Goal: Task Accomplishment & Management: Complete application form

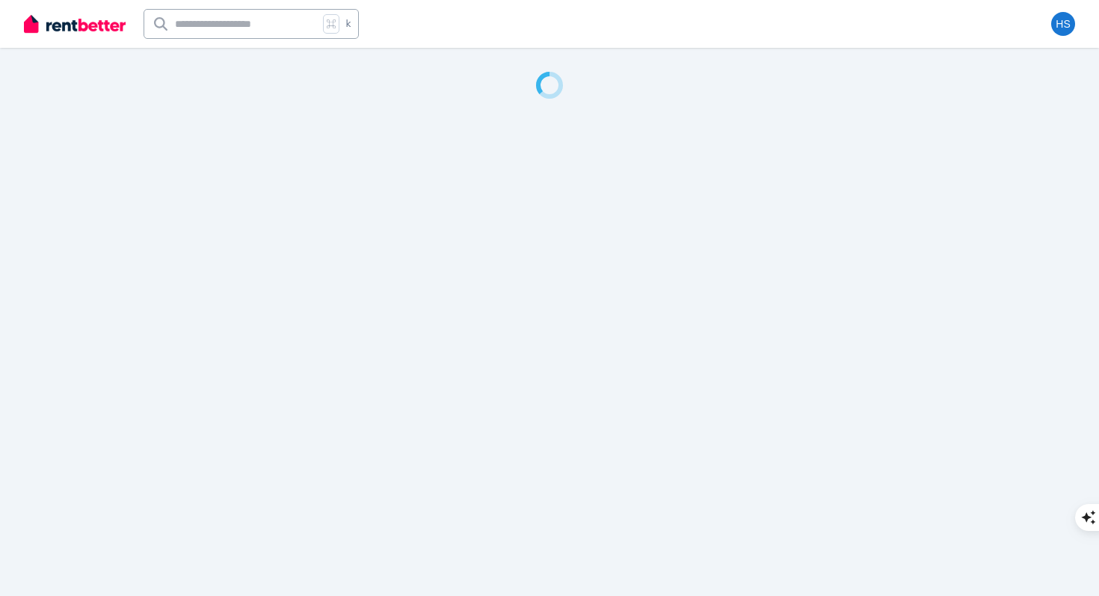
select select "**********"
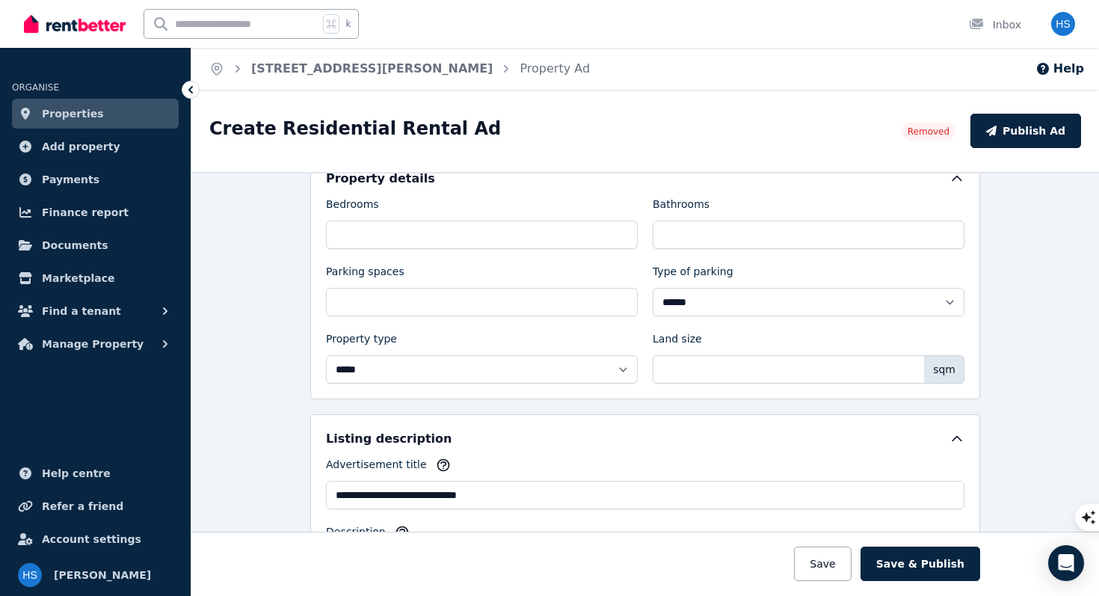
scroll to position [410, 0]
click at [85, 350] on span "Manage Property" at bounding box center [93, 344] width 102 height 18
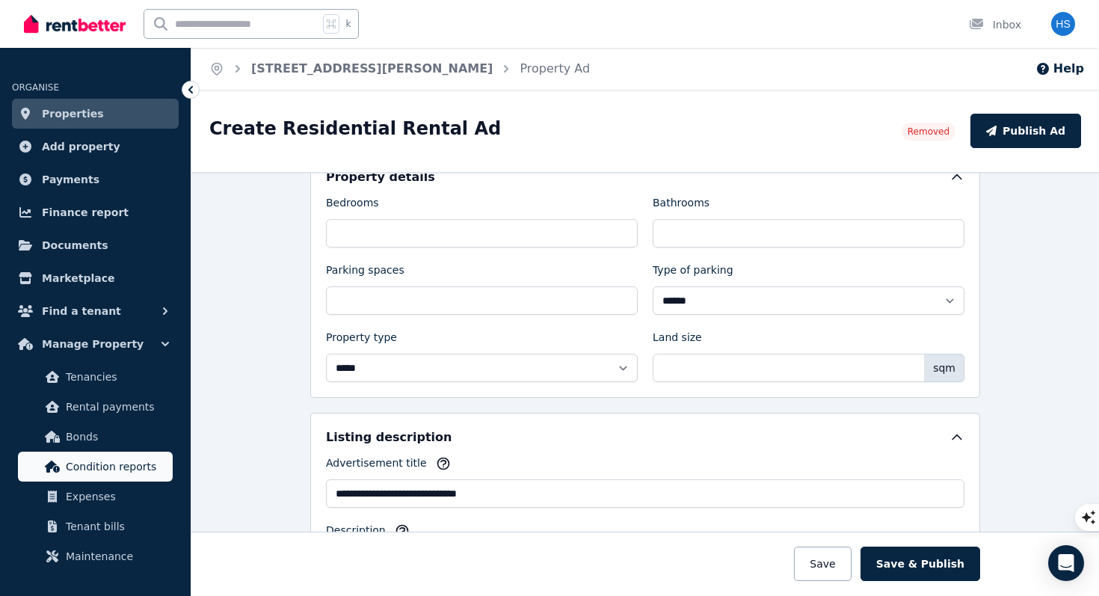
click at [78, 462] on span "Condition reports" at bounding box center [116, 466] width 101 height 18
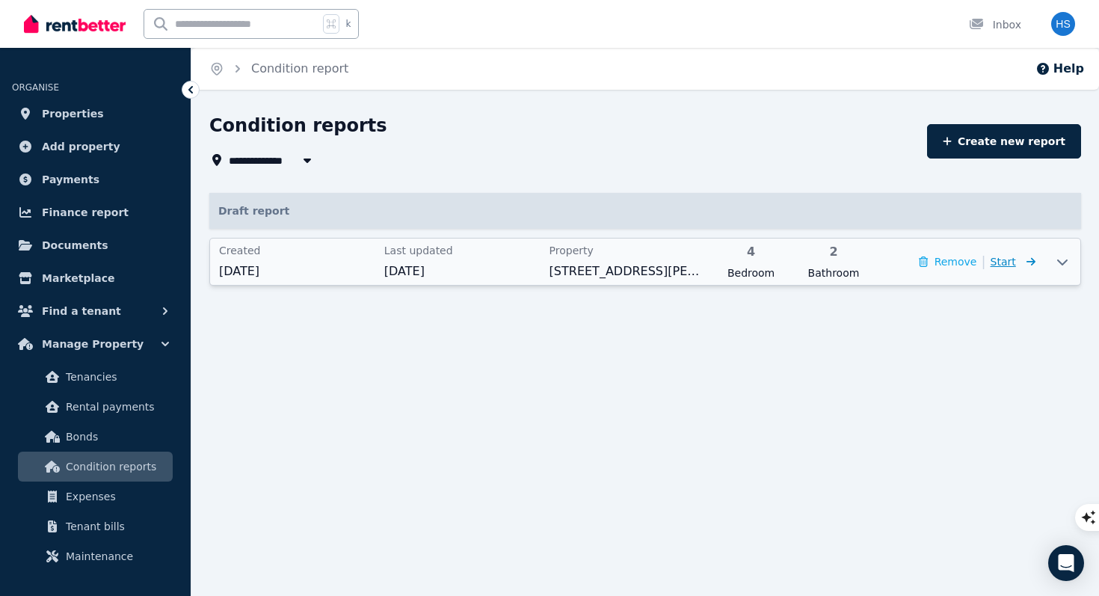
click at [1010, 267] on span "Start" at bounding box center [1002, 262] width 25 height 12
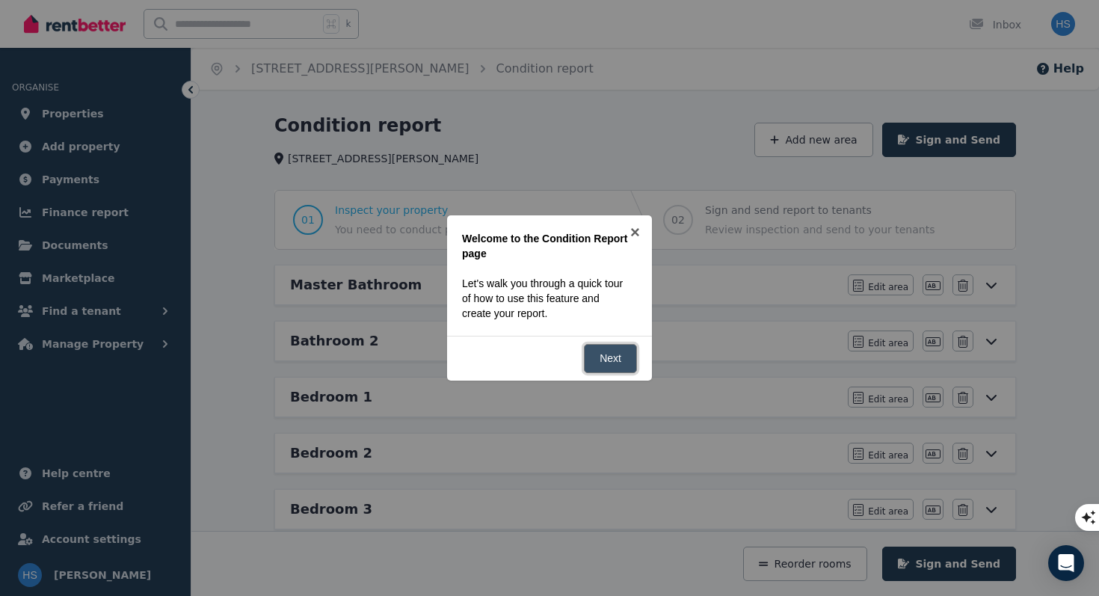
click at [612, 362] on link "Next" at bounding box center [610, 358] width 53 height 29
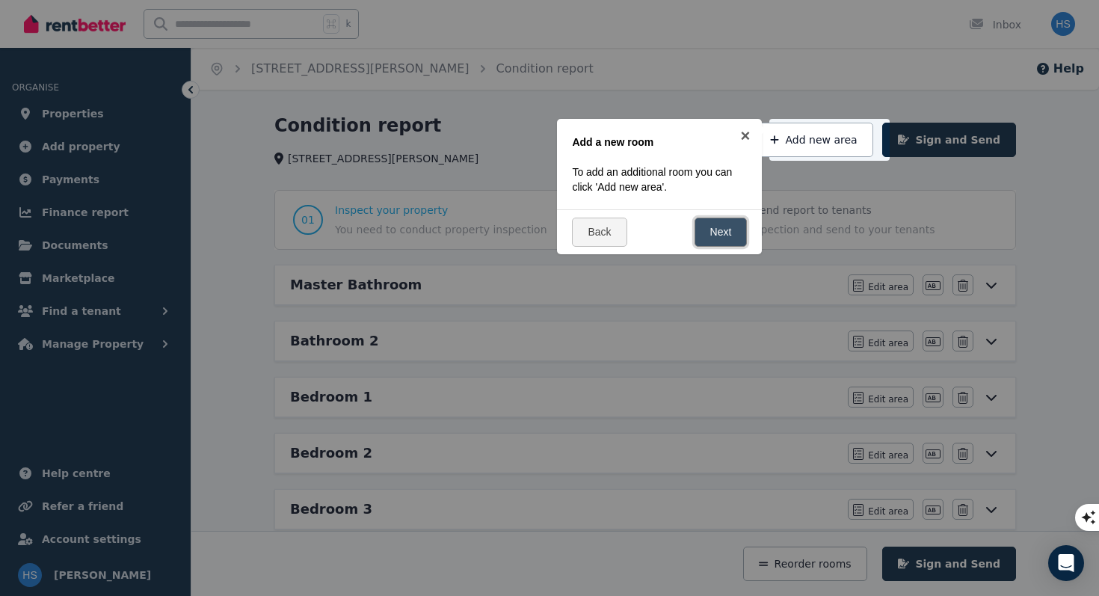
click at [723, 233] on link "Next" at bounding box center [720, 231] width 53 height 29
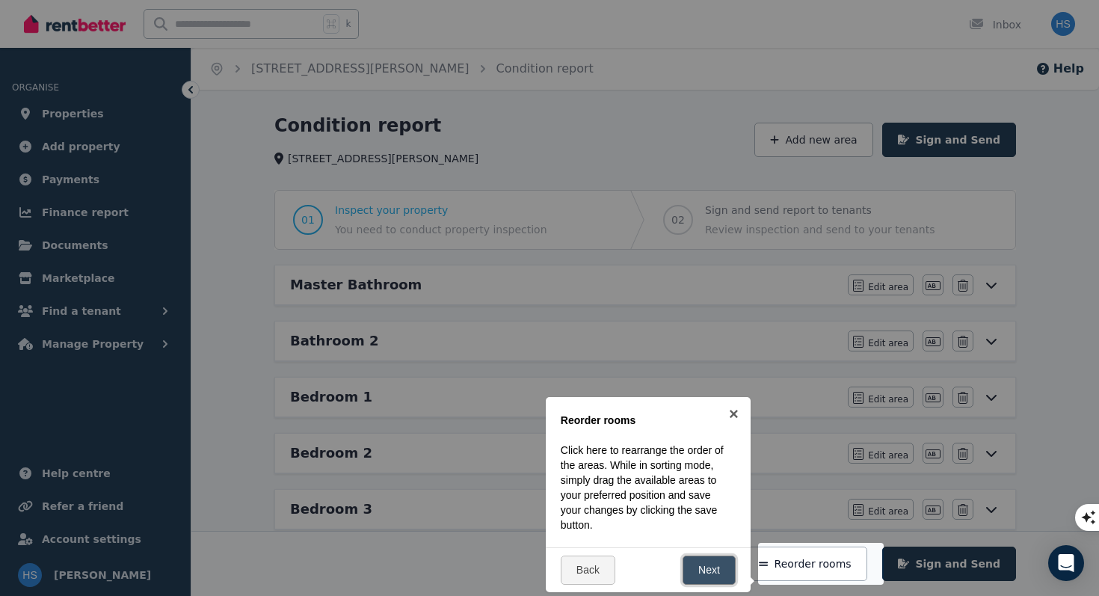
scroll to position [288, 0]
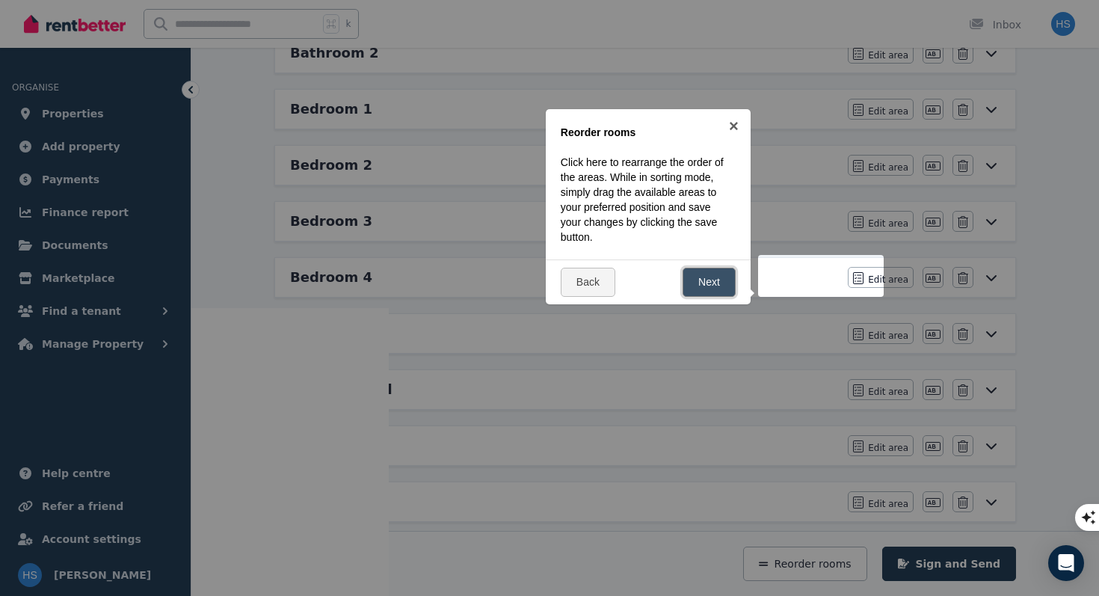
click at [711, 283] on link "Next" at bounding box center [708, 282] width 53 height 29
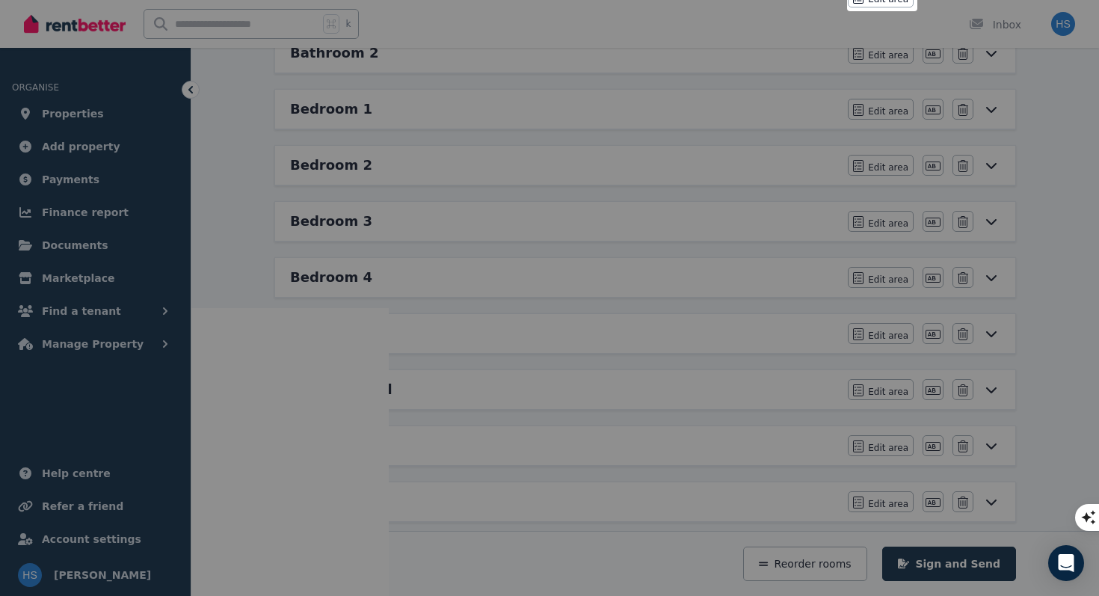
scroll to position [0, 0]
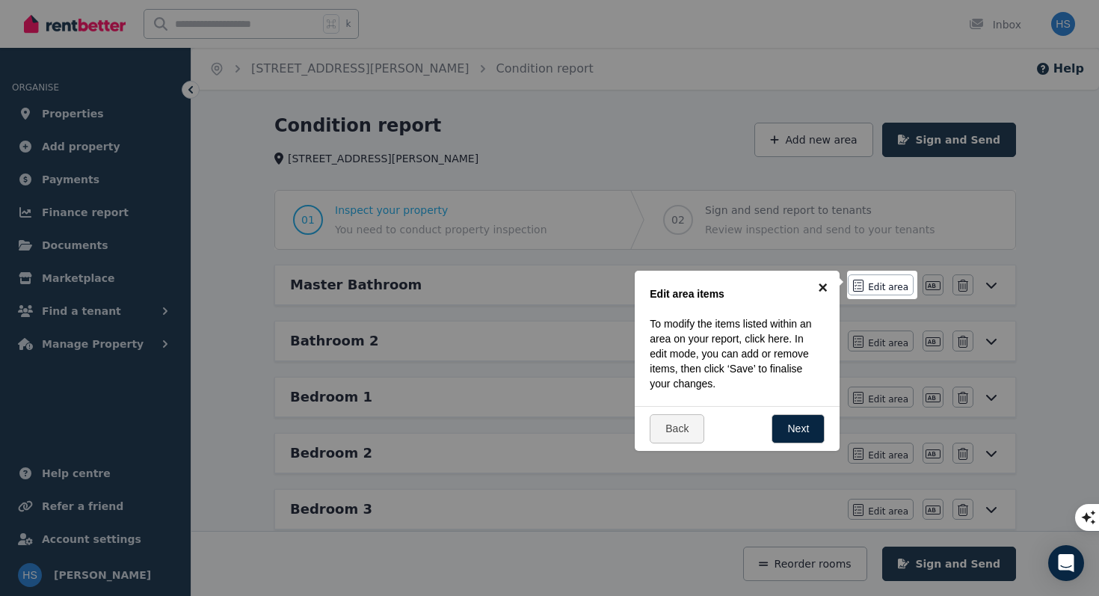
click at [821, 289] on link "×" at bounding box center [823, 288] width 34 height 34
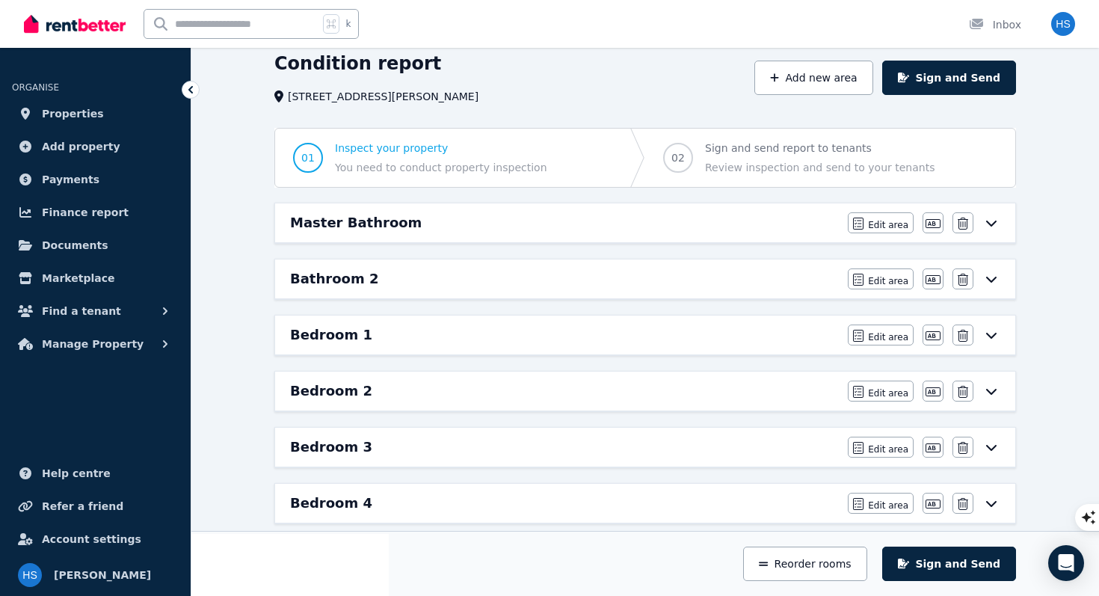
scroll to position [61, 0]
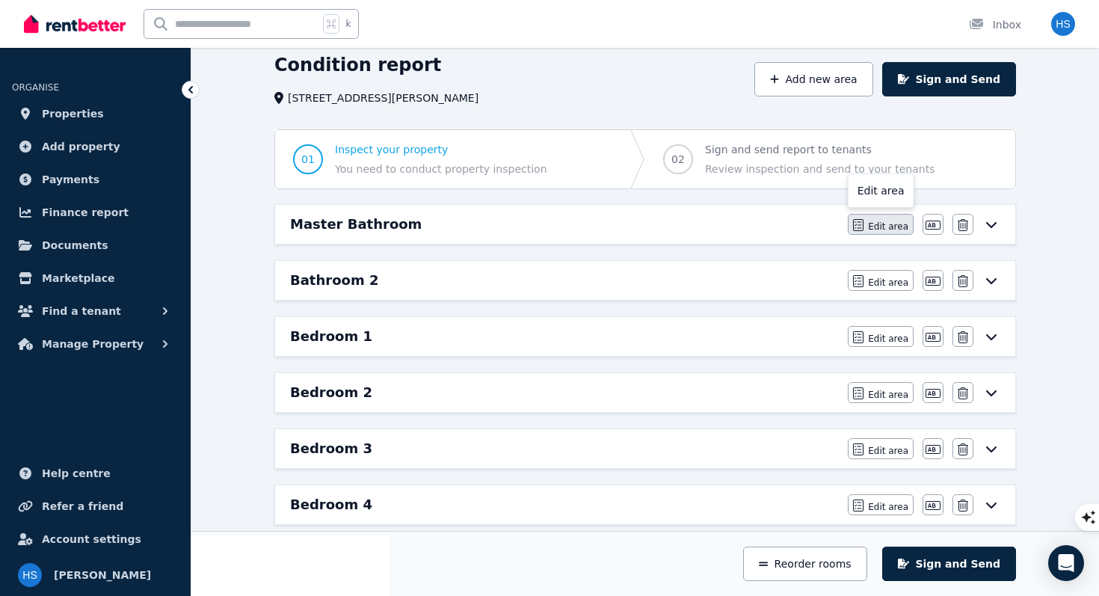
click at [883, 231] on span "Edit area" at bounding box center [888, 226] width 40 height 12
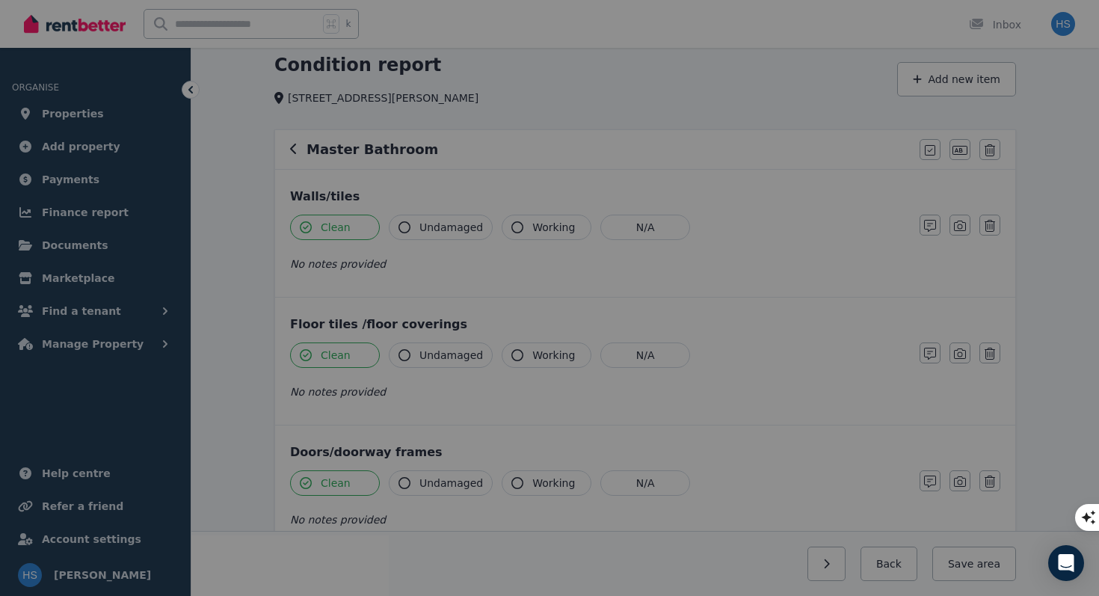
scroll to position [0, 0]
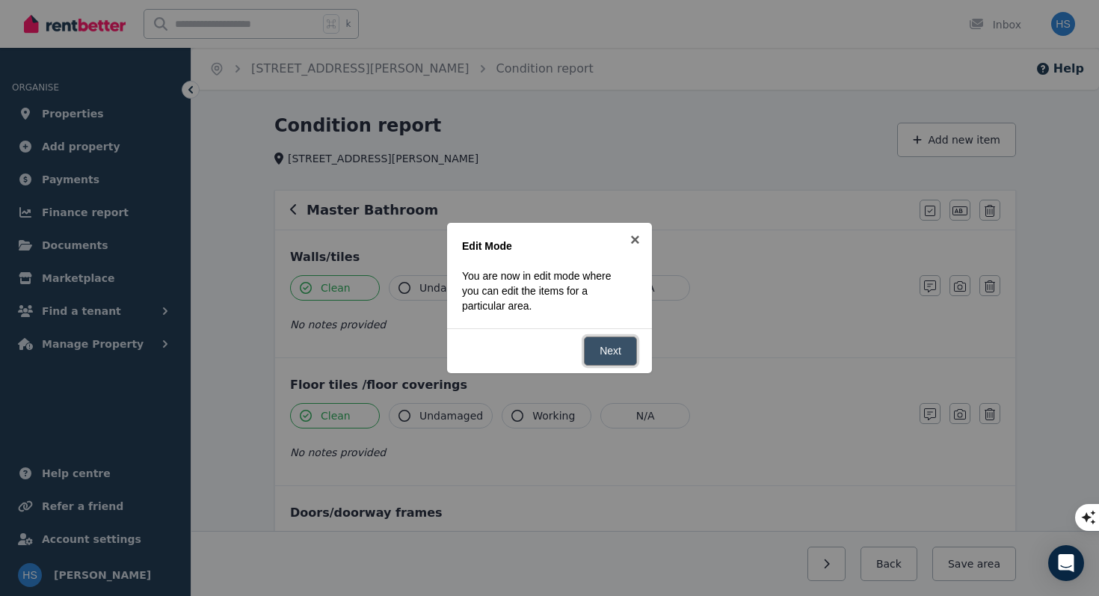
click at [611, 357] on link "Next" at bounding box center [610, 350] width 53 height 29
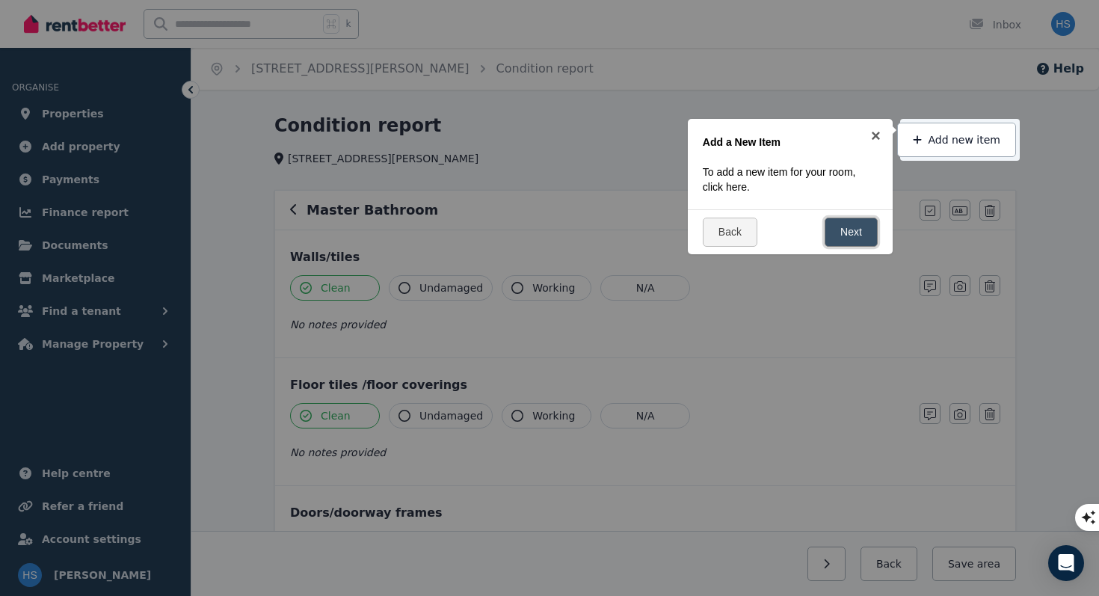
click at [847, 226] on link "Next" at bounding box center [850, 231] width 53 height 29
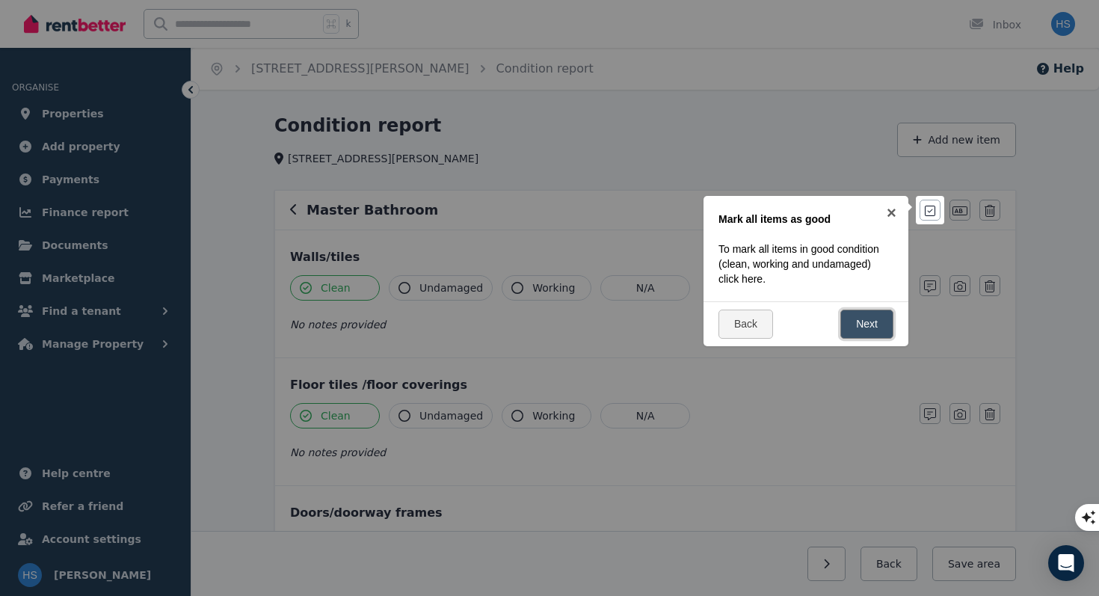
click at [868, 330] on link "Next" at bounding box center [866, 323] width 53 height 29
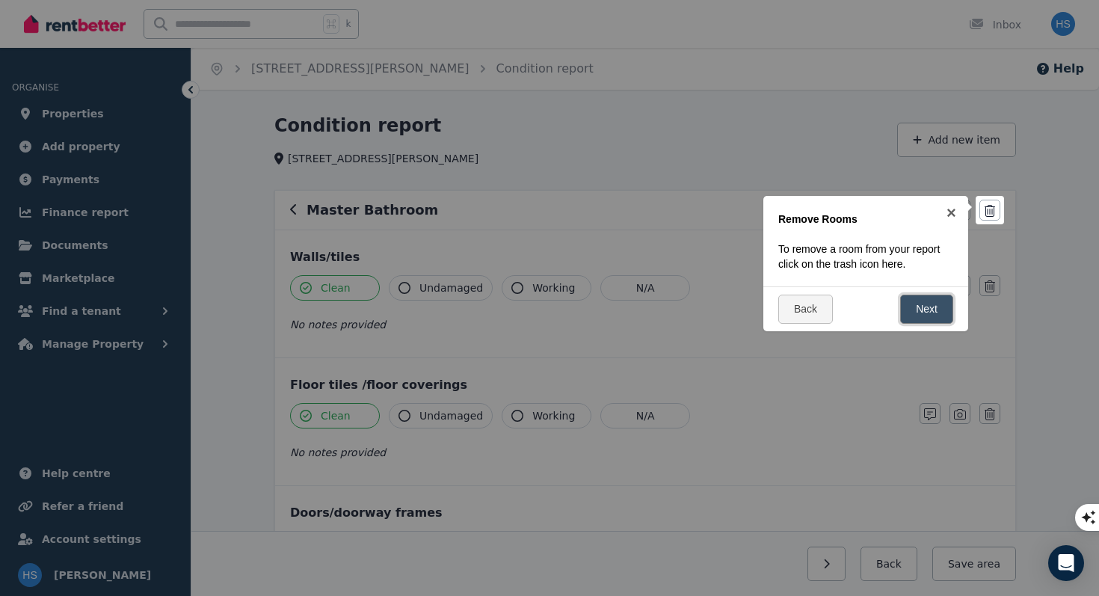
click at [925, 309] on link "Next" at bounding box center [926, 308] width 53 height 29
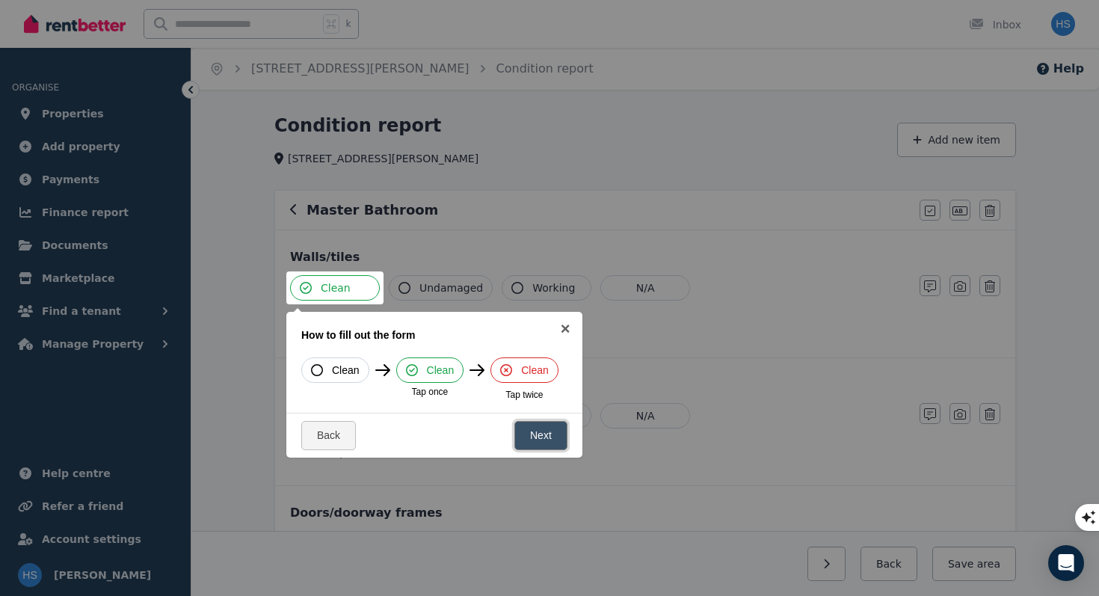
click at [543, 440] on link "Next" at bounding box center [540, 435] width 53 height 29
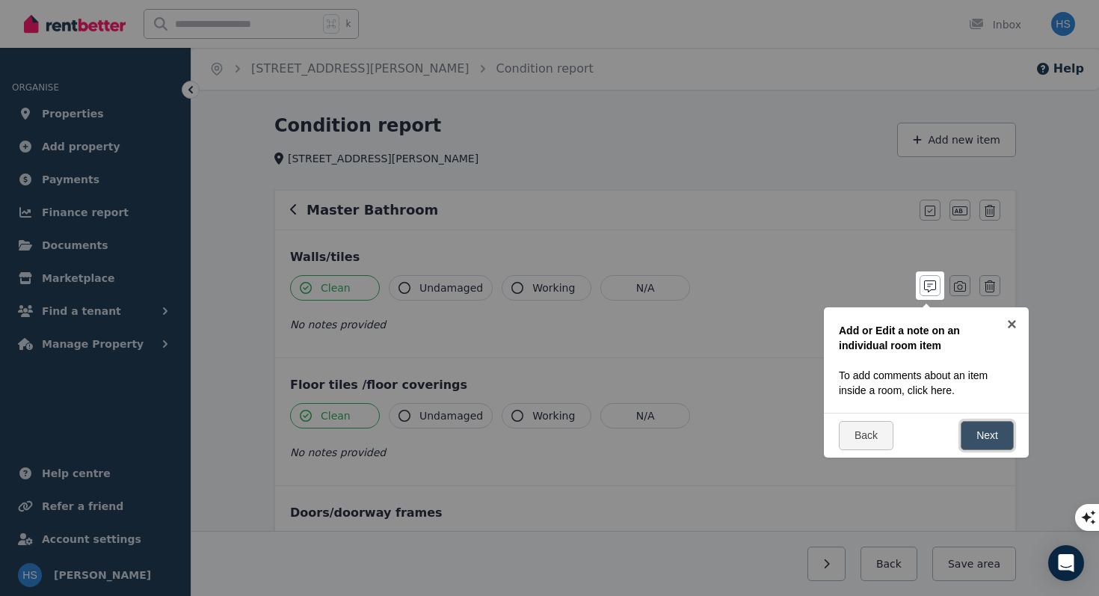
click at [983, 434] on link "Next" at bounding box center [986, 435] width 53 height 29
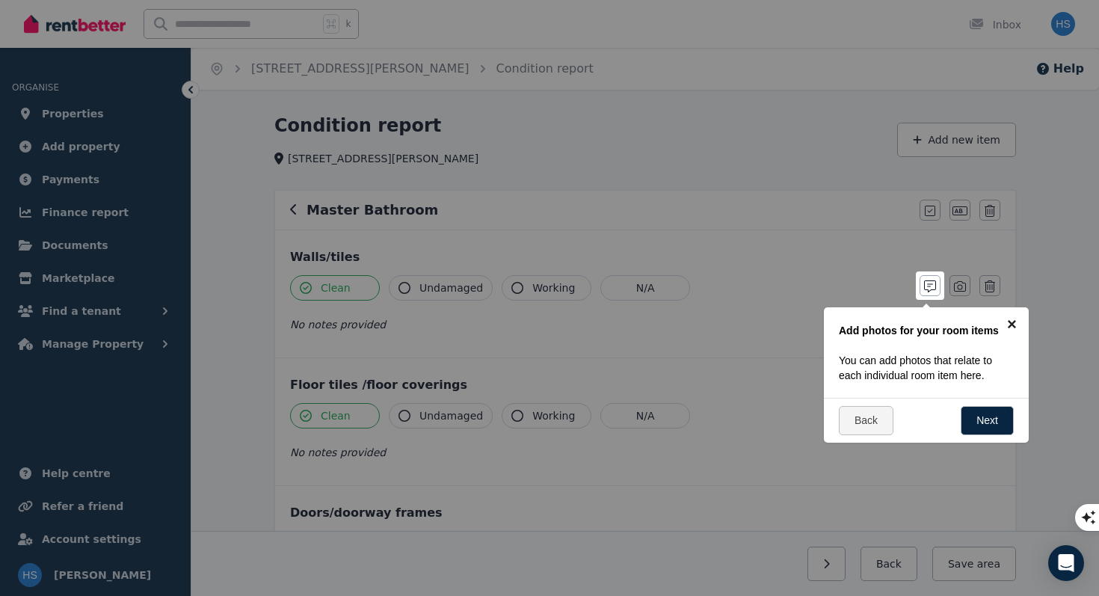
click at [1010, 330] on link "×" at bounding box center [1012, 324] width 34 height 34
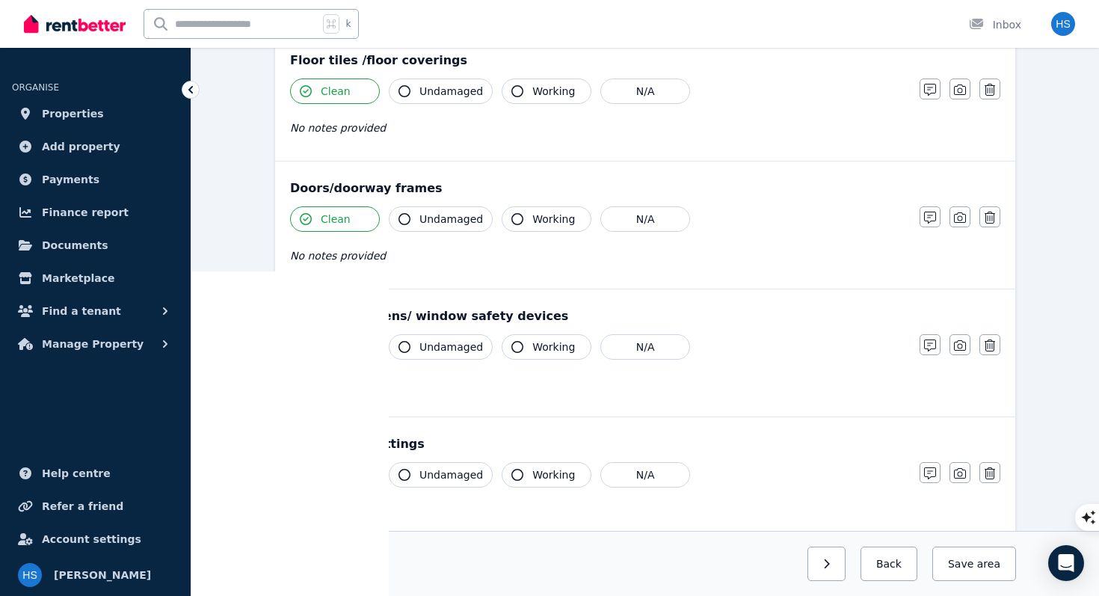
scroll to position [326, 0]
click at [305, 345] on icon "button" at bounding box center [306, 345] width 12 height 12
click at [516, 345] on icon "button" at bounding box center [517, 345] width 12 height 12
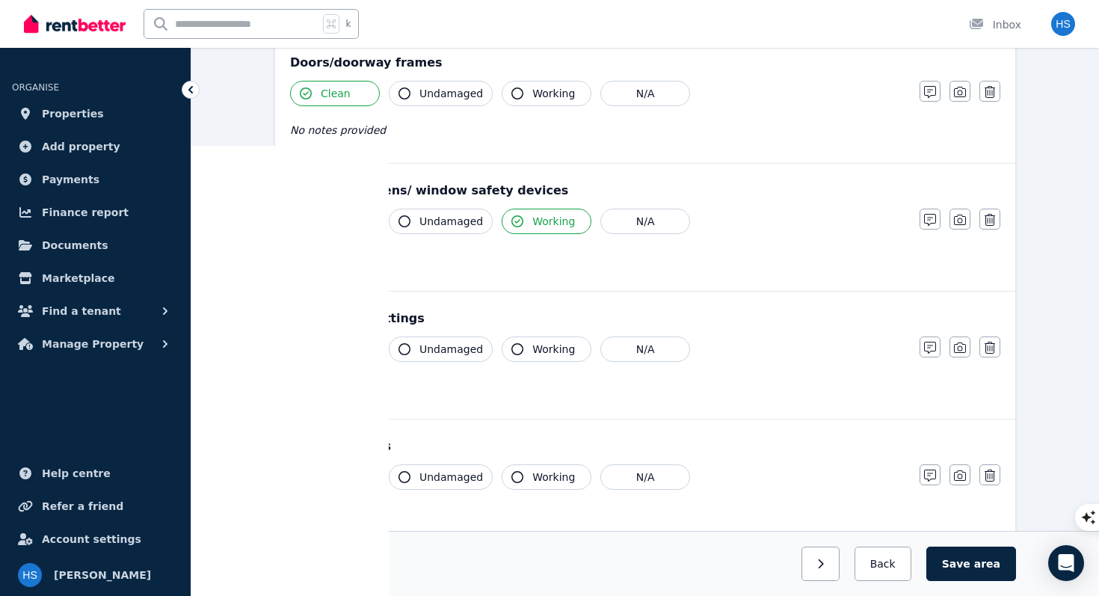
scroll to position [454, 0]
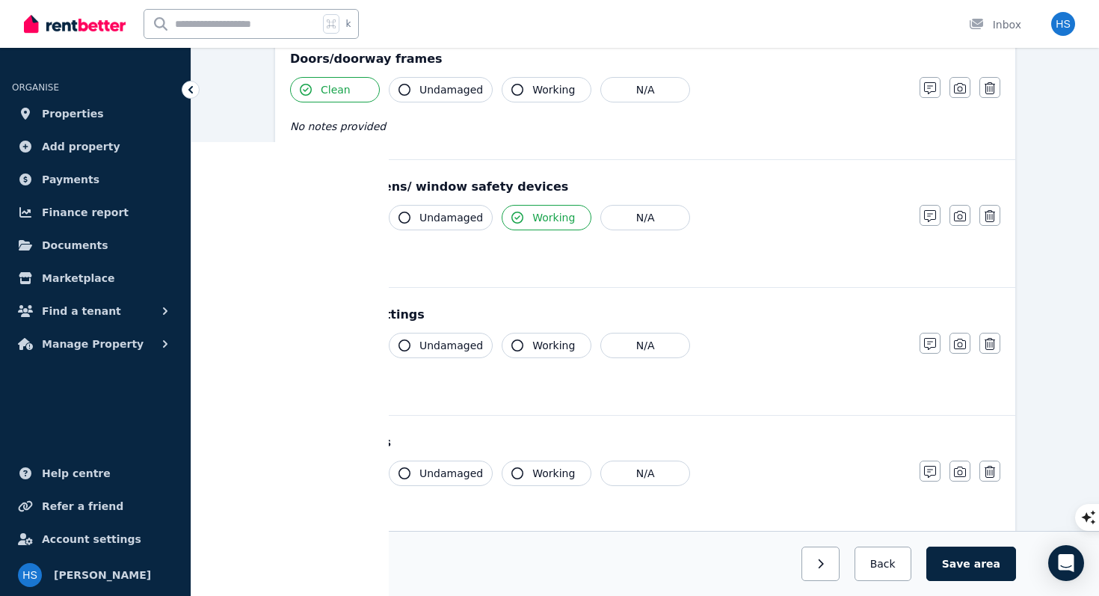
click at [309, 346] on icon "button" at bounding box center [306, 345] width 12 height 12
click at [514, 345] on icon "button" at bounding box center [517, 345] width 12 height 12
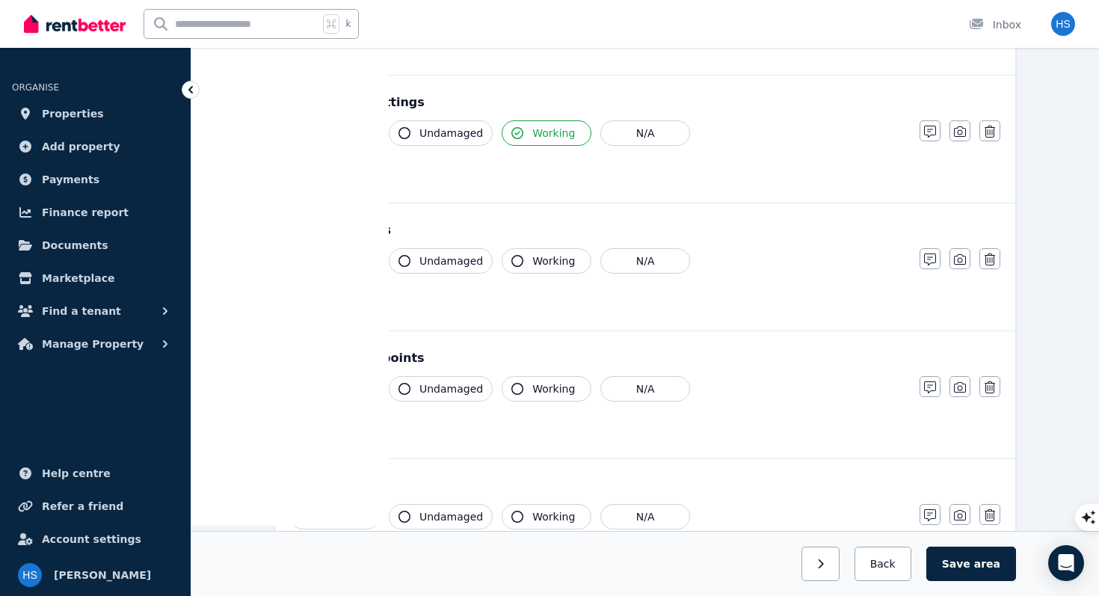
scroll to position [667, 0]
click at [307, 262] on icon "button" at bounding box center [306, 259] width 12 height 12
click at [402, 305] on div "Clean Undamaged Working N/A No notes provided" at bounding box center [597, 283] width 614 height 73
click at [931, 262] on icon "button" at bounding box center [930, 258] width 12 height 12
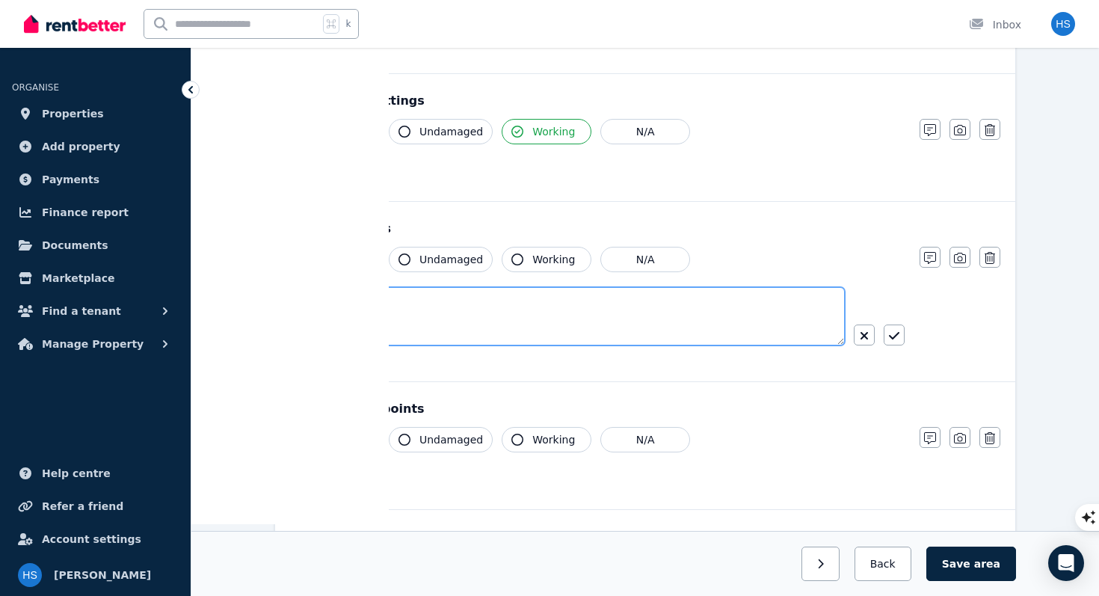
click at [579, 306] on textarea at bounding box center [567, 316] width 555 height 58
type textarea "**********"
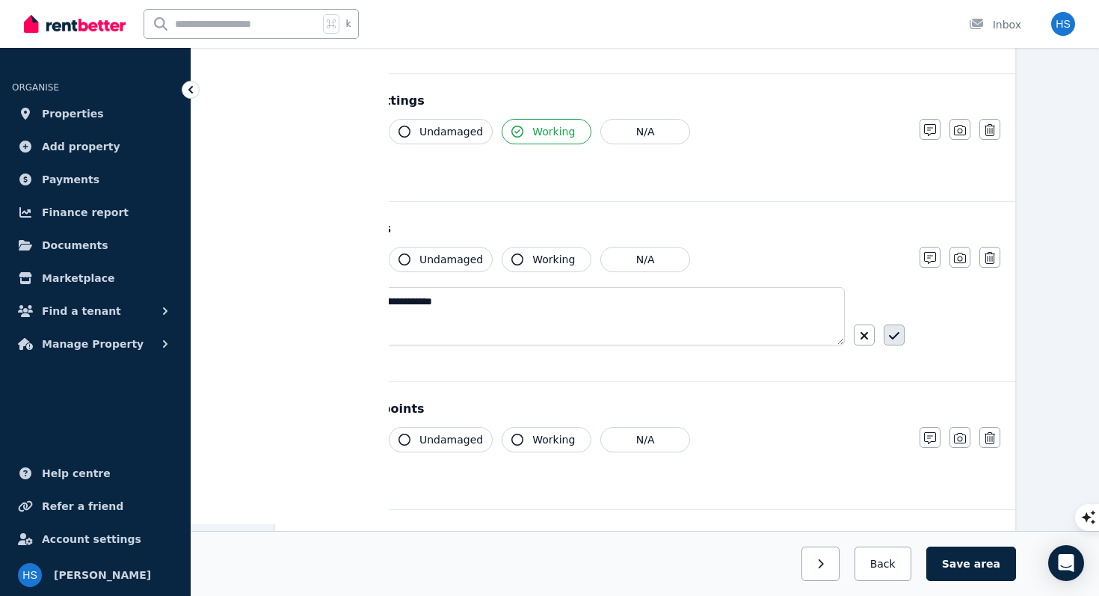
click at [891, 341] on icon "button" at bounding box center [894, 336] width 10 height 12
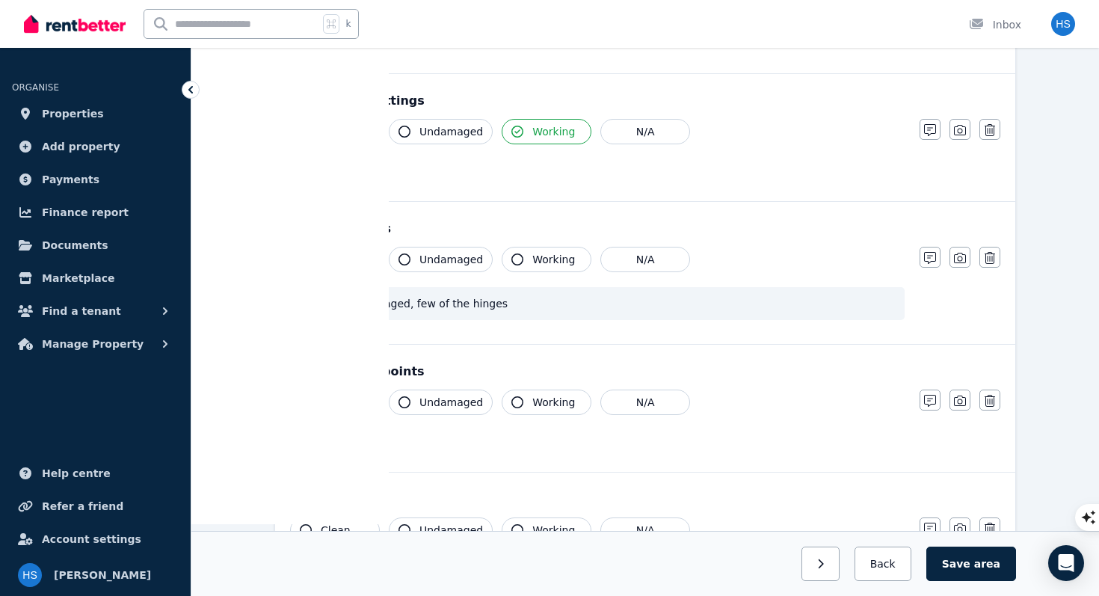
click at [501, 306] on span "curtains damaged, few of the hinges" at bounding box center [605, 303] width 580 height 15
click at [931, 265] on button "button" at bounding box center [929, 257] width 21 height 21
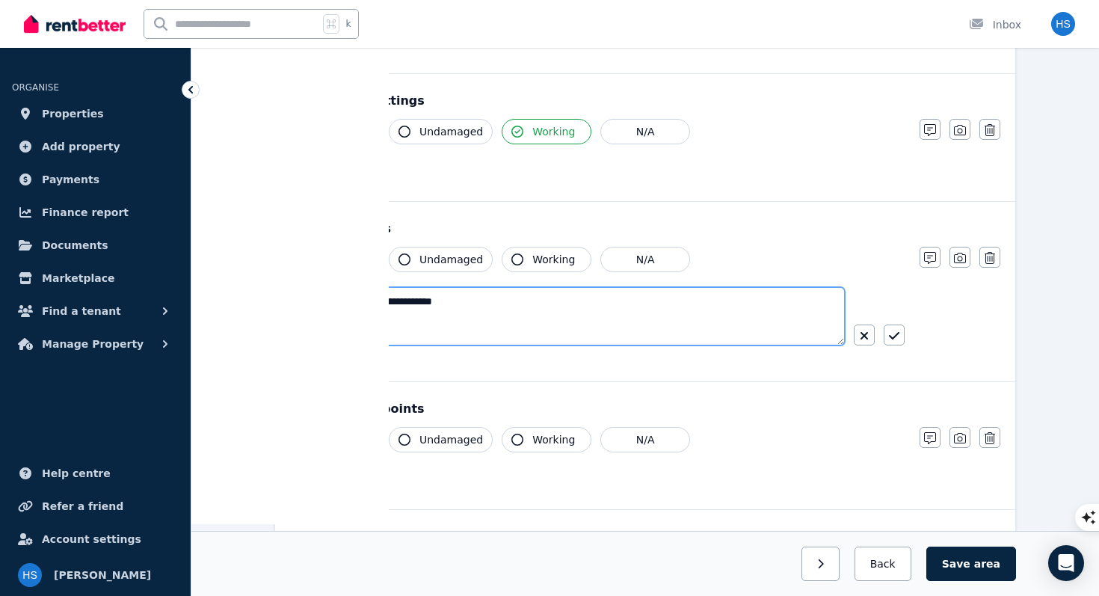
click at [495, 303] on textarea "**********" at bounding box center [567, 316] width 555 height 58
click at [390, 309] on textarea "**********" at bounding box center [567, 316] width 555 height 58
click at [391, 303] on textarea "**********" at bounding box center [567, 316] width 555 height 58
click at [556, 306] on textarea "**********" at bounding box center [567, 316] width 555 height 58
type textarea "**********"
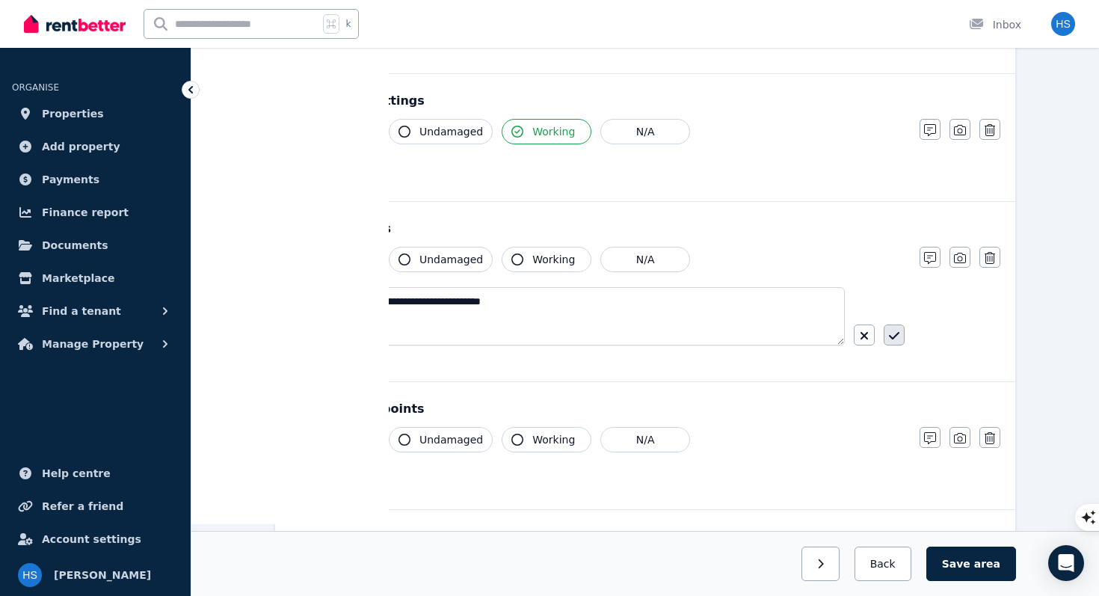
click at [901, 338] on button "button" at bounding box center [893, 334] width 21 height 21
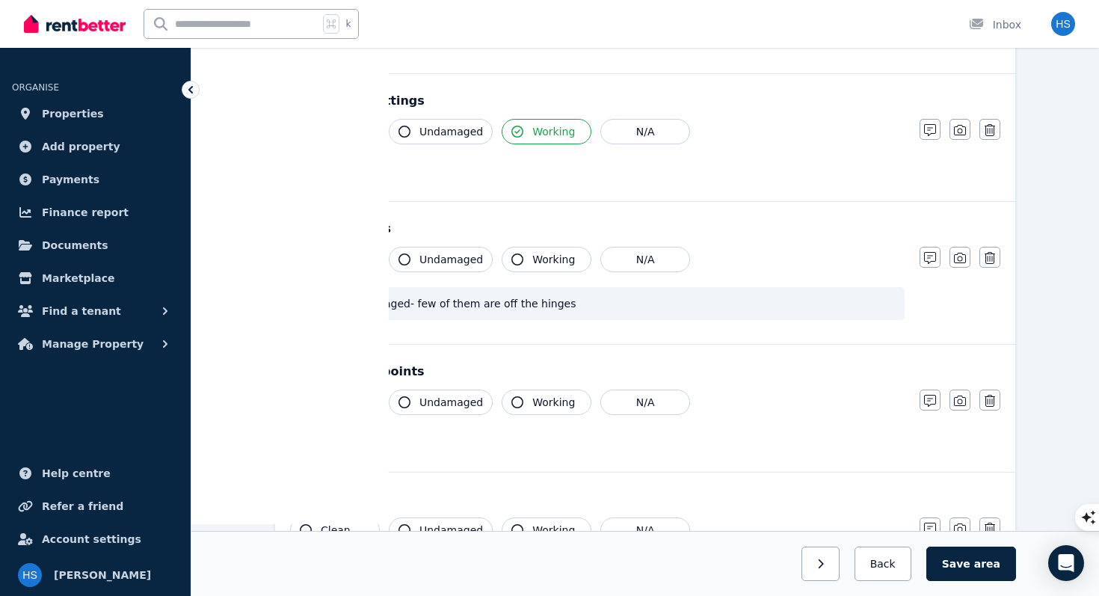
click at [325, 402] on span "Clean" at bounding box center [336, 402] width 30 height 15
click at [556, 400] on span "Working" at bounding box center [553, 402] width 43 height 15
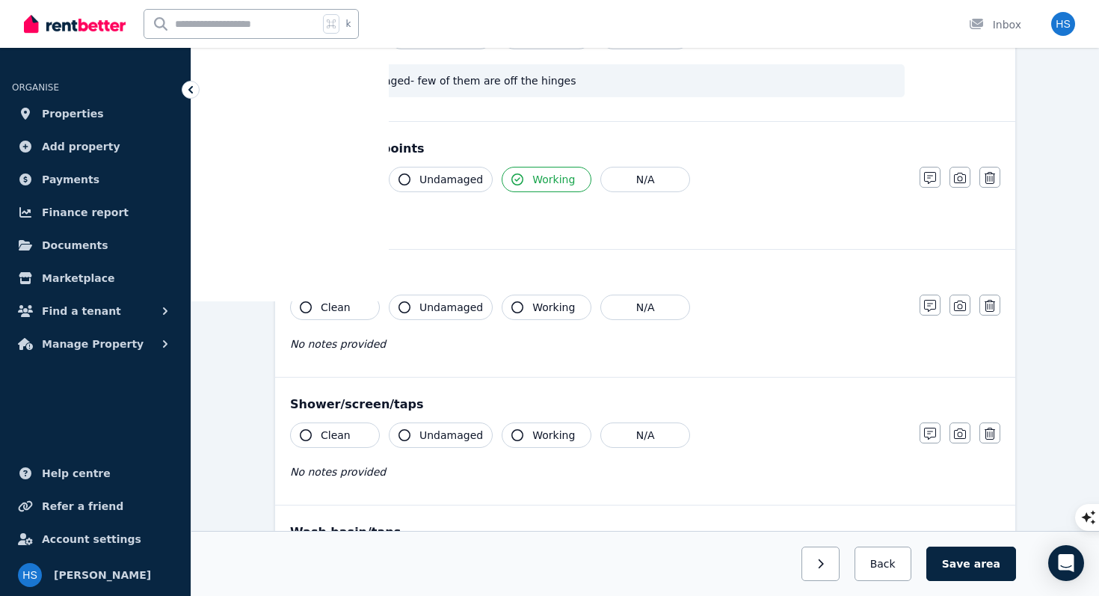
scroll to position [913, 0]
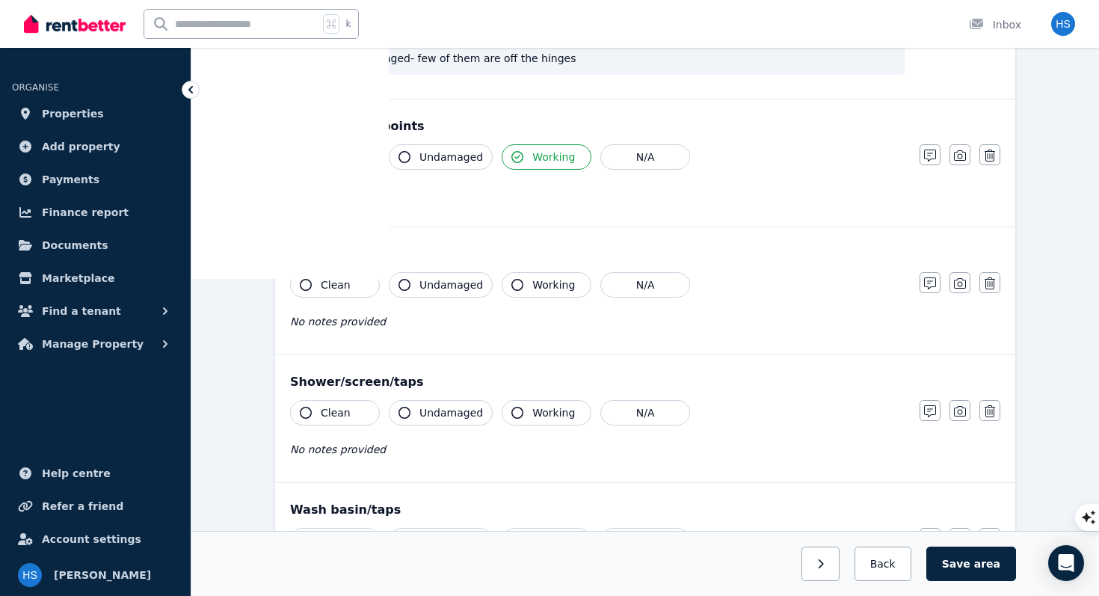
click at [334, 289] on span "Clean" at bounding box center [336, 284] width 30 height 15
click at [549, 288] on span "Working" at bounding box center [553, 284] width 43 height 15
click at [357, 418] on button "Clean" at bounding box center [335, 412] width 90 height 25
click at [517, 414] on icon "button" at bounding box center [517, 413] width 12 height 12
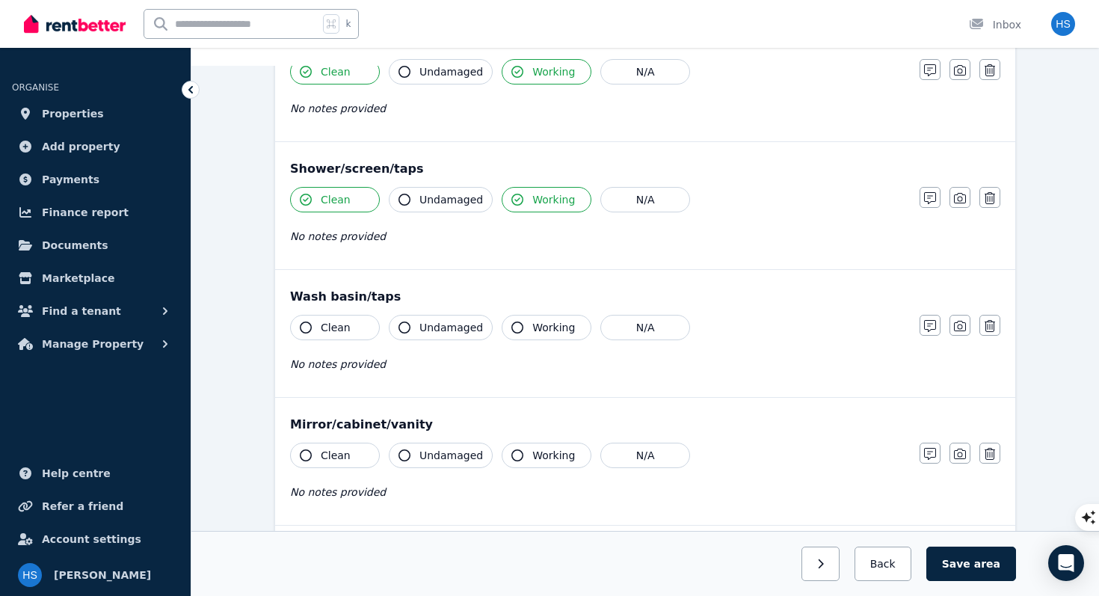
scroll to position [1129, 0]
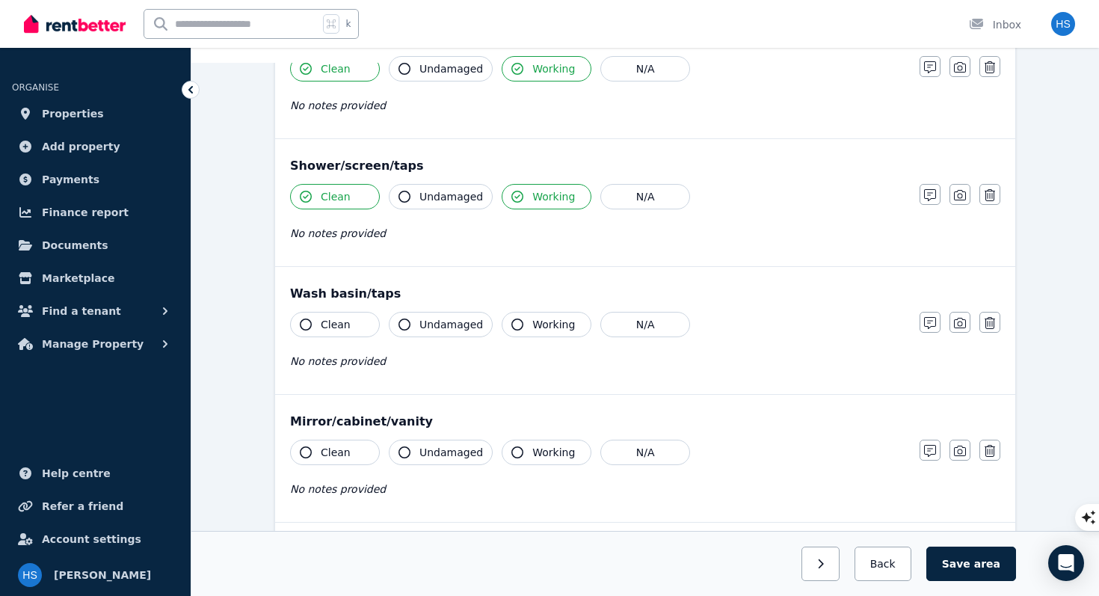
click at [339, 327] on span "Clean" at bounding box center [336, 324] width 30 height 15
click at [542, 324] on span "Working" at bounding box center [553, 324] width 43 height 15
click at [349, 451] on button "Clean" at bounding box center [335, 451] width 90 height 25
click at [439, 457] on span "Undamaged" at bounding box center [451, 452] width 64 height 15
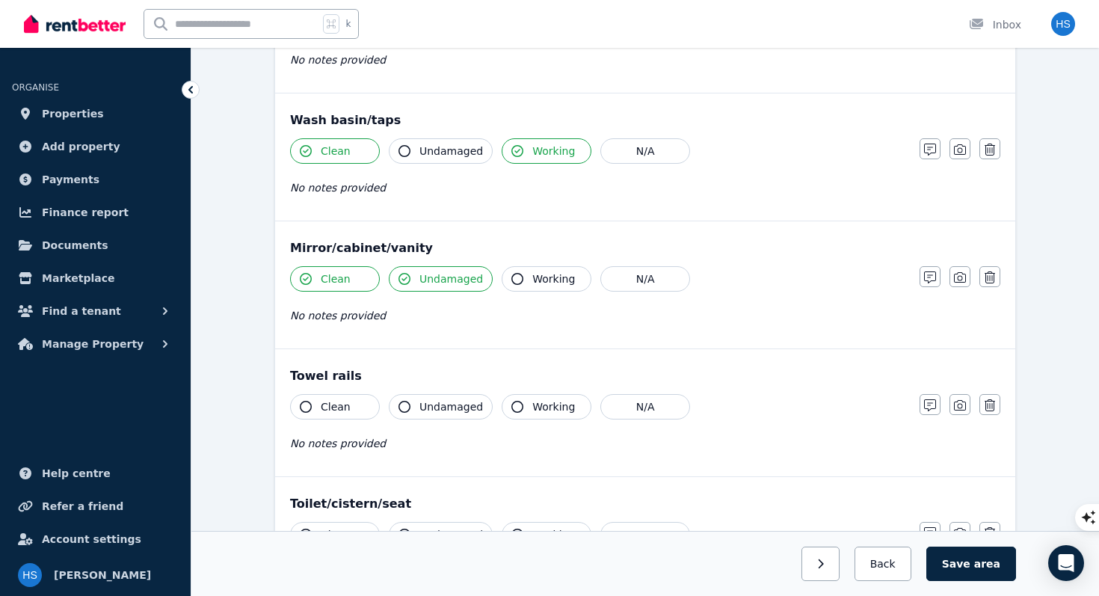
scroll to position [1305, 0]
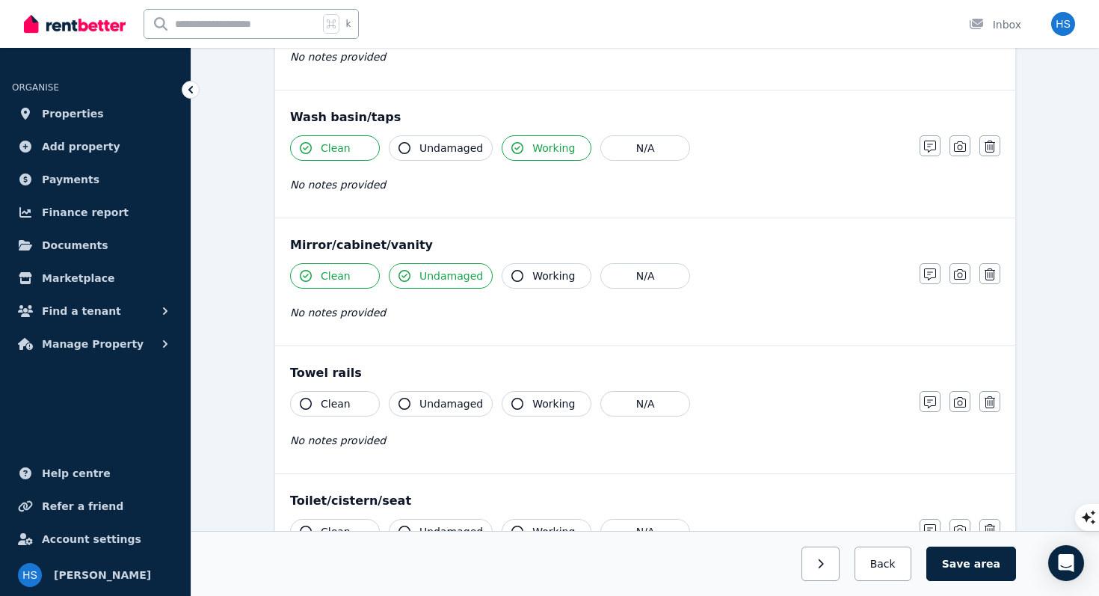
click at [424, 149] on span "Undamaged" at bounding box center [451, 148] width 64 height 15
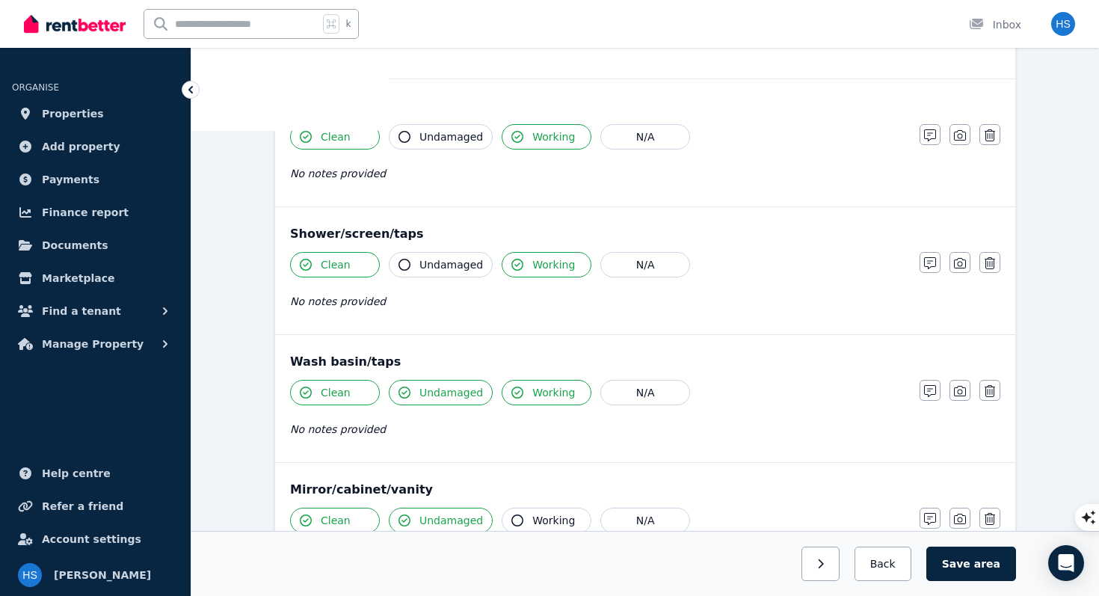
scroll to position [1053, 0]
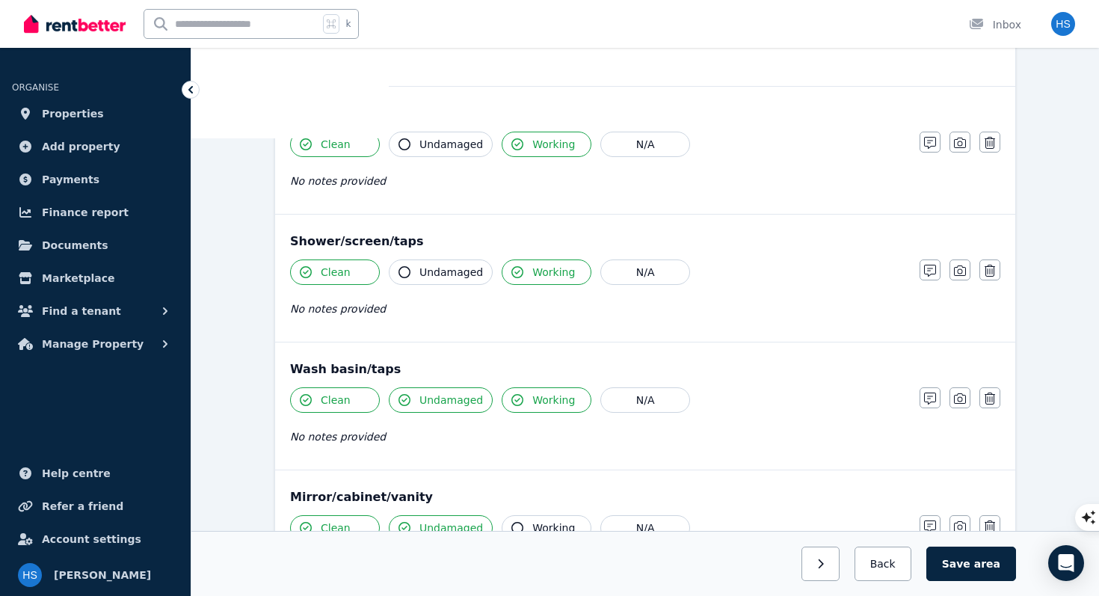
click at [406, 146] on icon "button" at bounding box center [404, 144] width 12 height 12
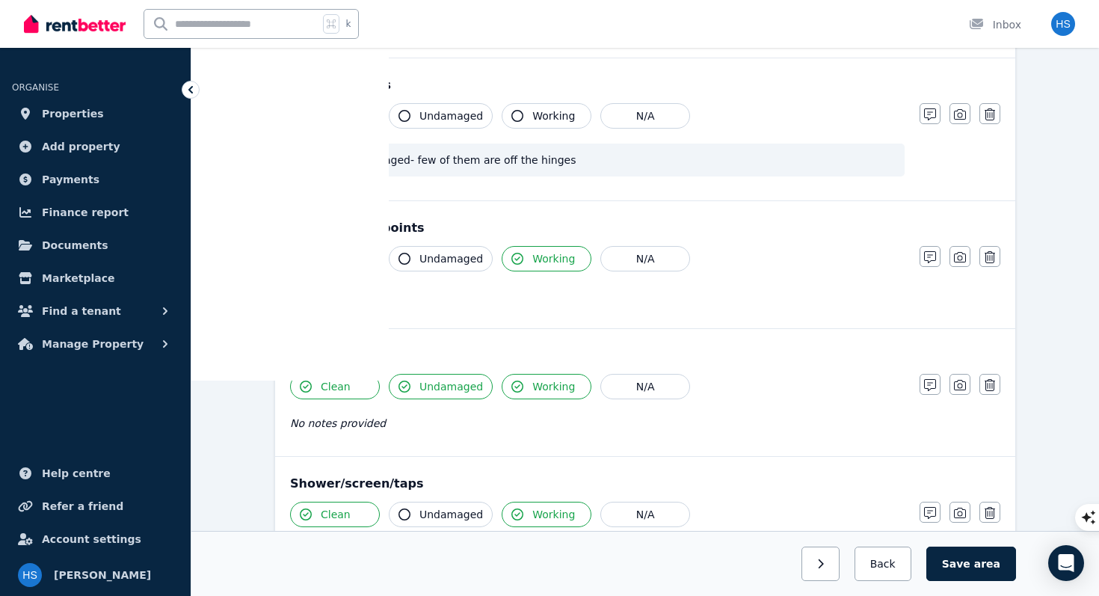
scroll to position [806, 0]
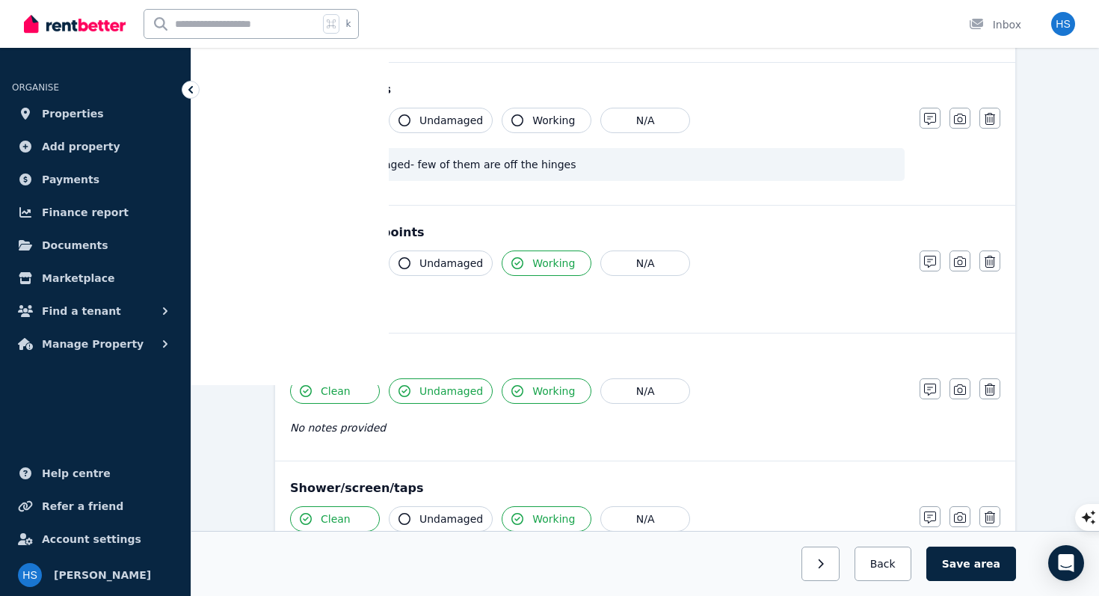
click at [404, 268] on icon "button" at bounding box center [404, 263] width 12 height 12
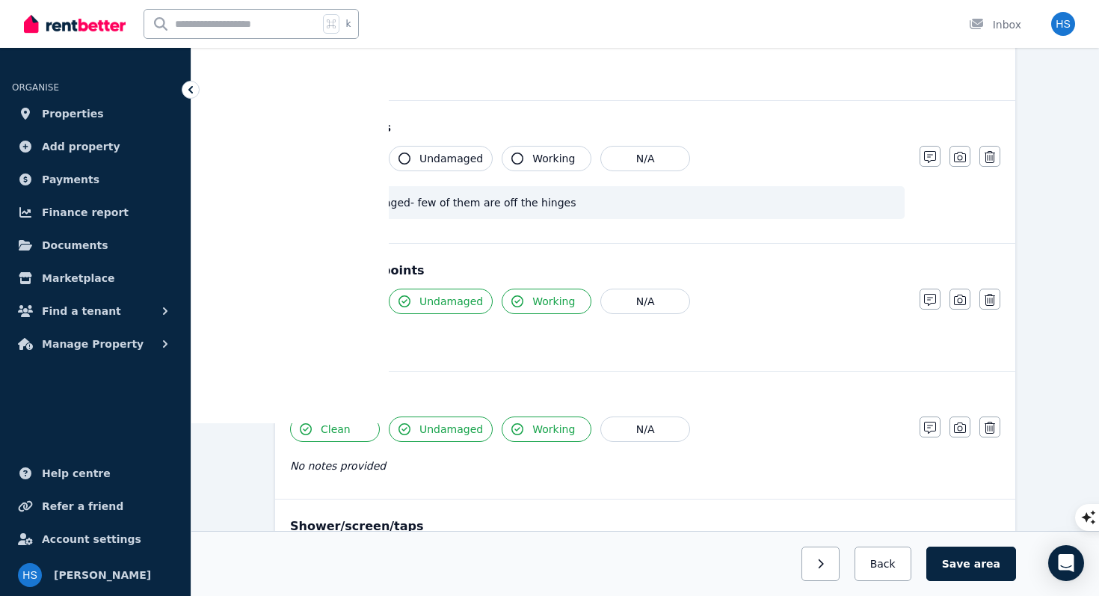
scroll to position [762, 0]
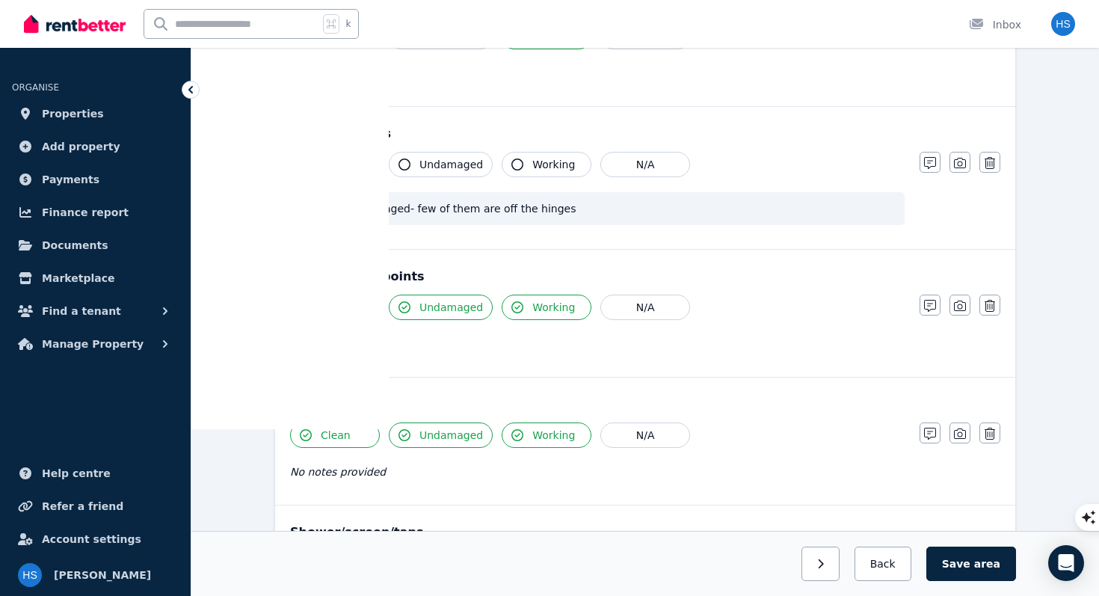
click at [515, 168] on icon "button" at bounding box center [517, 164] width 12 height 12
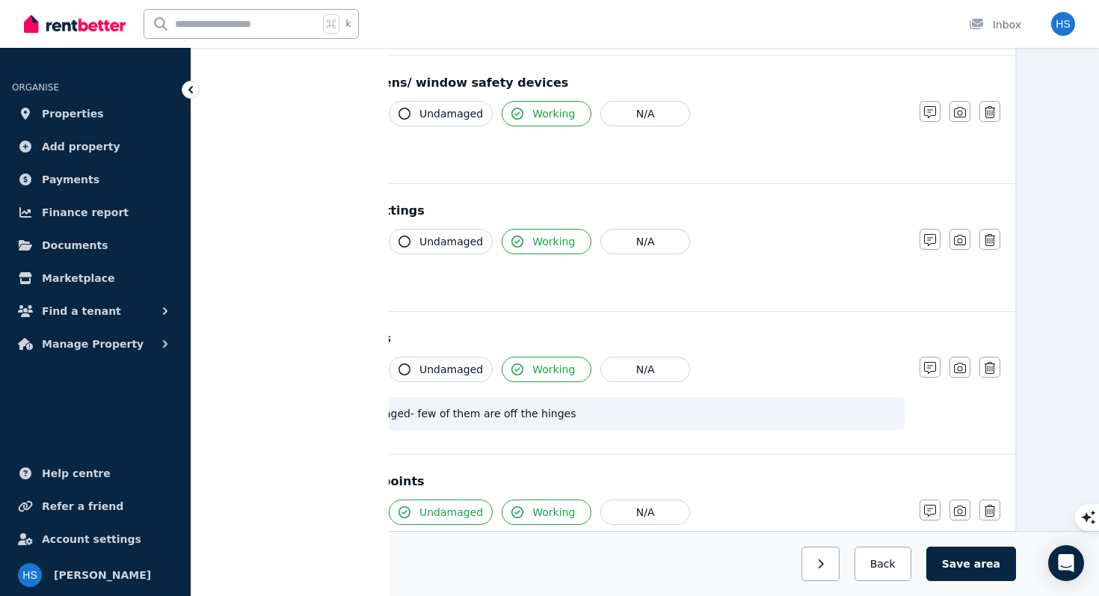
scroll to position [557, 0]
click at [407, 242] on icon "button" at bounding box center [404, 242] width 12 height 12
click at [404, 112] on icon "button" at bounding box center [404, 114] width 12 height 12
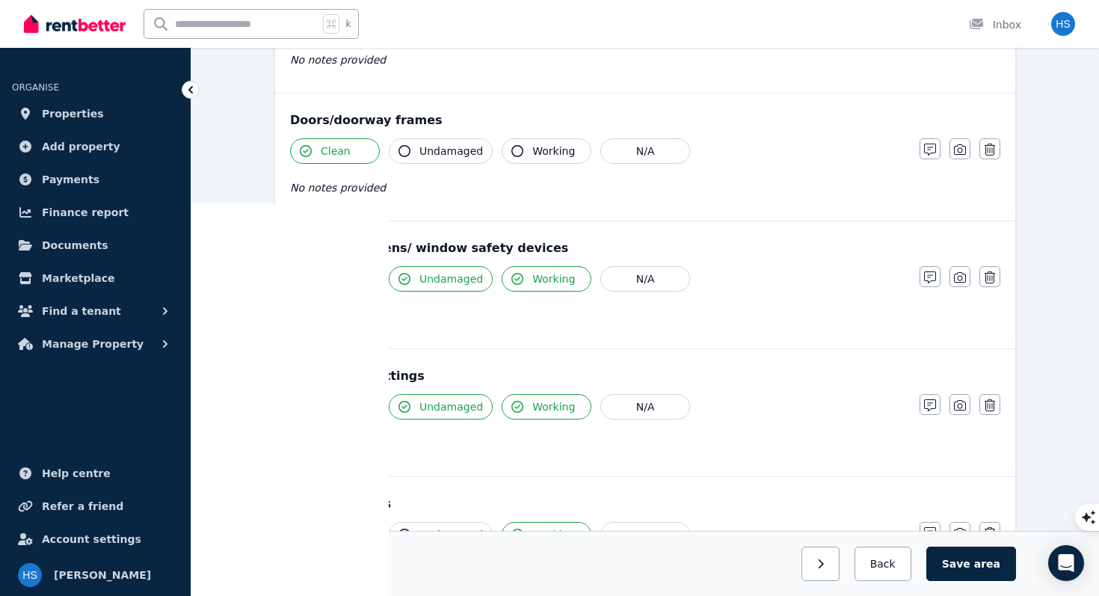
scroll to position [388, 0]
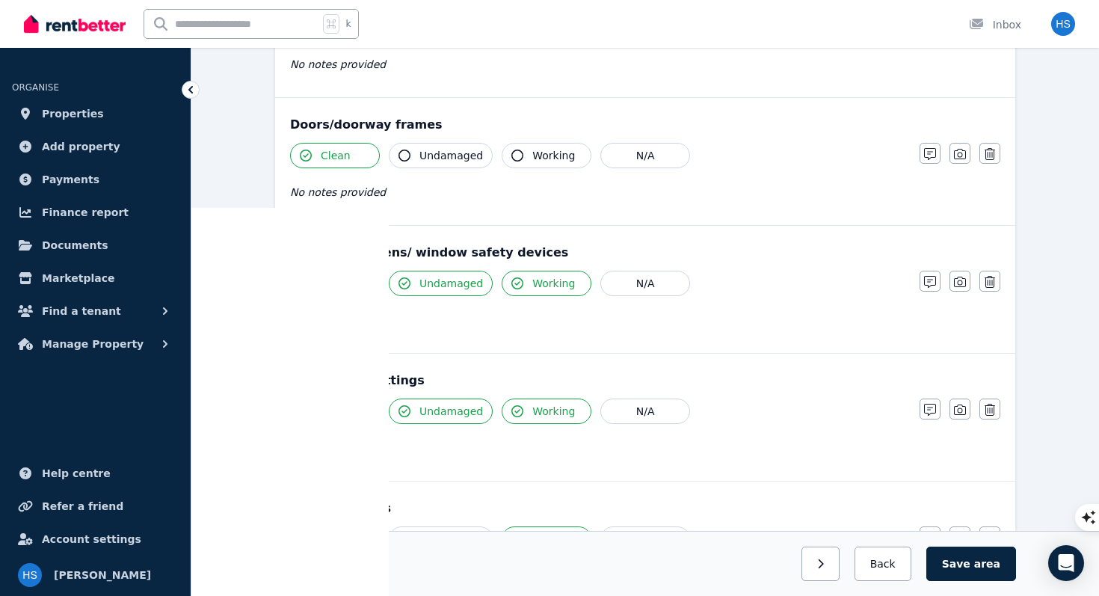
click at [404, 158] on icon "button" at bounding box center [404, 155] width 12 height 12
click at [513, 155] on icon "button" at bounding box center [517, 155] width 12 height 12
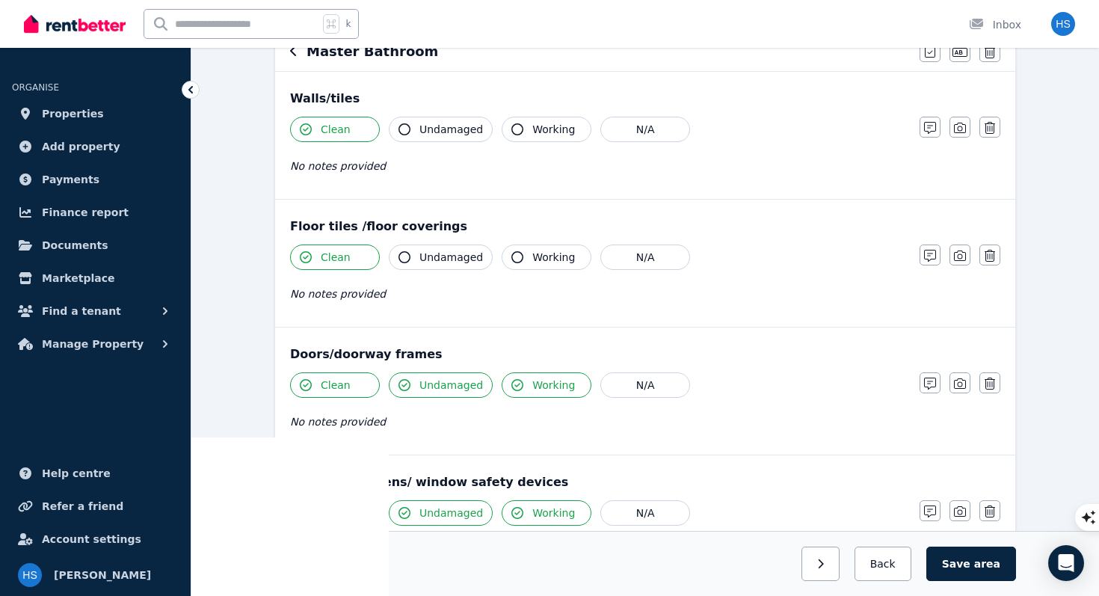
scroll to position [156, 0]
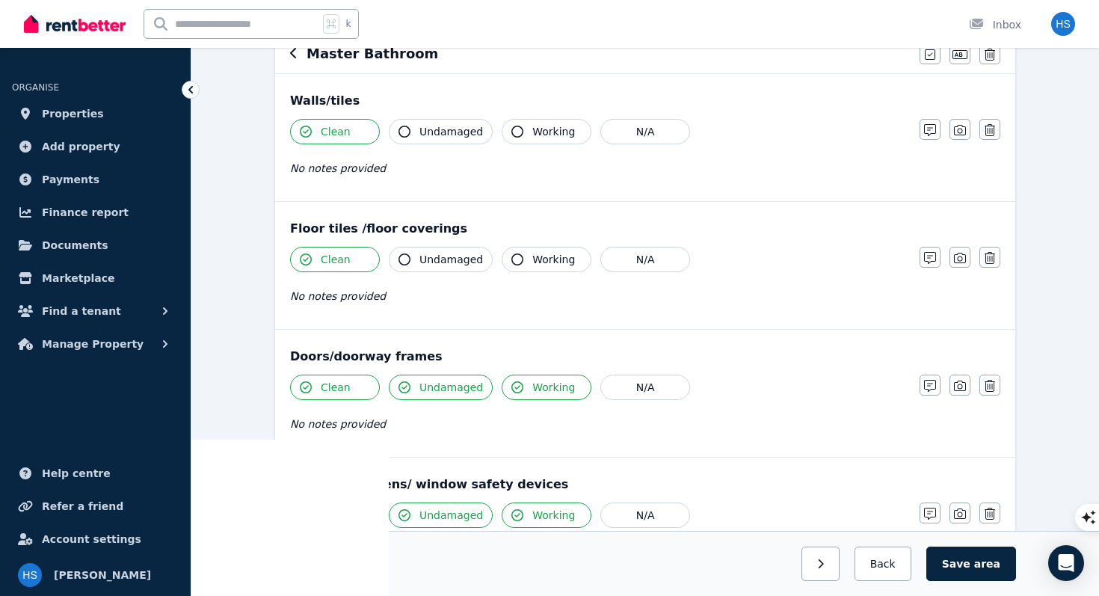
click at [418, 263] on button "Undamaged" at bounding box center [441, 259] width 104 height 25
click at [515, 262] on icon "button" at bounding box center [517, 259] width 12 height 12
click at [403, 138] on button "Undamaged" at bounding box center [441, 131] width 104 height 25
click at [516, 132] on icon "button" at bounding box center [517, 132] width 12 height 12
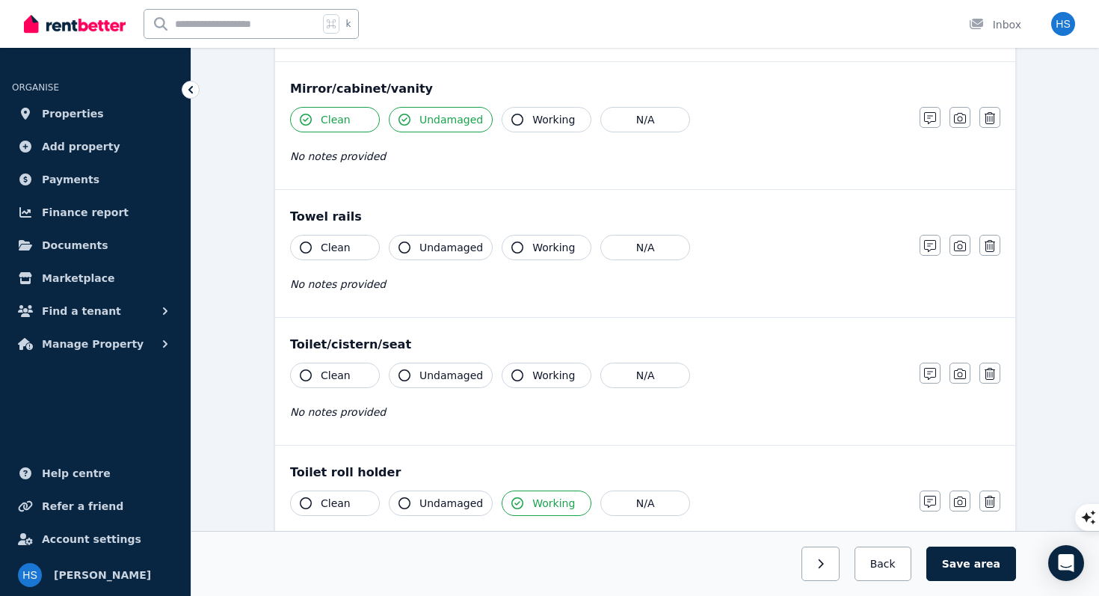
scroll to position [1463, 0]
click at [309, 246] on icon "button" at bounding box center [306, 246] width 12 height 12
click at [424, 247] on span "Undamaged" at bounding box center [451, 245] width 64 height 15
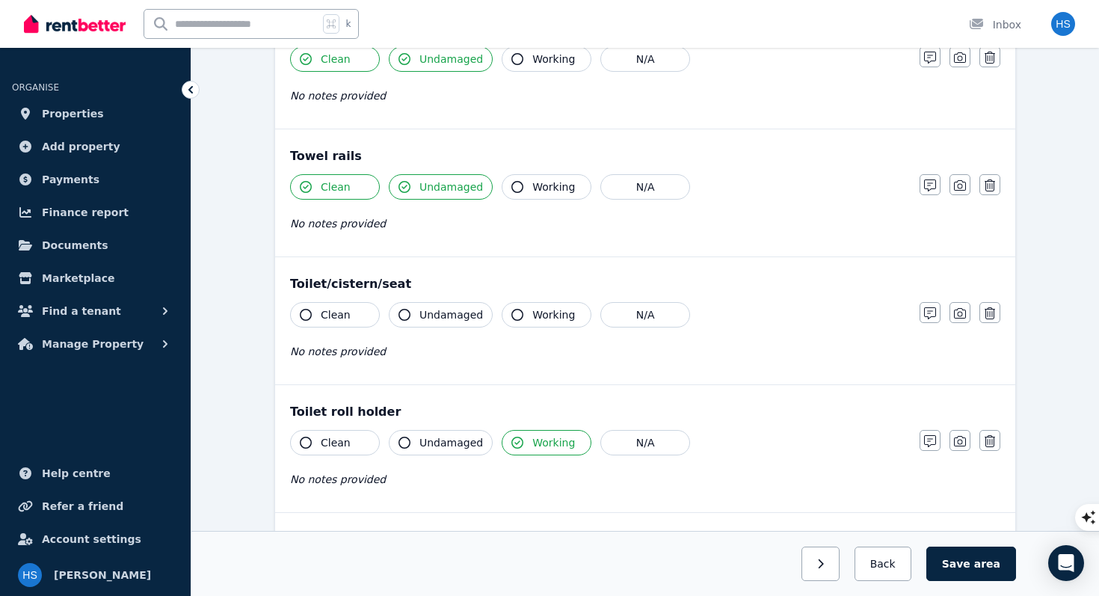
scroll to position [1522, 0]
click at [932, 311] on icon "button" at bounding box center [930, 312] width 12 height 12
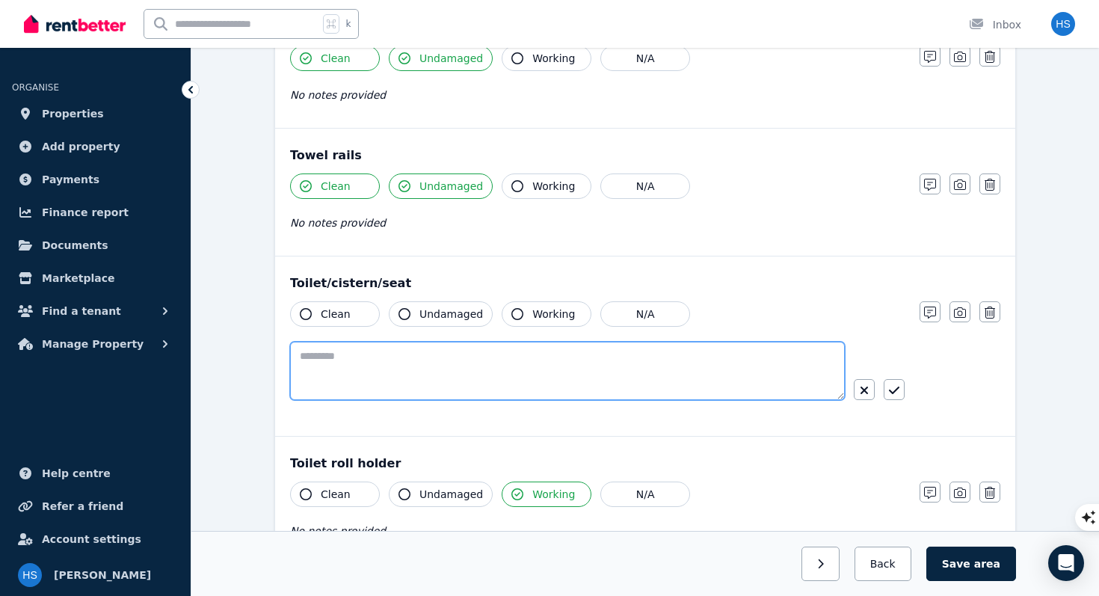
click at [458, 361] on textarea at bounding box center [567, 371] width 555 height 58
type textarea "**********"
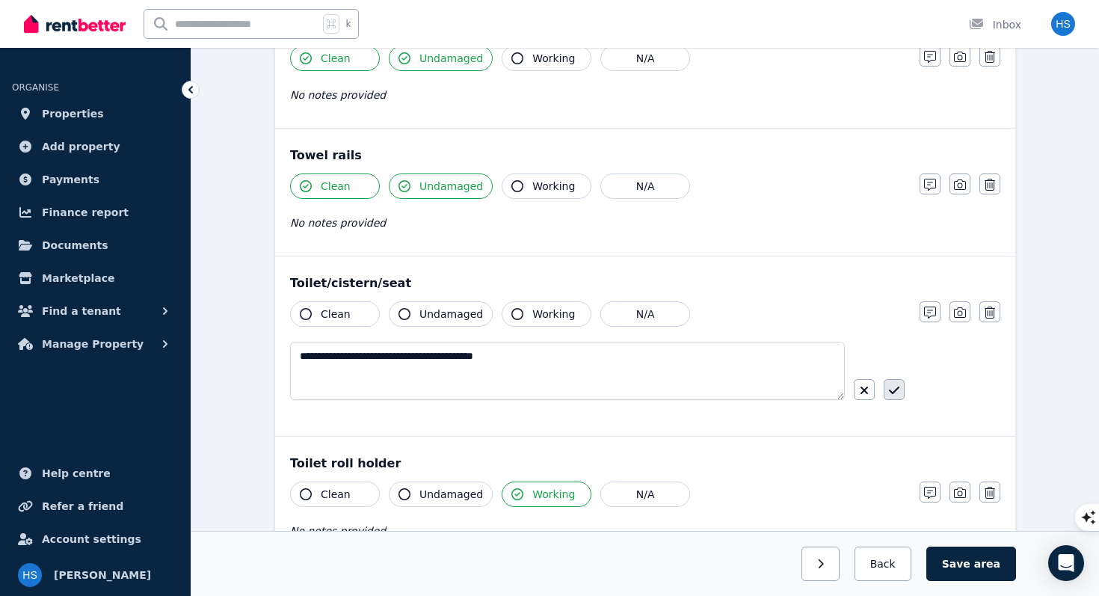
click at [893, 393] on icon "button" at bounding box center [894, 390] width 10 height 12
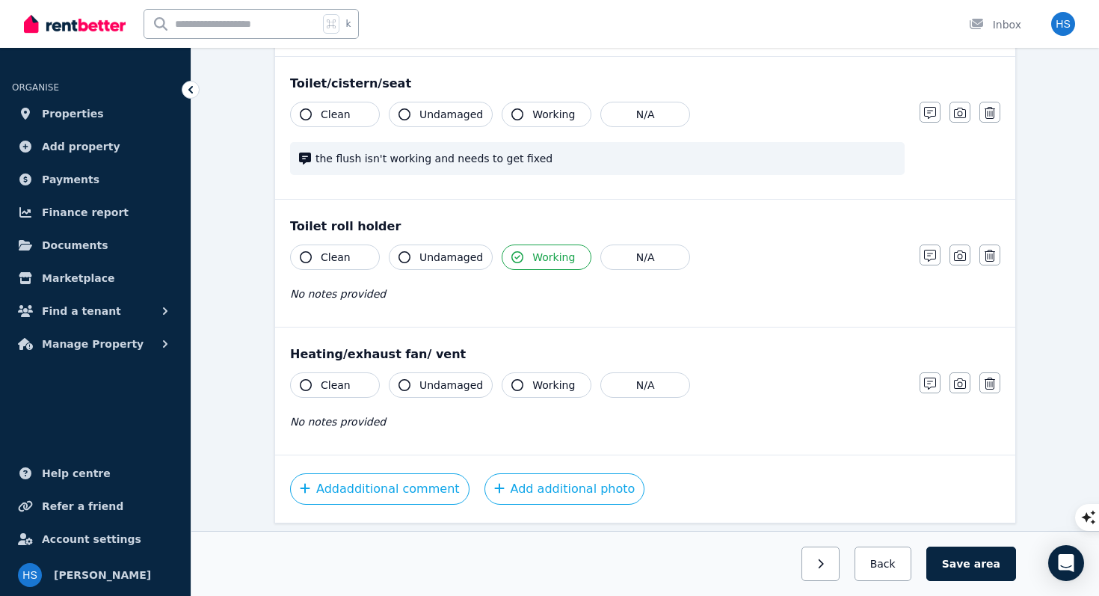
scroll to position [1729, 0]
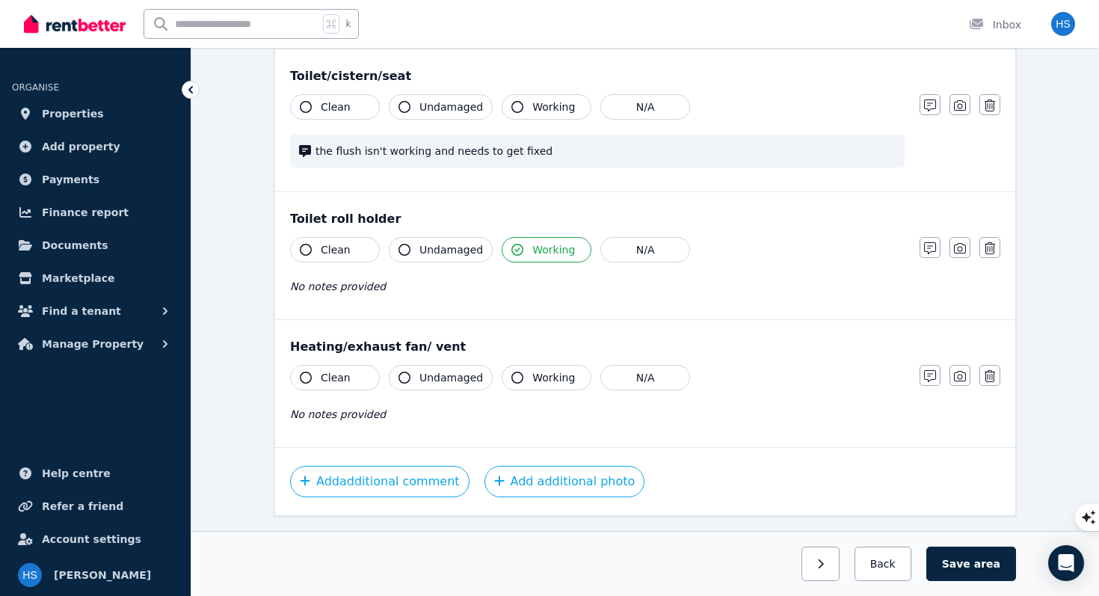
click at [303, 255] on button "Clean" at bounding box center [335, 249] width 90 height 25
click at [406, 250] on icon "button" at bounding box center [404, 250] width 12 height 12
click at [312, 382] on button "Clean" at bounding box center [335, 377] width 90 height 25
click at [454, 378] on span "Undamaged" at bounding box center [451, 377] width 64 height 15
click at [543, 381] on span "Working" at bounding box center [553, 377] width 43 height 15
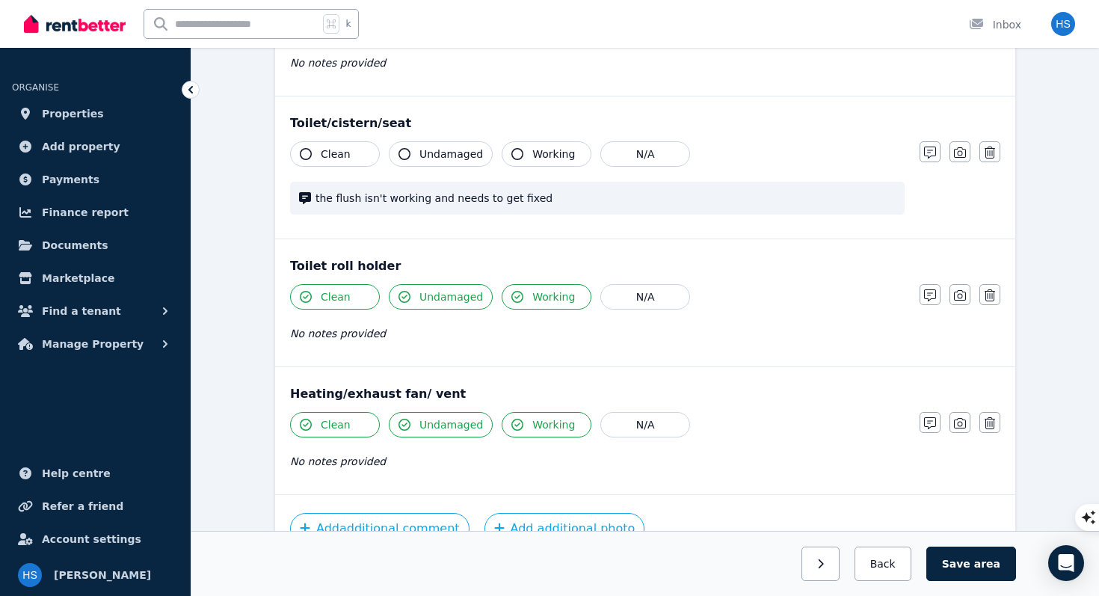
scroll to position [1768, 0]
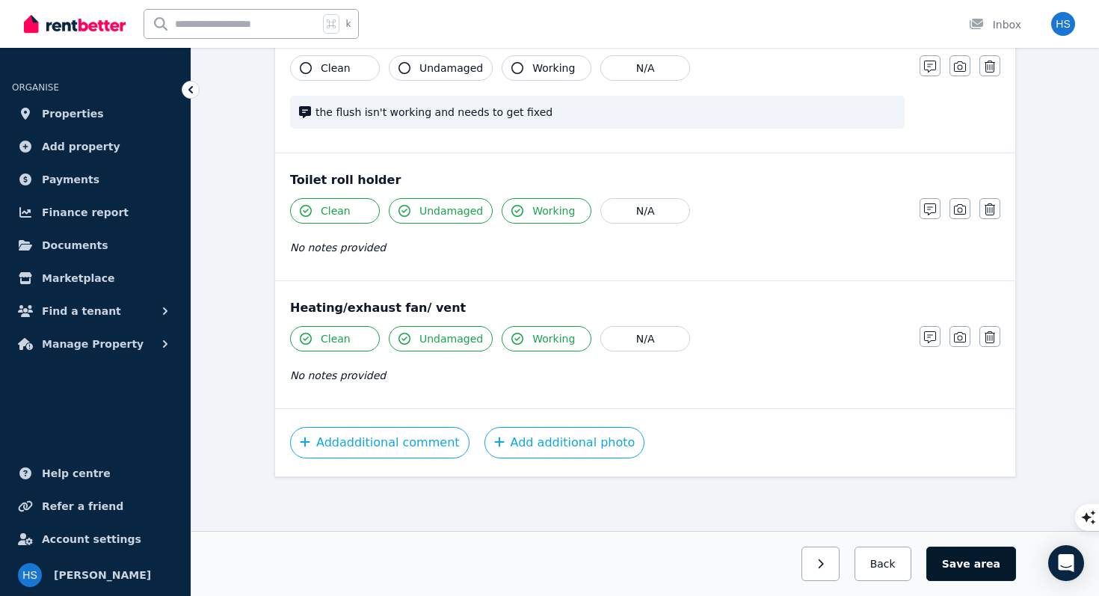
click at [972, 565] on button "Save area" at bounding box center [971, 563] width 90 height 34
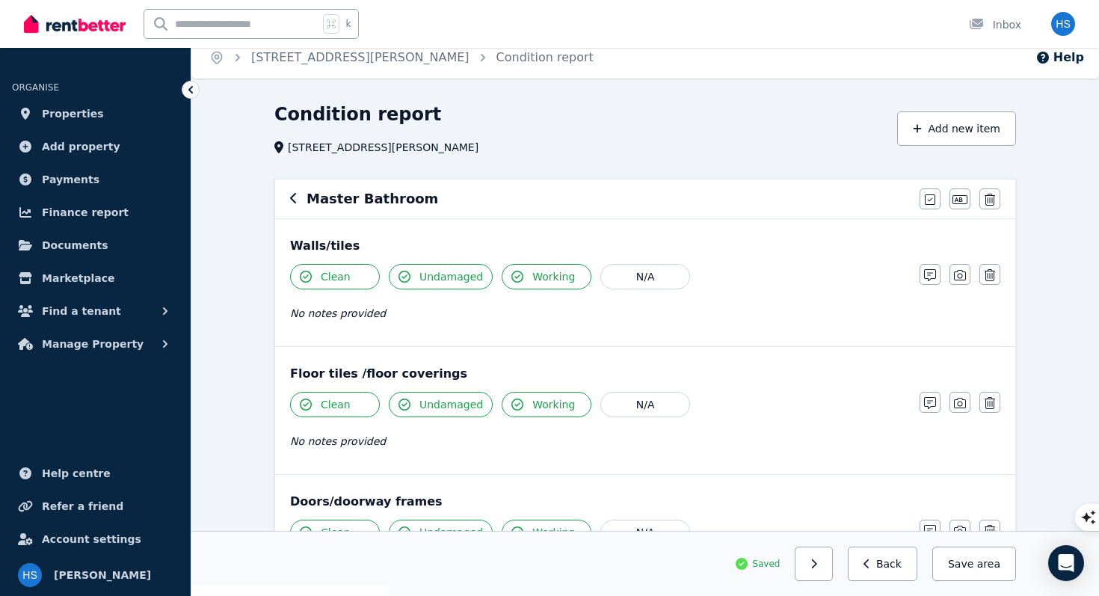
scroll to position [0, 0]
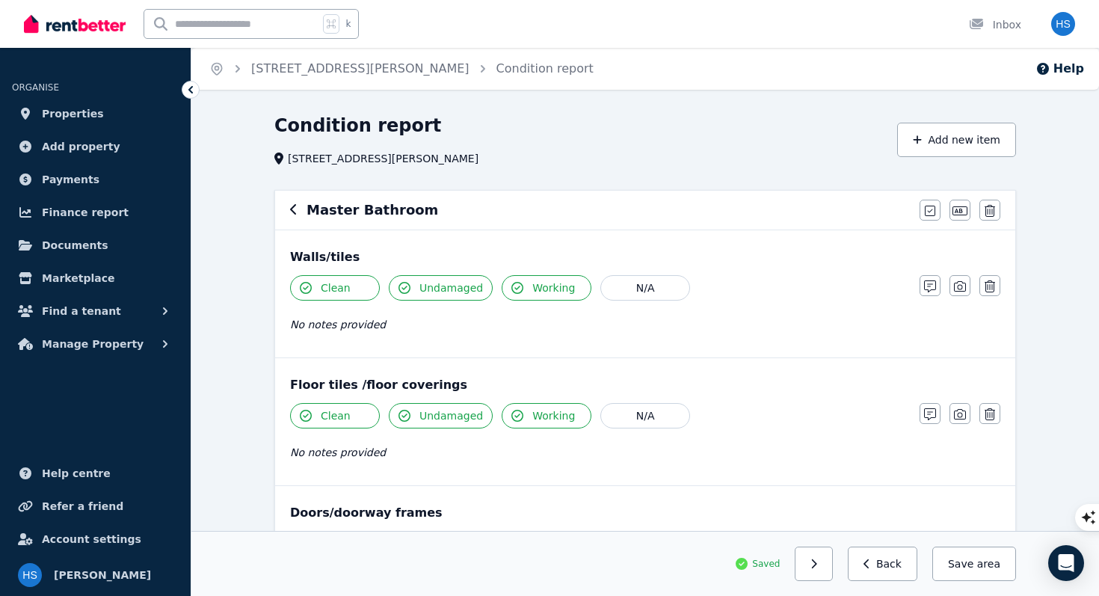
click at [294, 211] on icon "button" at bounding box center [293, 209] width 7 height 12
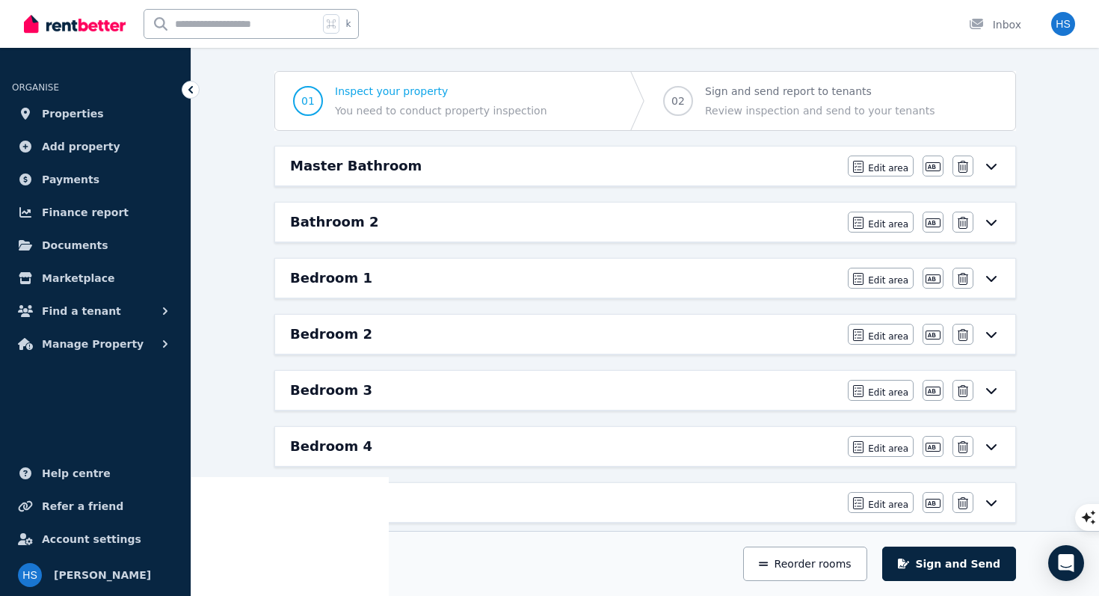
scroll to position [120, 0]
click at [398, 174] on h6 "Master Bathroom" at bounding box center [356, 164] width 132 height 21
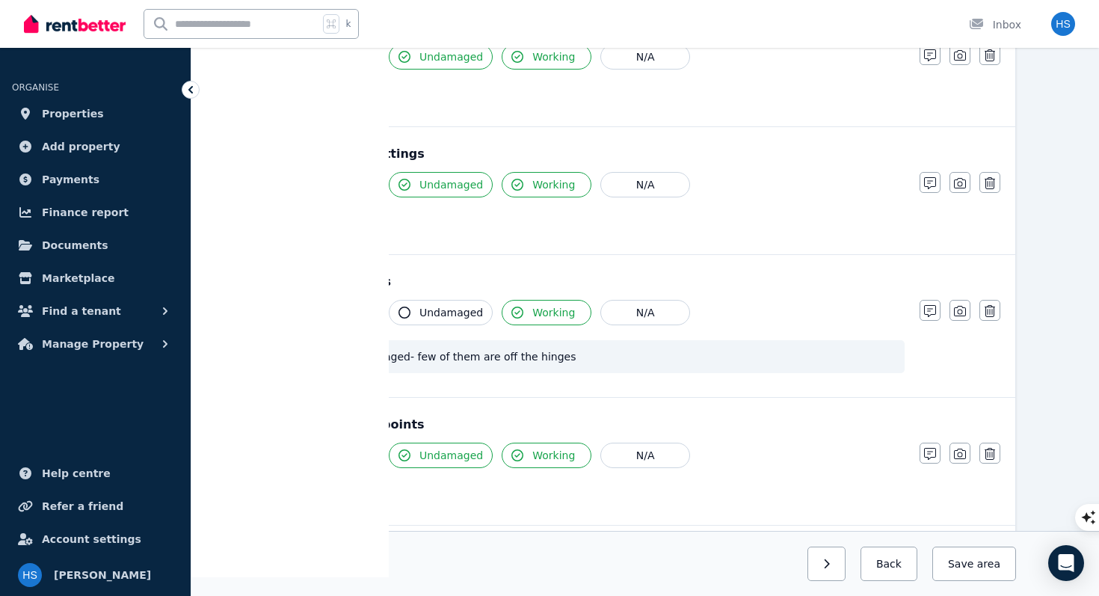
scroll to position [615, 0]
click at [646, 318] on button "N/A" at bounding box center [645, 311] width 90 height 25
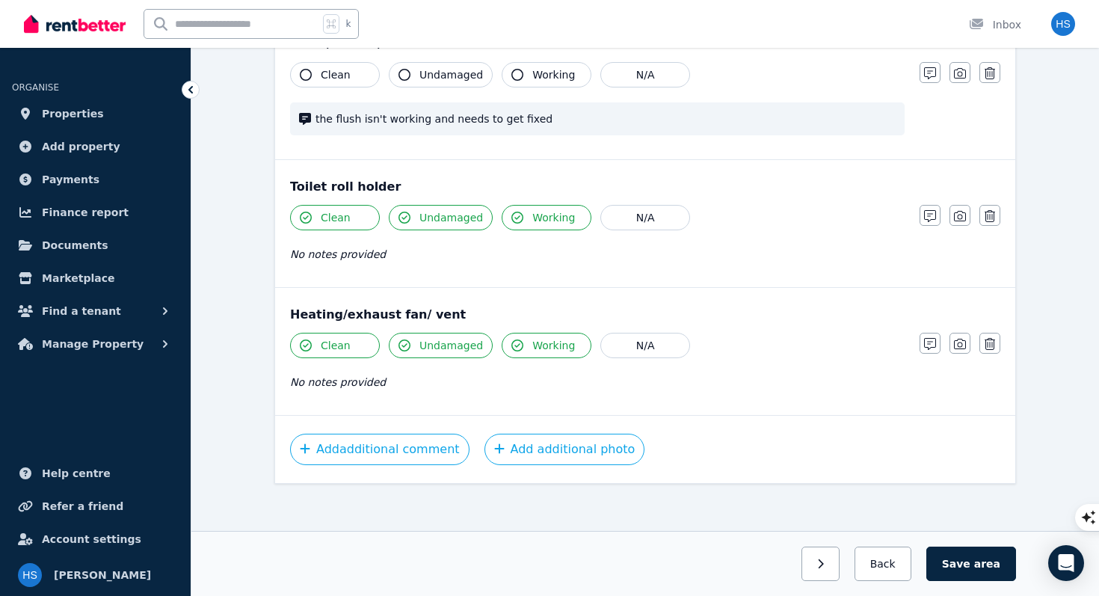
scroll to position [1768, 0]
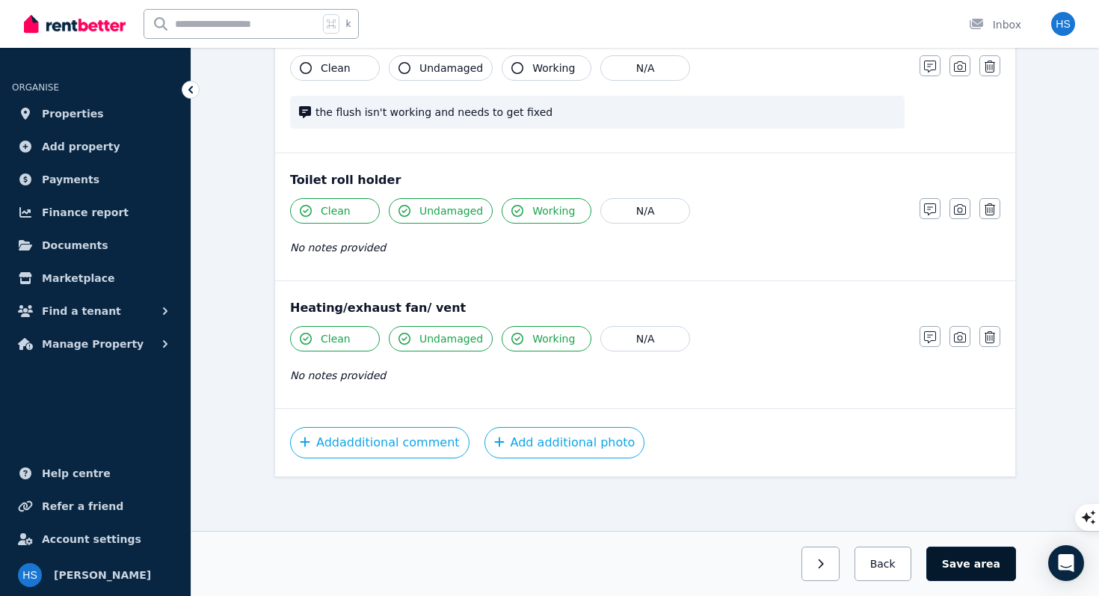
click at [963, 570] on button "Save area" at bounding box center [971, 563] width 90 height 34
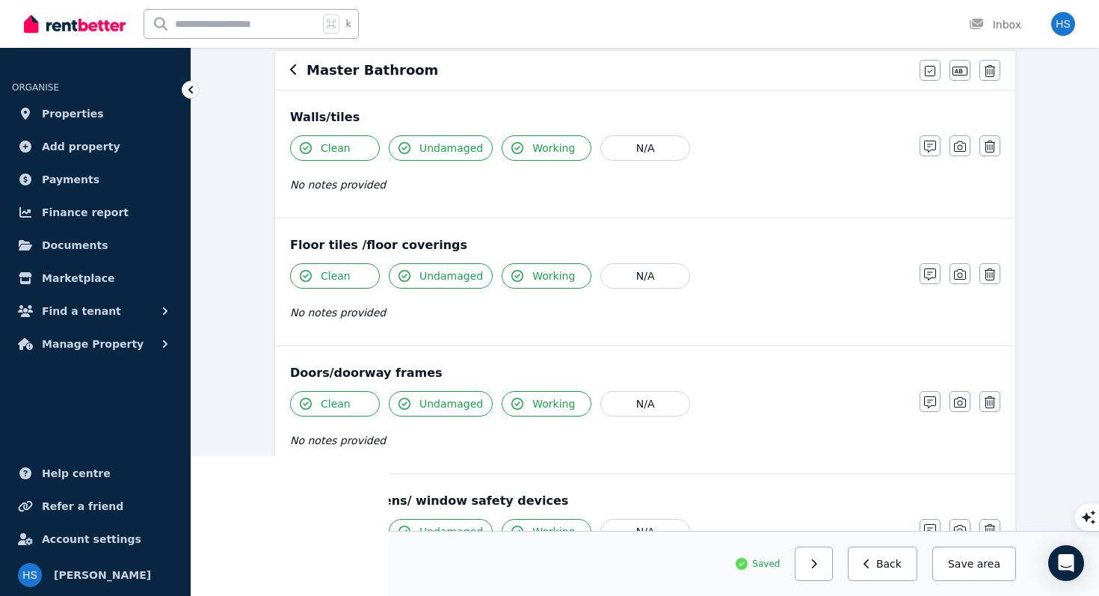
scroll to position [0, 0]
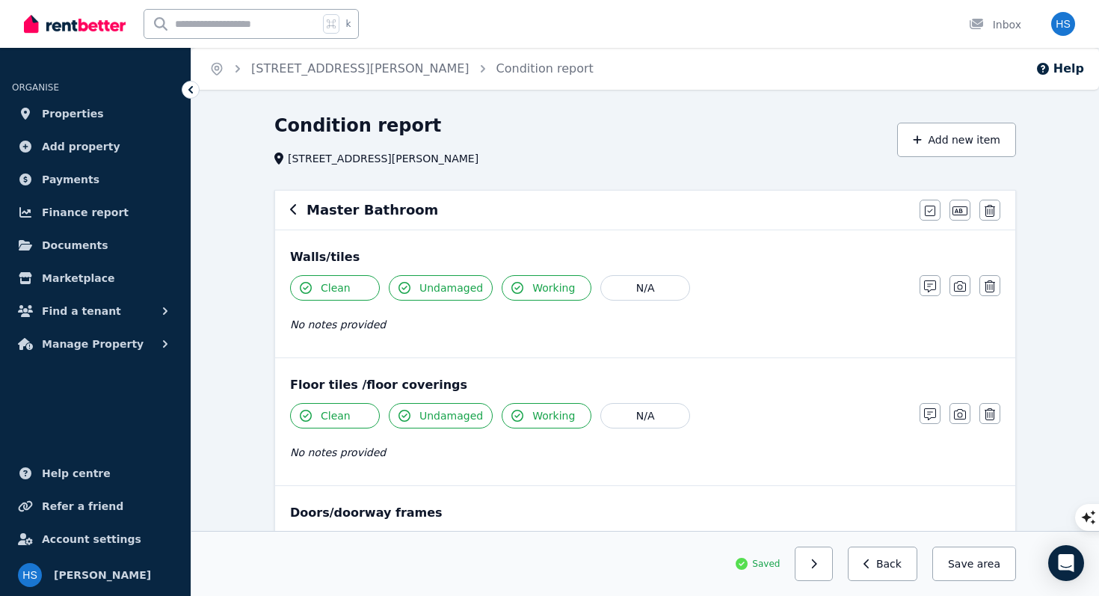
click at [296, 215] on icon "button" at bounding box center [293, 209] width 7 height 12
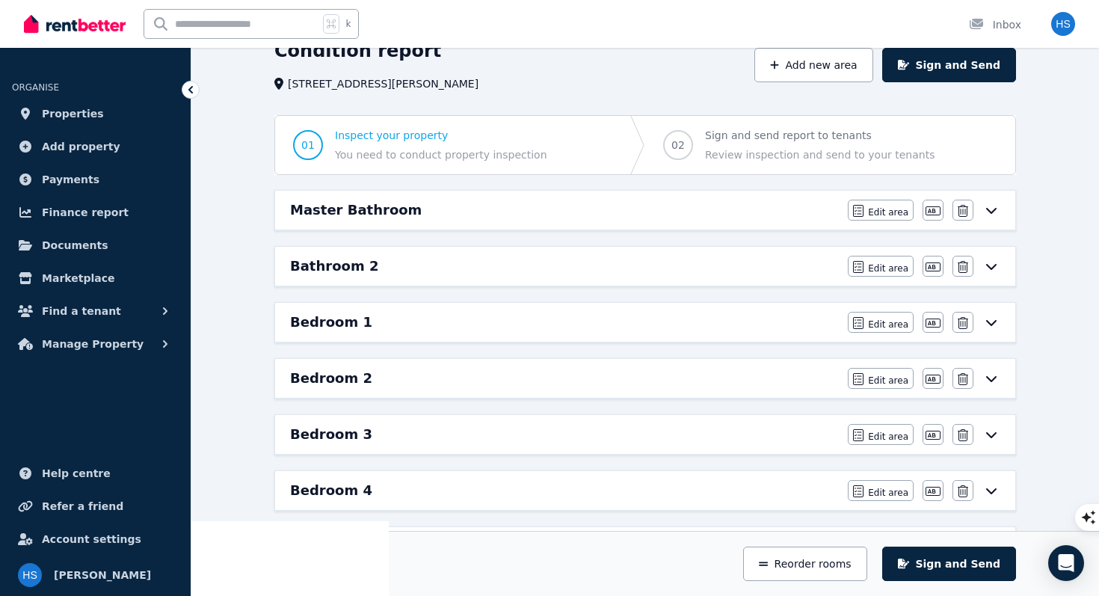
scroll to position [74, 0]
click at [372, 271] on div "Bathroom 2" at bounding box center [564, 266] width 549 height 21
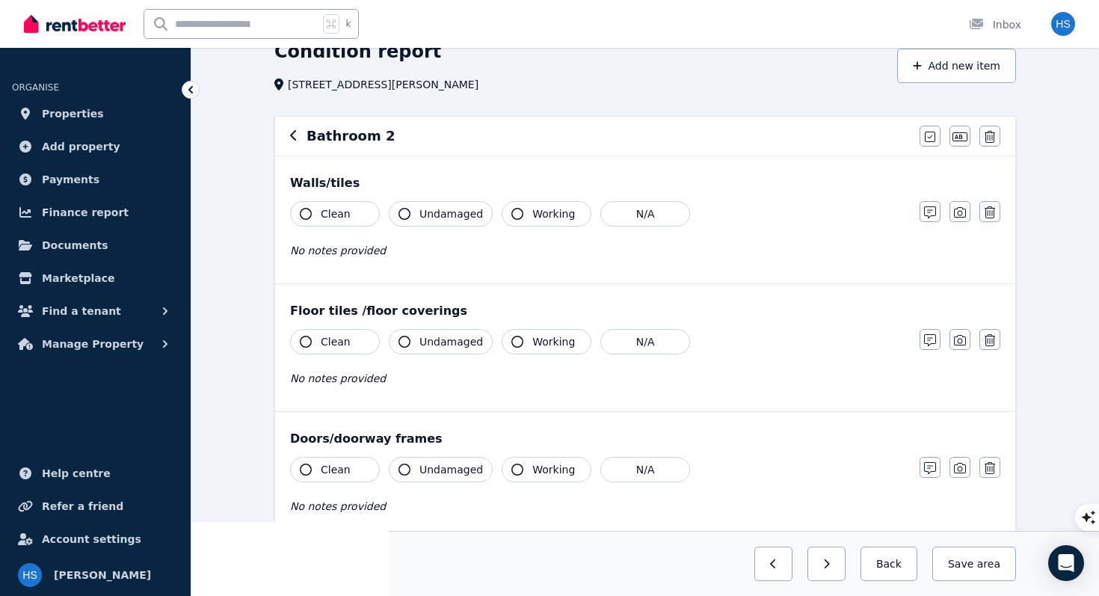
scroll to position [0, 0]
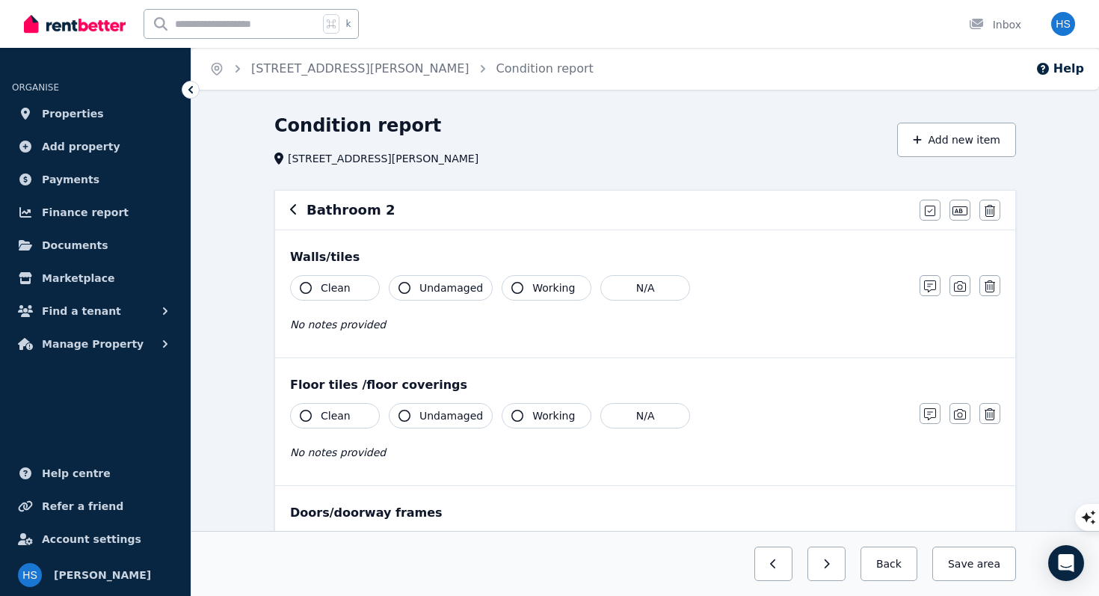
click at [311, 290] on button "Clean" at bounding box center [335, 287] width 90 height 25
click at [425, 291] on span "Undamaged" at bounding box center [451, 287] width 64 height 15
click at [314, 417] on button "Clean" at bounding box center [335, 415] width 90 height 25
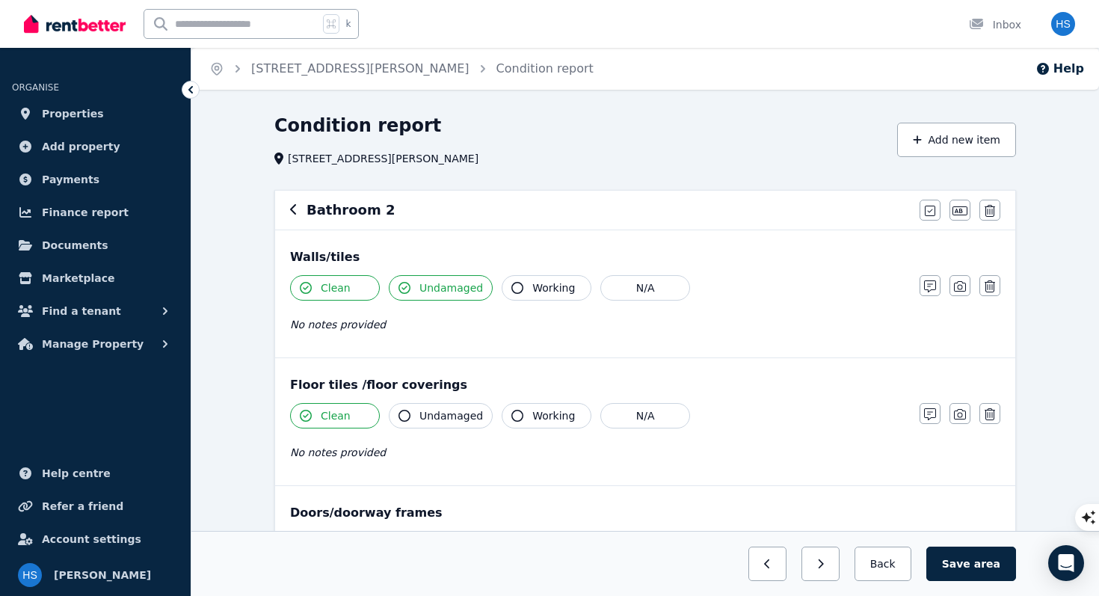
click at [419, 415] on span "Undamaged" at bounding box center [451, 415] width 64 height 15
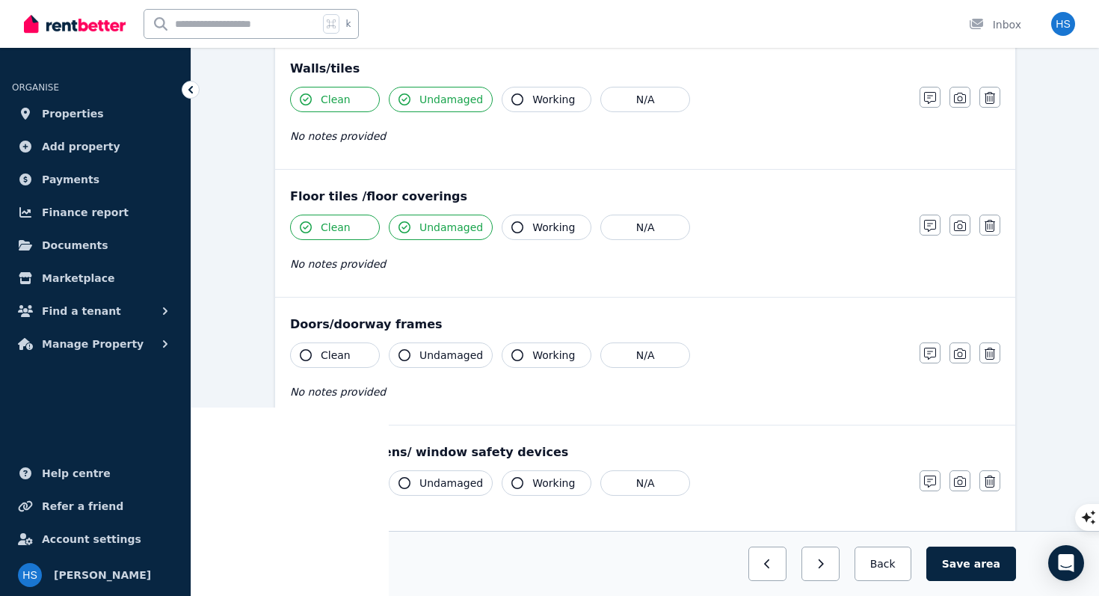
scroll to position [195, 0]
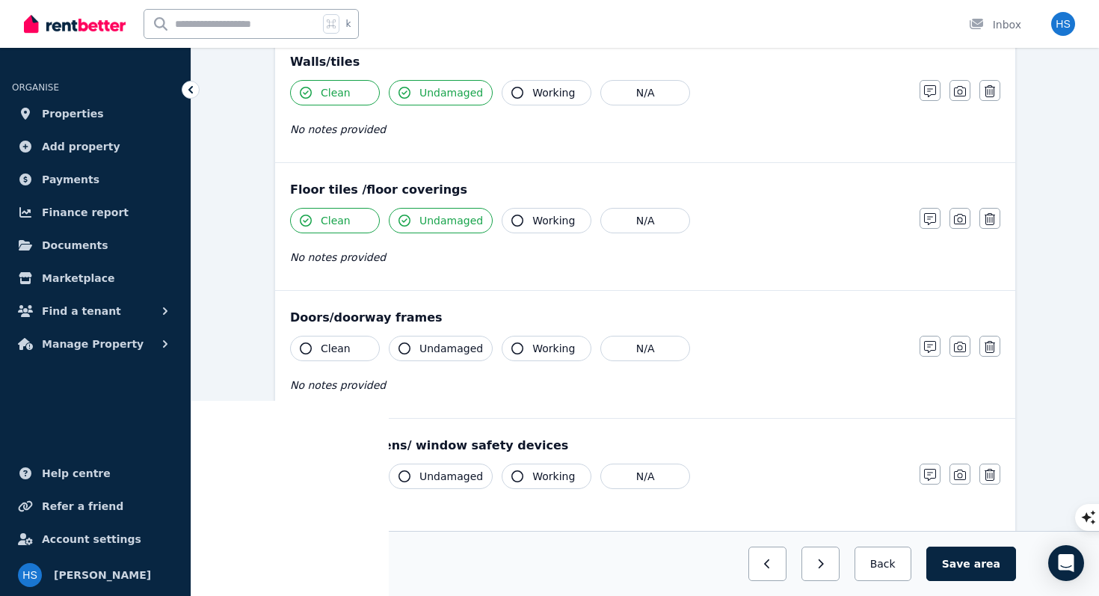
click at [328, 354] on span "Clean" at bounding box center [336, 348] width 30 height 15
click at [417, 356] on button "Undamaged" at bounding box center [441, 348] width 104 height 25
click at [342, 479] on span "Clean" at bounding box center [336, 476] width 30 height 15
click at [434, 480] on span "Undamaged" at bounding box center [451, 476] width 64 height 15
click at [533, 484] on button "Working" at bounding box center [546, 475] width 90 height 25
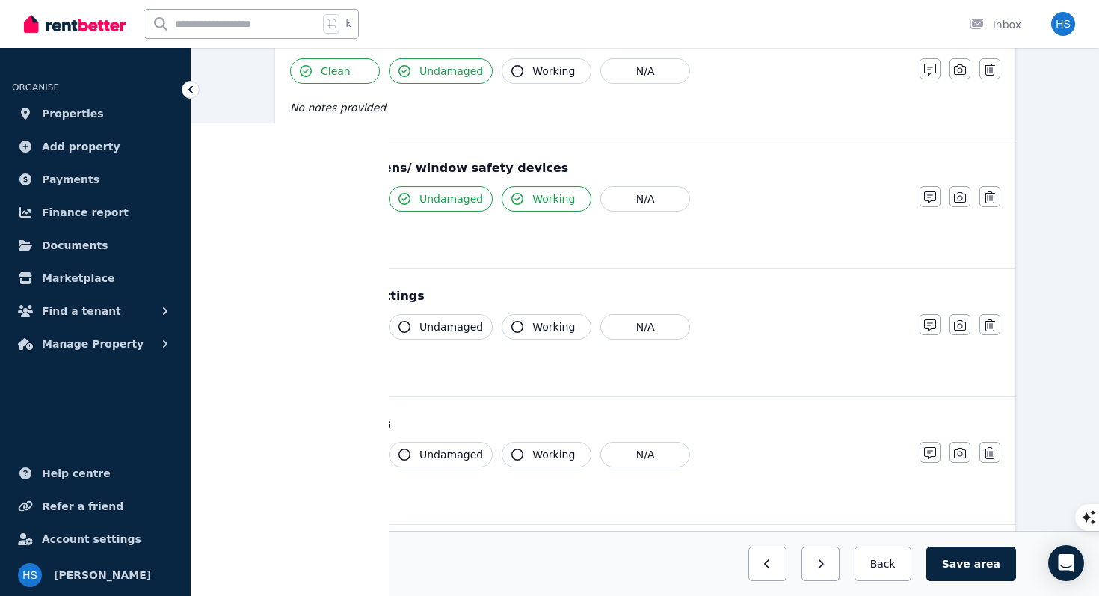
scroll to position [473, 0]
click at [339, 326] on span "Clean" at bounding box center [336, 325] width 30 height 15
click at [443, 331] on span "Undamaged" at bounding box center [451, 325] width 64 height 15
click at [521, 330] on button "Working" at bounding box center [546, 325] width 90 height 25
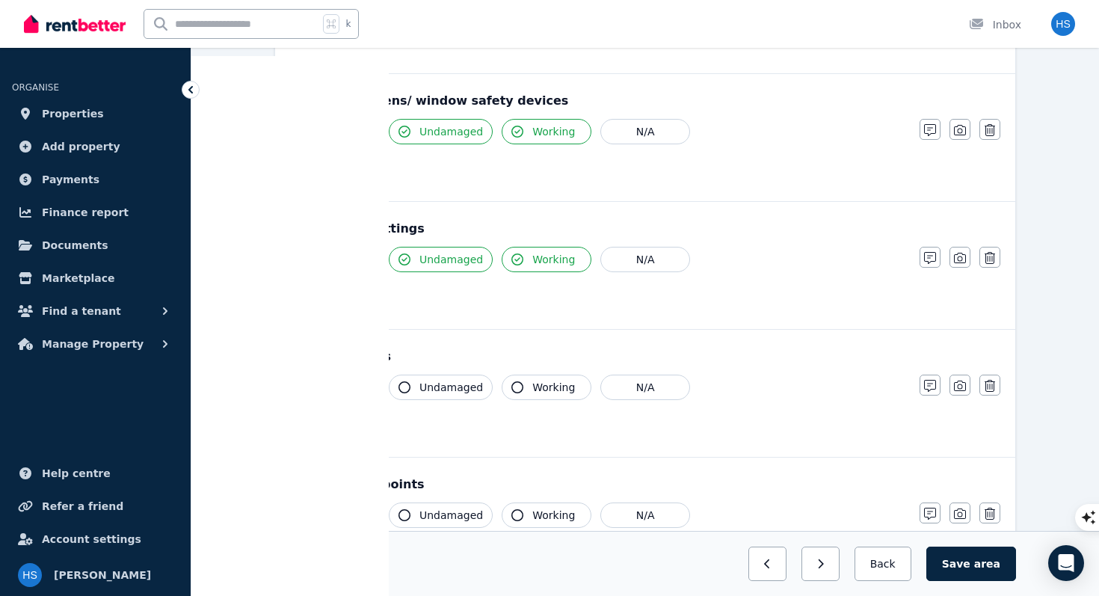
scroll to position [544, 0]
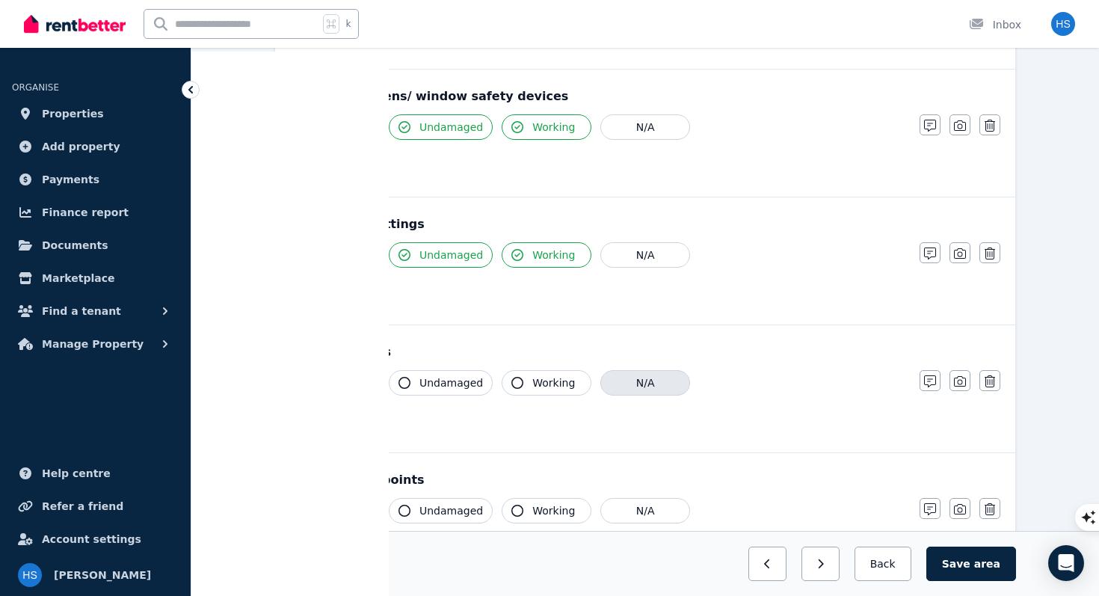
click at [643, 380] on button "N/A" at bounding box center [645, 382] width 90 height 25
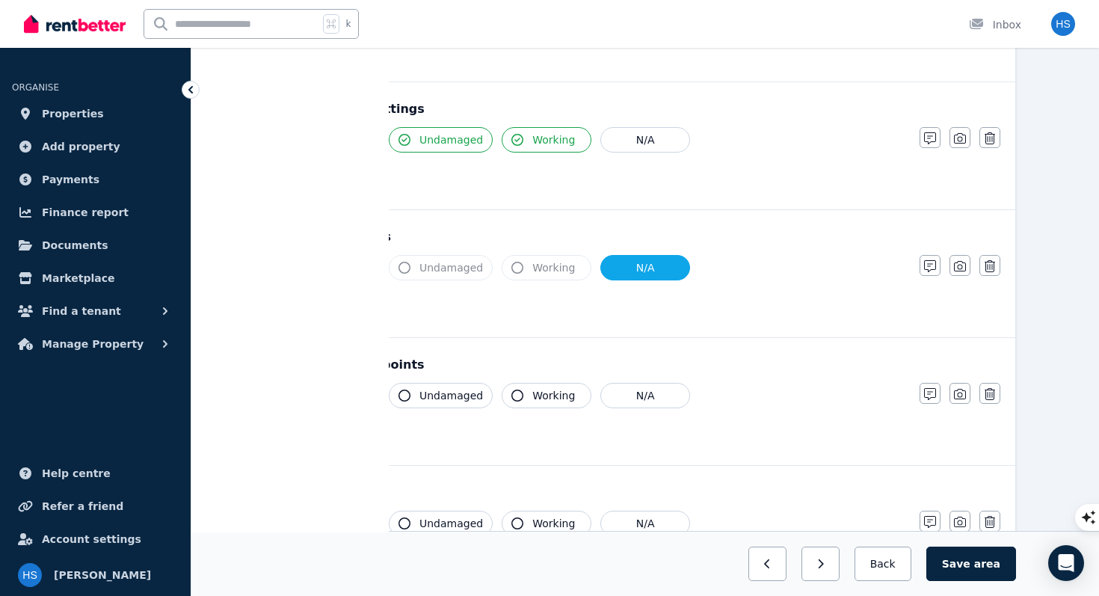
scroll to position [661, 0]
click at [351, 392] on button "Clean" at bounding box center [335, 393] width 90 height 25
click at [444, 394] on span "Undamaged" at bounding box center [451, 393] width 64 height 15
click at [541, 402] on button "Working" at bounding box center [546, 393] width 90 height 25
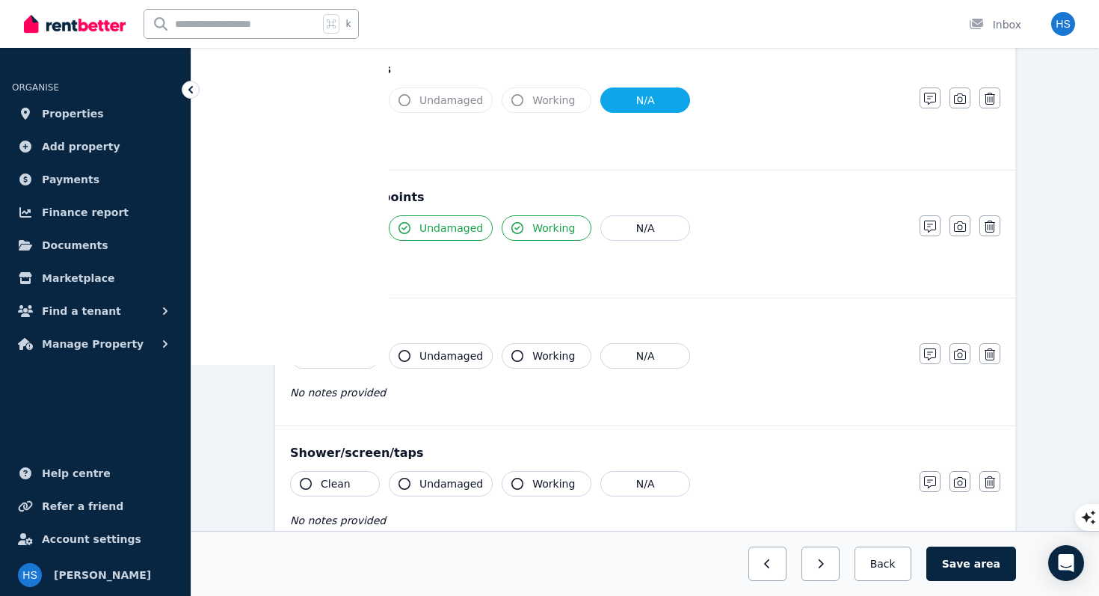
scroll to position [833, 0]
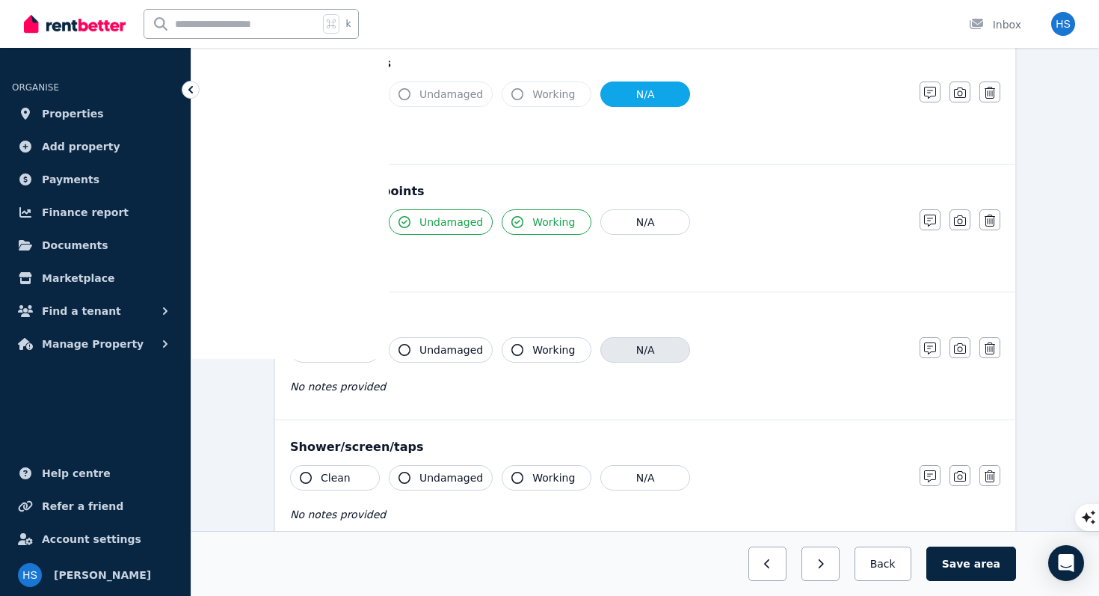
click at [658, 350] on button "N/A" at bounding box center [645, 349] width 90 height 25
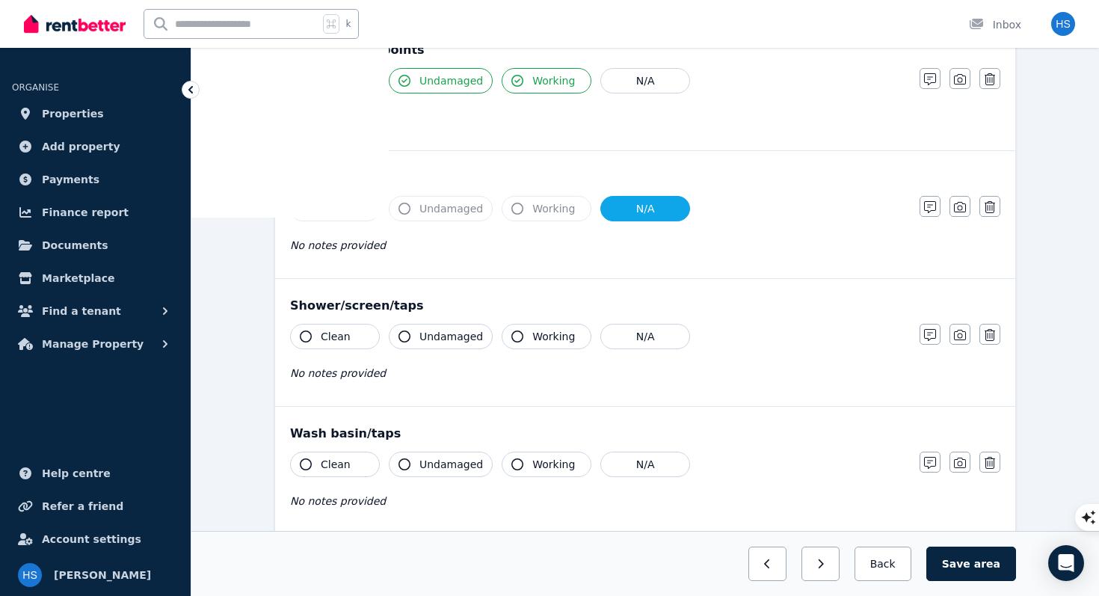
scroll to position [987, 0]
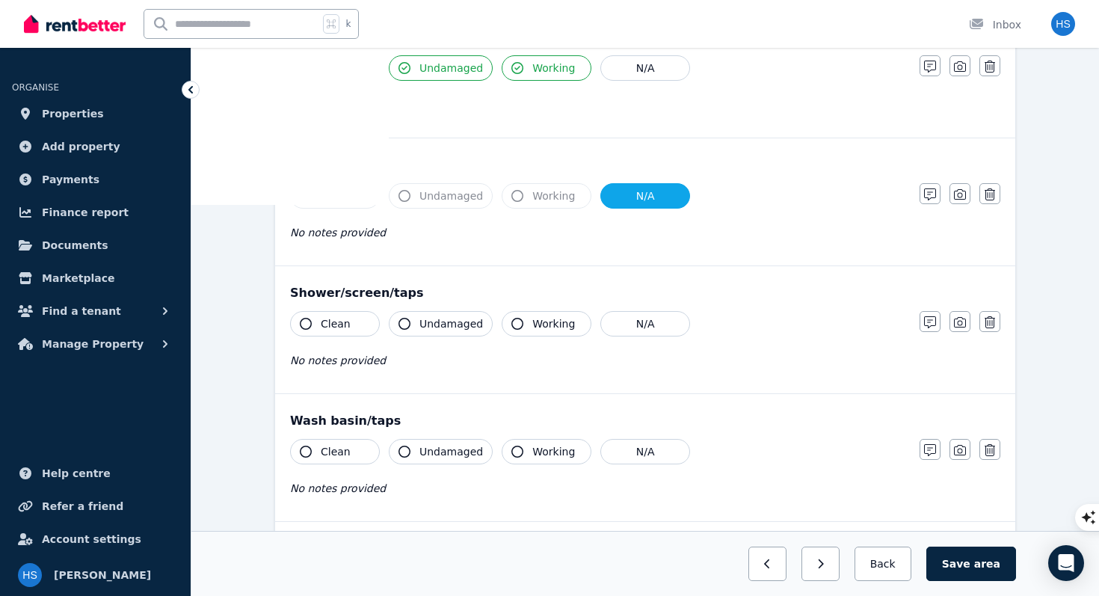
click at [336, 327] on span "Clean" at bounding box center [336, 323] width 30 height 15
click at [433, 329] on span "Undamaged" at bounding box center [451, 323] width 64 height 15
click at [552, 322] on span "Working" at bounding box center [553, 323] width 43 height 15
click at [347, 454] on span "Clean" at bounding box center [336, 451] width 30 height 15
click at [425, 453] on span "Undamaged" at bounding box center [451, 451] width 64 height 15
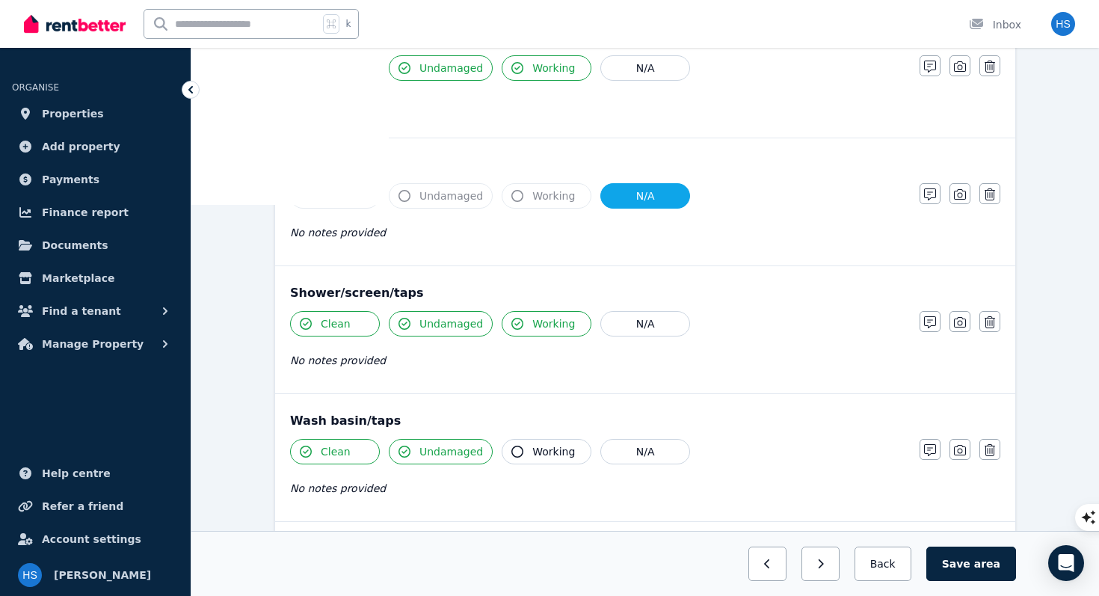
click at [532, 453] on span "Working" at bounding box center [553, 451] width 43 height 15
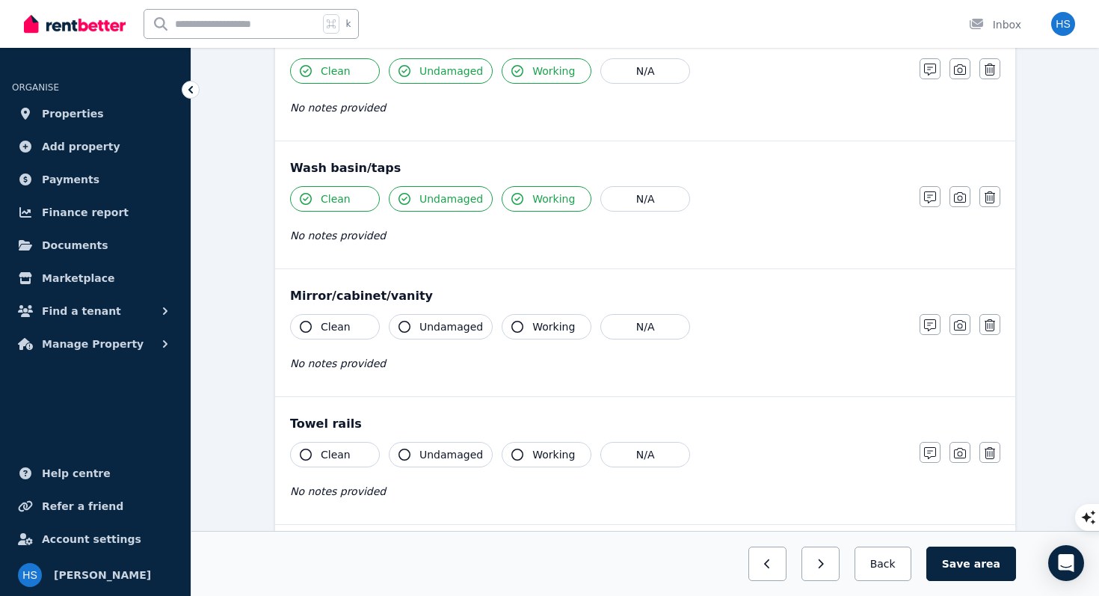
scroll to position [1244, 0]
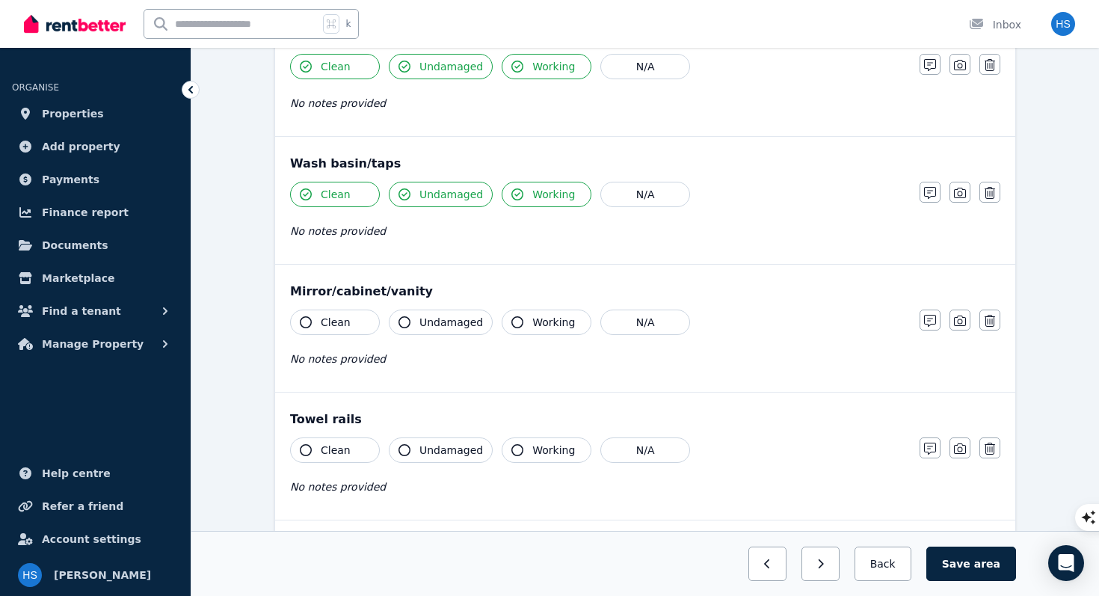
click at [334, 325] on span "Clean" at bounding box center [336, 322] width 30 height 15
click at [419, 325] on span "Undamaged" at bounding box center [451, 322] width 64 height 15
click at [344, 452] on span "Clean" at bounding box center [336, 449] width 30 height 15
click at [419, 448] on span "Undamaged" at bounding box center [451, 449] width 64 height 15
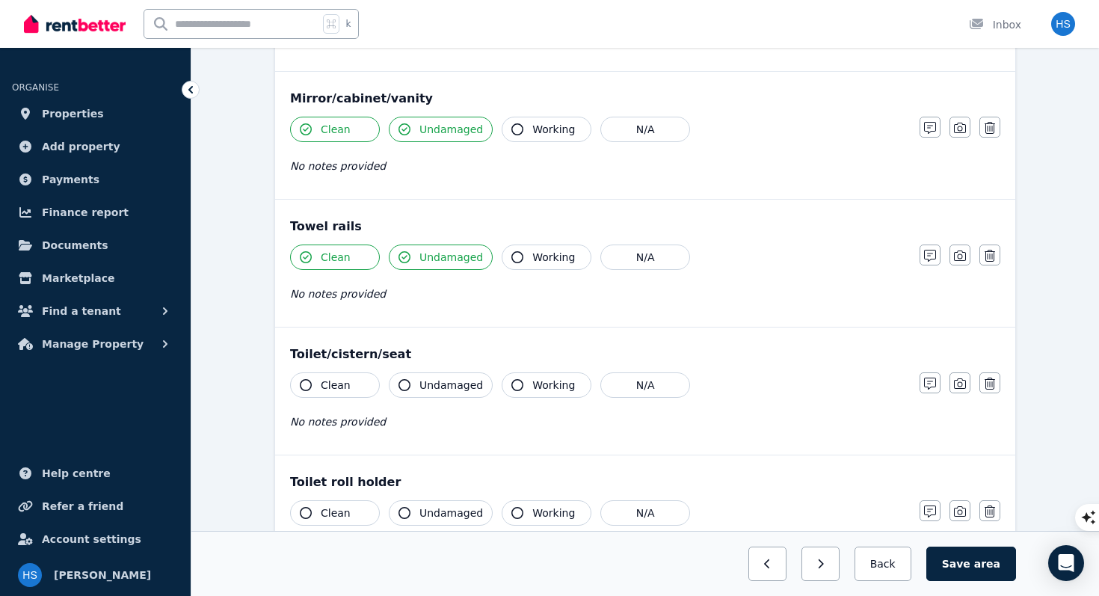
scroll to position [1443, 0]
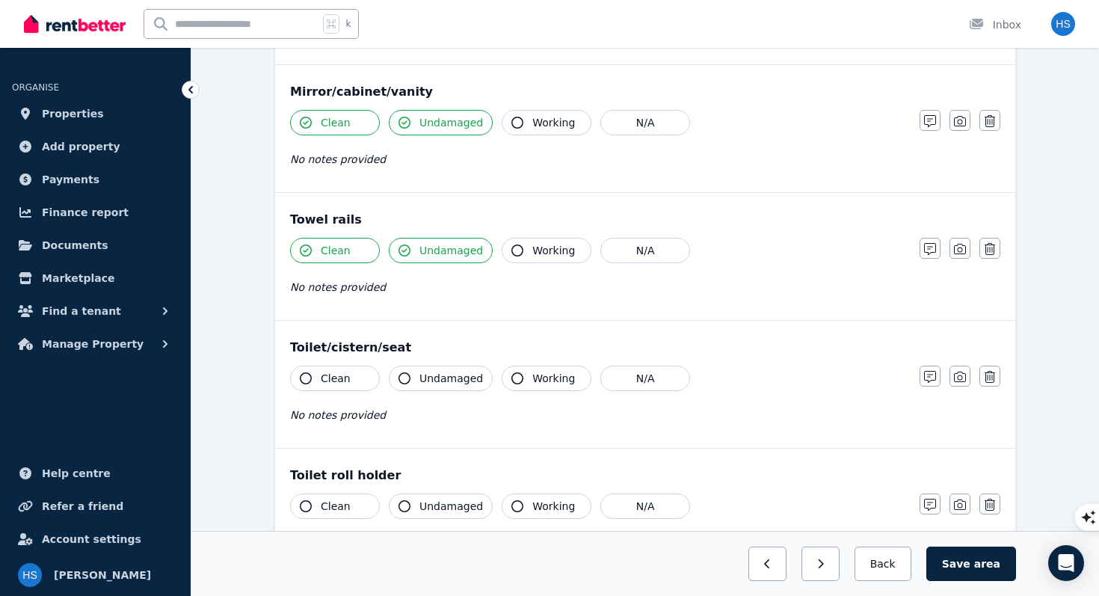
click at [336, 383] on span "Clean" at bounding box center [336, 378] width 30 height 15
click at [423, 382] on span "Undamaged" at bounding box center [451, 378] width 64 height 15
click at [539, 381] on span "Working" at bounding box center [553, 378] width 43 height 15
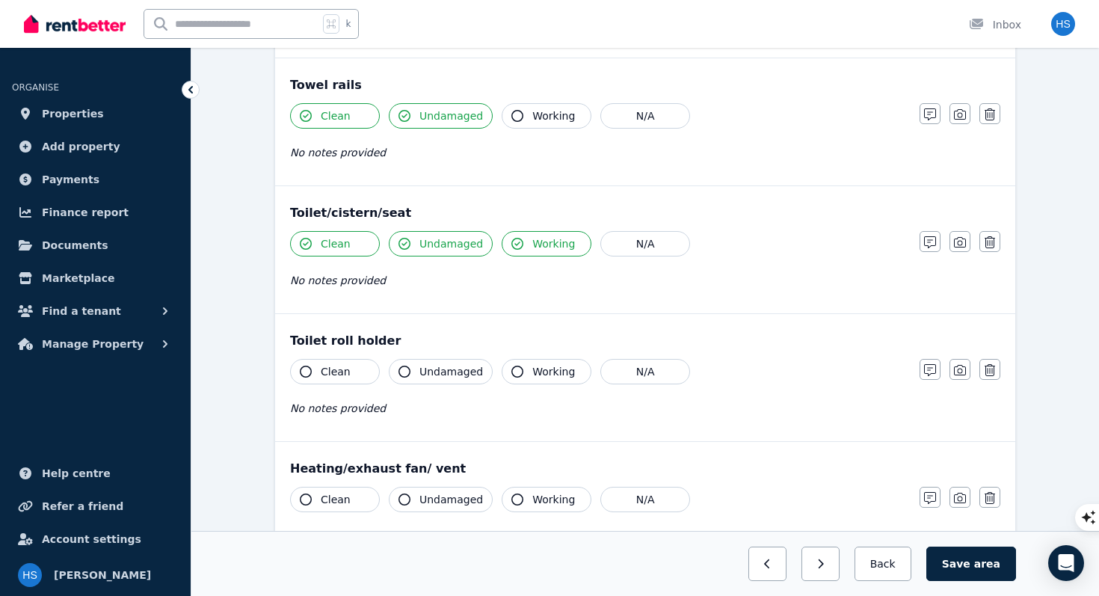
scroll to position [1610, 0]
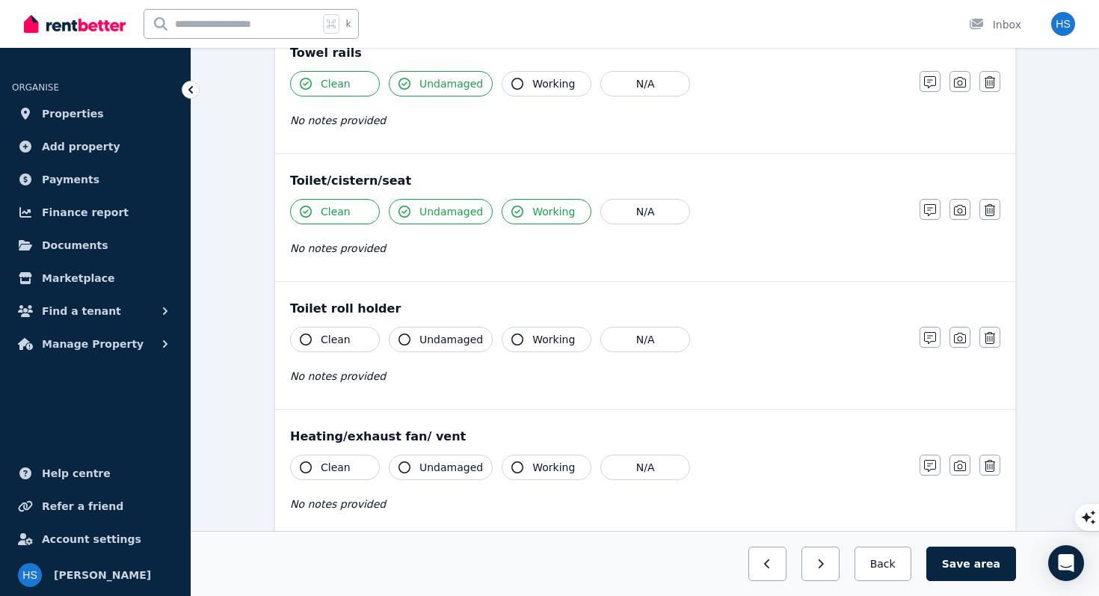
click at [347, 340] on span "Clean" at bounding box center [336, 339] width 30 height 15
click at [436, 335] on span "Undamaged" at bounding box center [451, 339] width 64 height 15
click at [533, 346] on span "Working" at bounding box center [553, 339] width 43 height 15
click at [338, 472] on span "Clean" at bounding box center [336, 467] width 30 height 15
click at [440, 466] on span "Undamaged" at bounding box center [451, 467] width 64 height 15
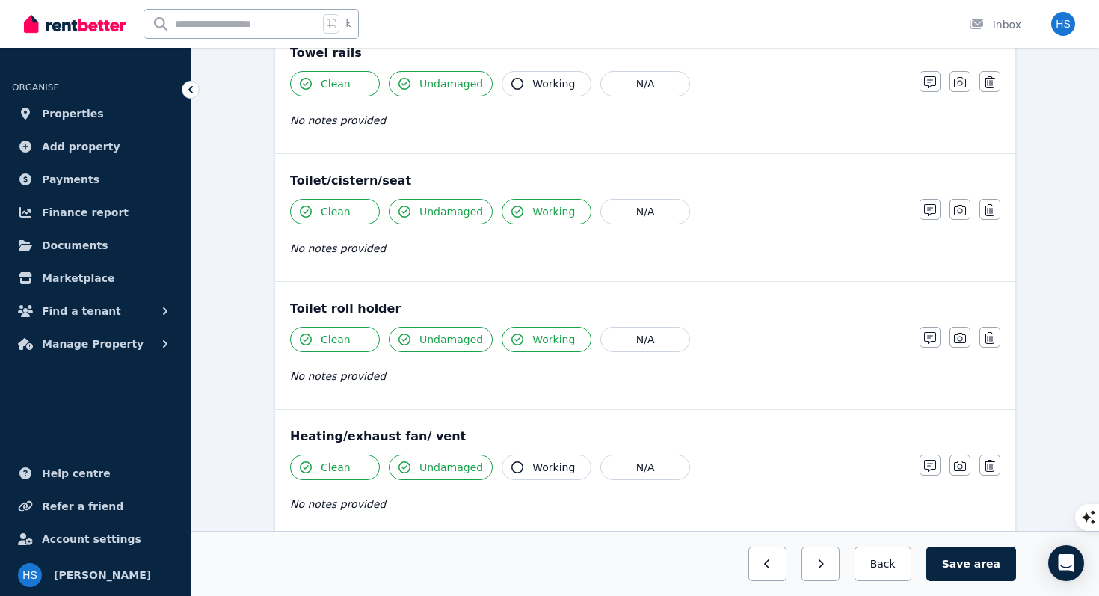
click at [537, 465] on span "Working" at bounding box center [553, 467] width 43 height 15
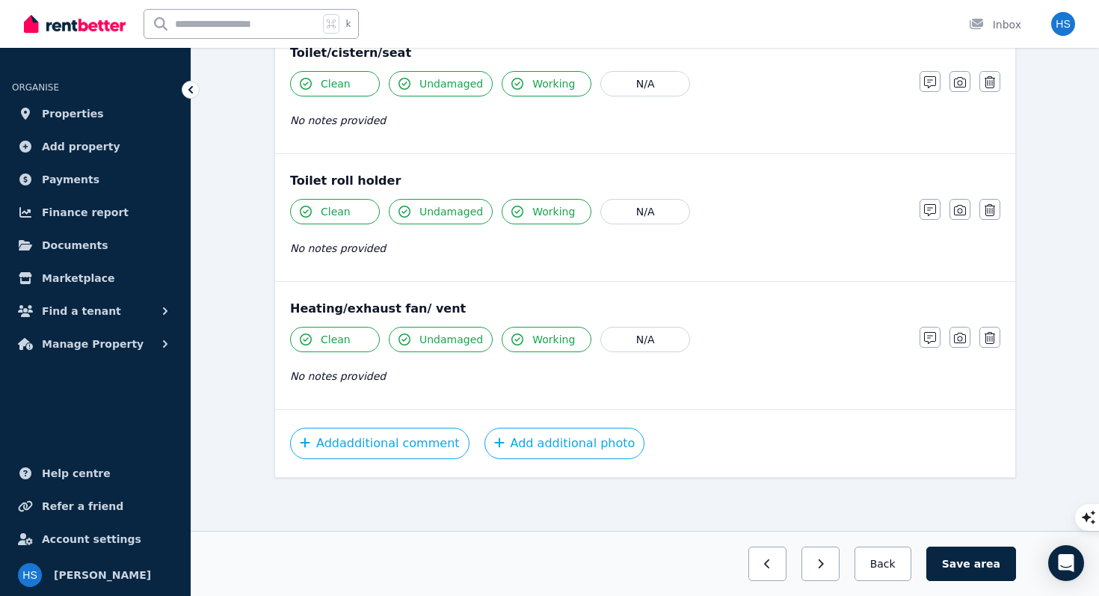
scroll to position [1738, 0]
click at [959, 564] on button "Save area" at bounding box center [971, 563] width 90 height 34
click at [964, 571] on button "Save area" at bounding box center [974, 563] width 84 height 34
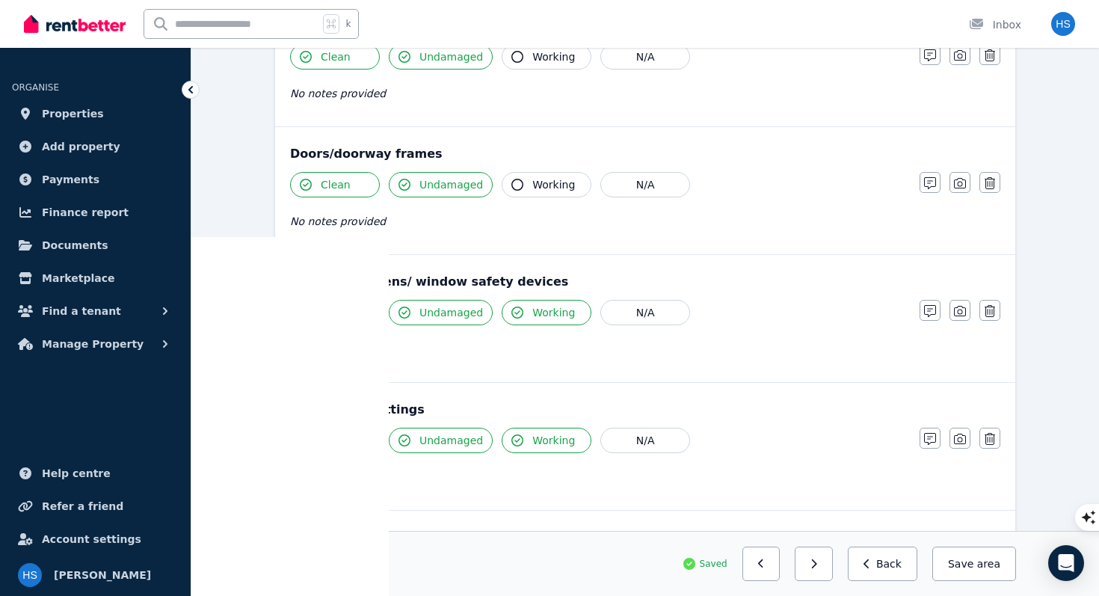
scroll to position [0, 0]
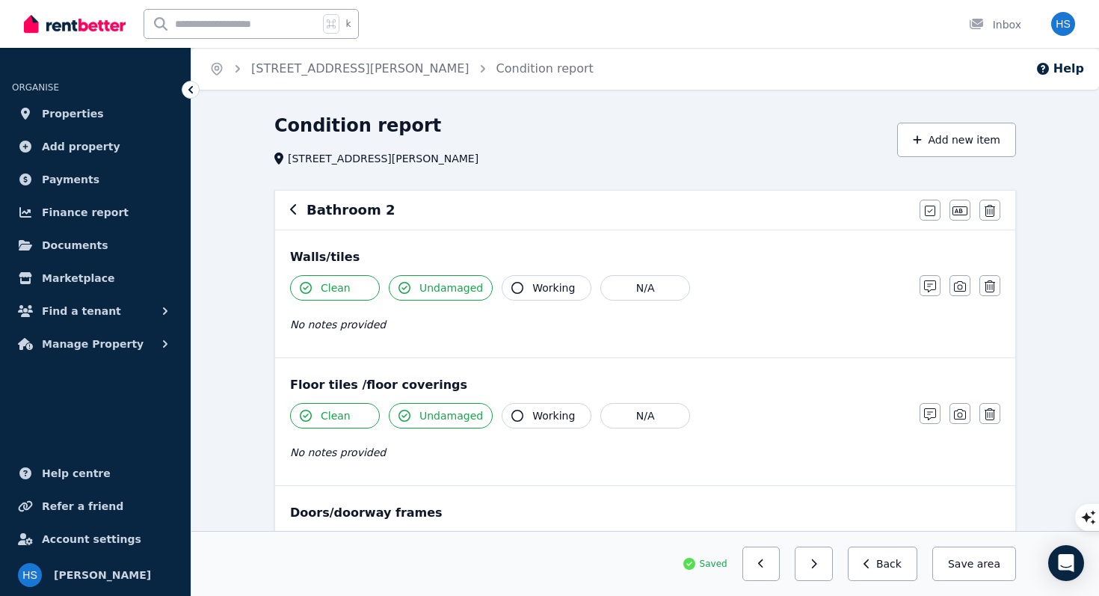
click at [291, 212] on icon "button" at bounding box center [293, 209] width 6 height 10
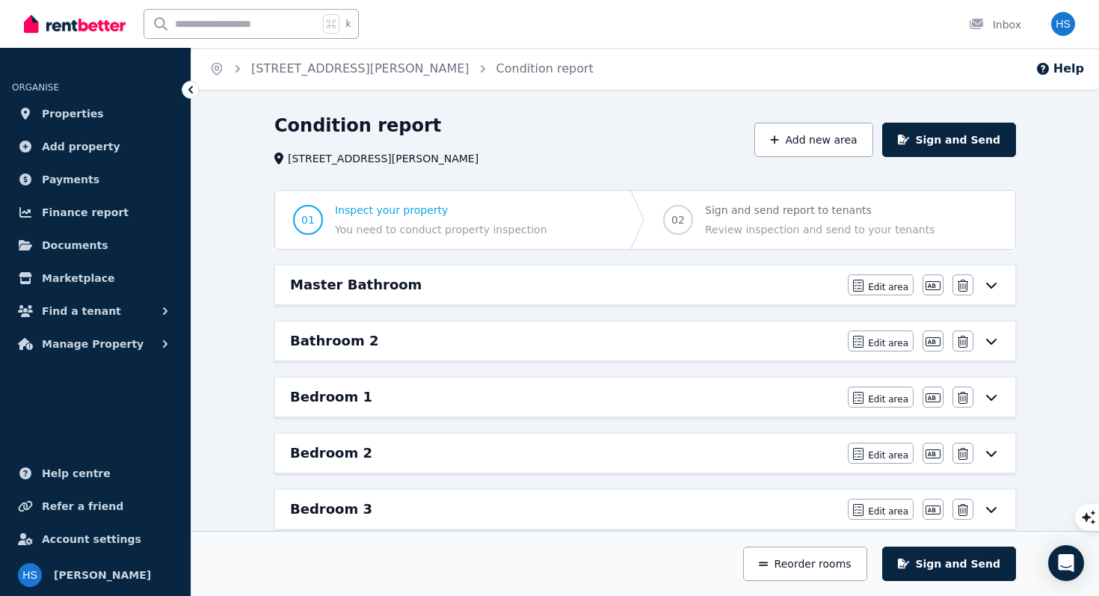
click at [339, 401] on h6 "Bedroom 1" at bounding box center [331, 396] width 82 height 21
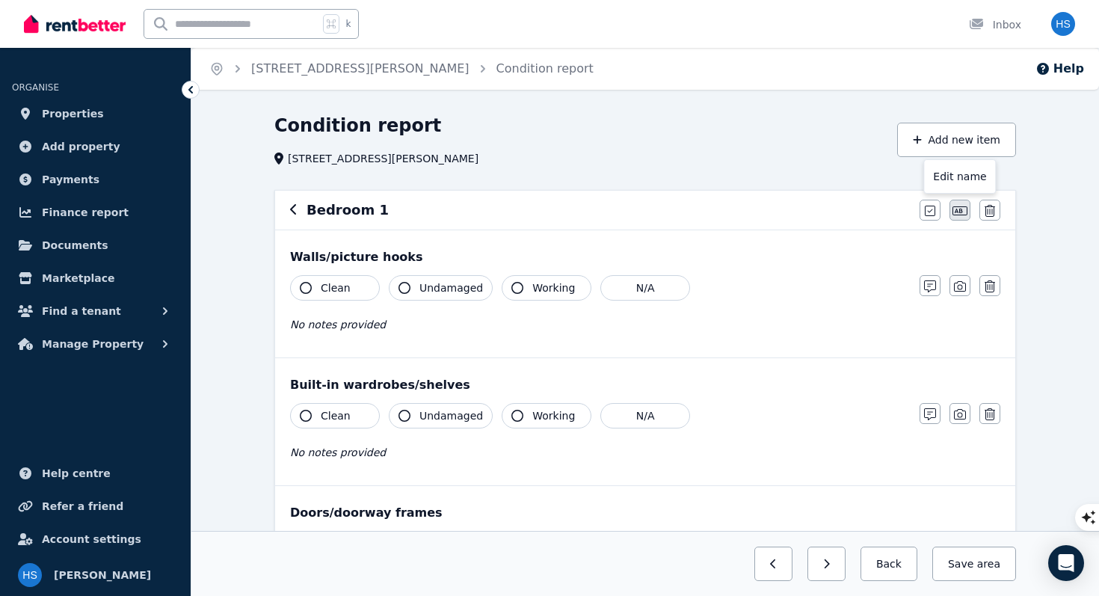
click at [955, 214] on icon "button" at bounding box center [959, 211] width 15 height 12
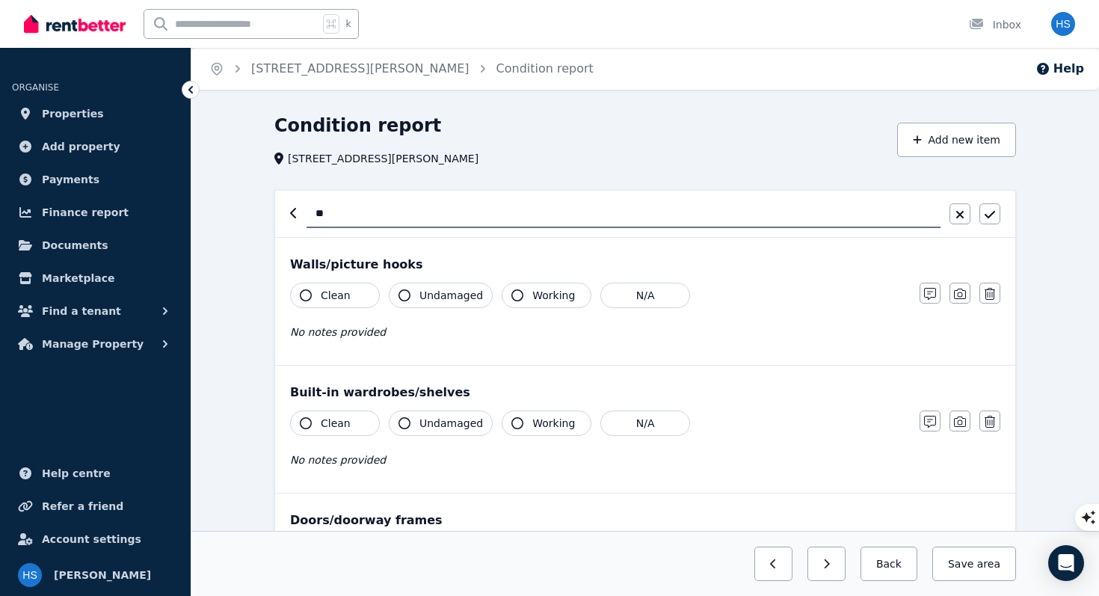
type input "*"
type input "**********"
click at [340, 300] on span "Clean" at bounding box center [336, 295] width 30 height 15
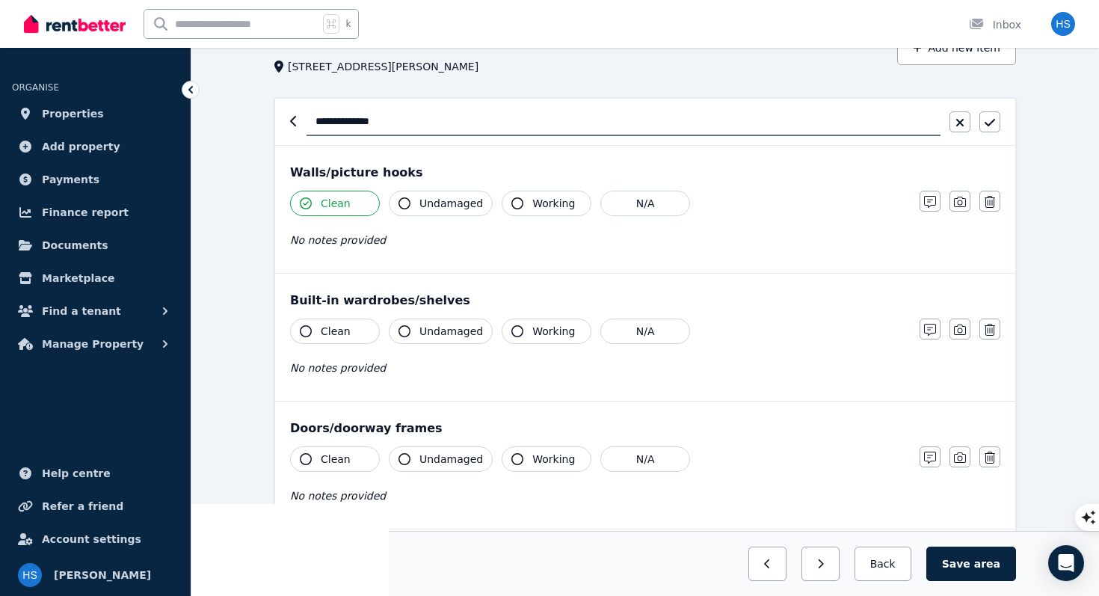
scroll to position [93, 0]
click at [457, 208] on span "Undamaged" at bounding box center [451, 201] width 64 height 15
click at [340, 335] on span "Clean" at bounding box center [336, 329] width 30 height 15
click at [431, 330] on span "Undamaged" at bounding box center [451, 329] width 64 height 15
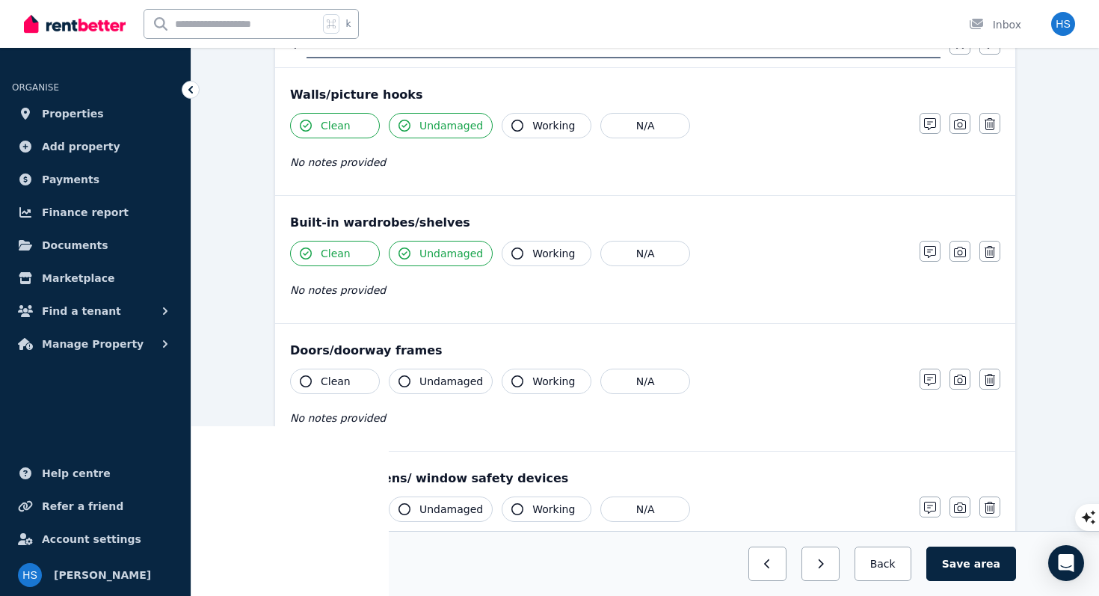
scroll to position [212, 0]
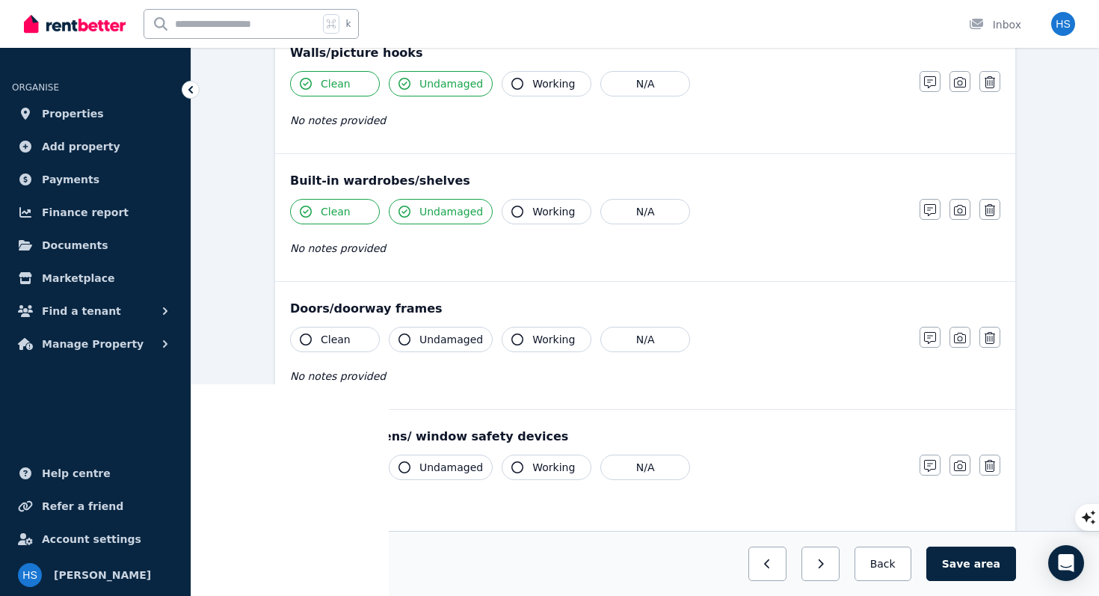
click at [347, 340] on span "Clean" at bounding box center [336, 339] width 30 height 15
click at [439, 339] on span "Undamaged" at bounding box center [451, 339] width 64 height 15
click at [543, 340] on span "Working" at bounding box center [553, 339] width 43 height 15
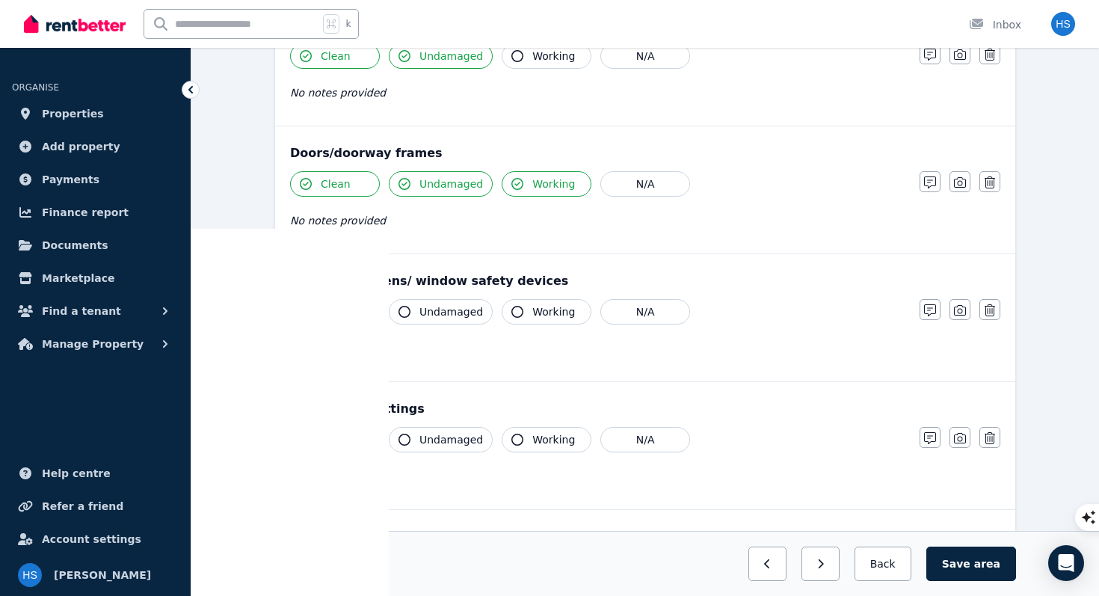
scroll to position [368, 0]
click at [338, 315] on span "Clean" at bounding box center [336, 310] width 30 height 15
click at [423, 315] on span "Undamaged" at bounding box center [451, 310] width 64 height 15
click at [540, 312] on span "Working" at bounding box center [553, 310] width 43 height 15
click at [315, 442] on button "Clean" at bounding box center [335, 438] width 90 height 25
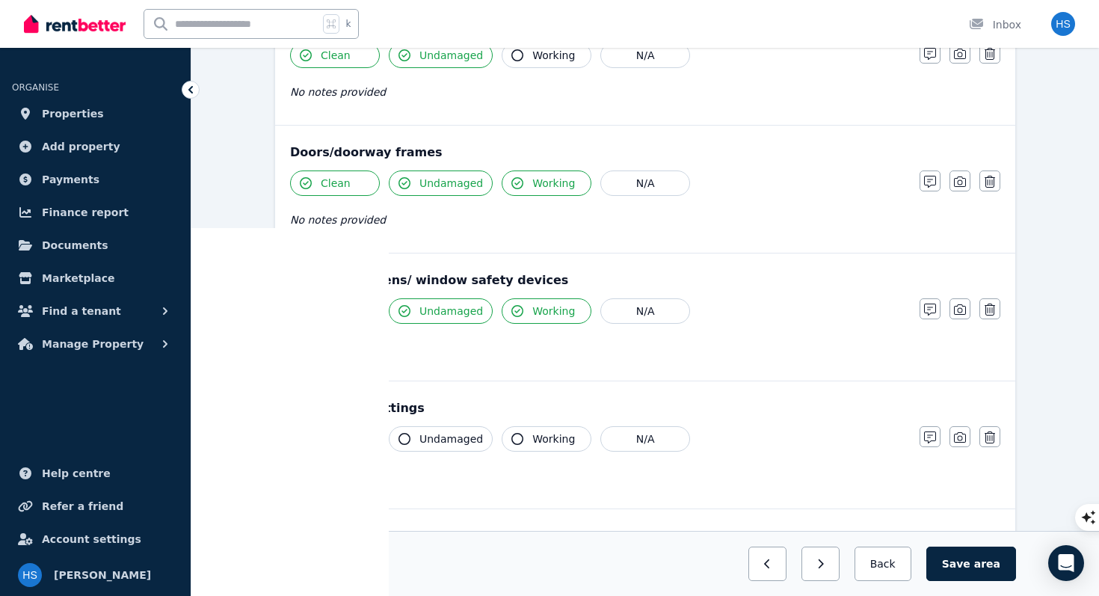
click at [425, 436] on span "Undamaged" at bounding box center [451, 438] width 64 height 15
click at [533, 437] on span "Working" at bounding box center [553, 438] width 43 height 15
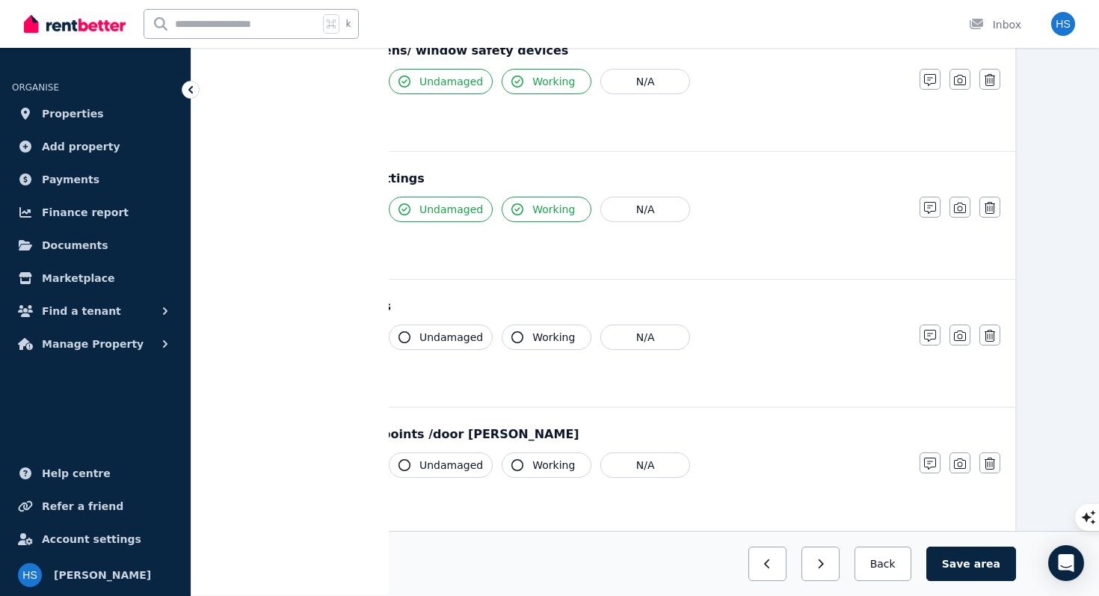
scroll to position [599, 0]
click at [346, 339] on span "Clean" at bounding box center [336, 335] width 30 height 15
click at [578, 337] on button "Working" at bounding box center [546, 335] width 90 height 25
click at [532, 342] on span "Working" at bounding box center [553, 335] width 43 height 15
click at [521, 340] on button "Working" at bounding box center [546, 335] width 90 height 25
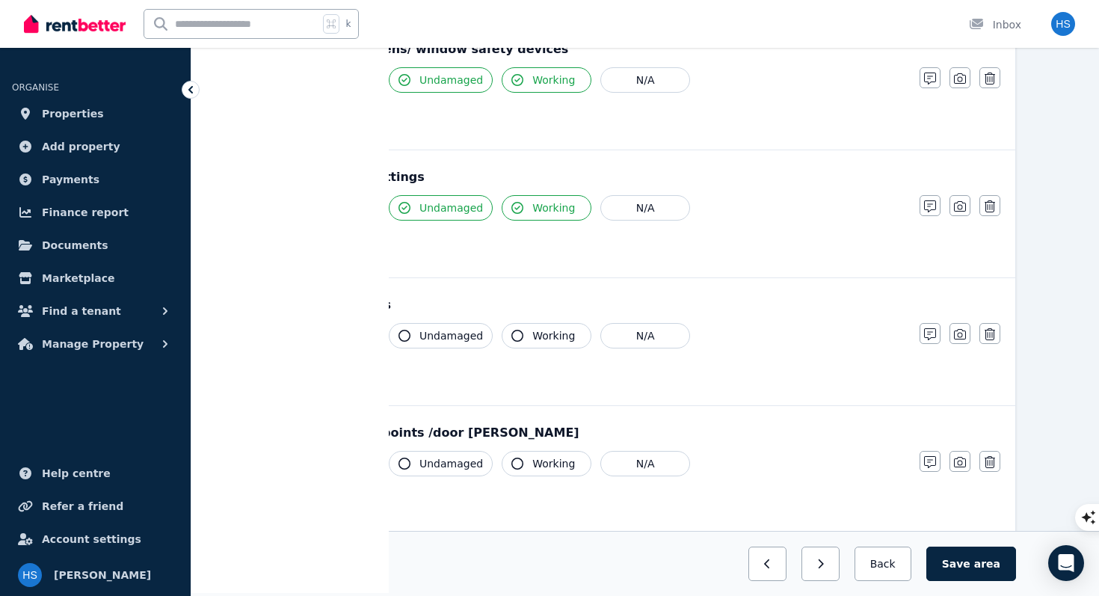
click at [519, 340] on button "Working" at bounding box center [546, 335] width 90 height 25
click at [931, 334] on icon "button" at bounding box center [930, 334] width 12 height 12
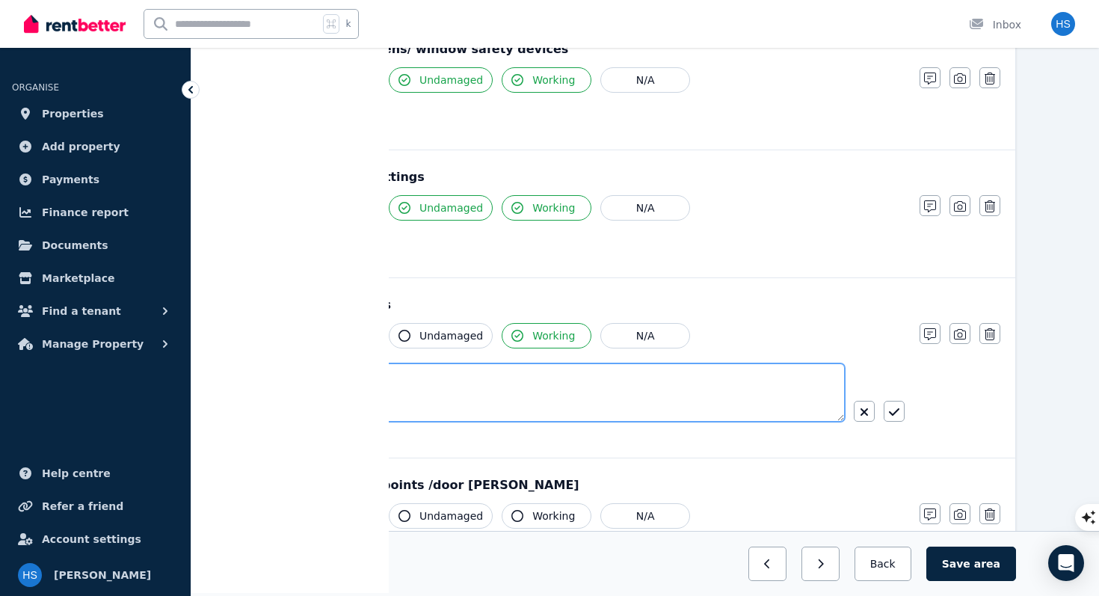
click at [568, 382] on textarea at bounding box center [567, 392] width 555 height 58
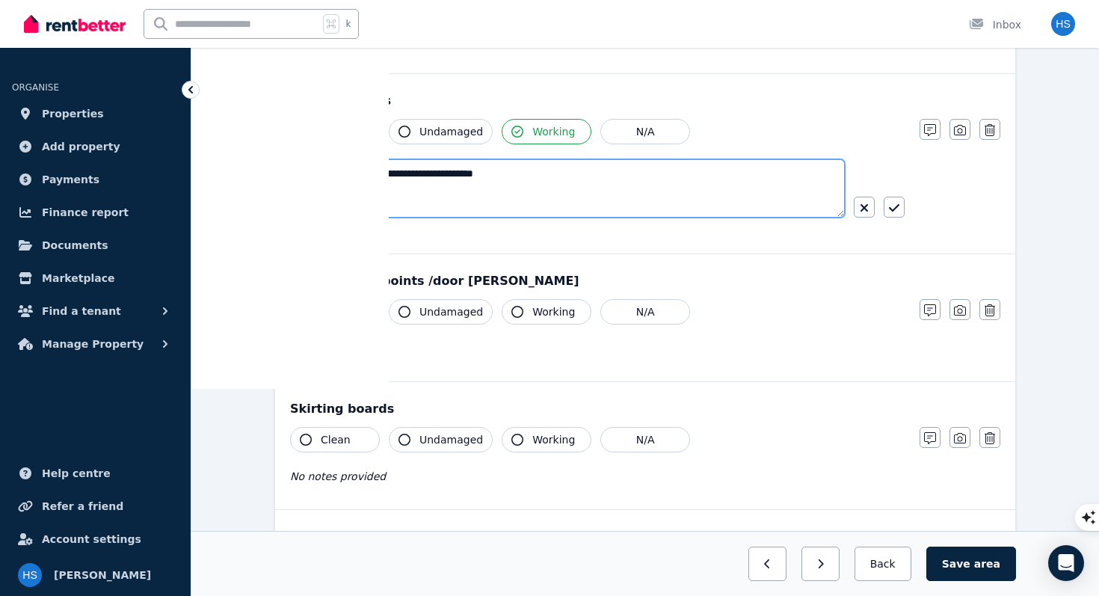
scroll to position [830, 0]
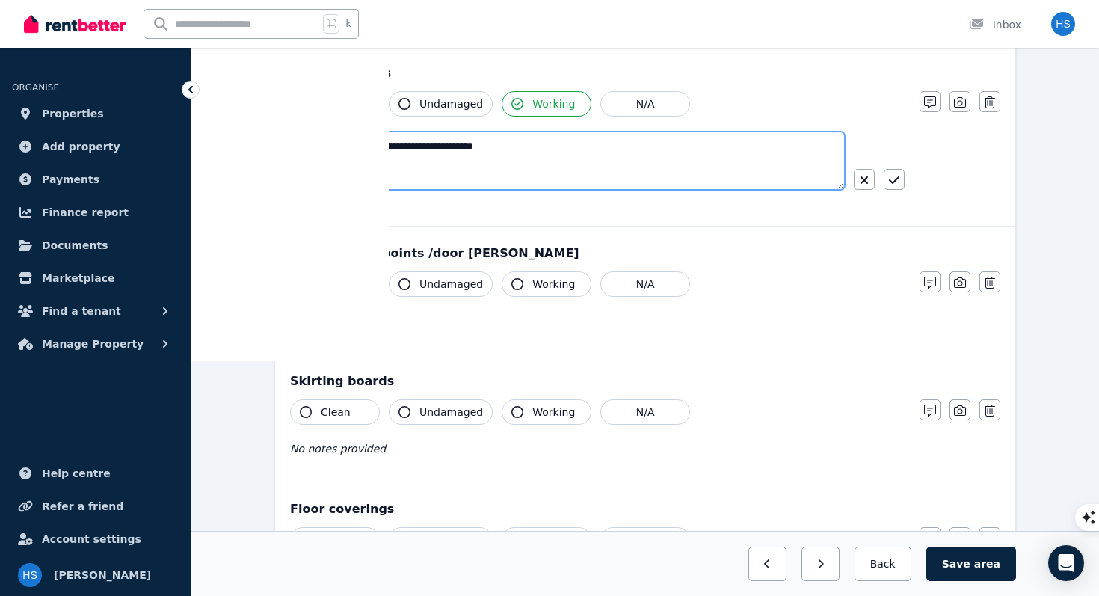
type textarea "**********"
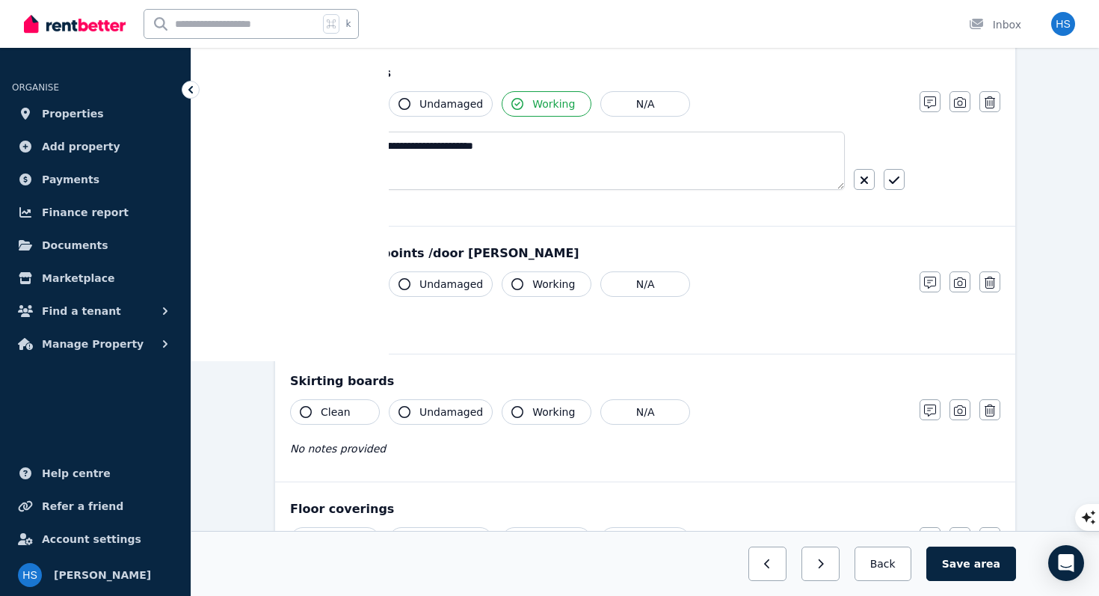
click at [324, 281] on span "Clean" at bounding box center [336, 284] width 30 height 15
click at [532, 286] on span "Working" at bounding box center [553, 284] width 43 height 15
click at [334, 420] on button "Clean" at bounding box center [335, 411] width 90 height 25
click at [451, 416] on span "Undamaged" at bounding box center [451, 411] width 64 height 15
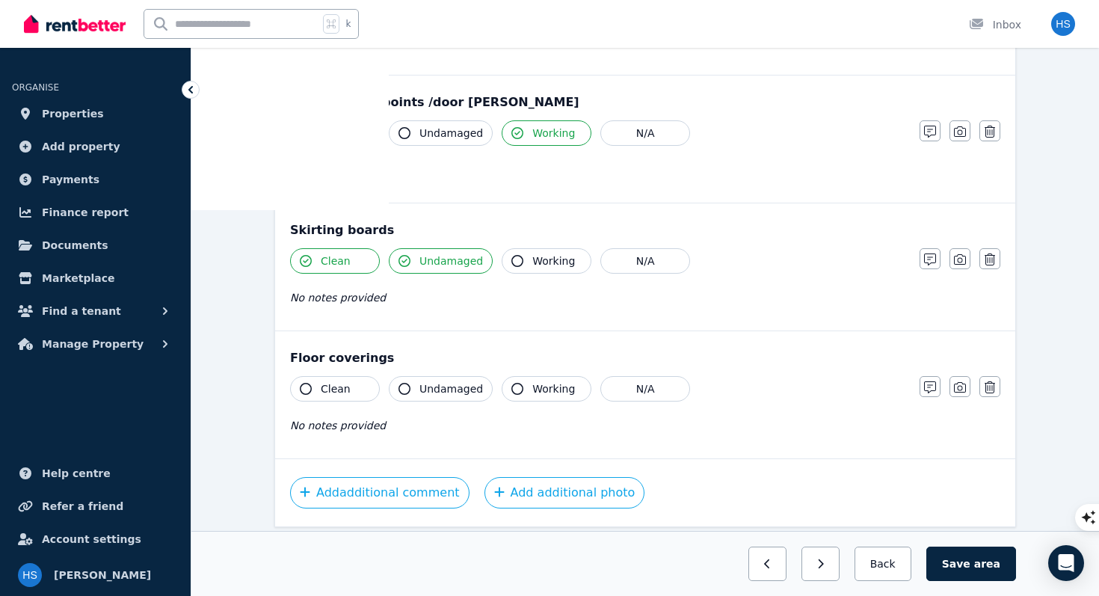
scroll to position [987, 0]
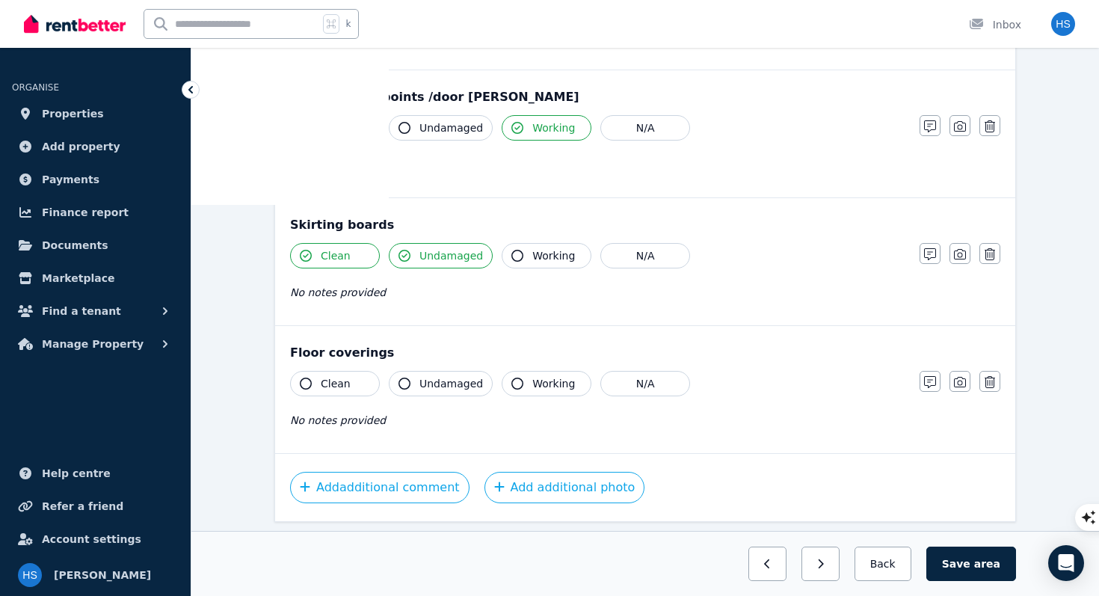
click at [351, 383] on button "Clean" at bounding box center [335, 383] width 90 height 25
click at [438, 386] on span "Undamaged" at bounding box center [451, 383] width 64 height 15
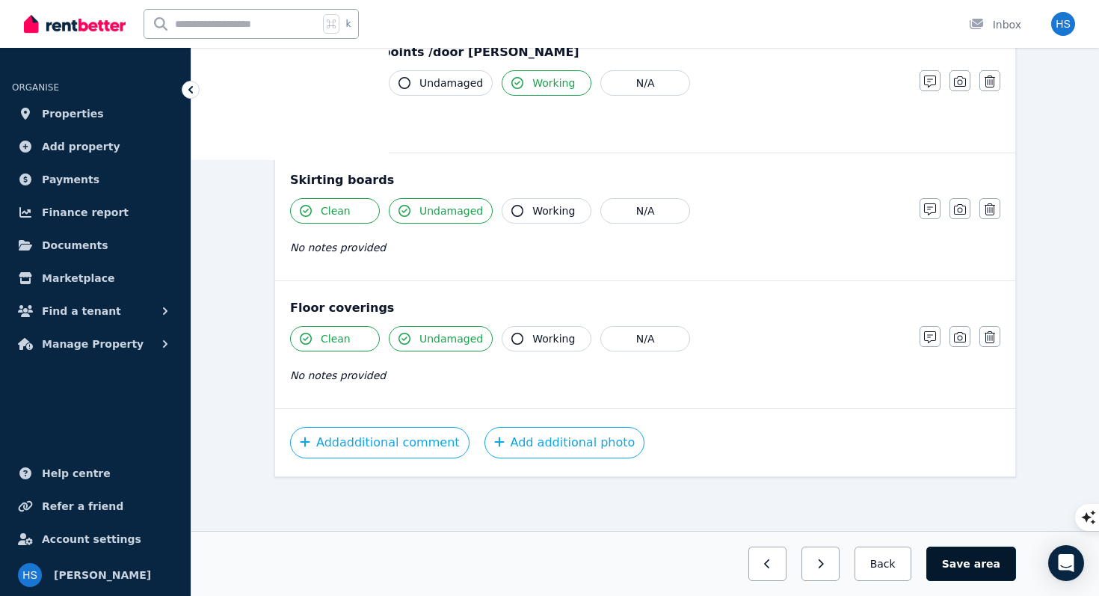
click at [967, 577] on button "Save area" at bounding box center [971, 563] width 90 height 34
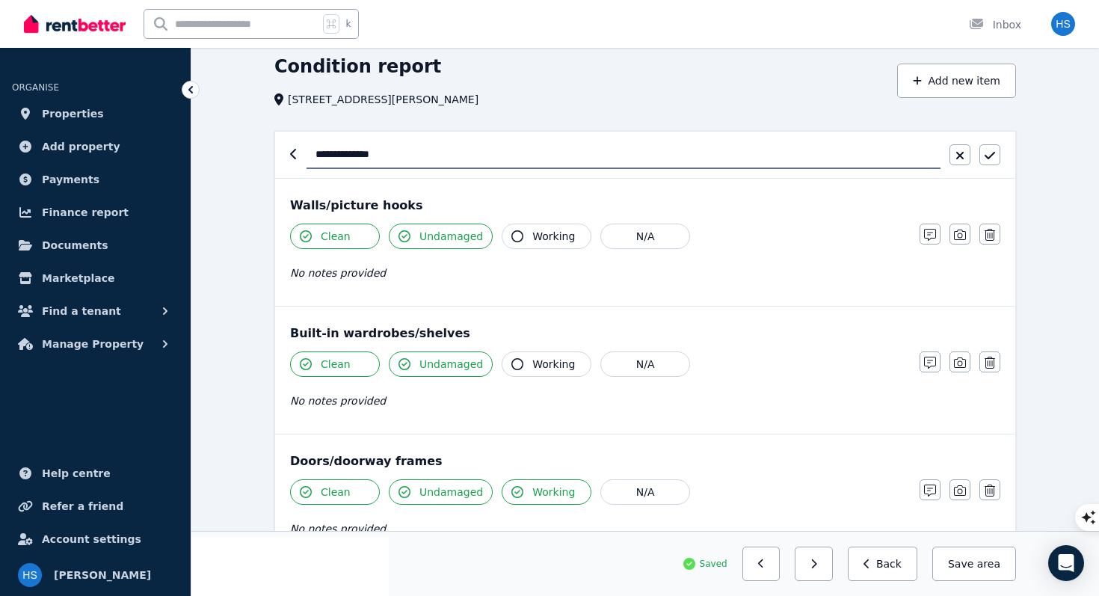
scroll to position [0, 0]
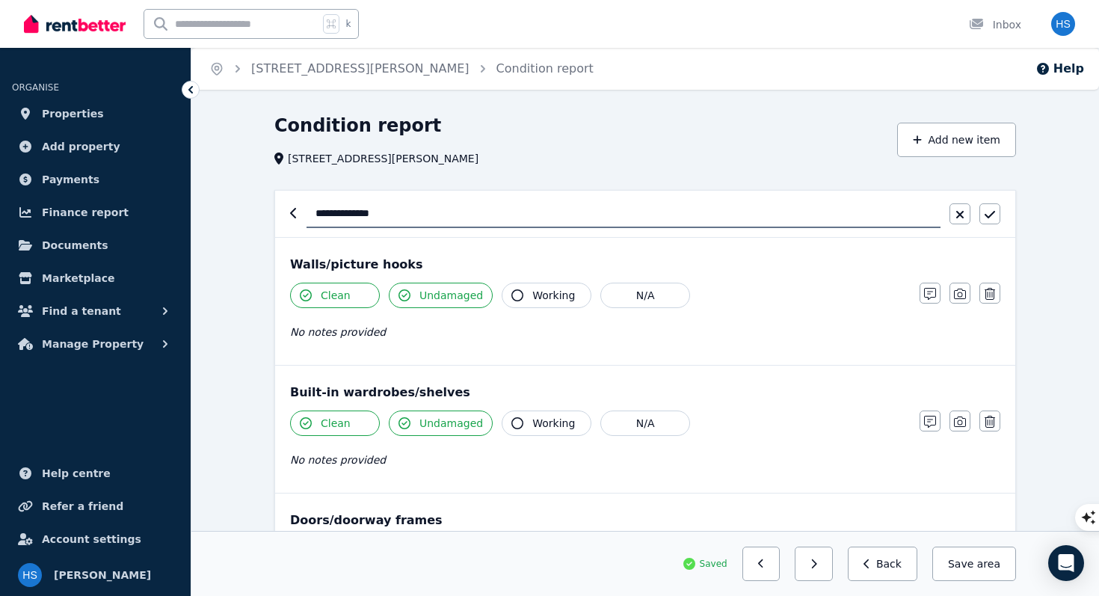
click at [294, 216] on icon "button" at bounding box center [293, 213] width 7 height 12
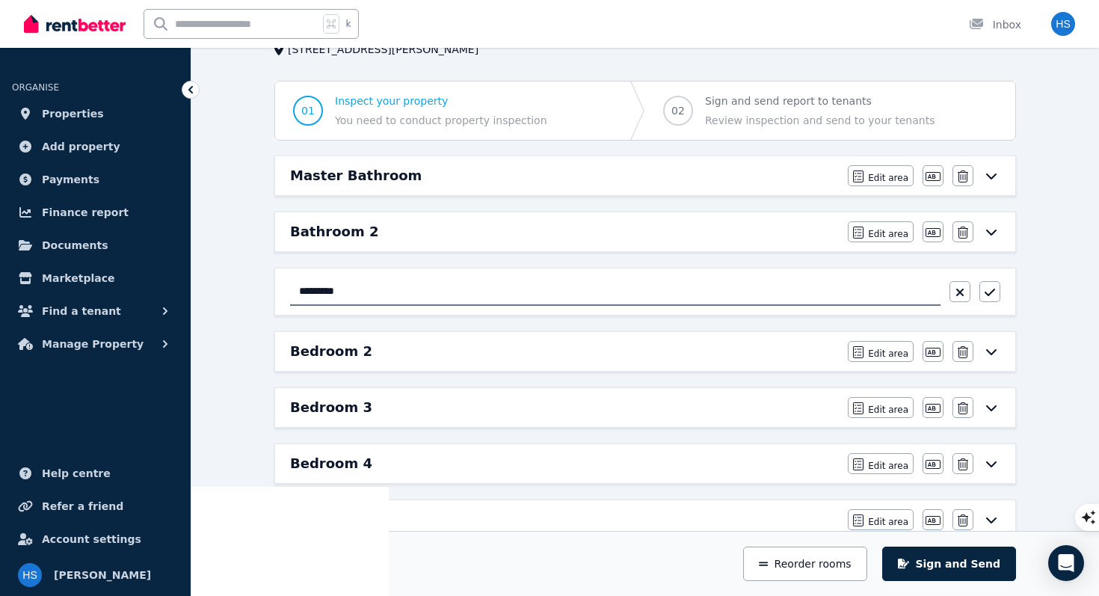
scroll to position [117, 0]
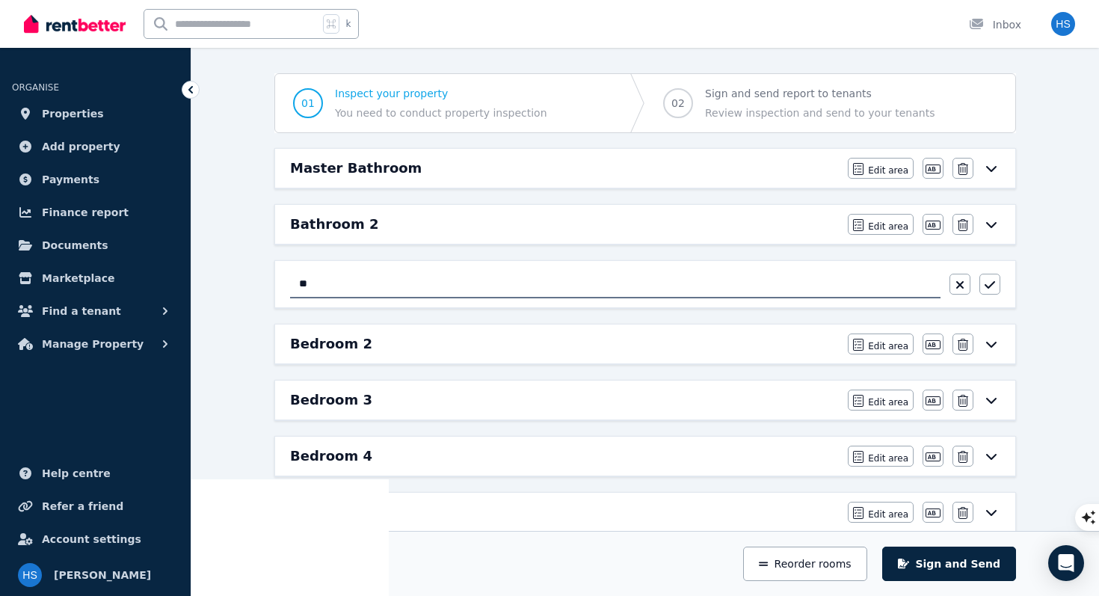
type input "*"
type input "**********"
click at [991, 291] on button "button" at bounding box center [989, 284] width 21 height 21
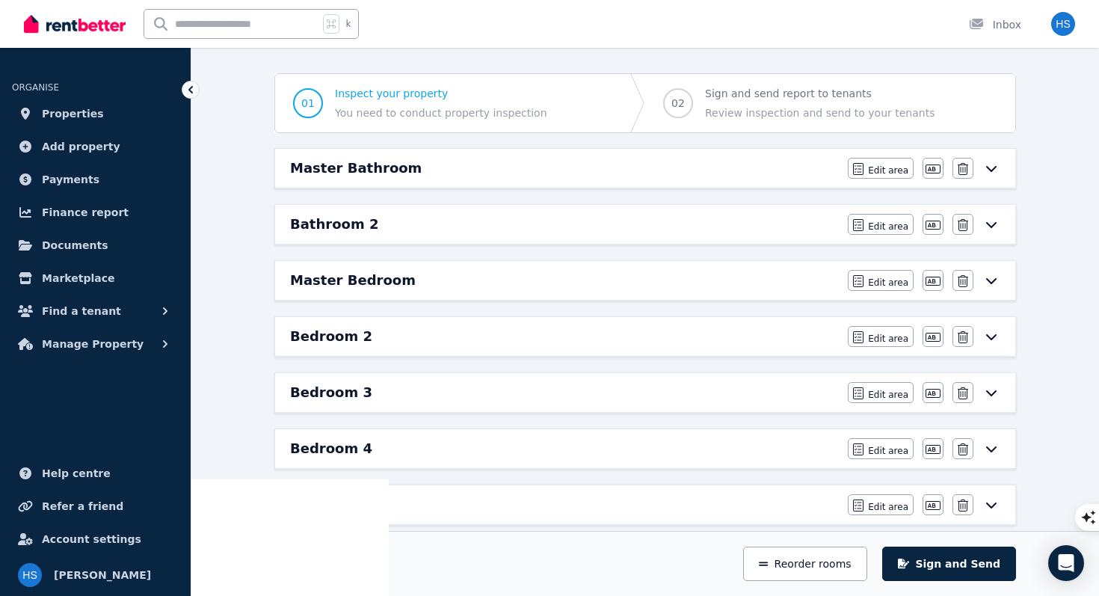
click at [342, 342] on h6 "Bedroom 2" at bounding box center [331, 336] width 82 height 21
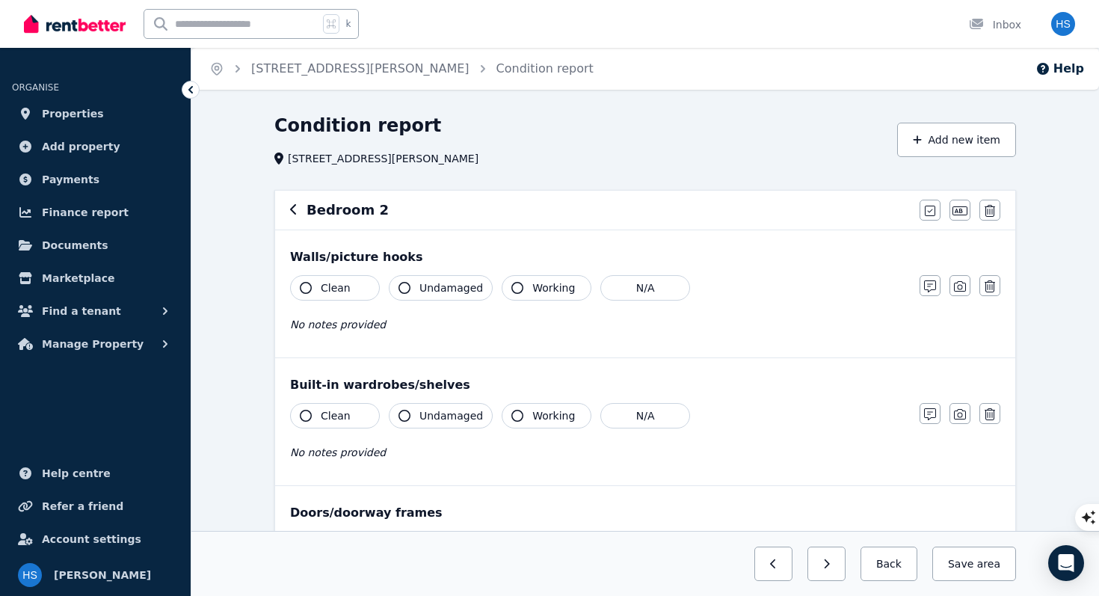
click at [345, 291] on span "Clean" at bounding box center [336, 287] width 30 height 15
click at [388, 343] on div "Clean Undamaged Working N/A No notes provided" at bounding box center [597, 311] width 614 height 73
click at [928, 291] on icon "button" at bounding box center [930, 286] width 12 height 12
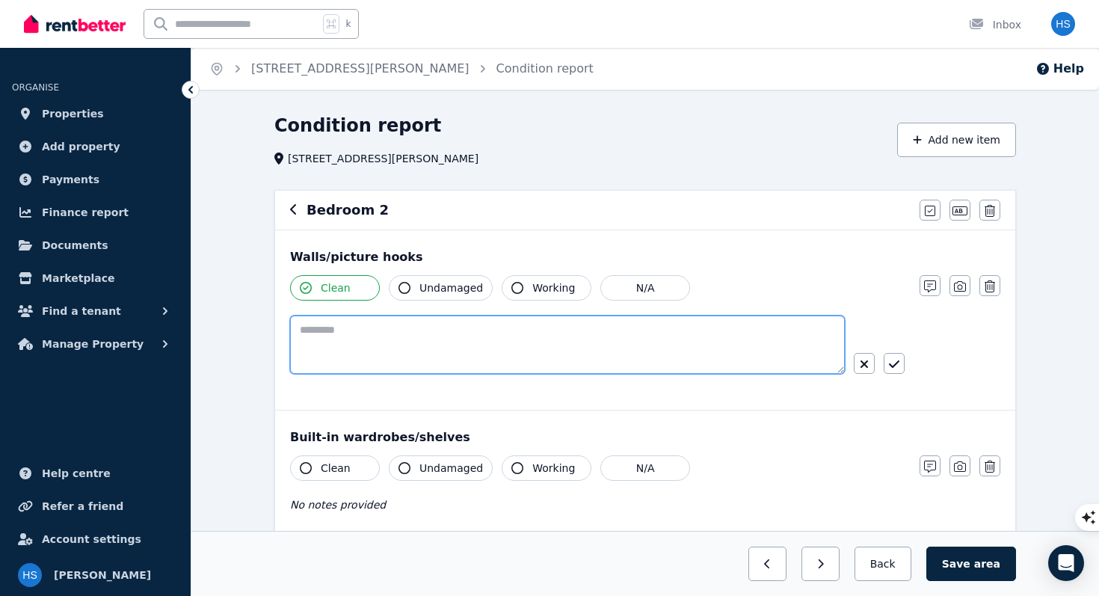
click at [533, 354] on textarea at bounding box center [567, 344] width 555 height 58
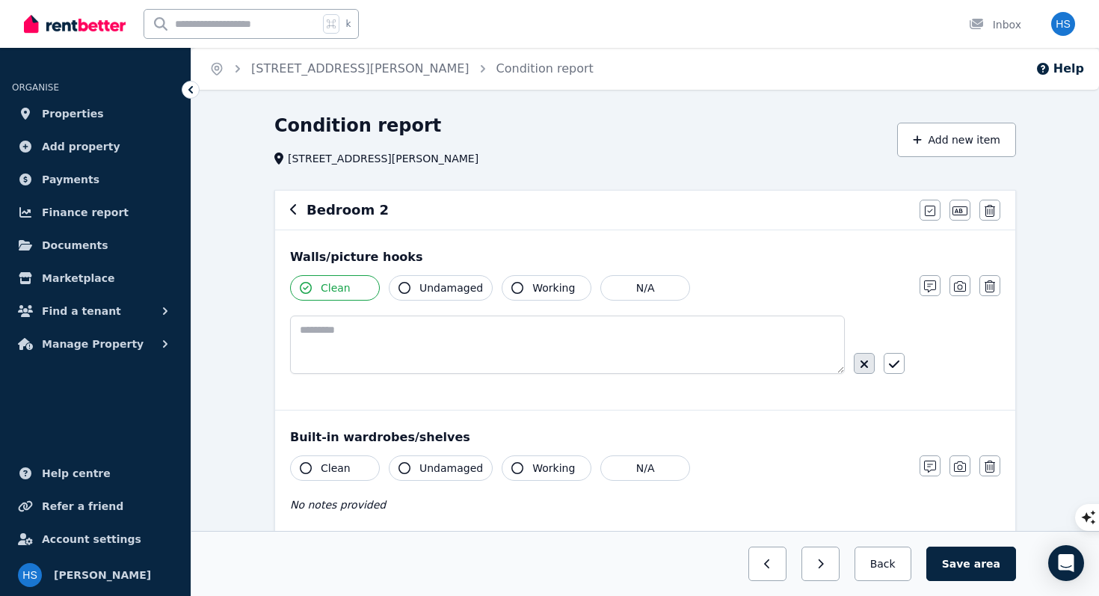
click at [866, 368] on icon "button" at bounding box center [864, 364] width 9 height 12
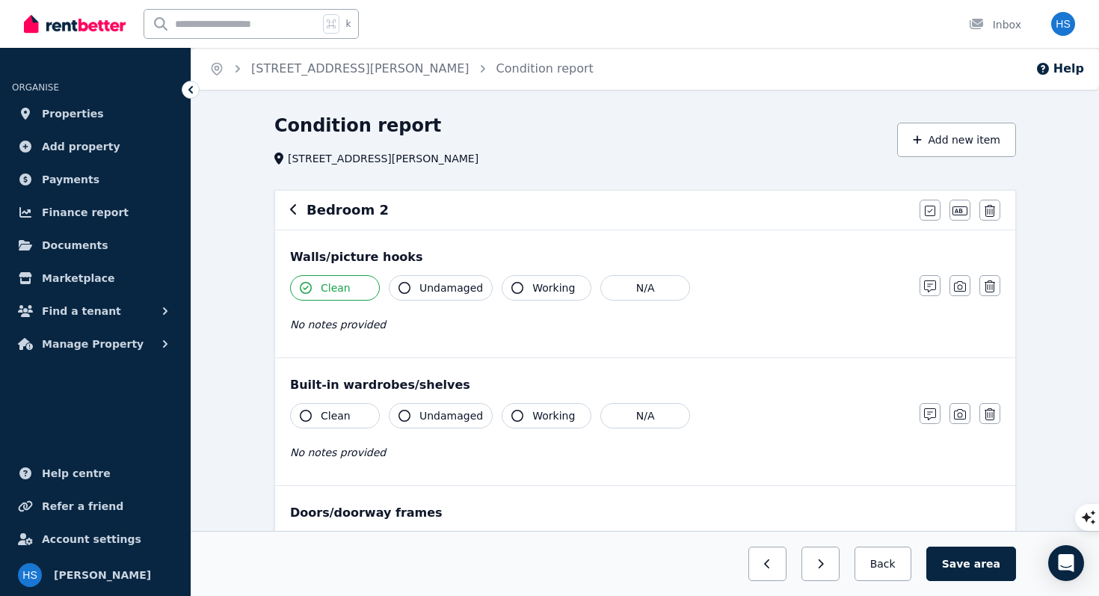
click at [310, 416] on icon "button" at bounding box center [306, 416] width 12 height 12
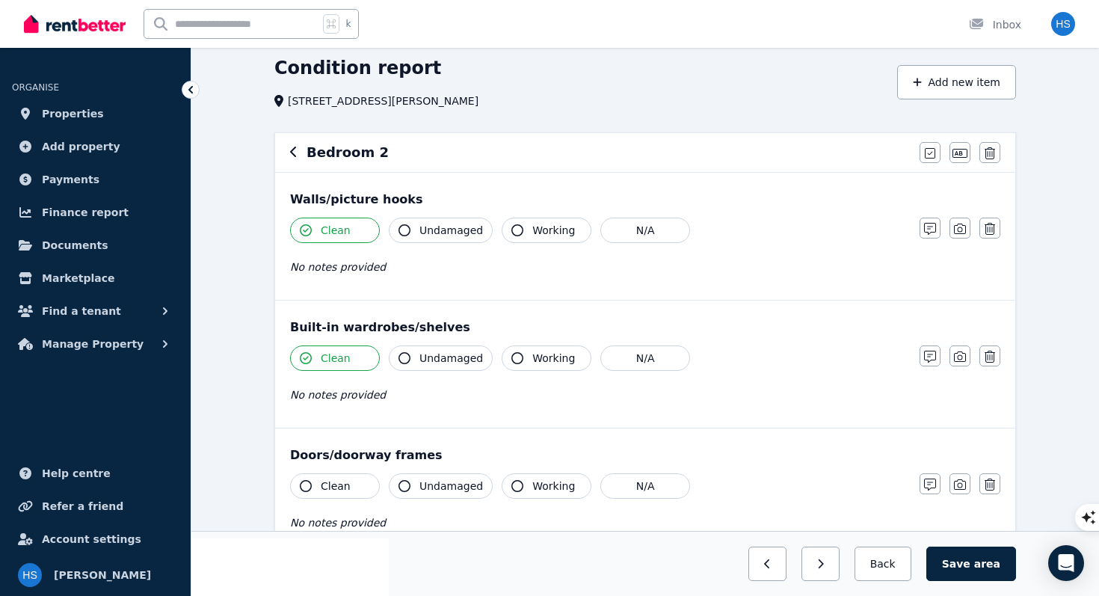
scroll to position [120, 0]
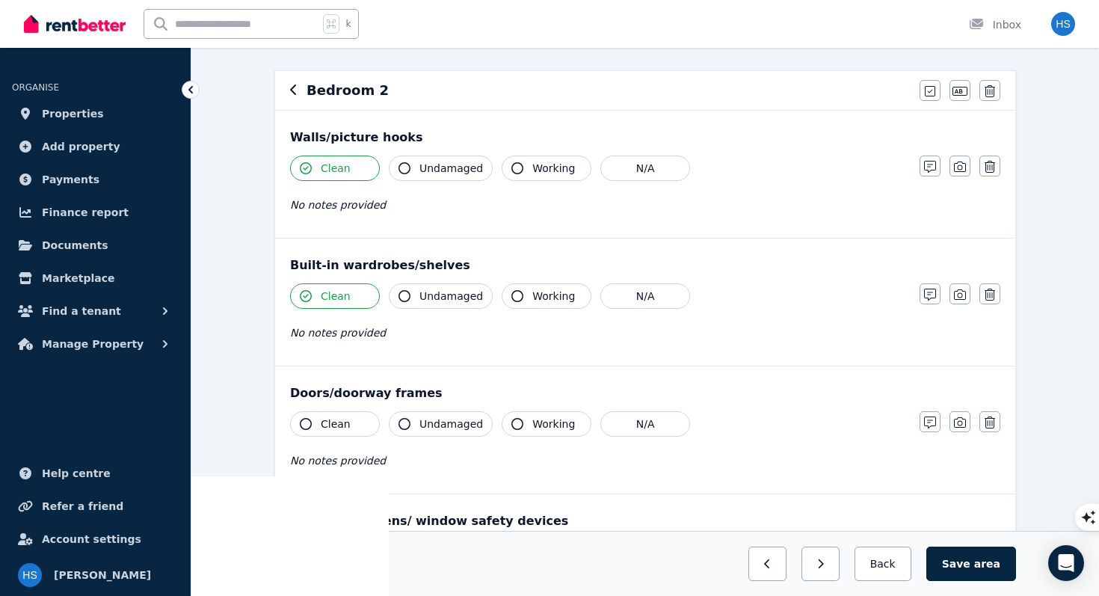
click at [336, 425] on span "Clean" at bounding box center [336, 423] width 30 height 15
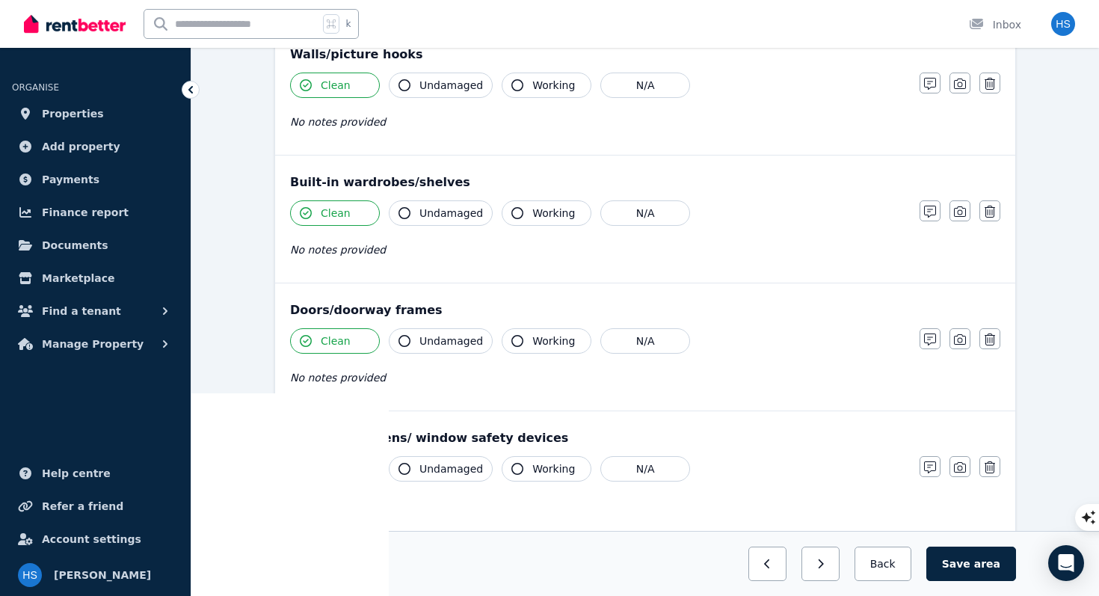
scroll to position [206, 0]
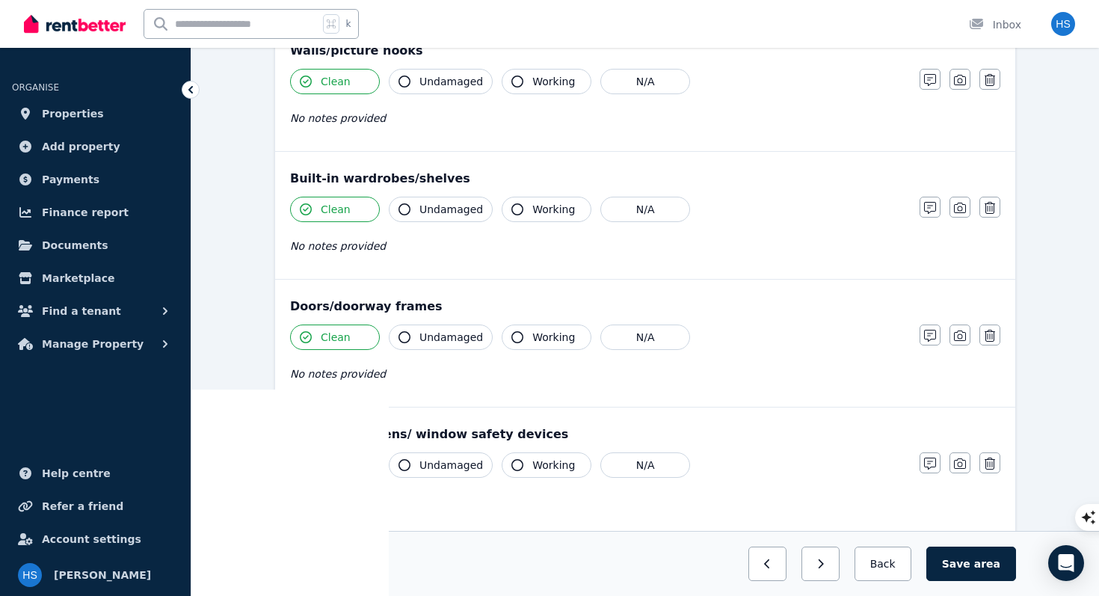
click at [337, 470] on span "Clean" at bounding box center [336, 464] width 30 height 15
click at [424, 469] on span "Undamaged" at bounding box center [451, 464] width 64 height 15
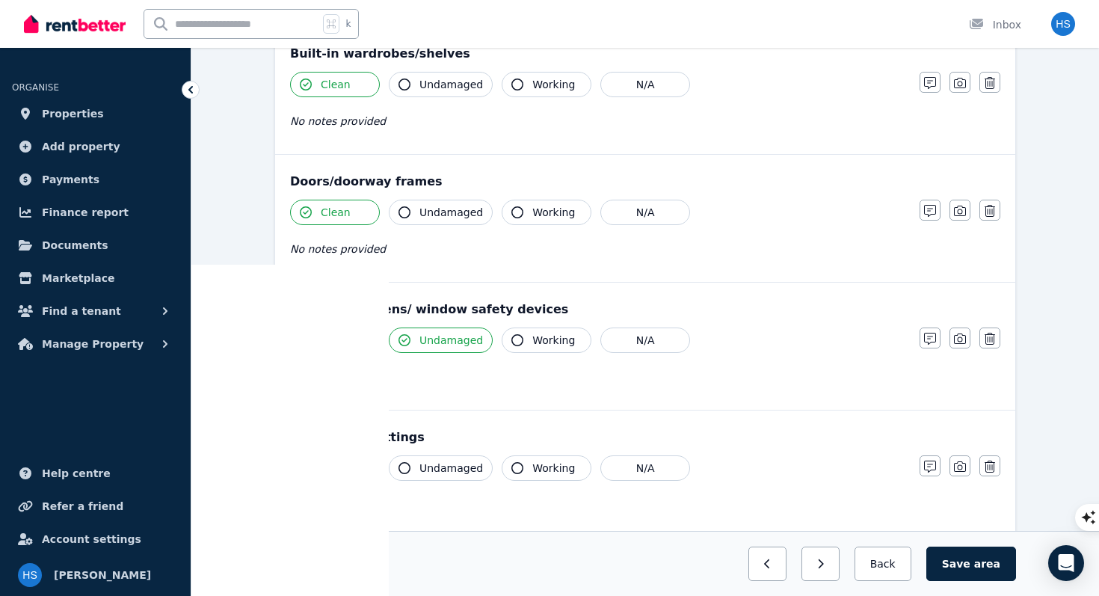
scroll to position [332, 0]
click at [536, 339] on span "Working" at bounding box center [553, 339] width 43 height 15
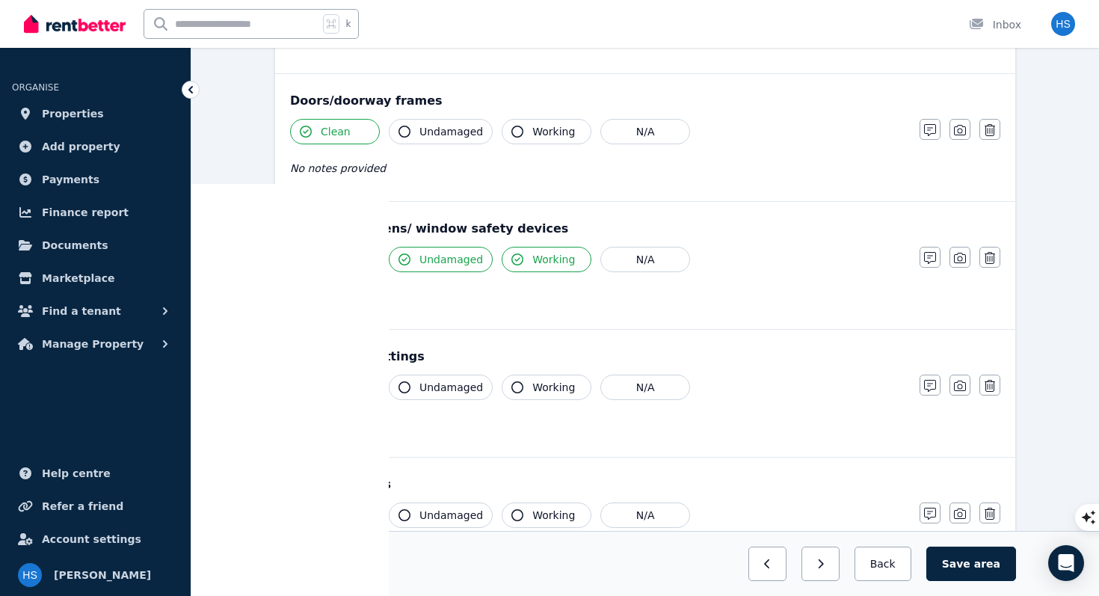
scroll to position [426, 0]
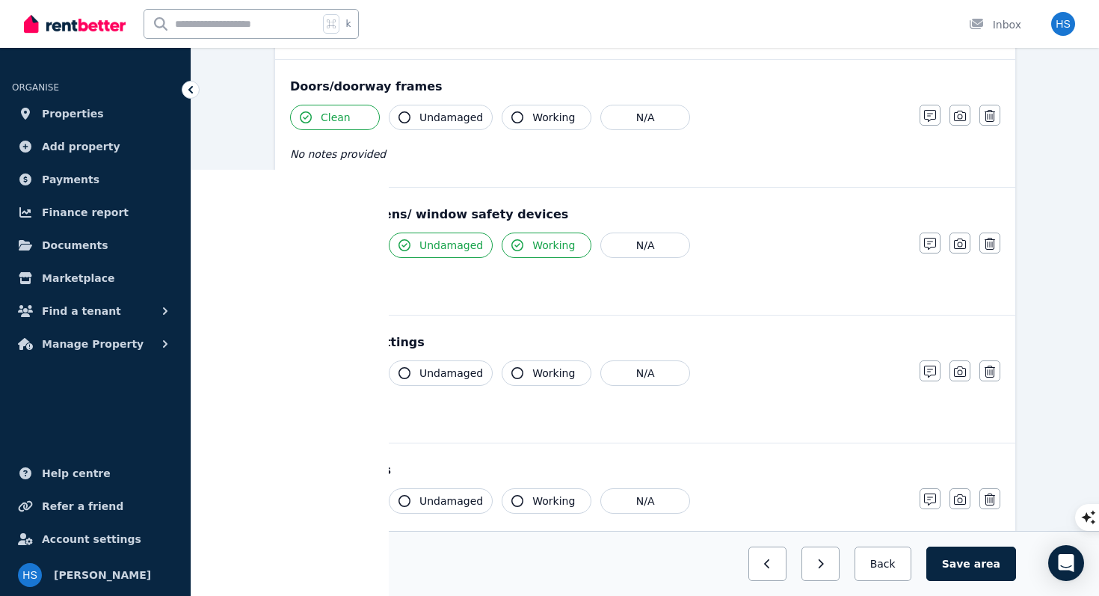
click at [327, 383] on button "Clean" at bounding box center [335, 372] width 90 height 25
click at [436, 379] on span "Undamaged" at bounding box center [451, 372] width 64 height 15
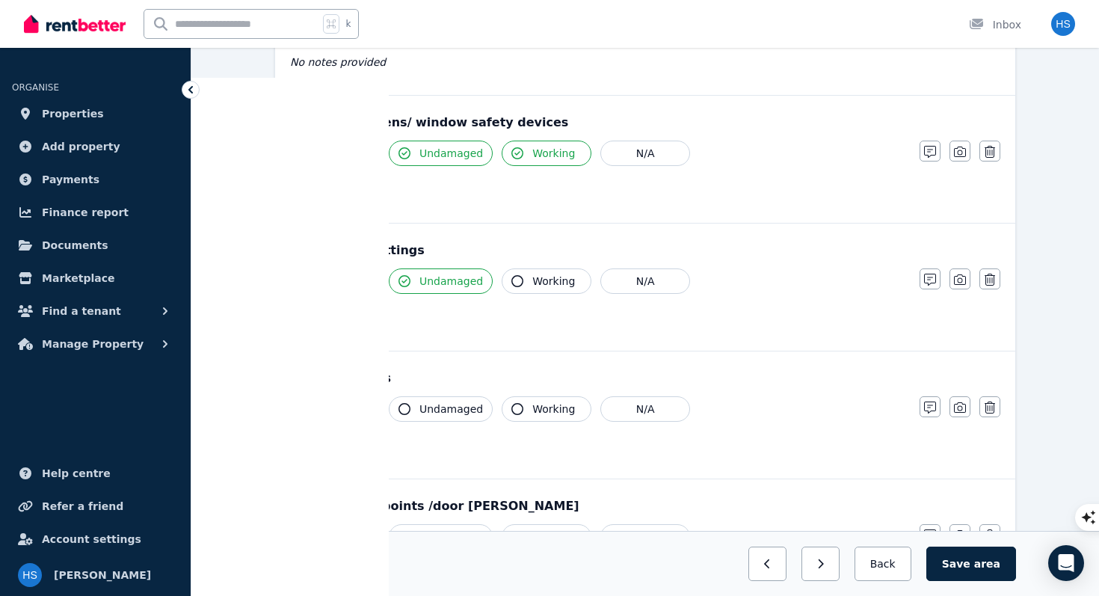
scroll to position [519, 0]
click at [536, 278] on span "Working" at bounding box center [553, 279] width 43 height 15
click at [344, 410] on span "Clean" at bounding box center [336, 407] width 30 height 15
click at [428, 408] on span "Undamaged" at bounding box center [451, 407] width 64 height 15
click at [543, 409] on span "Working" at bounding box center [553, 407] width 43 height 15
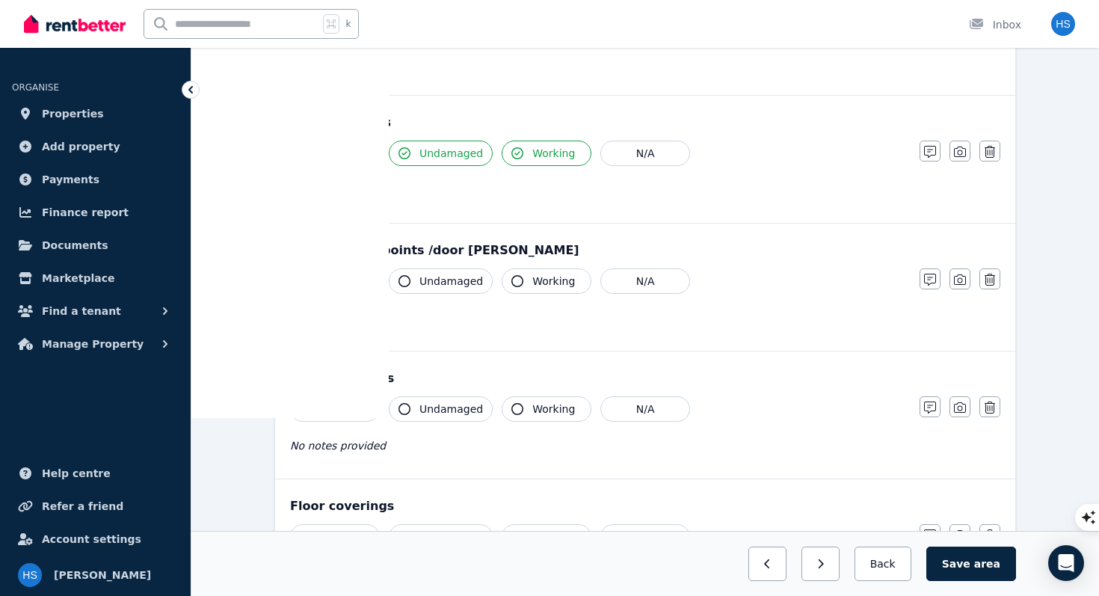
scroll to position [778, 0]
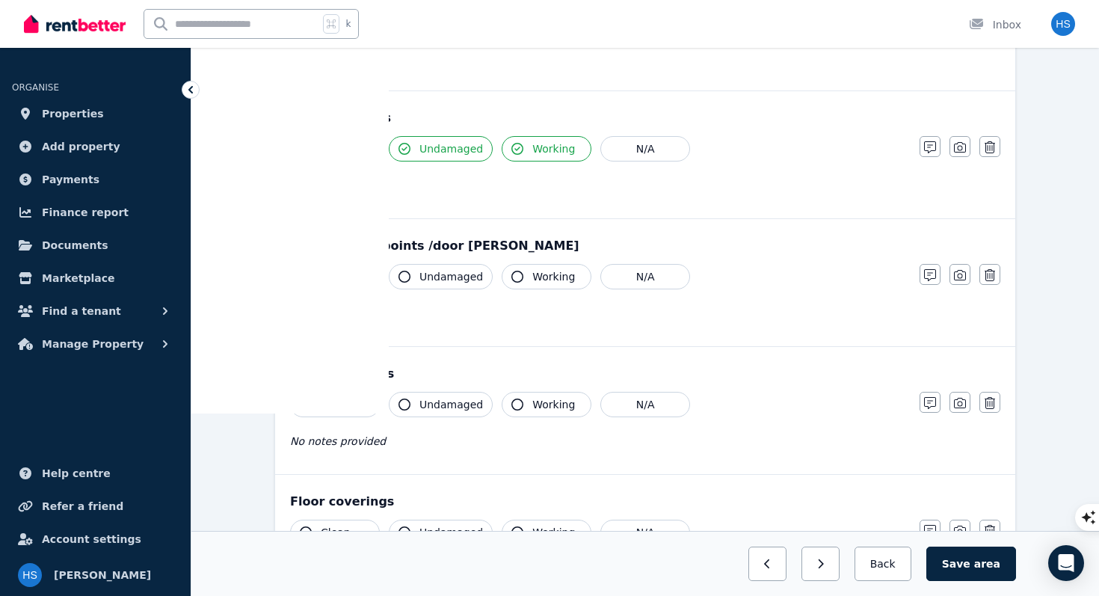
click at [339, 280] on span "Clean" at bounding box center [336, 276] width 30 height 15
click at [430, 283] on span "Undamaged" at bounding box center [451, 276] width 64 height 15
click at [336, 411] on span "Clean" at bounding box center [336, 404] width 30 height 15
click at [421, 407] on span "Undamaged" at bounding box center [451, 404] width 64 height 15
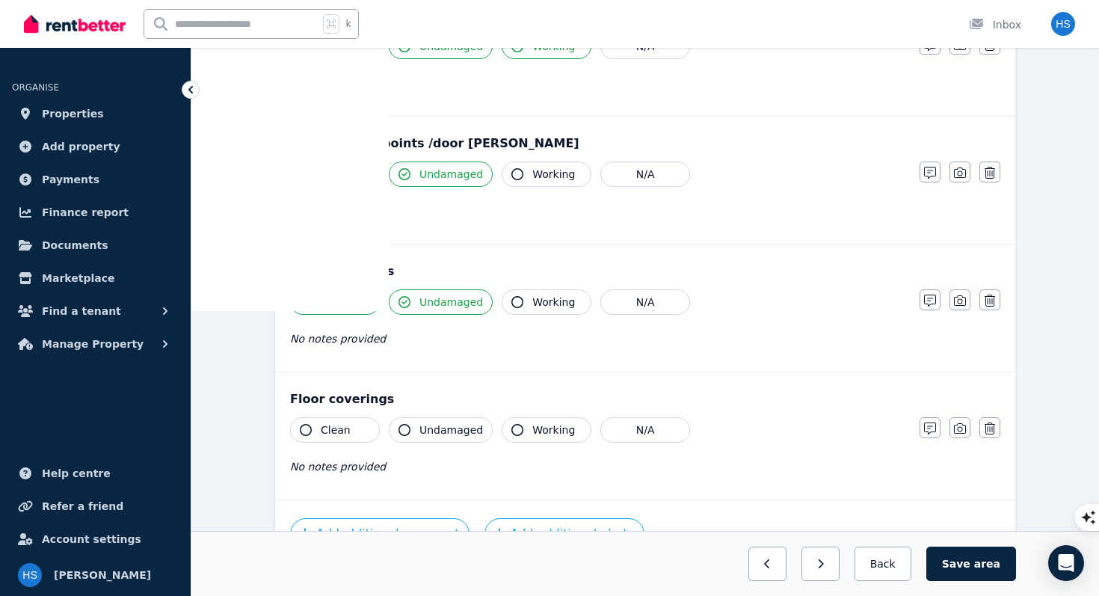
scroll to position [920, 0]
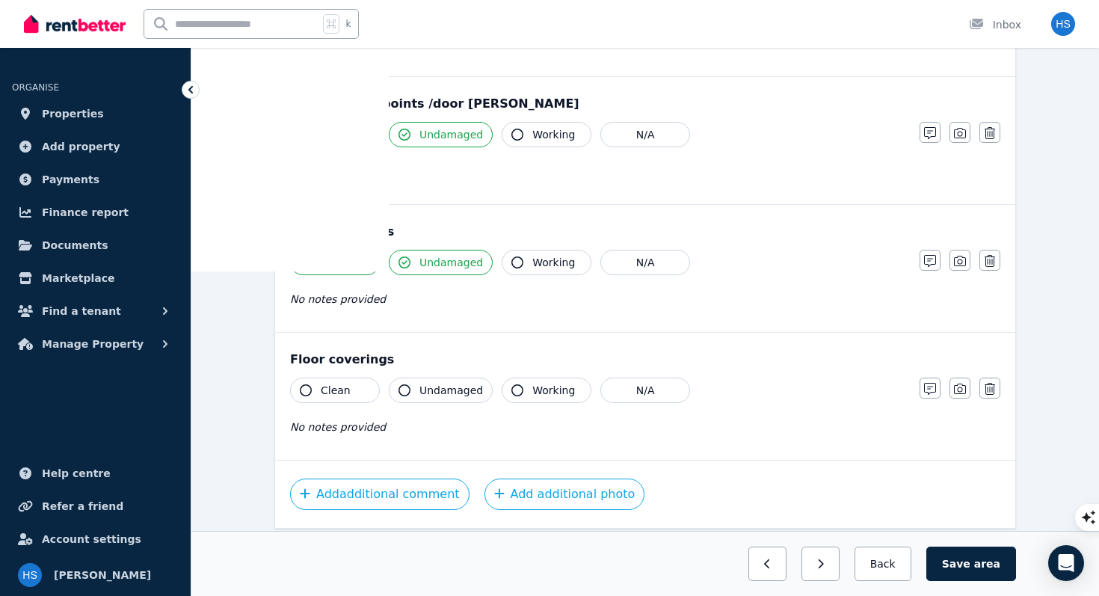
click at [338, 391] on span "Clean" at bounding box center [336, 390] width 30 height 15
click at [429, 391] on span "Undamaged" at bounding box center [451, 390] width 64 height 15
click at [957, 564] on button "Save area" at bounding box center [971, 563] width 90 height 34
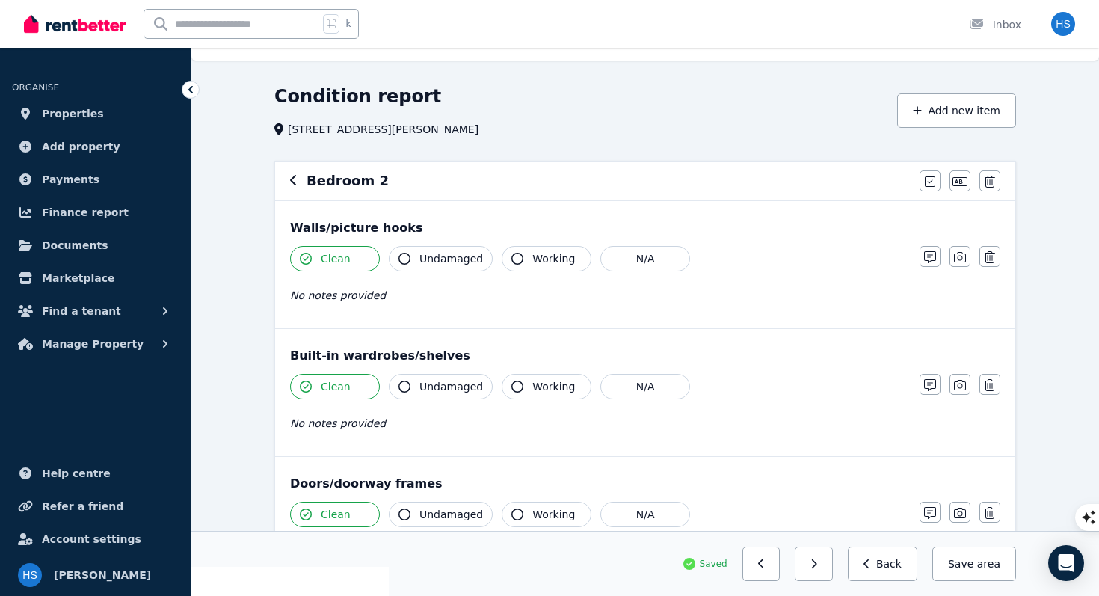
scroll to position [0, 0]
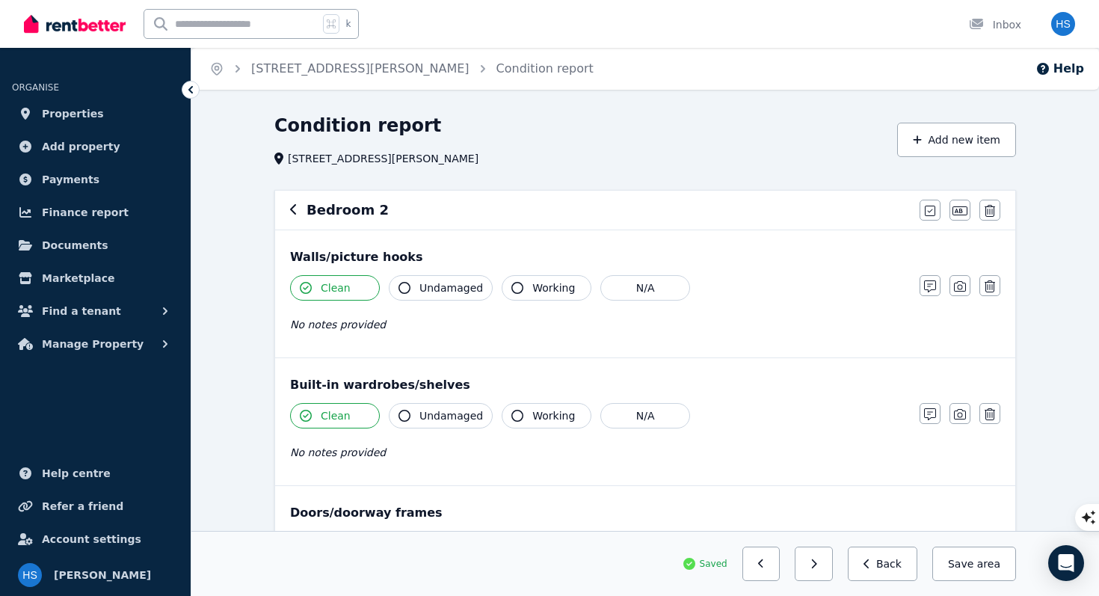
click at [294, 214] on icon "button" at bounding box center [293, 209] width 6 height 10
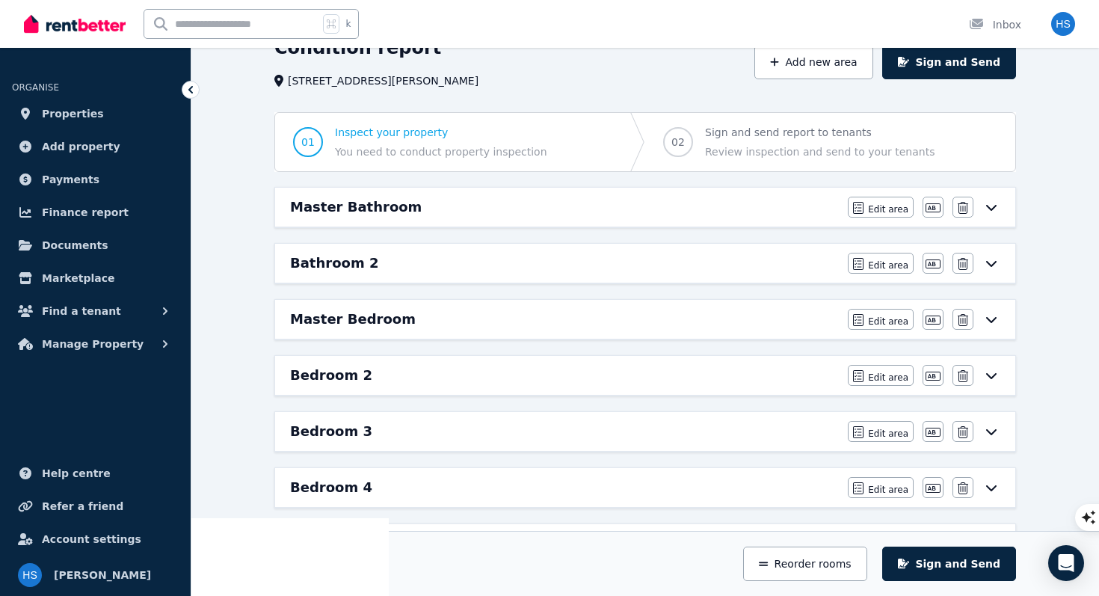
scroll to position [84, 0]
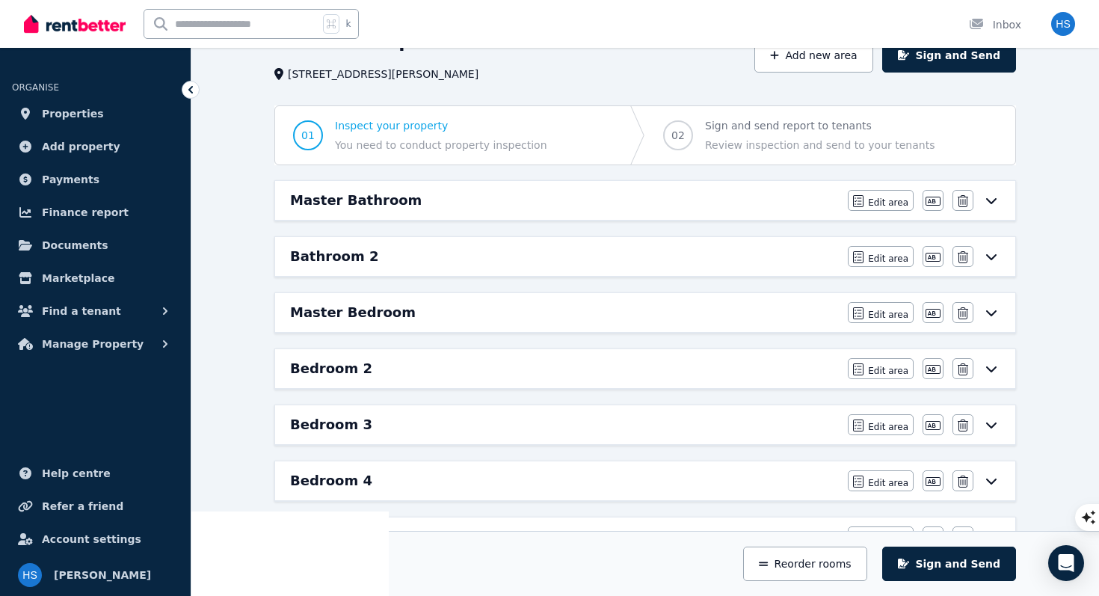
click at [342, 427] on h6 "Bedroom 3" at bounding box center [331, 424] width 82 height 21
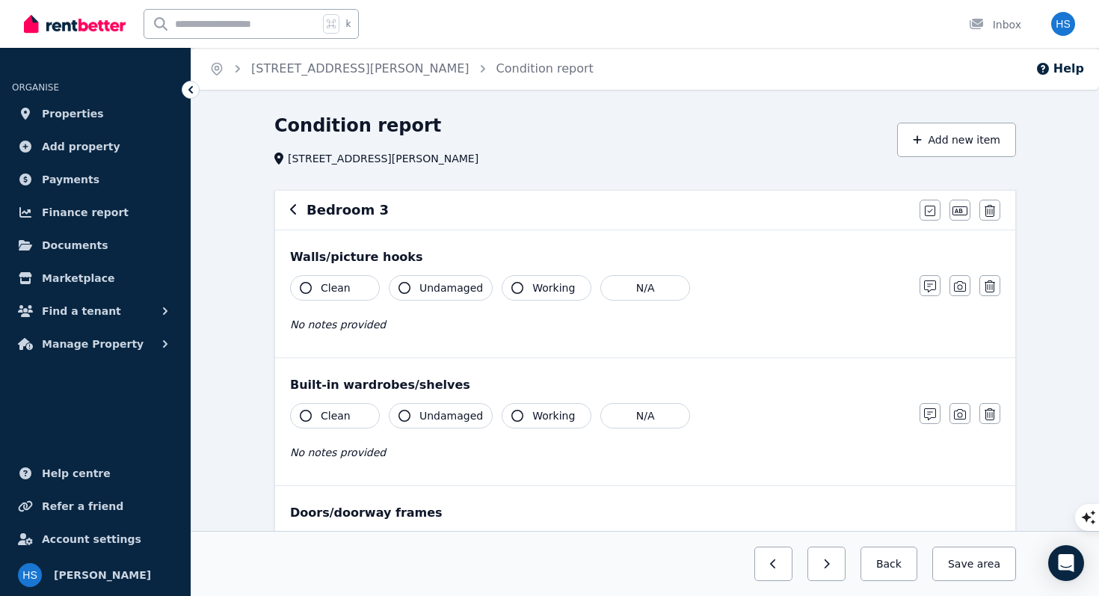
click at [346, 288] on span "Clean" at bounding box center [336, 287] width 30 height 15
click at [344, 416] on span "Clean" at bounding box center [336, 415] width 30 height 15
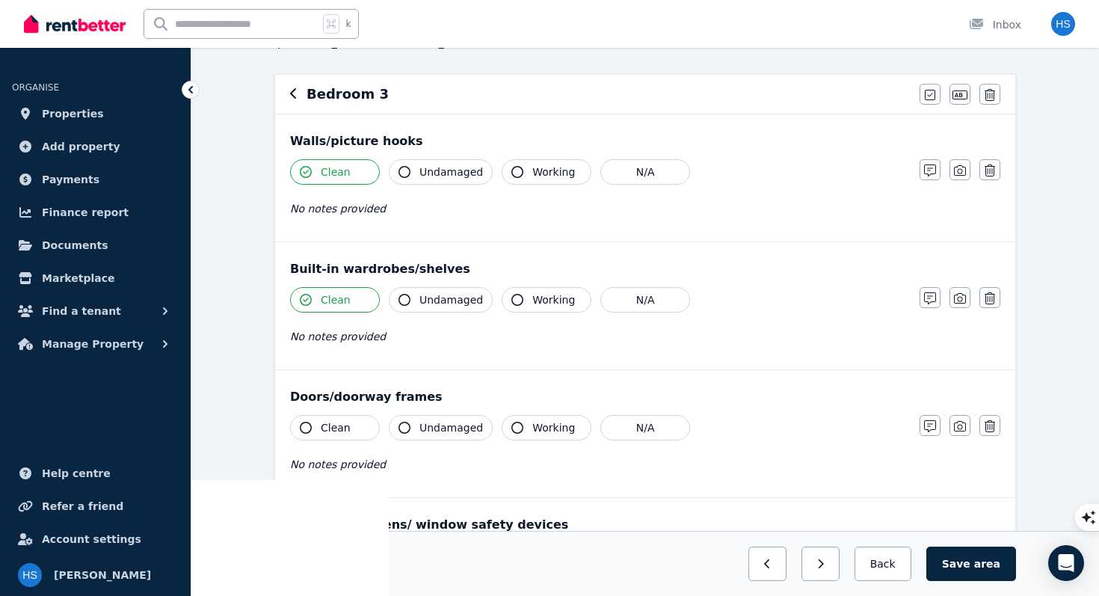
scroll to position [122, 0]
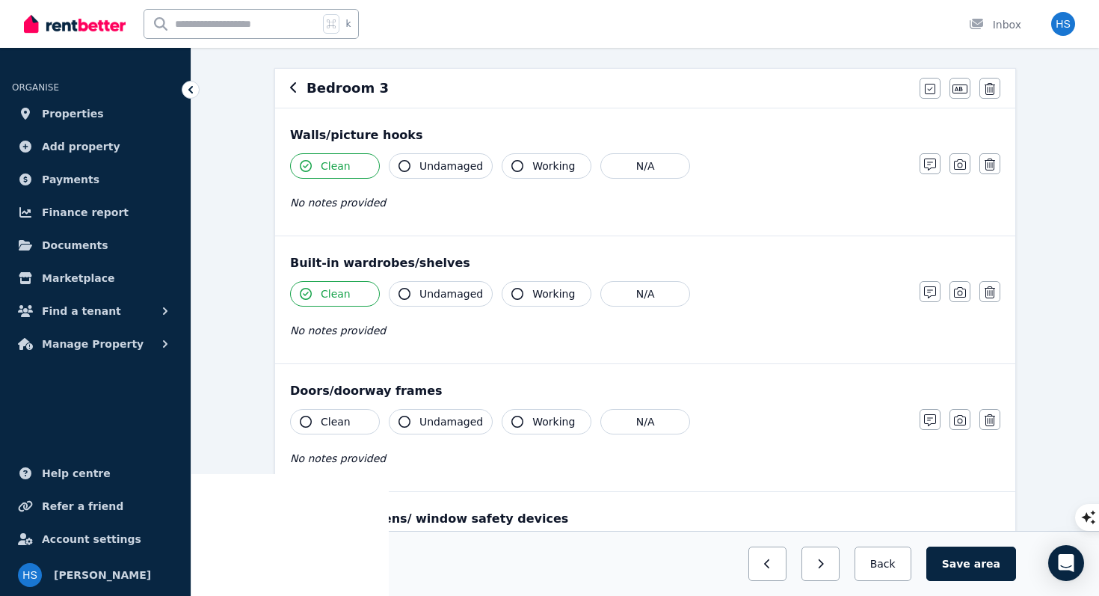
click at [435, 170] on span "Undamaged" at bounding box center [451, 165] width 64 height 15
click at [430, 298] on span "Undamaged" at bounding box center [451, 293] width 64 height 15
click at [343, 422] on span "Clean" at bounding box center [336, 421] width 30 height 15
click at [418, 422] on button "Undamaged" at bounding box center [441, 421] width 104 height 25
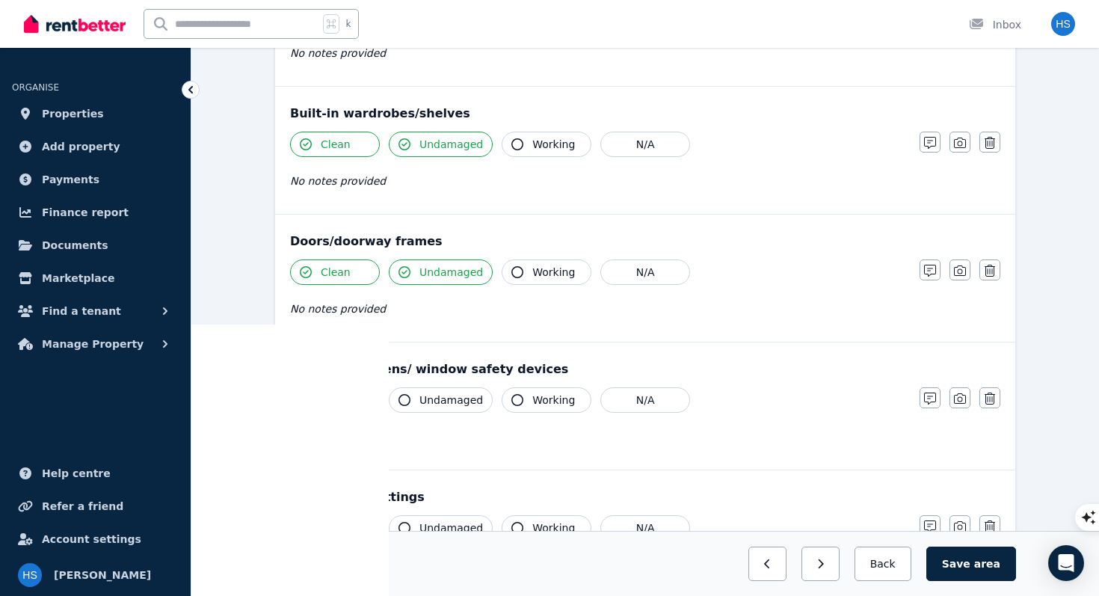
scroll to position [332, 0]
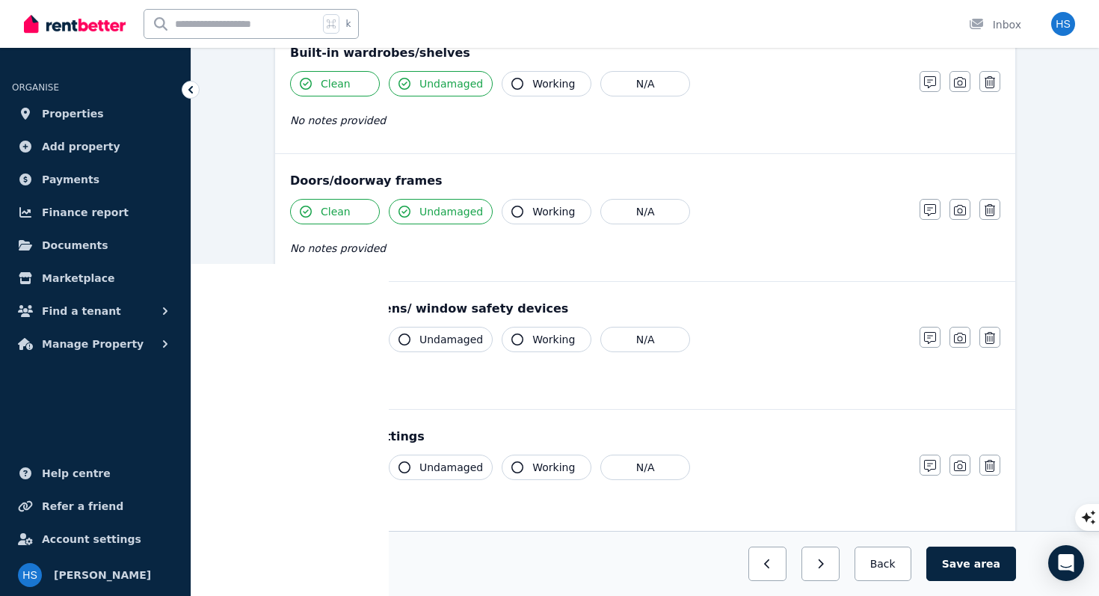
click at [324, 336] on span "Clean" at bounding box center [336, 339] width 30 height 15
click at [428, 336] on span "Undamaged" at bounding box center [451, 339] width 64 height 15
click at [334, 467] on span "Clean" at bounding box center [336, 467] width 30 height 15
click at [424, 469] on span "Undamaged" at bounding box center [451, 467] width 64 height 15
click at [536, 466] on span "Working" at bounding box center [553, 467] width 43 height 15
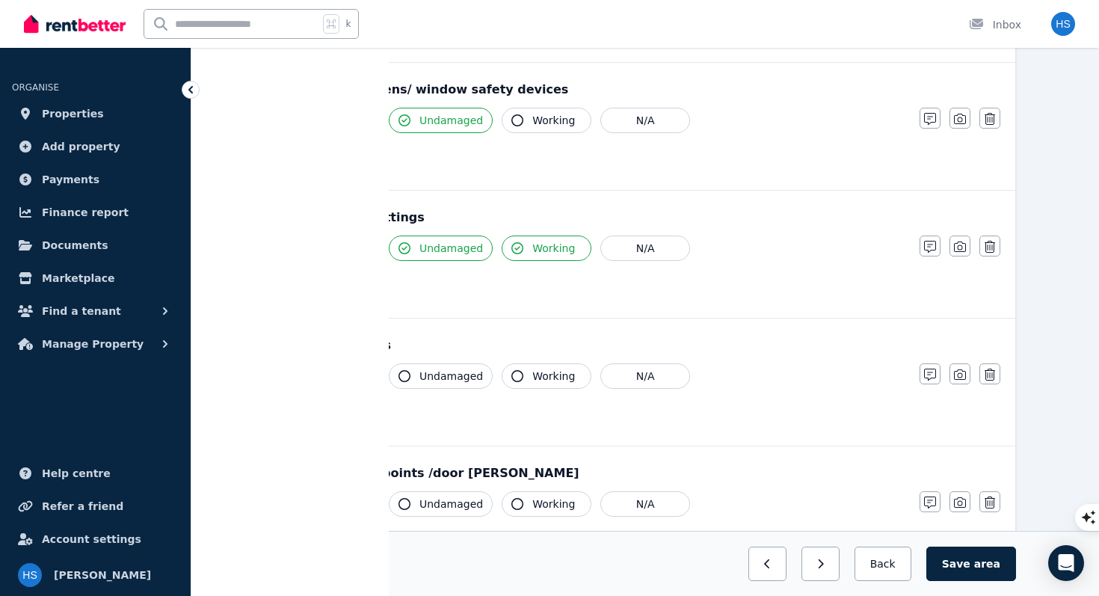
scroll to position [555, 0]
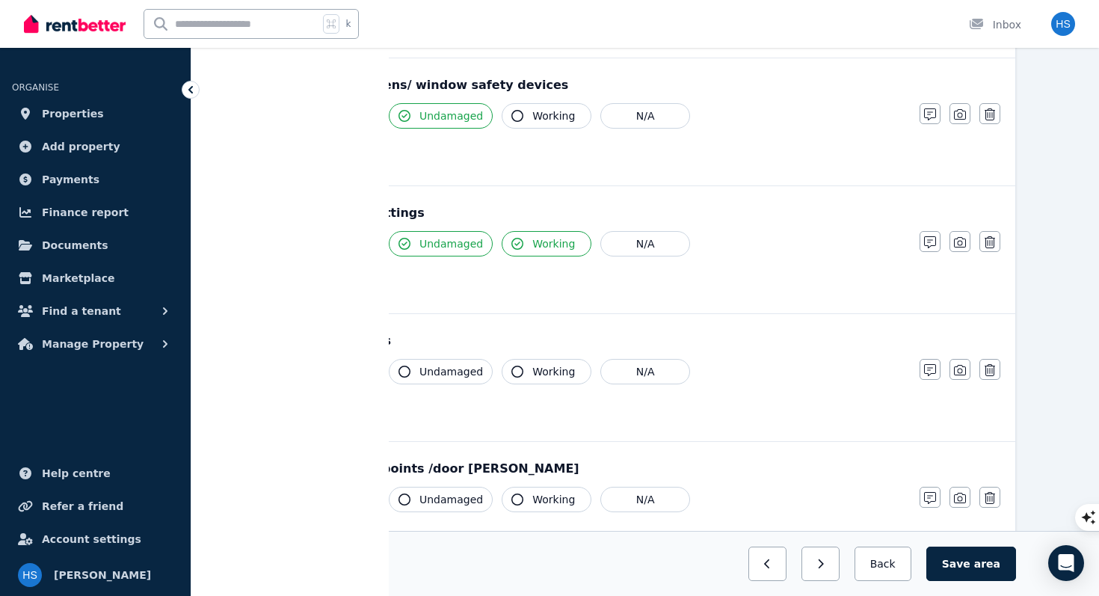
click at [337, 371] on span "Clean" at bounding box center [336, 371] width 30 height 15
click at [425, 369] on span "Undamaged" at bounding box center [451, 371] width 64 height 15
click at [514, 375] on icon "button" at bounding box center [517, 371] width 12 height 12
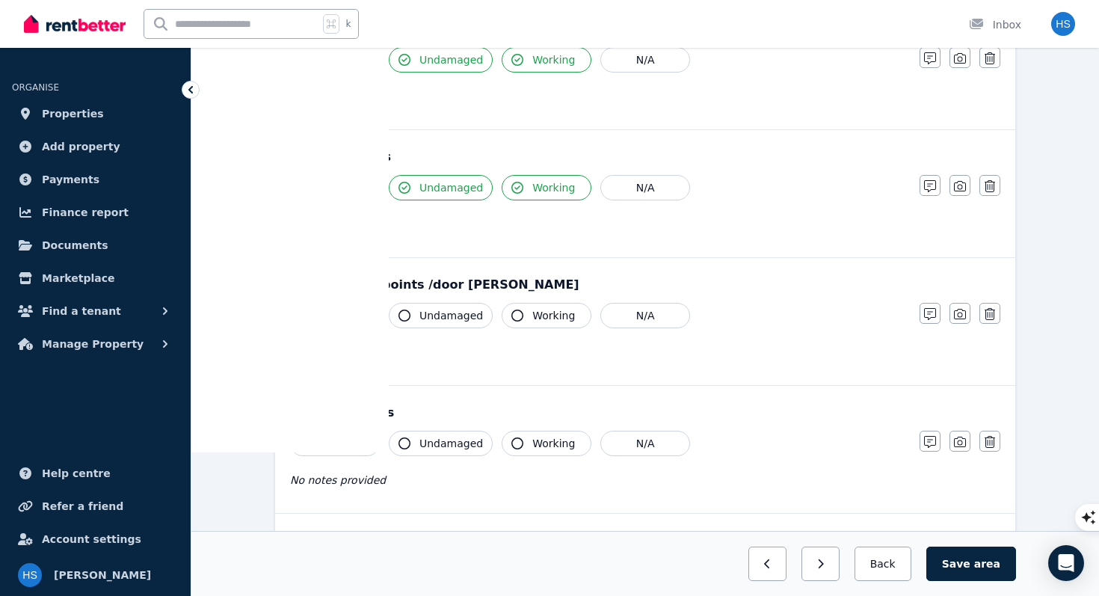
scroll to position [744, 0]
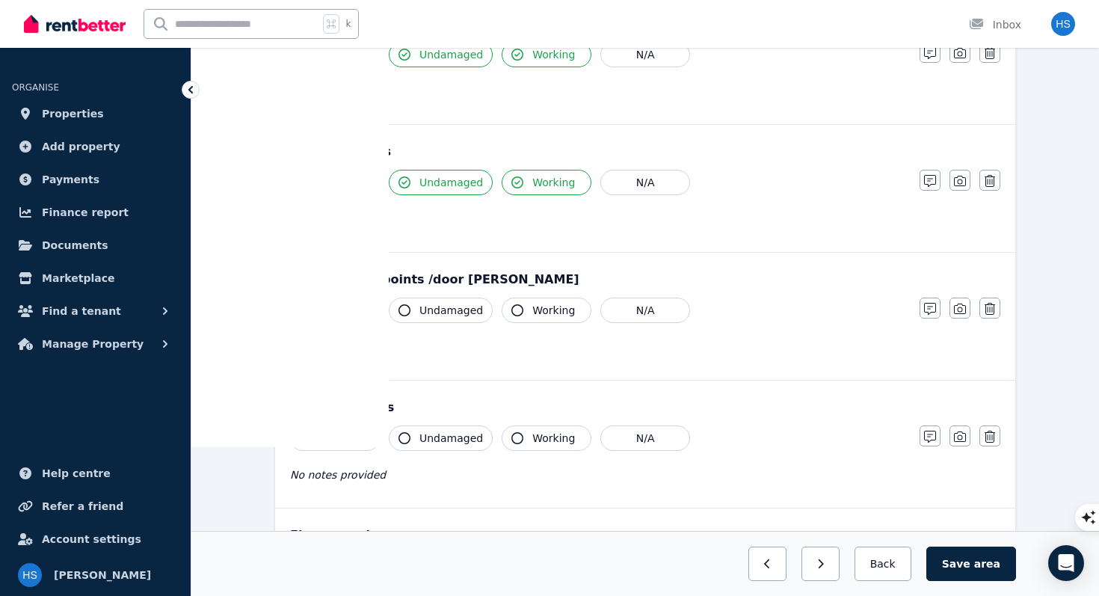
click at [330, 312] on span "Clean" at bounding box center [336, 310] width 30 height 15
click at [428, 314] on span "Undamaged" at bounding box center [451, 310] width 64 height 15
click at [522, 312] on button "Working" at bounding box center [546, 309] width 90 height 25
click at [333, 442] on span "Clean" at bounding box center [336, 437] width 30 height 15
click at [434, 439] on span "Undamaged" at bounding box center [451, 437] width 64 height 15
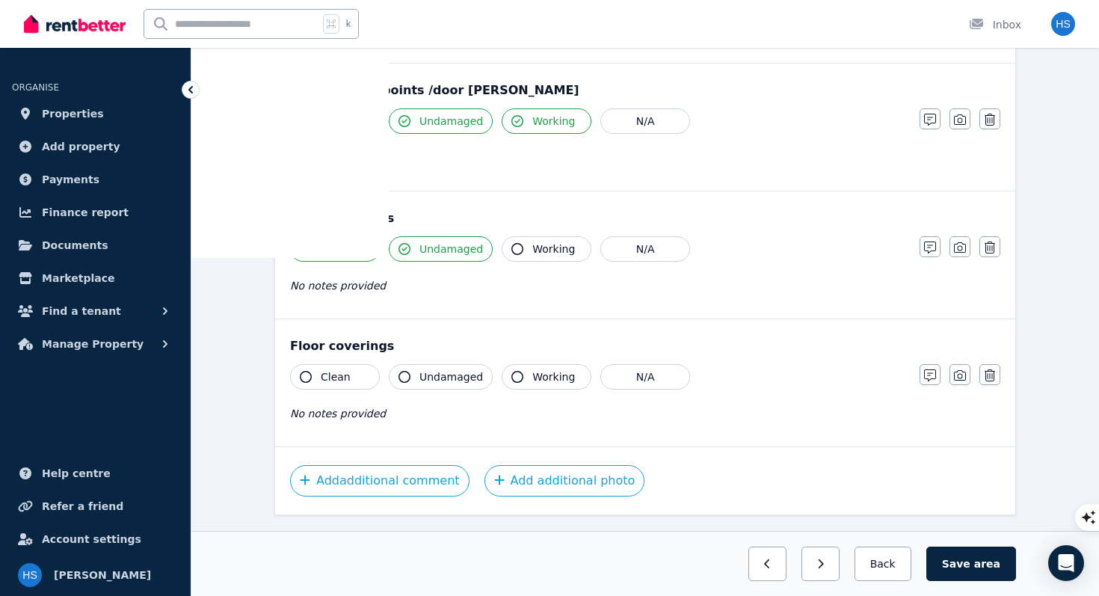
scroll to position [947, 0]
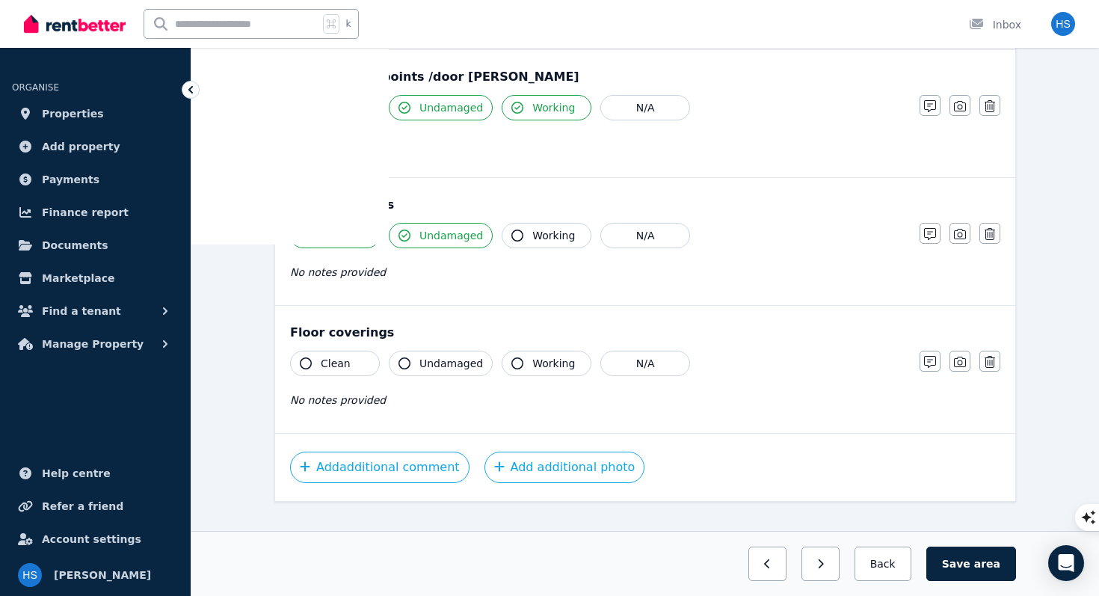
click at [337, 367] on span "Clean" at bounding box center [336, 363] width 30 height 15
click at [433, 369] on span "Undamaged" at bounding box center [451, 363] width 64 height 15
click at [957, 573] on button "Save area" at bounding box center [971, 563] width 90 height 34
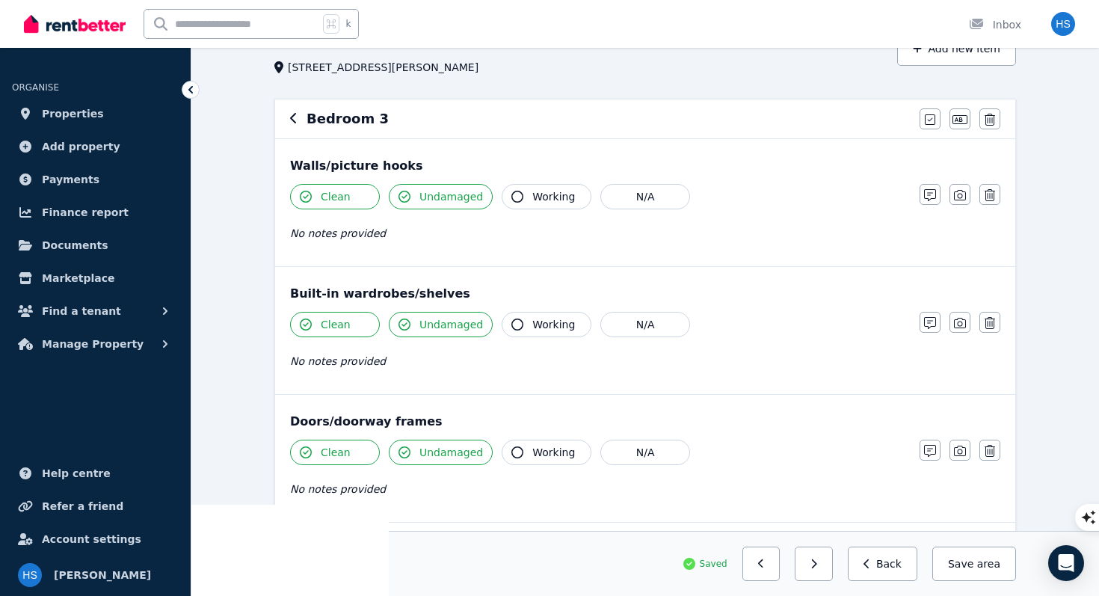
scroll to position [0, 0]
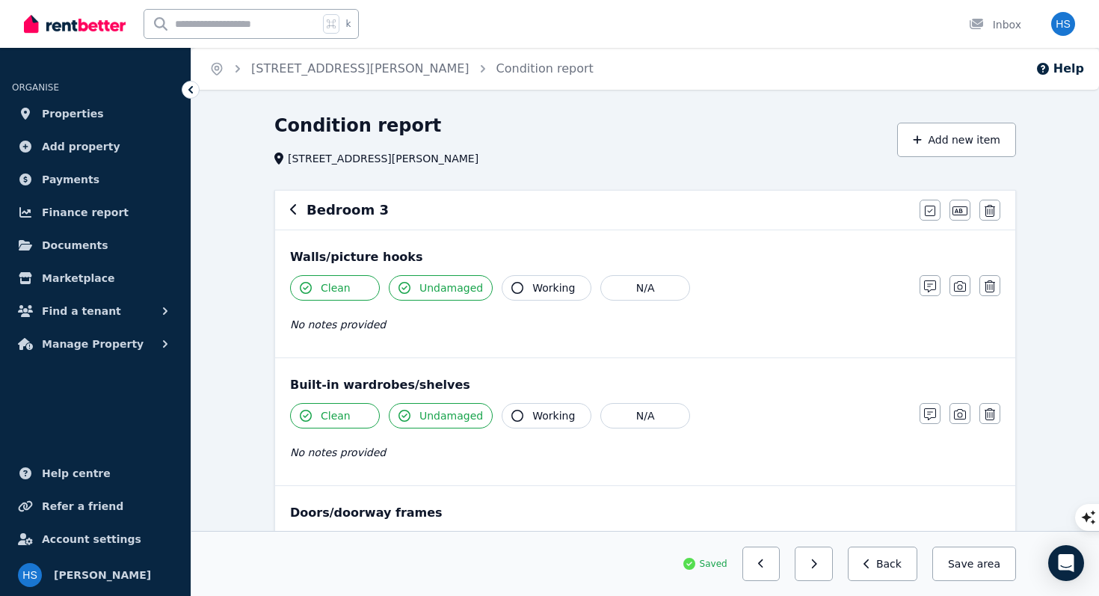
click at [291, 209] on icon "button" at bounding box center [293, 209] width 6 height 10
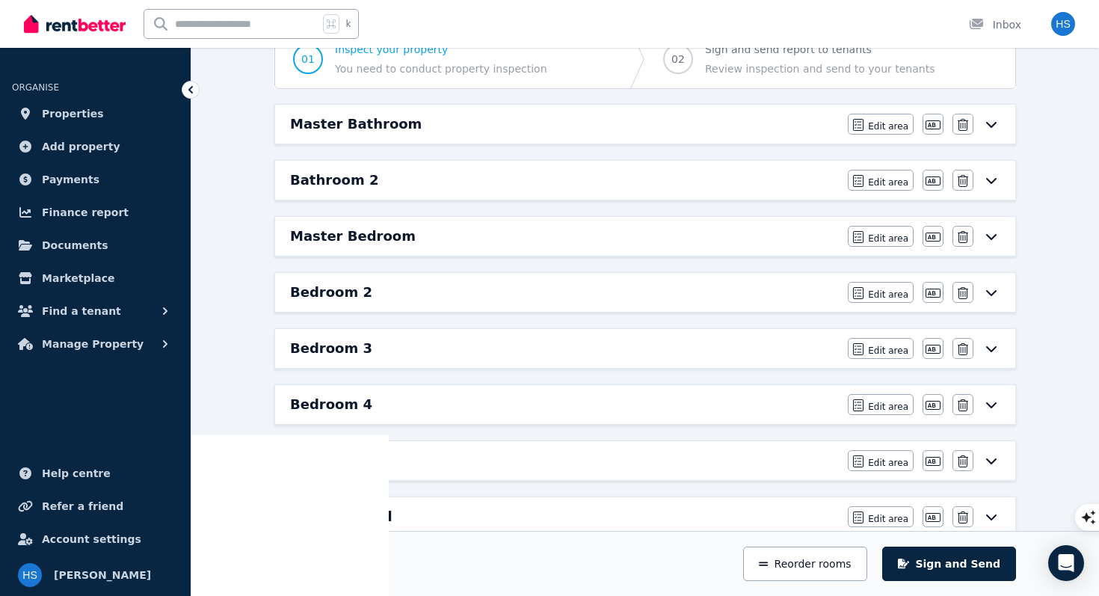
scroll to position [164, 0]
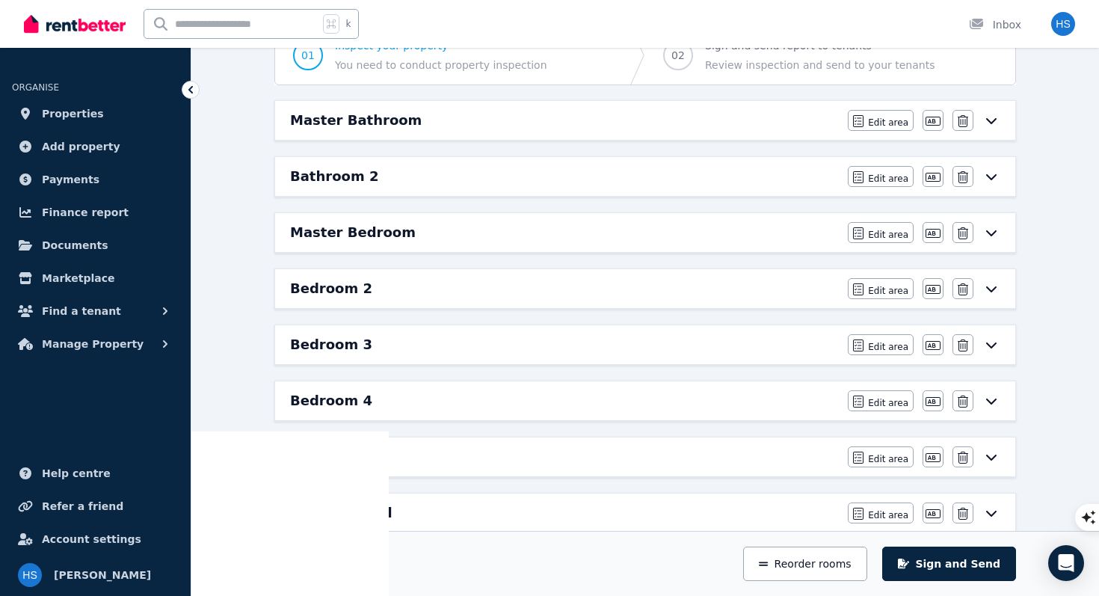
click at [338, 409] on h6 "Bedroom 4" at bounding box center [331, 400] width 82 height 21
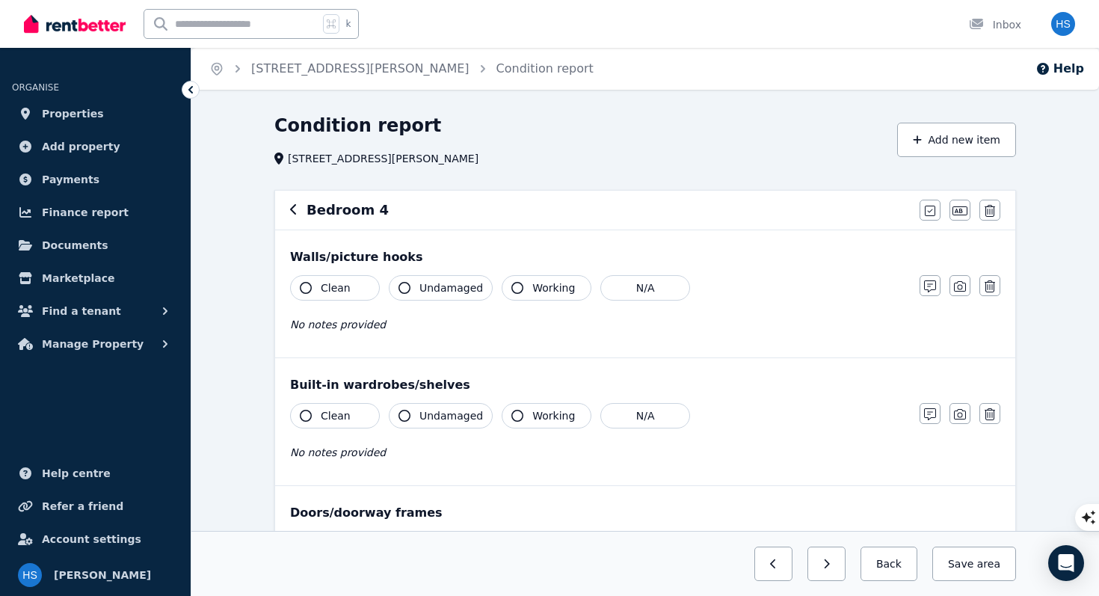
click at [338, 291] on span "Clean" at bounding box center [336, 287] width 30 height 15
click at [432, 294] on span "Undamaged" at bounding box center [451, 287] width 64 height 15
click at [338, 424] on button "Clean" at bounding box center [335, 415] width 90 height 25
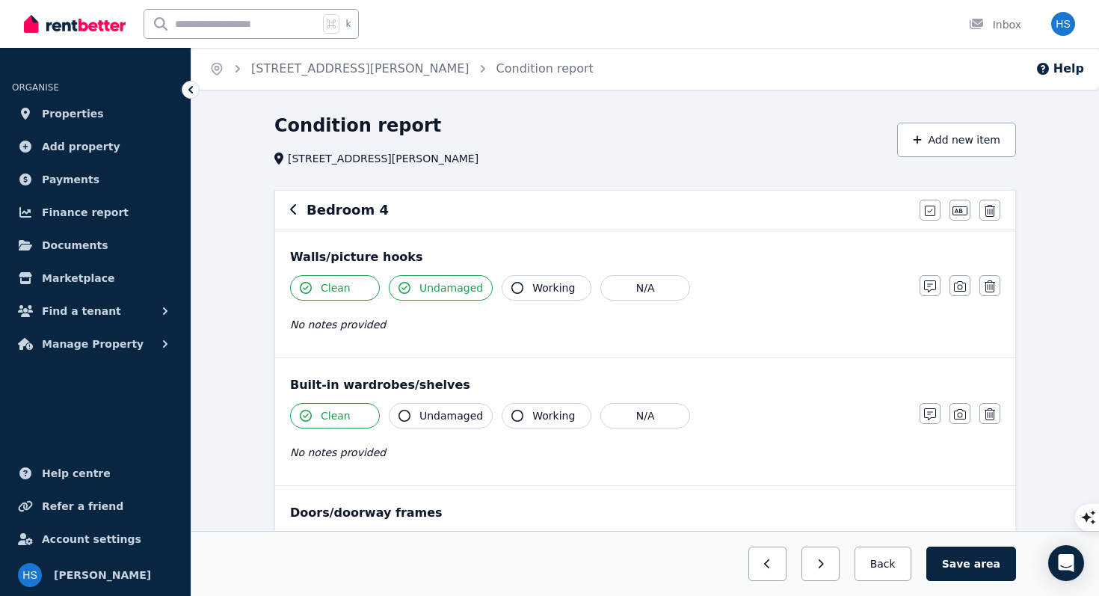
click at [434, 419] on span "Undamaged" at bounding box center [451, 415] width 64 height 15
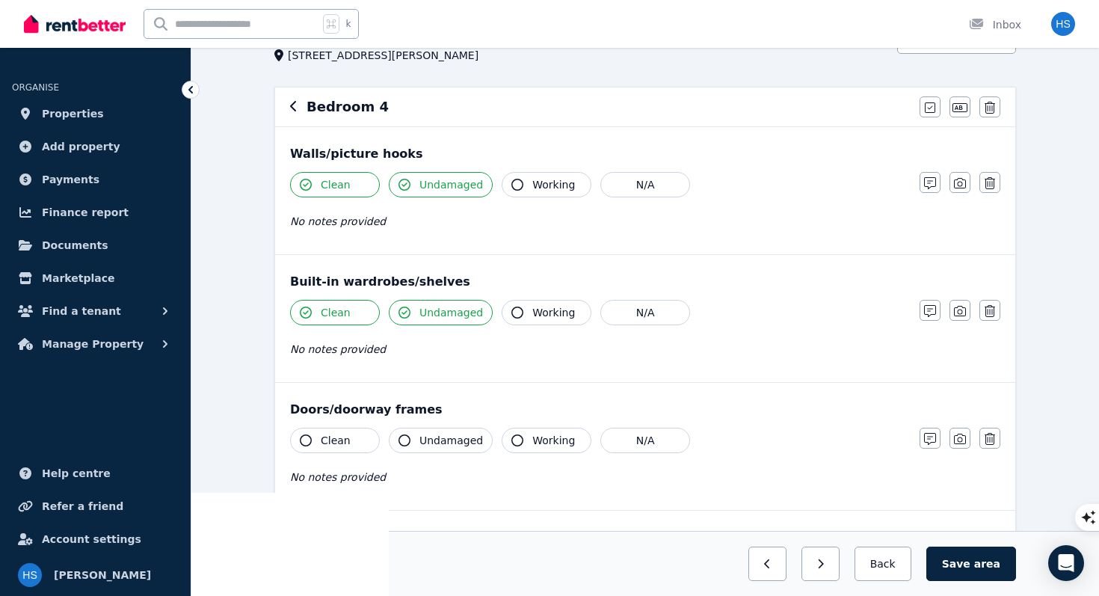
scroll to position [112, 0]
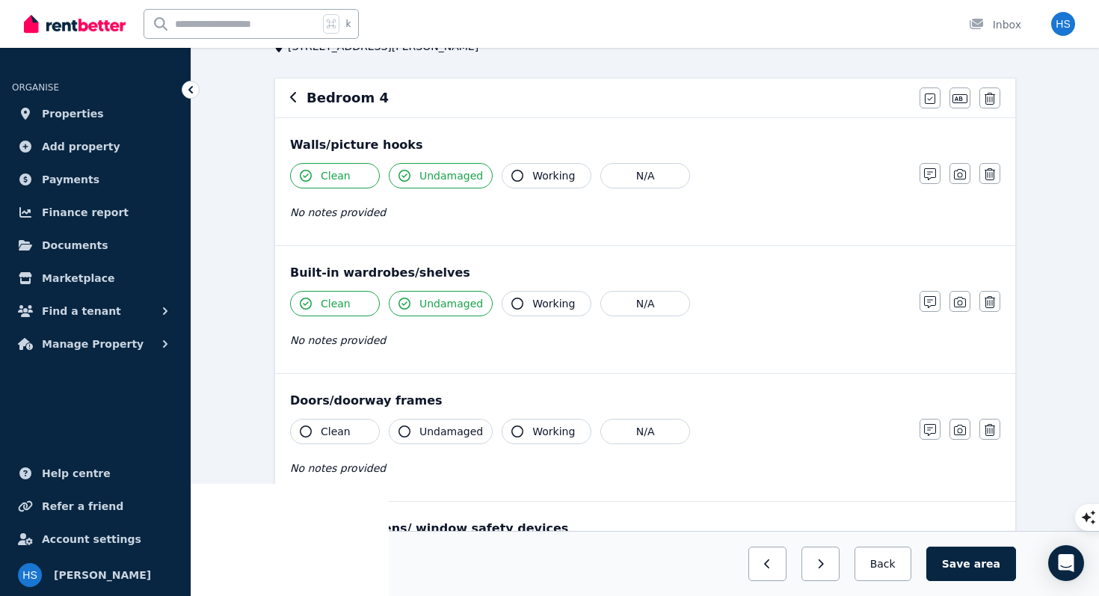
click at [342, 429] on span "Clean" at bounding box center [336, 431] width 30 height 15
click at [418, 430] on button "Undamaged" at bounding box center [441, 431] width 104 height 25
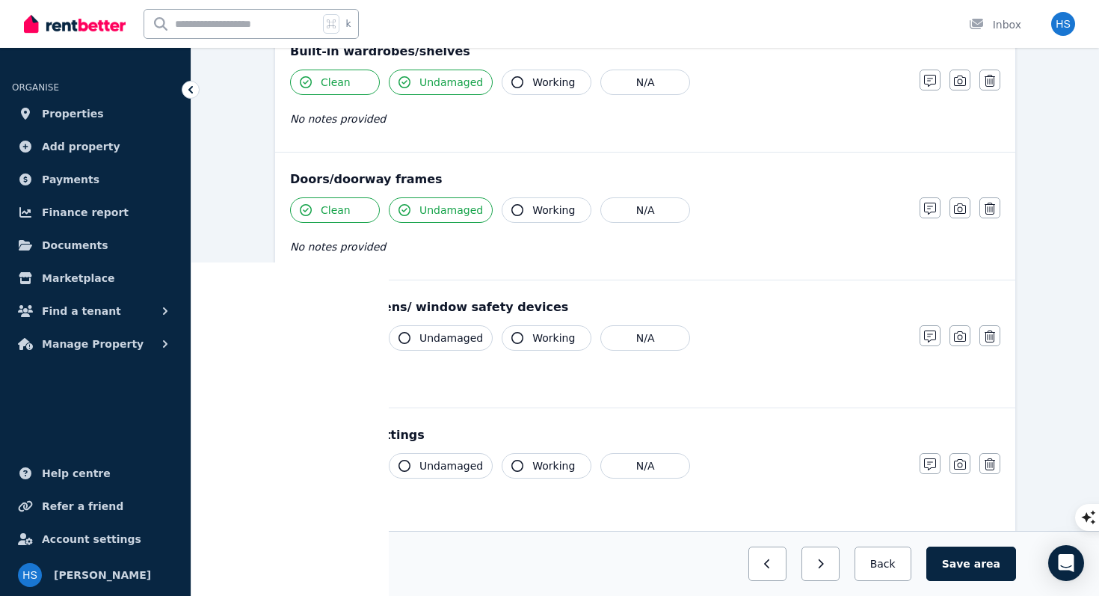
scroll to position [334, 0]
click at [342, 342] on span "Clean" at bounding box center [336, 337] width 30 height 15
click at [436, 337] on span "Undamaged" at bounding box center [451, 337] width 64 height 15
click at [542, 336] on span "Working" at bounding box center [553, 337] width 43 height 15
click at [326, 468] on span "Clean" at bounding box center [336, 464] width 30 height 15
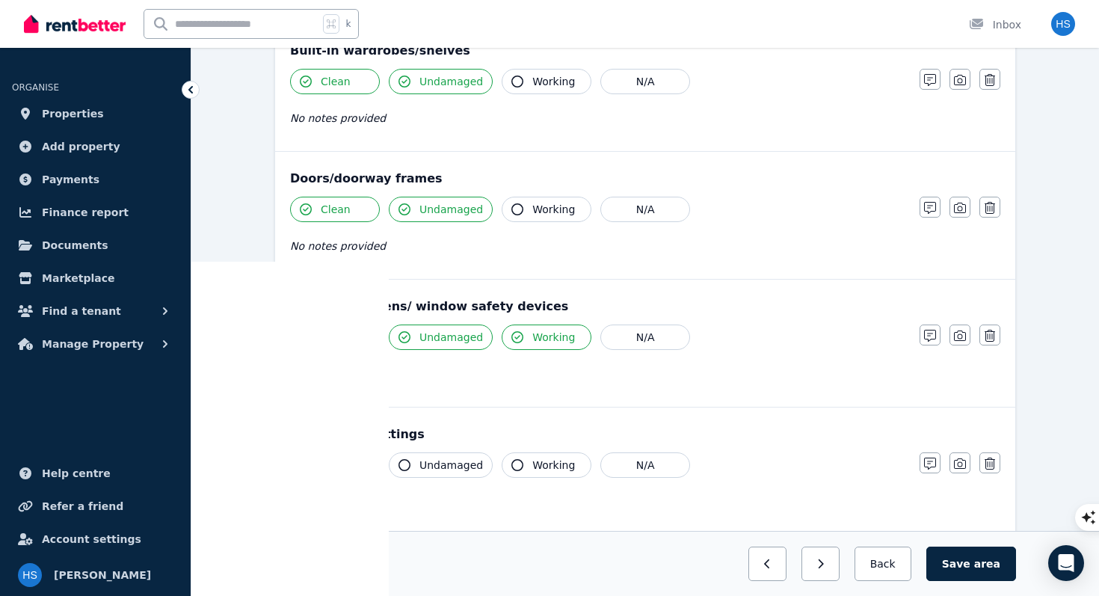
click at [436, 465] on span "Undamaged" at bounding box center [451, 464] width 64 height 15
click at [430, 469] on span "Undamaged" at bounding box center [451, 464] width 64 height 15
click at [519, 464] on button "Working" at bounding box center [546, 464] width 90 height 25
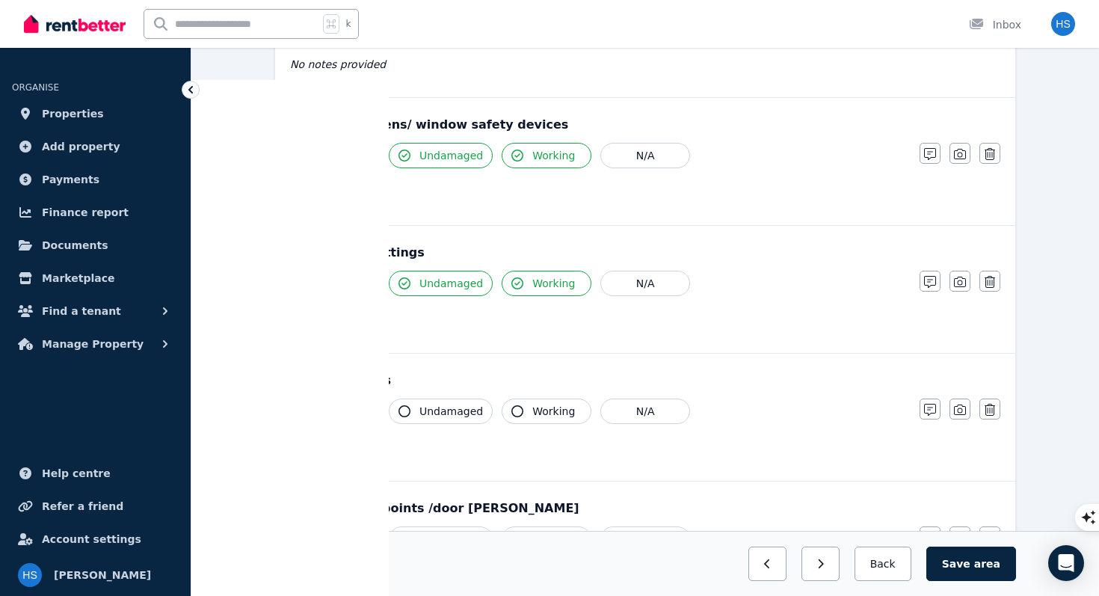
scroll to position [558, 0]
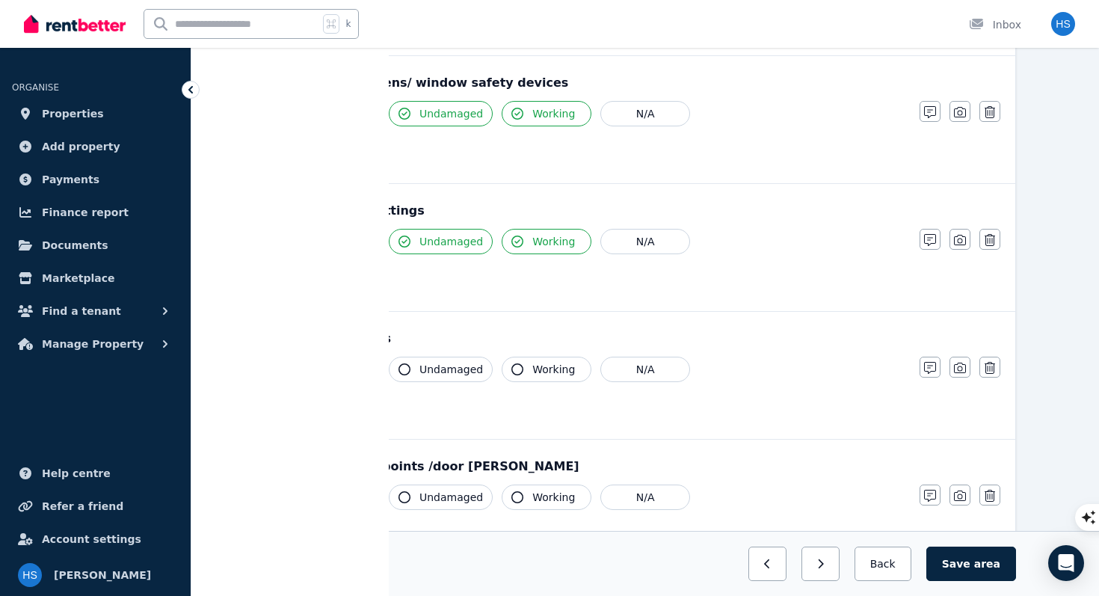
click at [330, 372] on span "Clean" at bounding box center [336, 369] width 30 height 15
click at [444, 371] on span "Undamaged" at bounding box center [451, 369] width 64 height 15
click at [519, 373] on button "Working" at bounding box center [546, 369] width 90 height 25
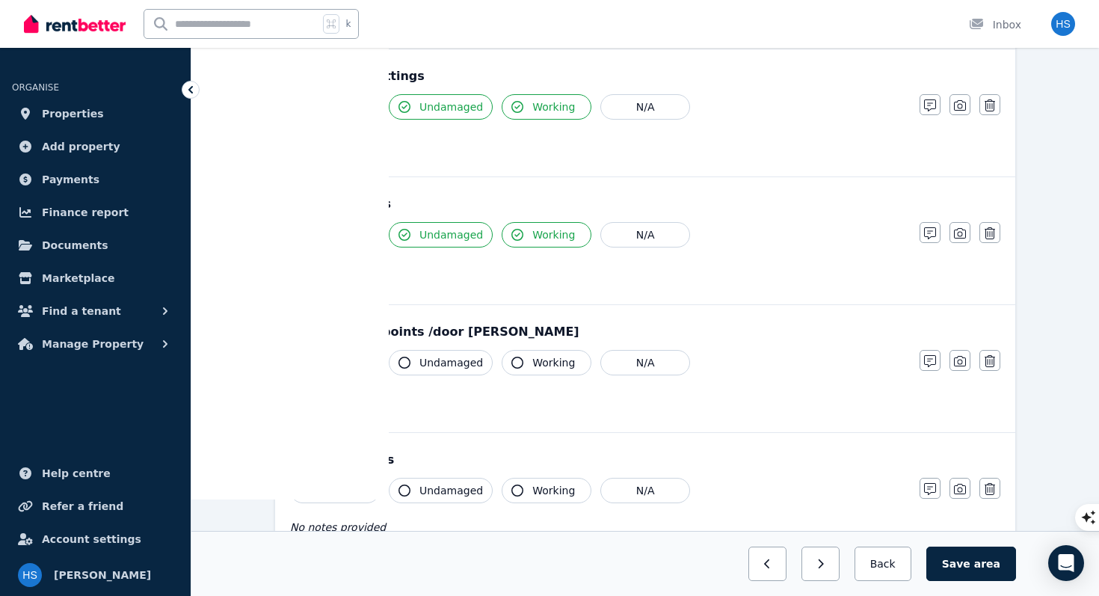
scroll to position [701, 0]
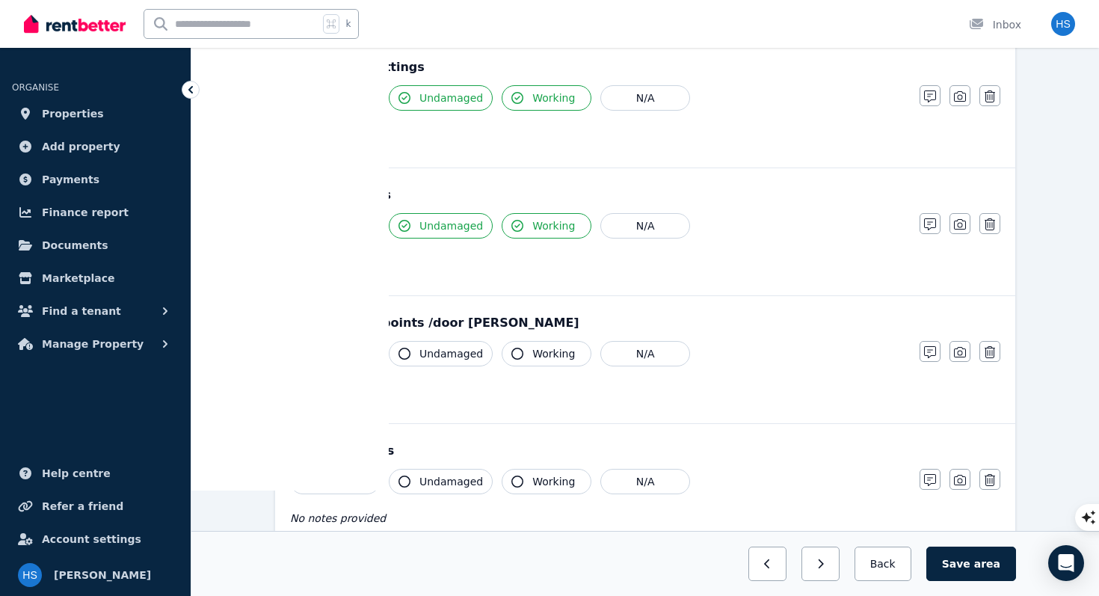
click at [341, 351] on span "Clean" at bounding box center [336, 353] width 30 height 15
click at [429, 361] on button "Undamaged" at bounding box center [441, 353] width 104 height 25
click at [561, 354] on span "Working" at bounding box center [553, 353] width 43 height 15
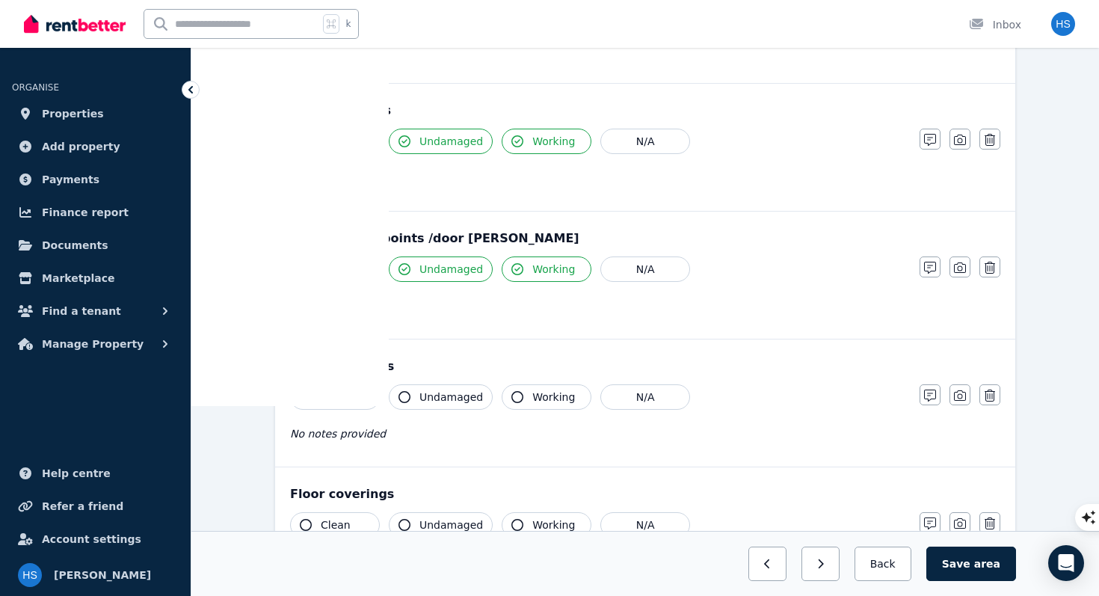
scroll to position [798, 0]
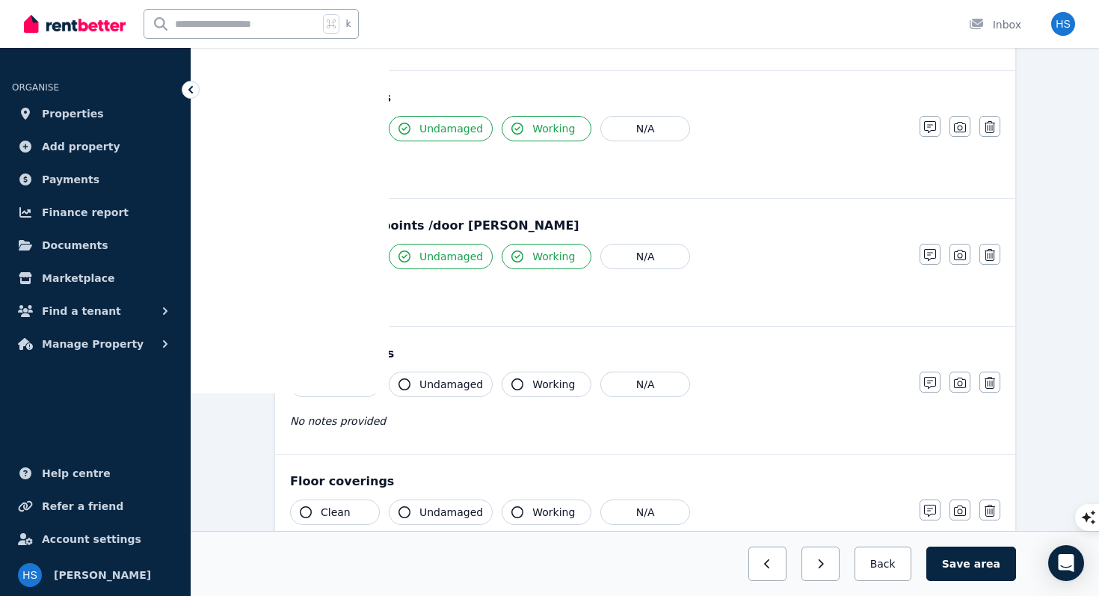
click at [348, 386] on button "Clean" at bounding box center [335, 383] width 90 height 25
click at [417, 386] on button "Undamaged" at bounding box center [441, 383] width 104 height 25
click at [329, 515] on span "Clean" at bounding box center [336, 511] width 30 height 15
click at [425, 517] on span "Undamaged" at bounding box center [451, 511] width 64 height 15
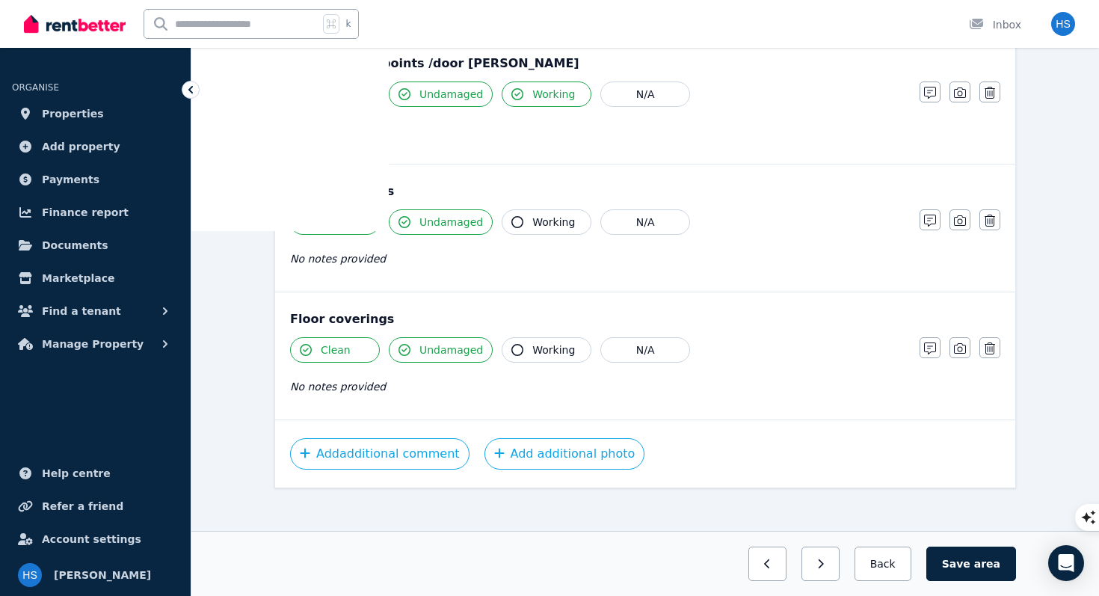
scroll to position [967, 0]
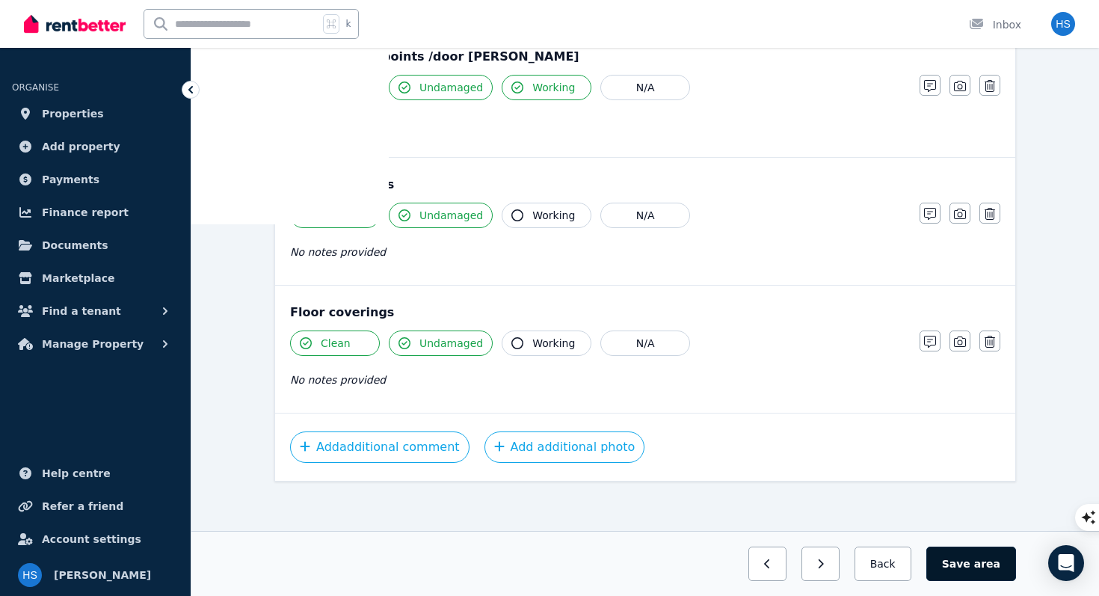
click at [963, 559] on button "Save area" at bounding box center [971, 563] width 90 height 34
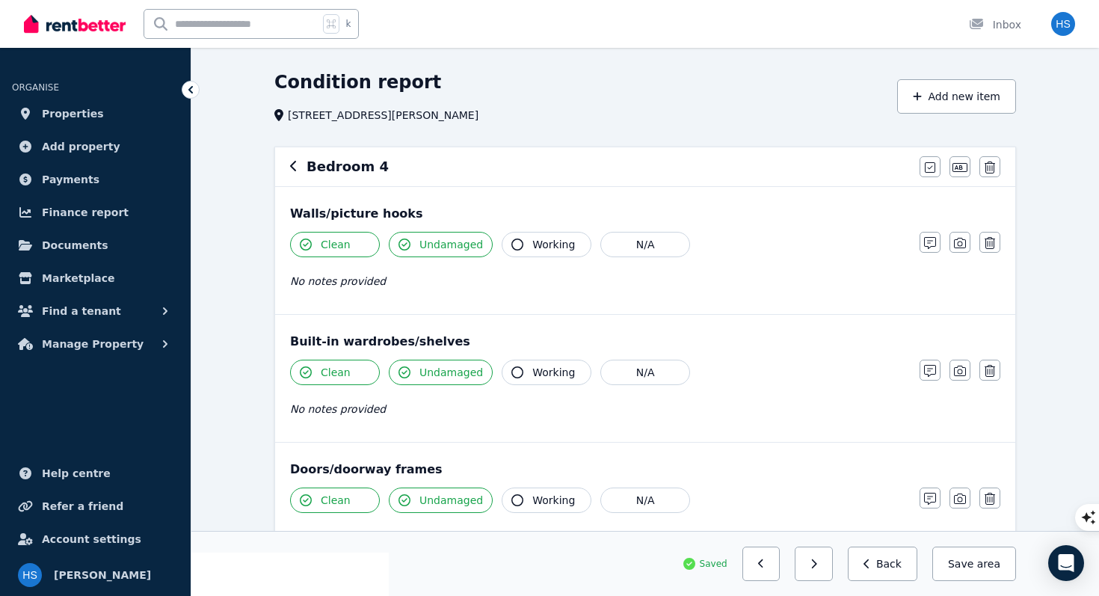
scroll to position [0, 0]
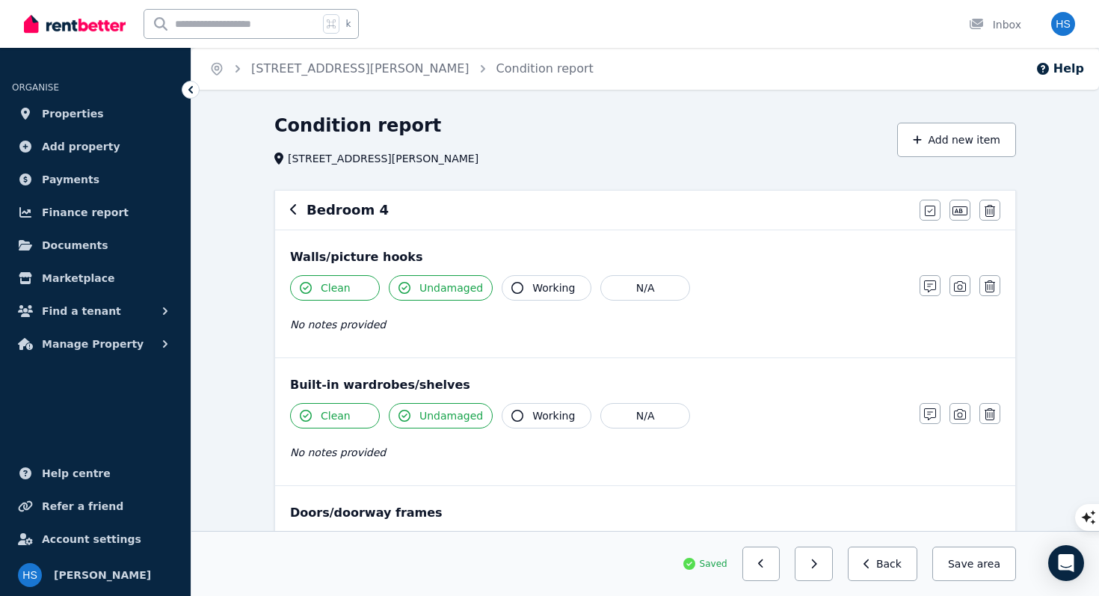
click at [294, 209] on icon "button" at bounding box center [293, 209] width 7 height 12
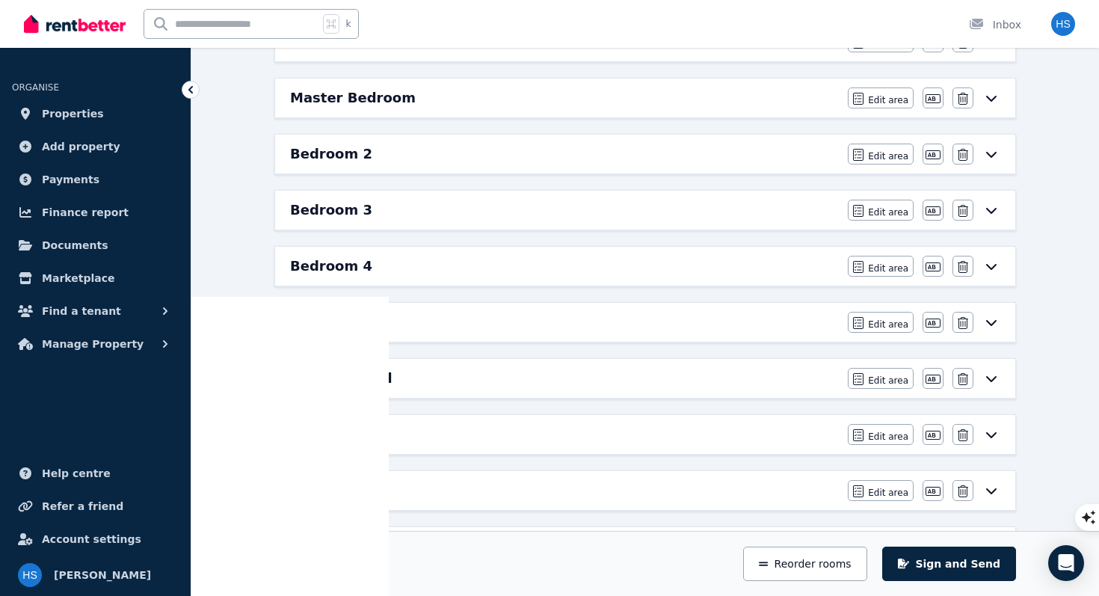
scroll to position [300, 0]
click at [332, 327] on h6 "Dining Room" at bounding box center [338, 321] width 96 height 21
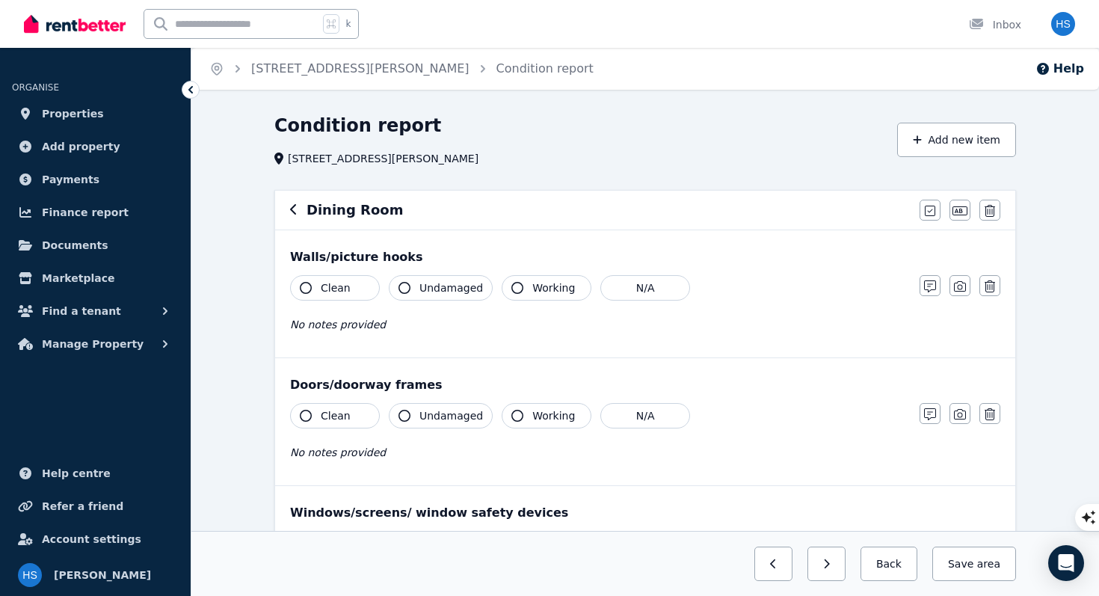
click at [336, 291] on span "Clean" at bounding box center [336, 287] width 30 height 15
click at [442, 293] on span "Undamaged" at bounding box center [451, 287] width 64 height 15
click at [348, 419] on button "Clean" at bounding box center [335, 415] width 90 height 25
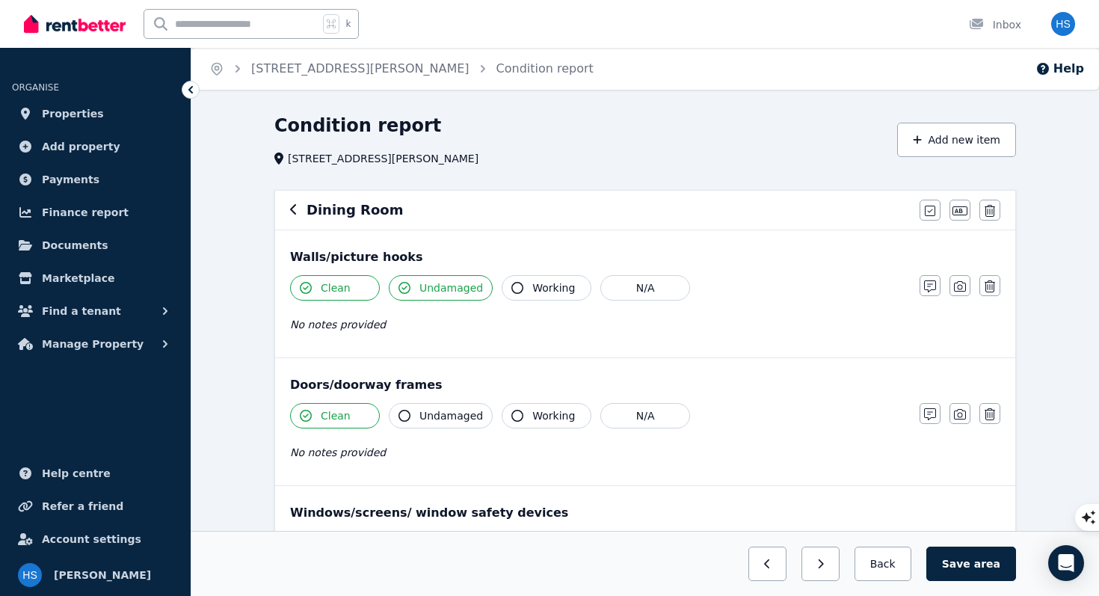
click at [450, 416] on span "Undamaged" at bounding box center [451, 415] width 64 height 15
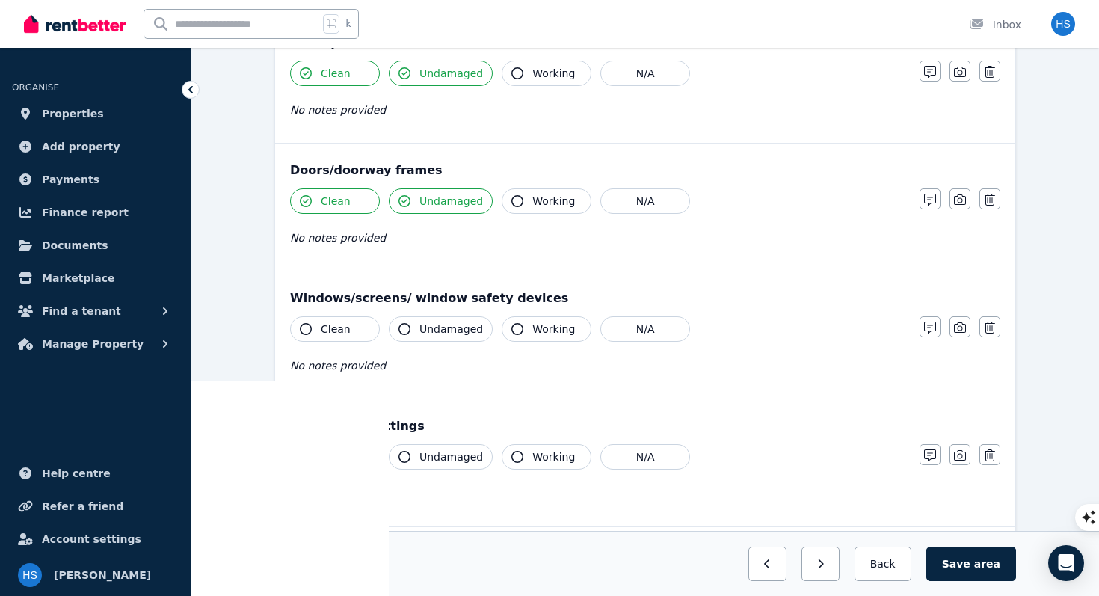
scroll to position [224, 0]
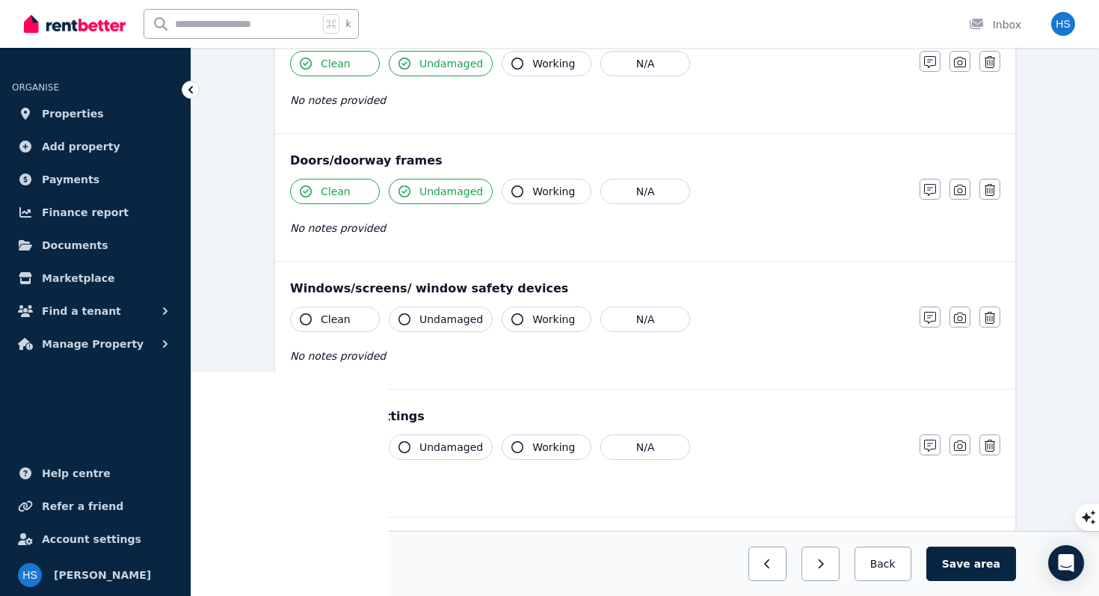
click at [343, 323] on span "Clean" at bounding box center [336, 319] width 30 height 15
click at [438, 321] on span "Undamaged" at bounding box center [451, 319] width 64 height 15
click at [533, 315] on span "Working" at bounding box center [553, 319] width 43 height 15
click at [342, 452] on span "Clean" at bounding box center [336, 446] width 30 height 15
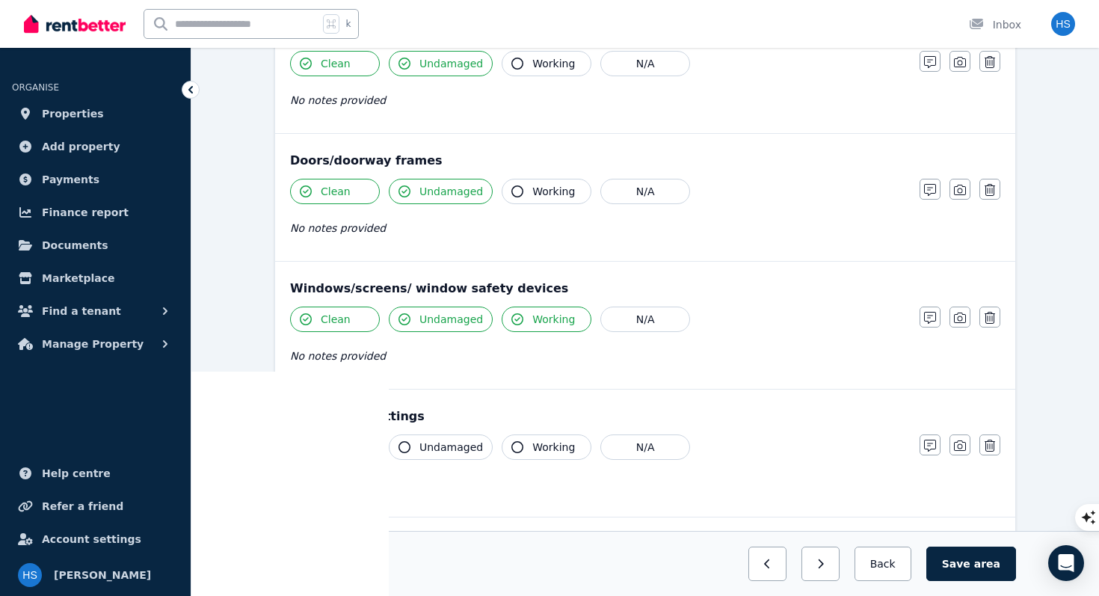
click at [342, 452] on span "Clean" at bounding box center [336, 446] width 30 height 15
click at [428, 451] on span "Undamaged" at bounding box center [451, 446] width 64 height 15
click at [555, 448] on span "Working" at bounding box center [553, 446] width 43 height 15
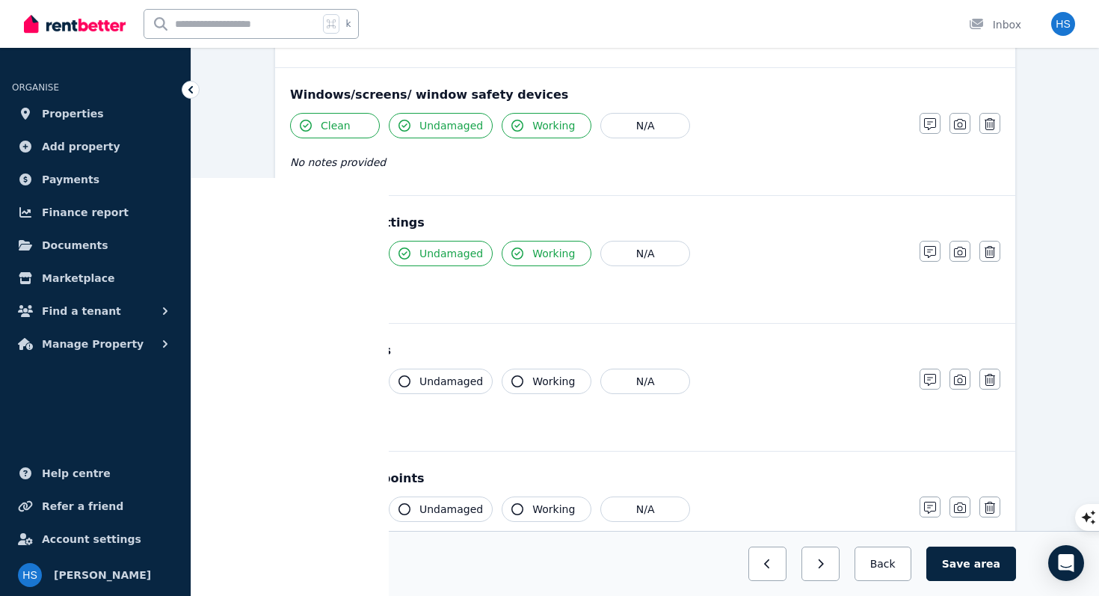
scroll to position [423, 0]
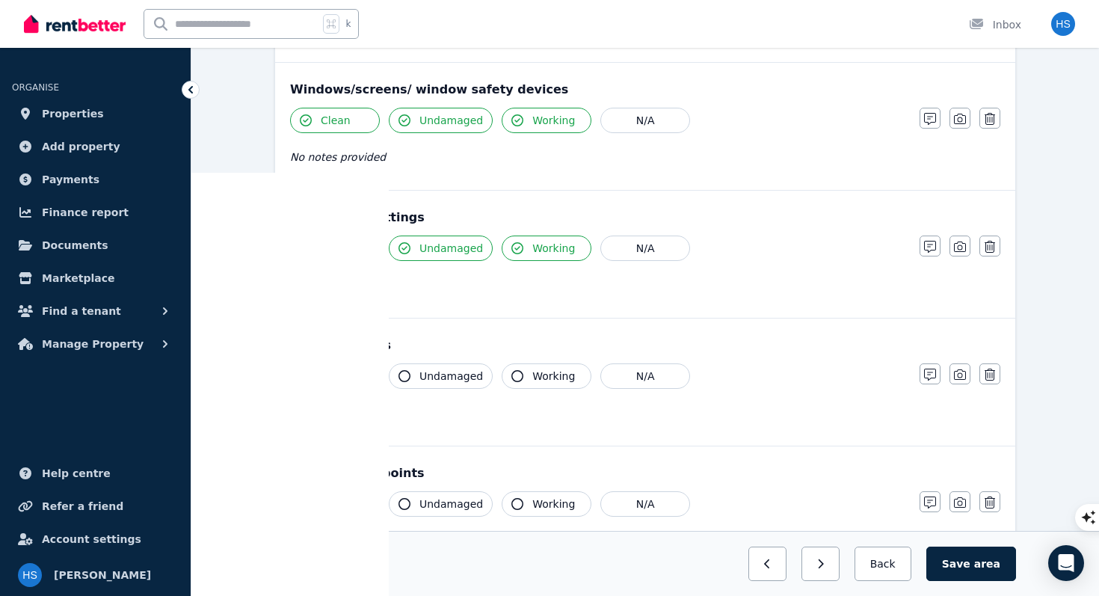
click at [354, 380] on button "Clean" at bounding box center [335, 375] width 90 height 25
click at [433, 380] on span "Undamaged" at bounding box center [451, 375] width 64 height 15
click at [549, 377] on span "Working" at bounding box center [553, 375] width 43 height 15
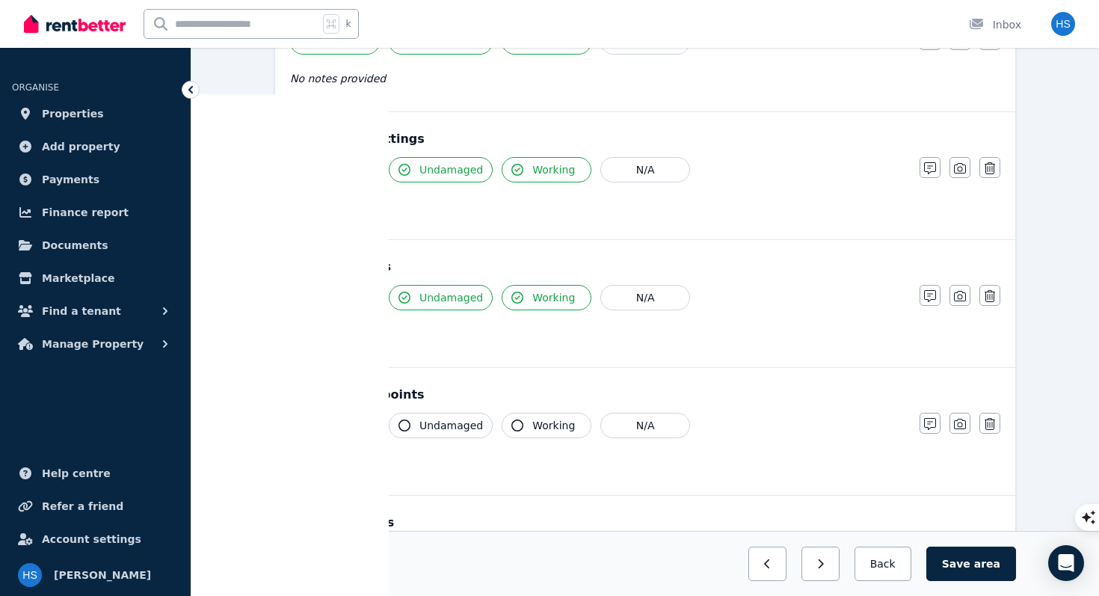
scroll to position [513, 0]
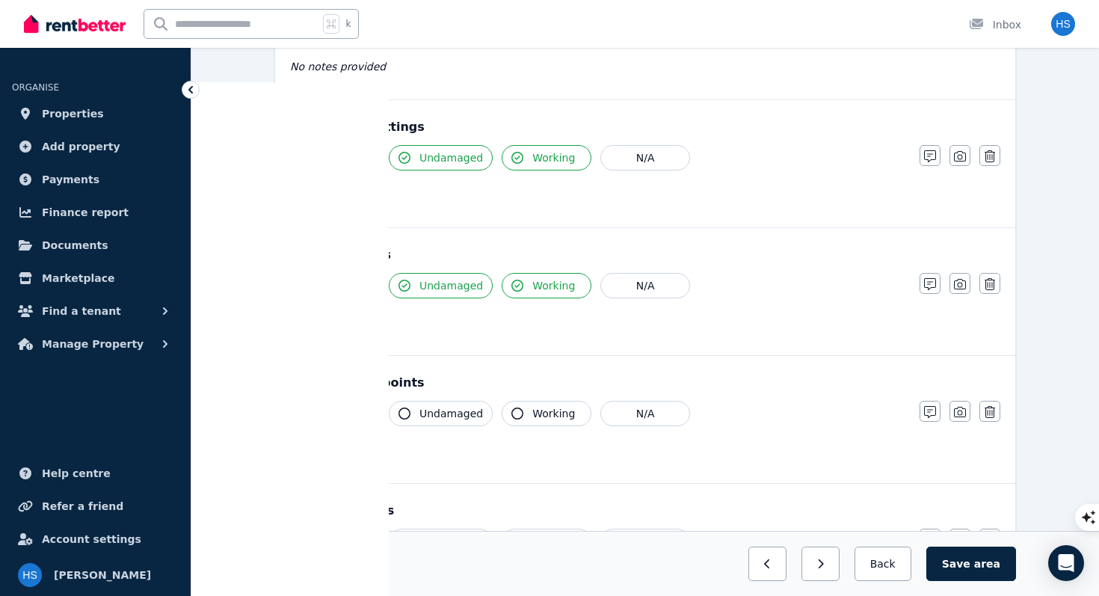
click at [333, 416] on span "Clean" at bounding box center [336, 413] width 30 height 15
click at [467, 416] on span "Undamaged" at bounding box center [451, 413] width 64 height 15
click at [539, 411] on span "Working" at bounding box center [553, 413] width 43 height 15
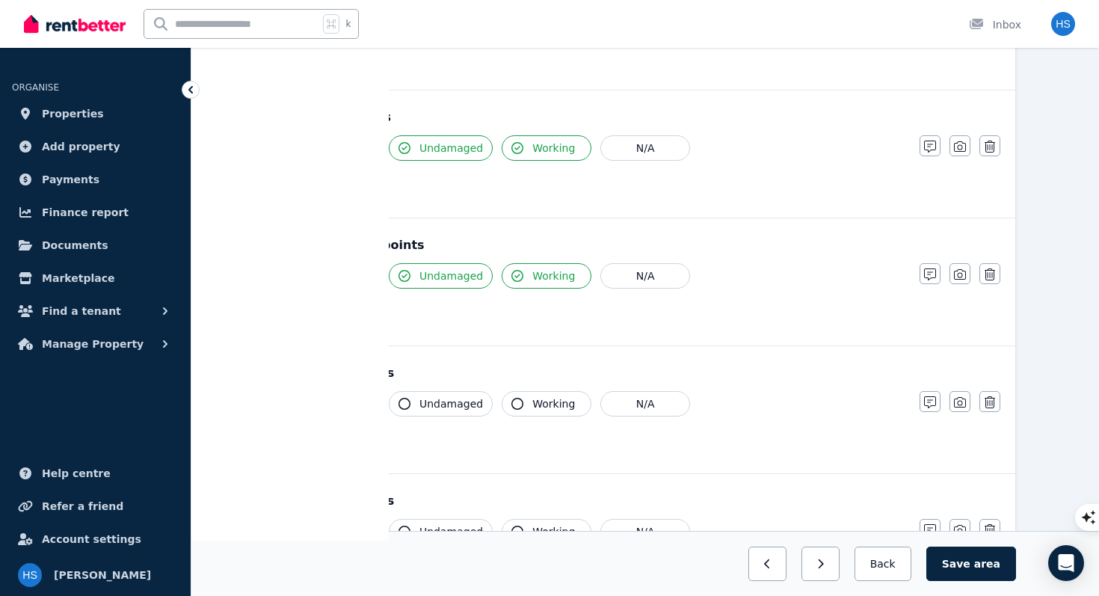
scroll to position [672, 0]
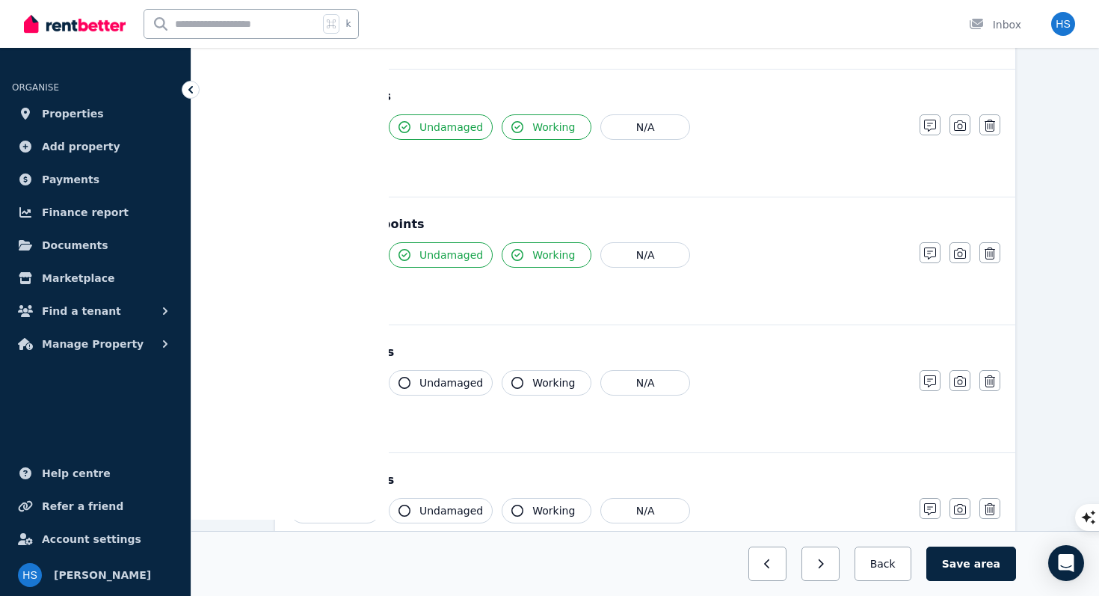
click at [338, 384] on span "Clean" at bounding box center [336, 382] width 30 height 15
click at [434, 386] on span "Undamaged" at bounding box center [451, 382] width 64 height 15
click at [355, 516] on button "Clean" at bounding box center [335, 510] width 90 height 25
click at [433, 509] on span "Undamaged" at bounding box center [451, 510] width 64 height 15
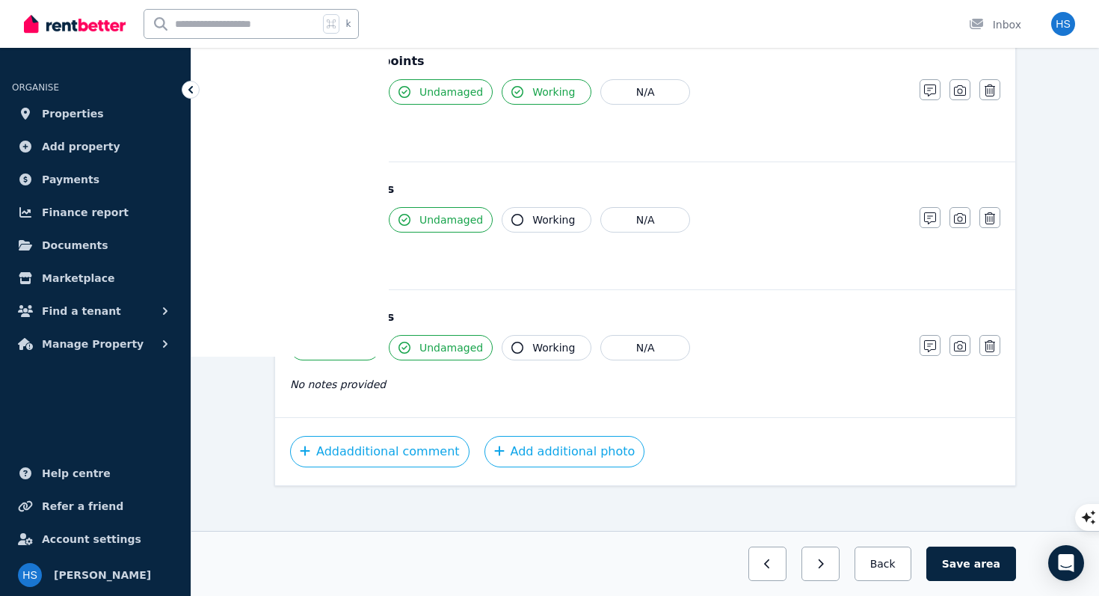
scroll to position [844, 0]
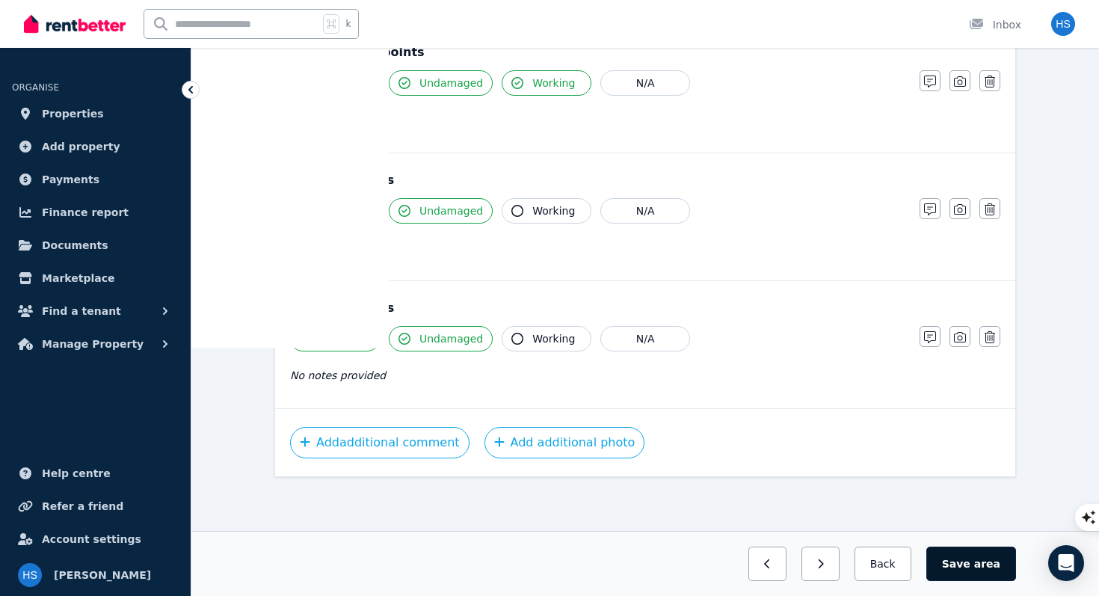
click at [958, 570] on button "Save area" at bounding box center [971, 563] width 90 height 34
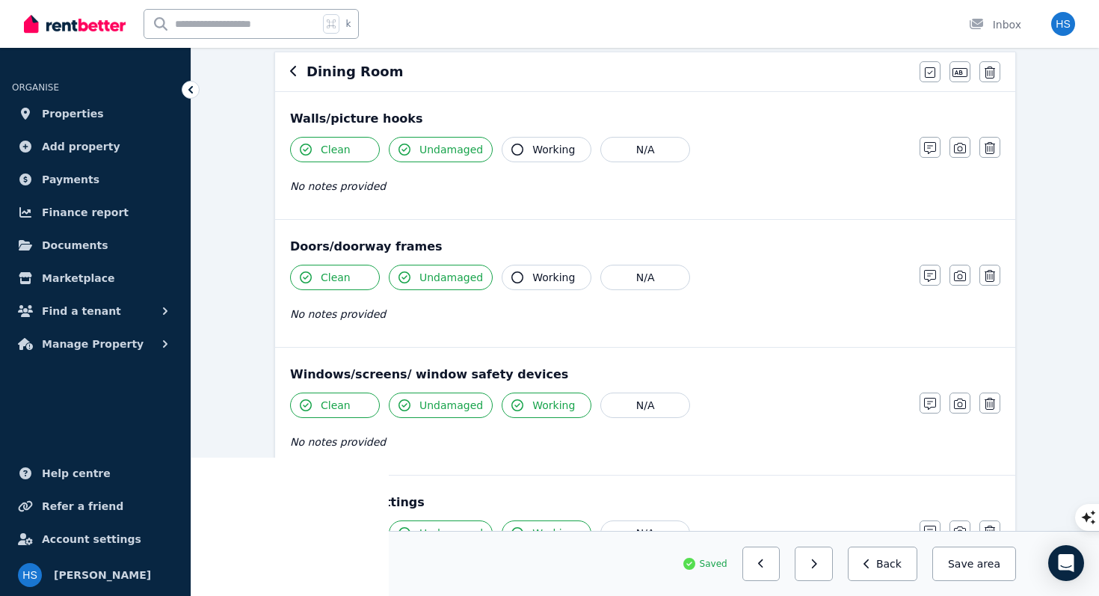
scroll to position [132, 0]
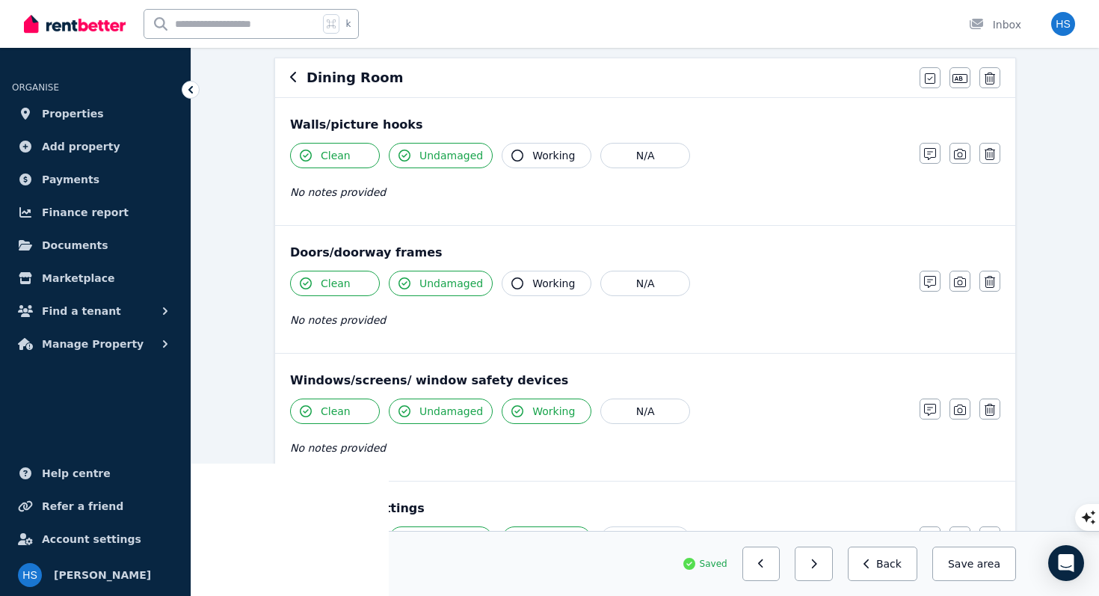
click at [293, 79] on icon "button" at bounding box center [293, 77] width 7 height 12
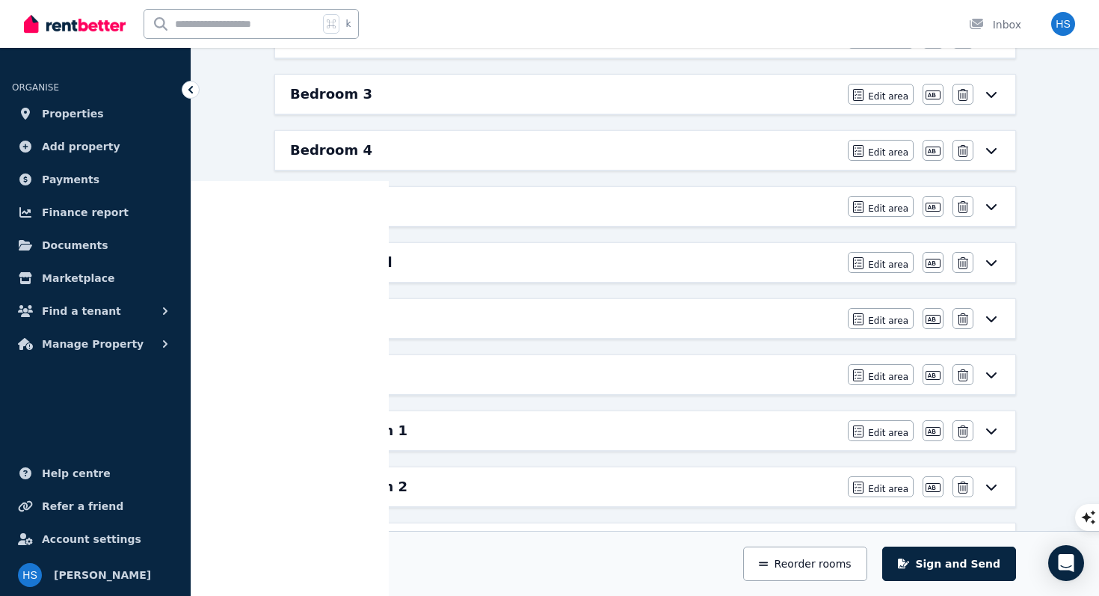
scroll to position [408, 0]
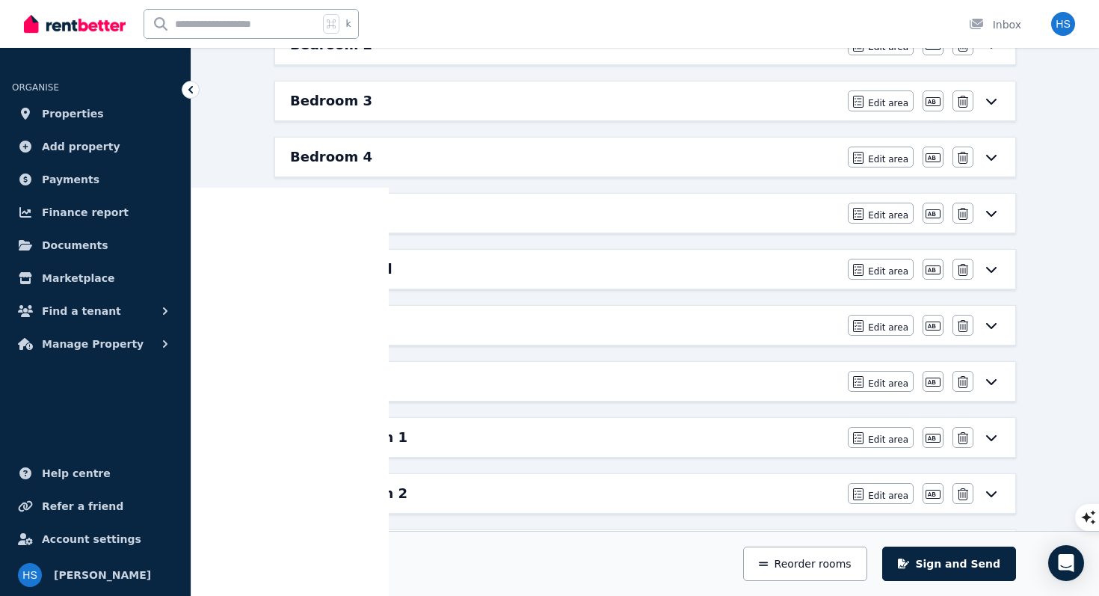
click at [350, 280] on div "Entrance/Hall Edit area Edit area Edit name [GEOGRAPHIC_DATA]" at bounding box center [645, 269] width 740 height 39
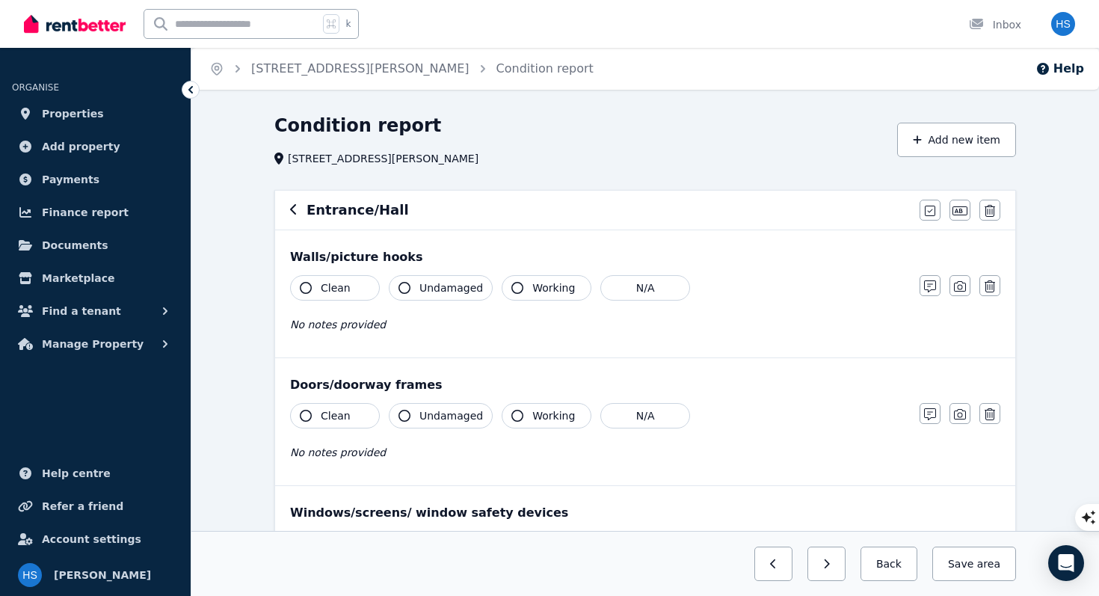
click at [334, 291] on span "Clean" at bounding box center [336, 287] width 30 height 15
click at [442, 294] on span "Undamaged" at bounding box center [451, 287] width 64 height 15
click at [333, 418] on span "Clean" at bounding box center [336, 415] width 30 height 15
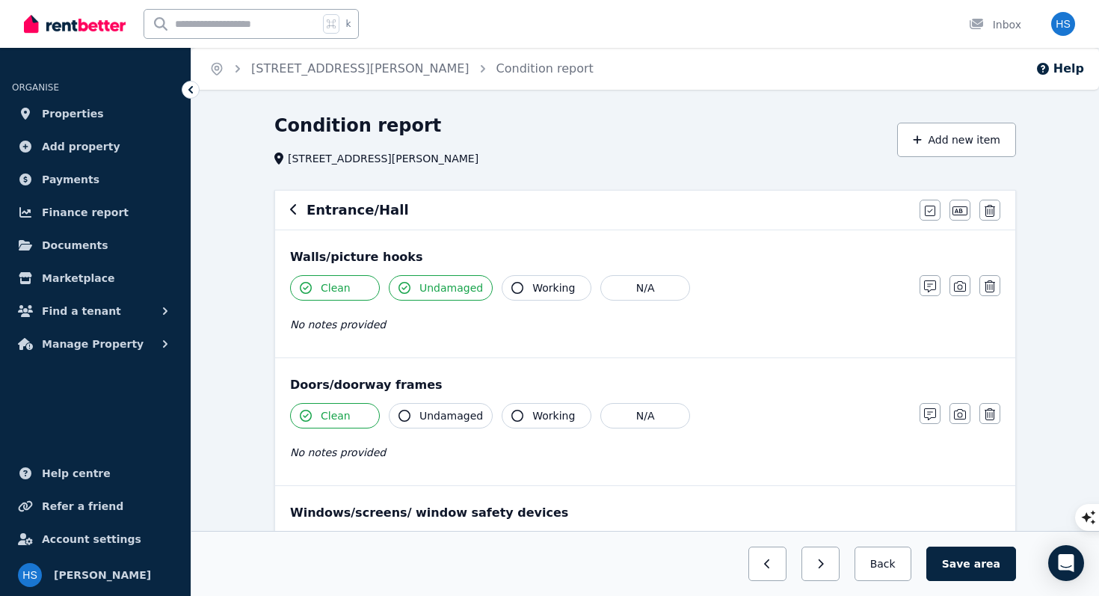
click at [456, 414] on span "Undamaged" at bounding box center [451, 415] width 64 height 15
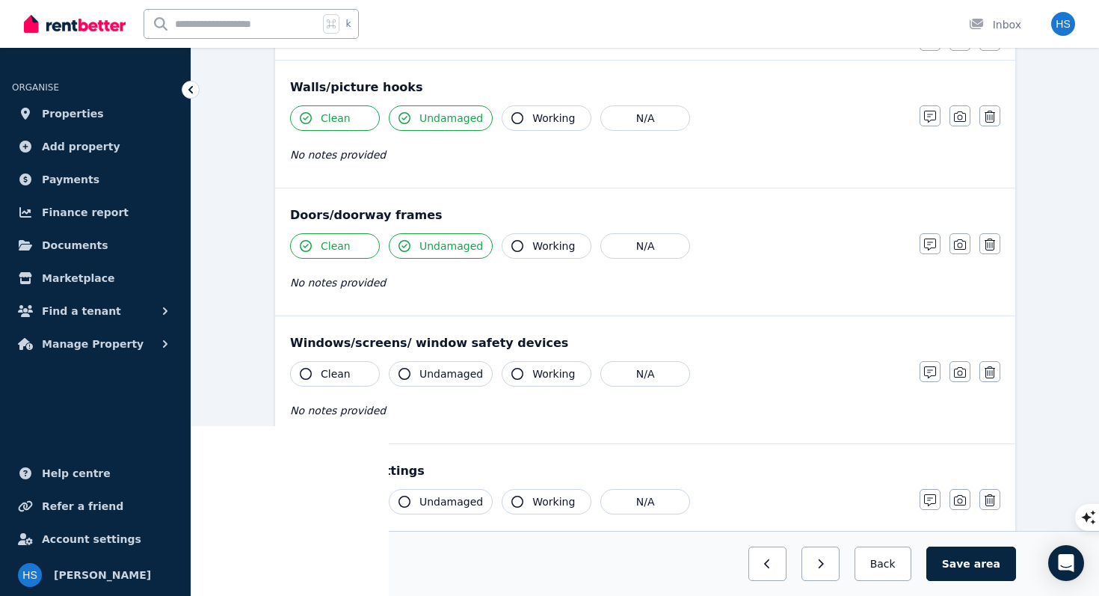
scroll to position [195, 0]
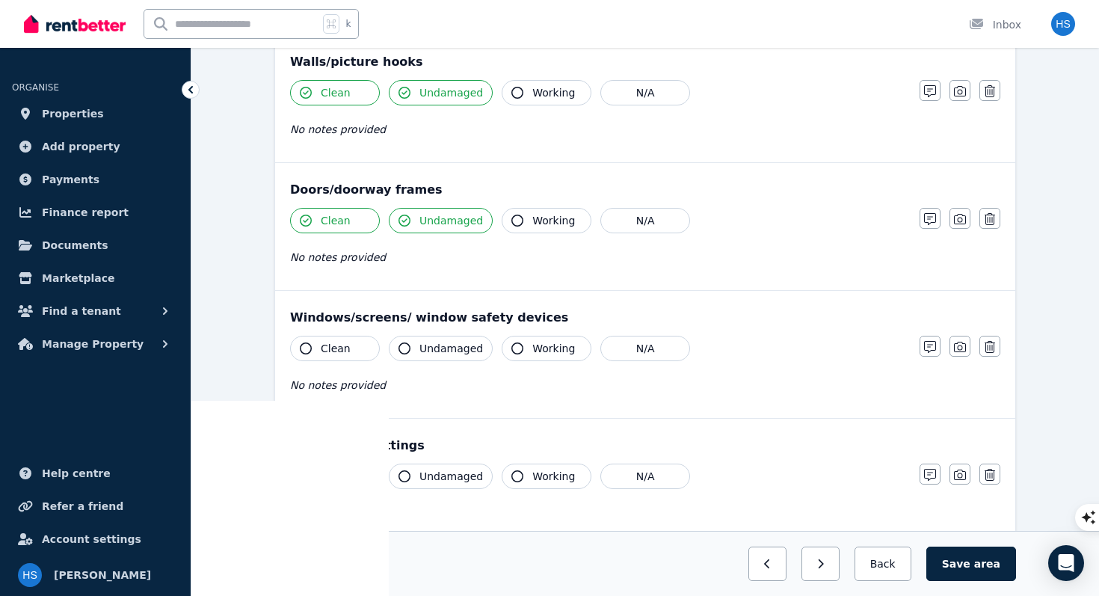
click at [325, 354] on span "Clean" at bounding box center [336, 348] width 30 height 15
click at [460, 354] on span "Undamaged" at bounding box center [451, 348] width 64 height 15
click at [329, 481] on span "Clean" at bounding box center [336, 476] width 30 height 15
click at [428, 479] on span "Undamaged" at bounding box center [451, 476] width 64 height 15
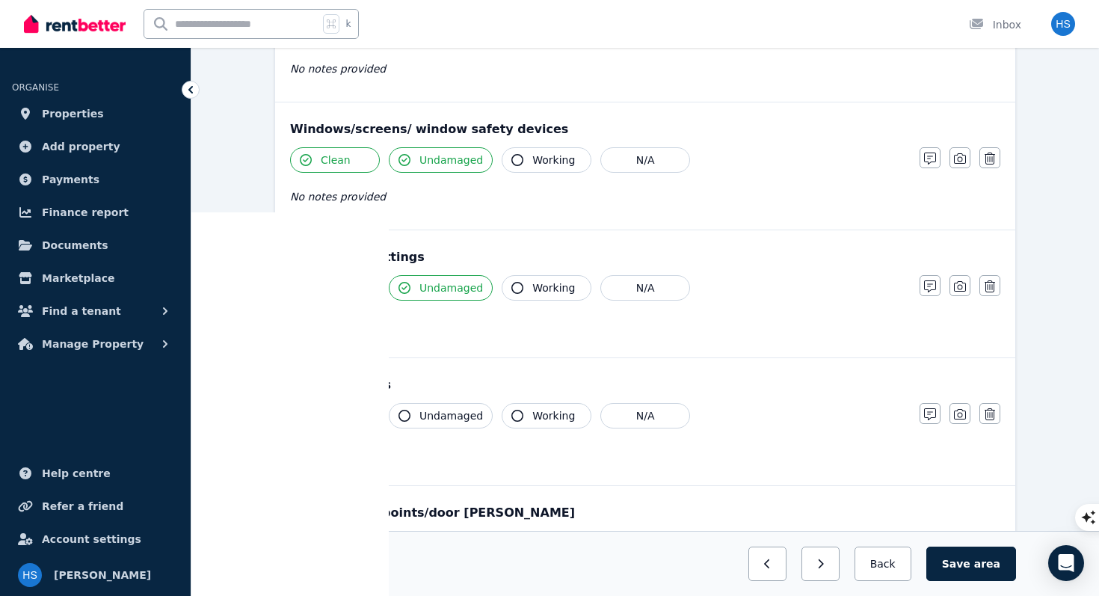
scroll to position [445, 0]
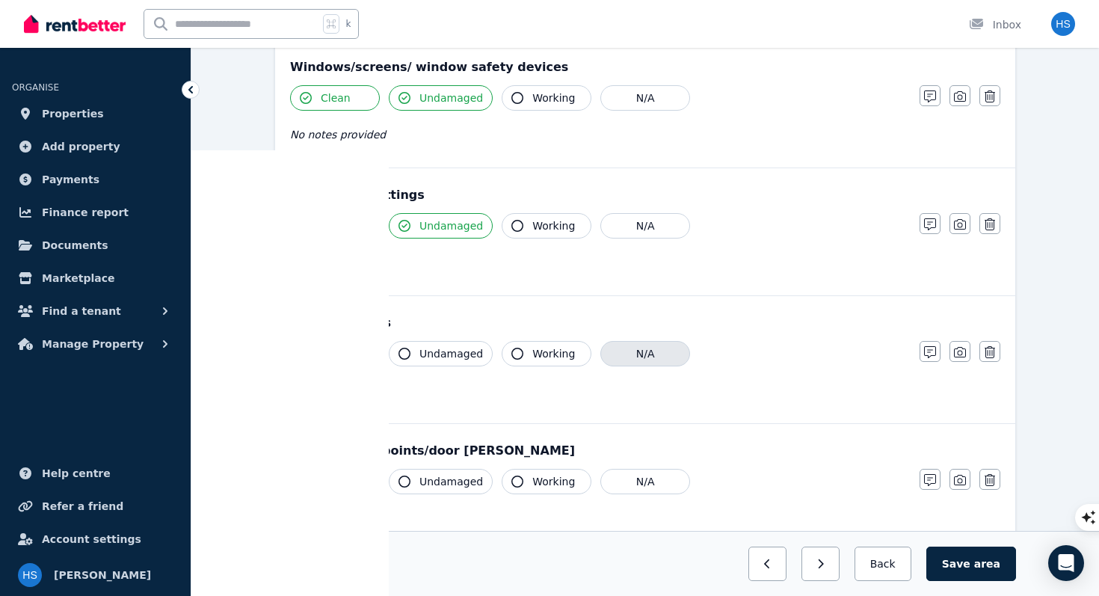
click at [644, 357] on button "N/A" at bounding box center [645, 353] width 90 height 25
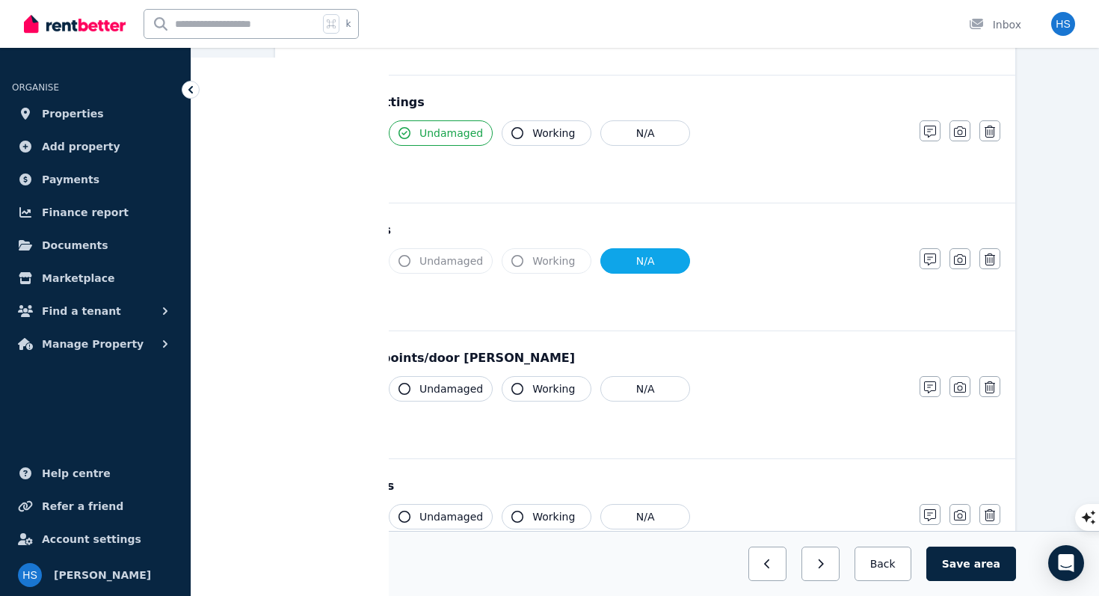
scroll to position [545, 0]
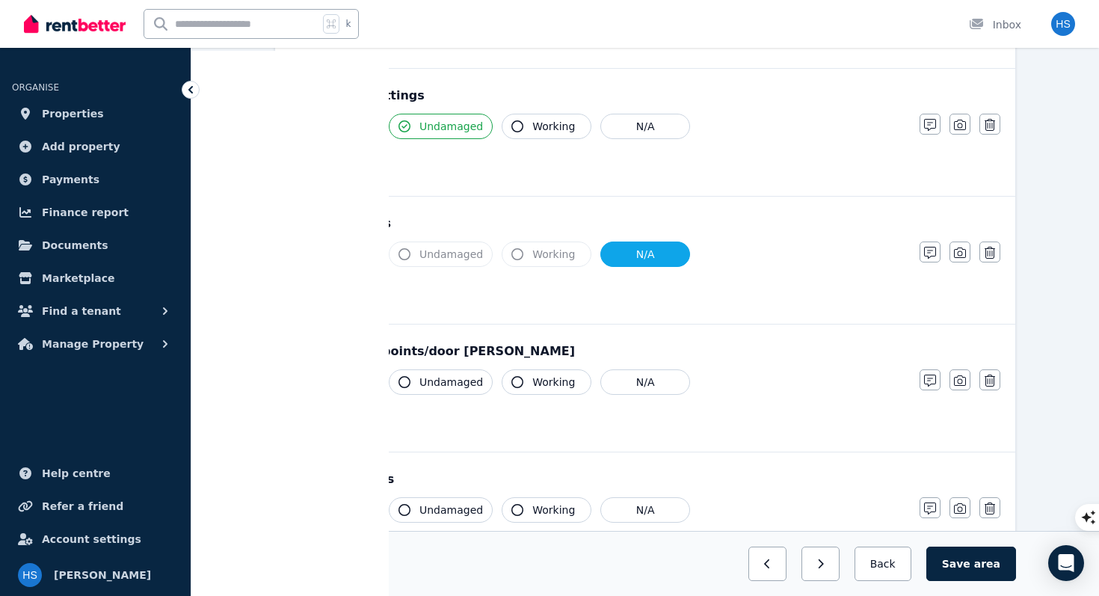
click at [346, 380] on span "Clean" at bounding box center [336, 381] width 30 height 15
click at [436, 383] on span "Undamaged" at bounding box center [451, 381] width 64 height 15
click at [537, 383] on span "Working" at bounding box center [553, 381] width 43 height 15
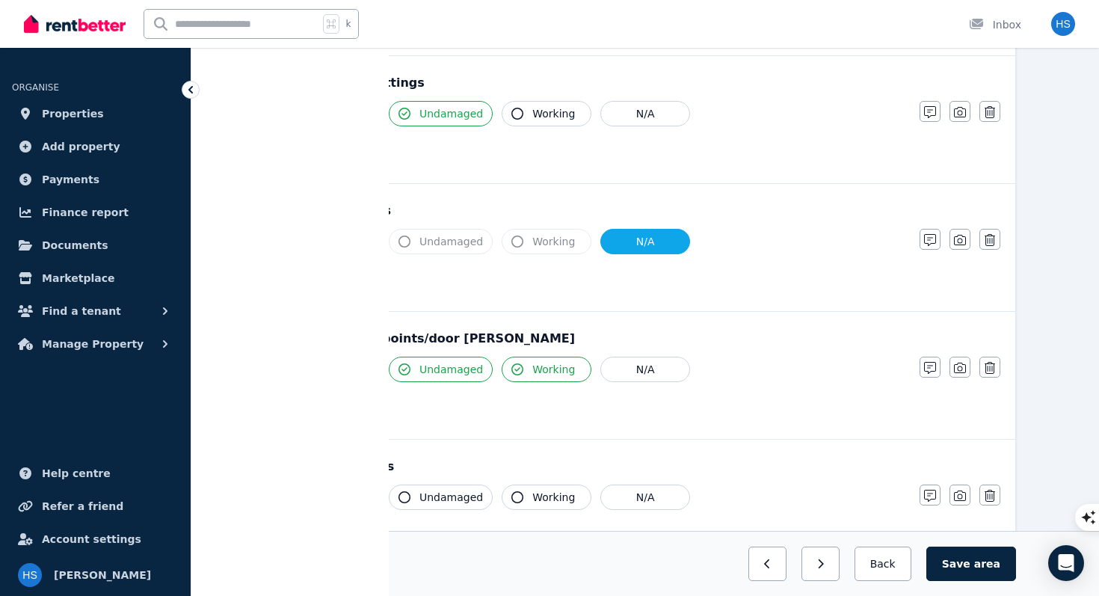
scroll to position [561, 0]
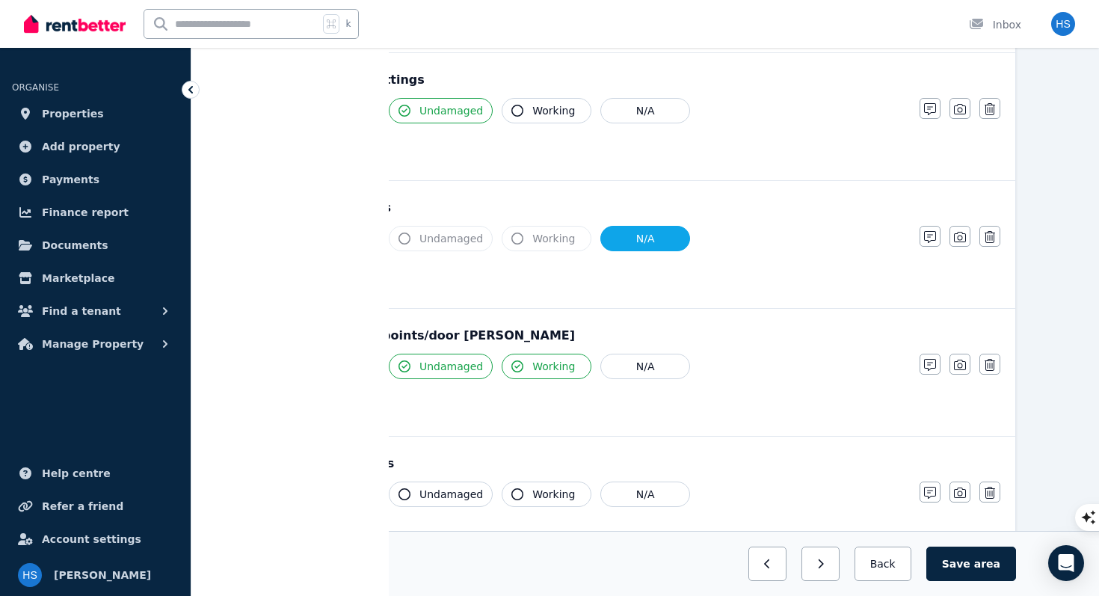
click at [929, 375] on div "Clean Undamaged Working N/A No notes provided Notes Photo Delete" at bounding box center [645, 390] width 710 height 73
click at [928, 369] on icon "button" at bounding box center [930, 365] width 12 height 12
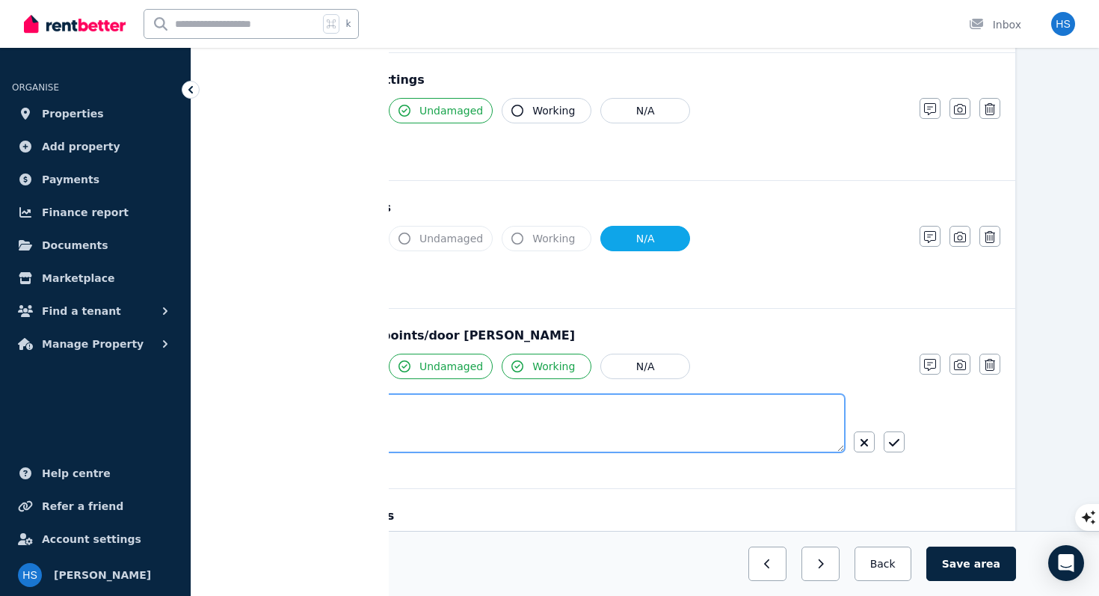
click at [635, 425] on textarea at bounding box center [567, 423] width 555 height 58
type textarea "**********"
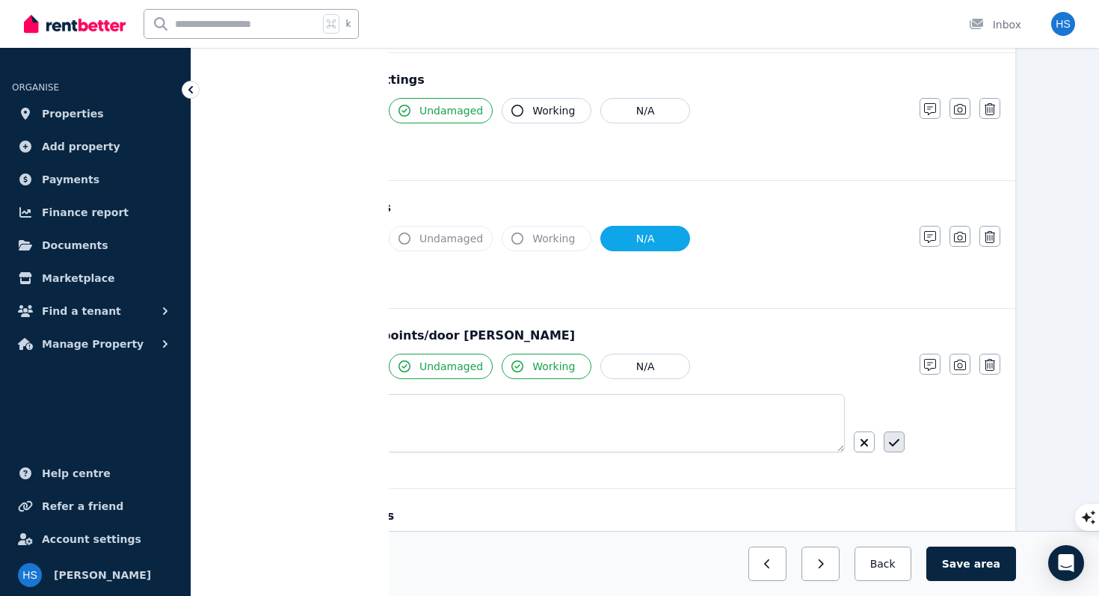
click at [901, 444] on button "button" at bounding box center [893, 441] width 21 height 21
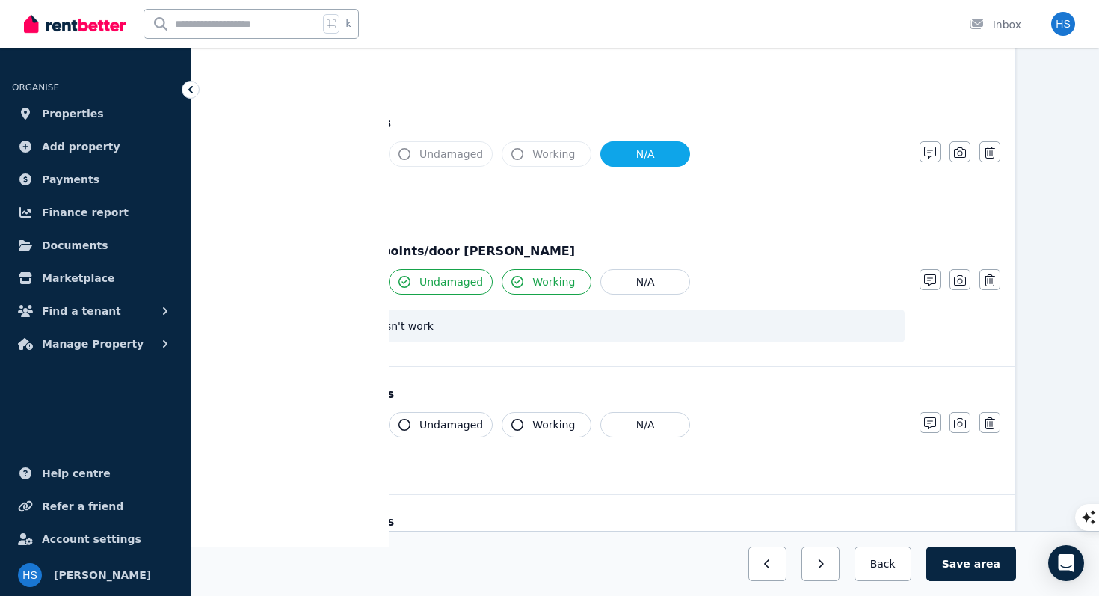
scroll to position [655, 0]
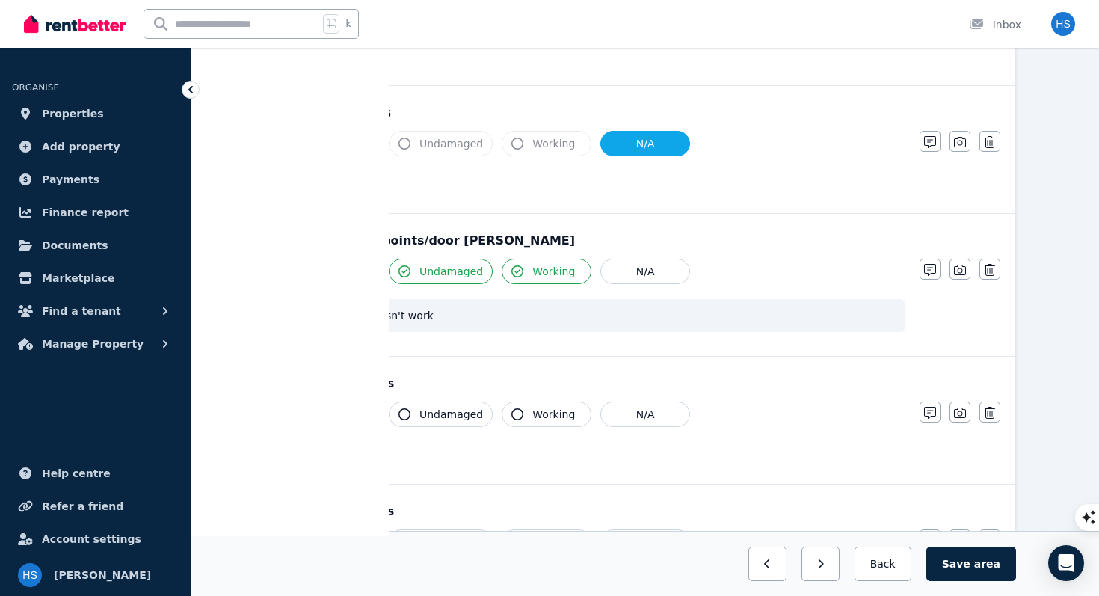
click at [357, 417] on button "Clean" at bounding box center [335, 413] width 90 height 25
click at [420, 416] on span "Undamaged" at bounding box center [451, 414] width 64 height 15
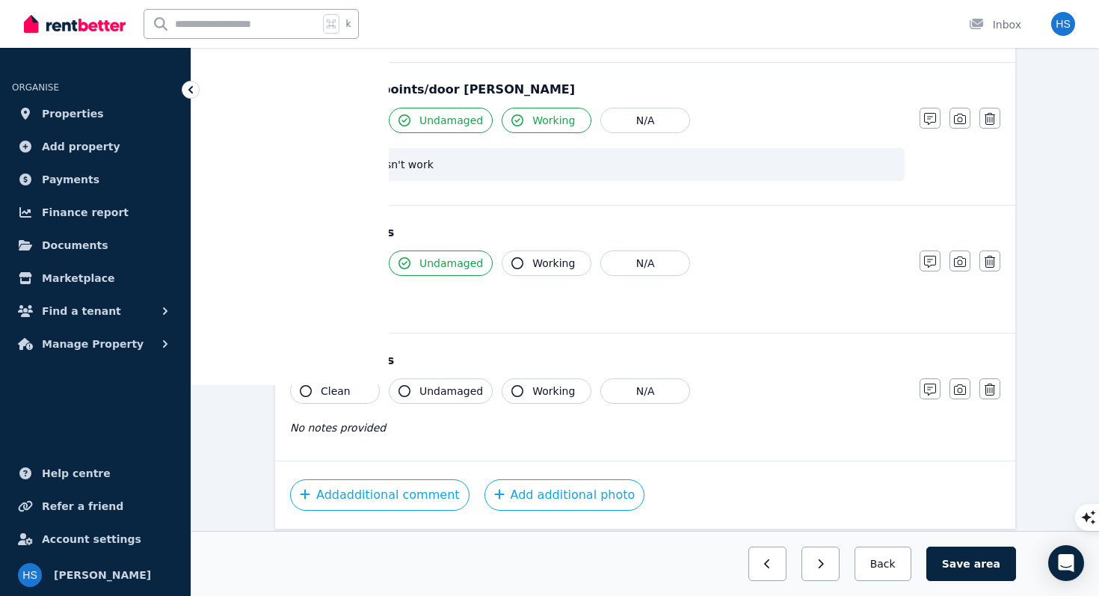
scroll to position [809, 0]
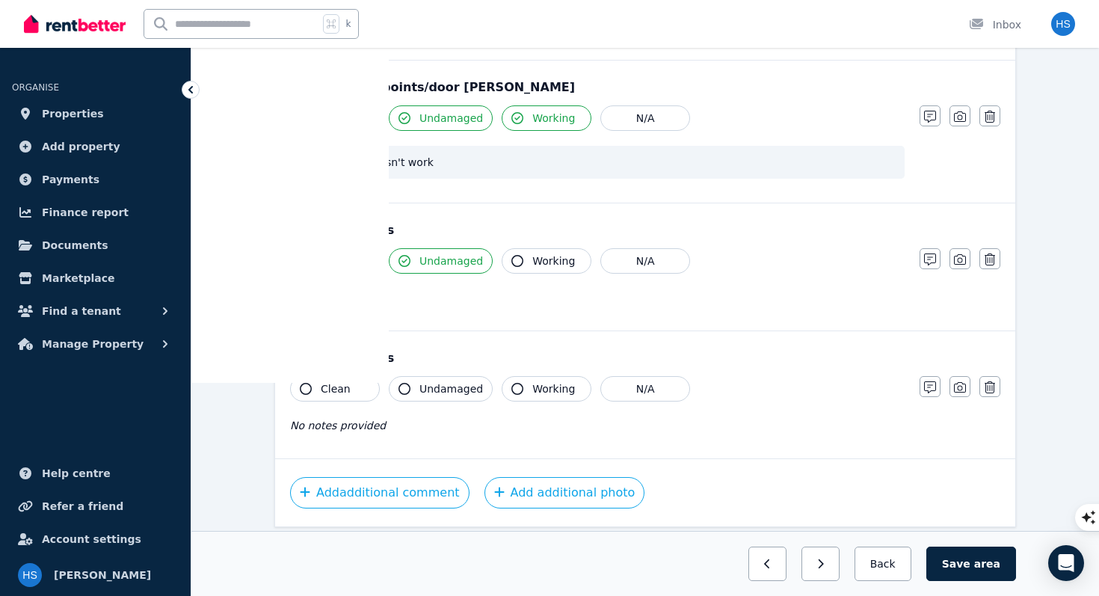
click at [344, 395] on span "Clean" at bounding box center [336, 388] width 30 height 15
click at [436, 392] on span "Undamaged" at bounding box center [451, 388] width 64 height 15
click at [963, 569] on button "Save area" at bounding box center [971, 563] width 90 height 34
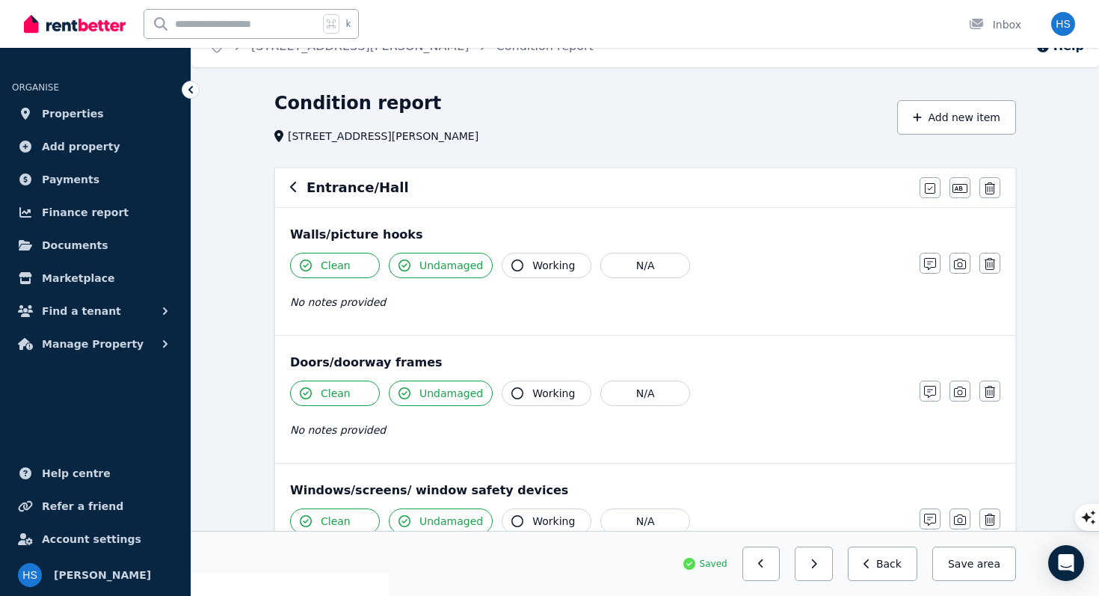
scroll to position [0, 0]
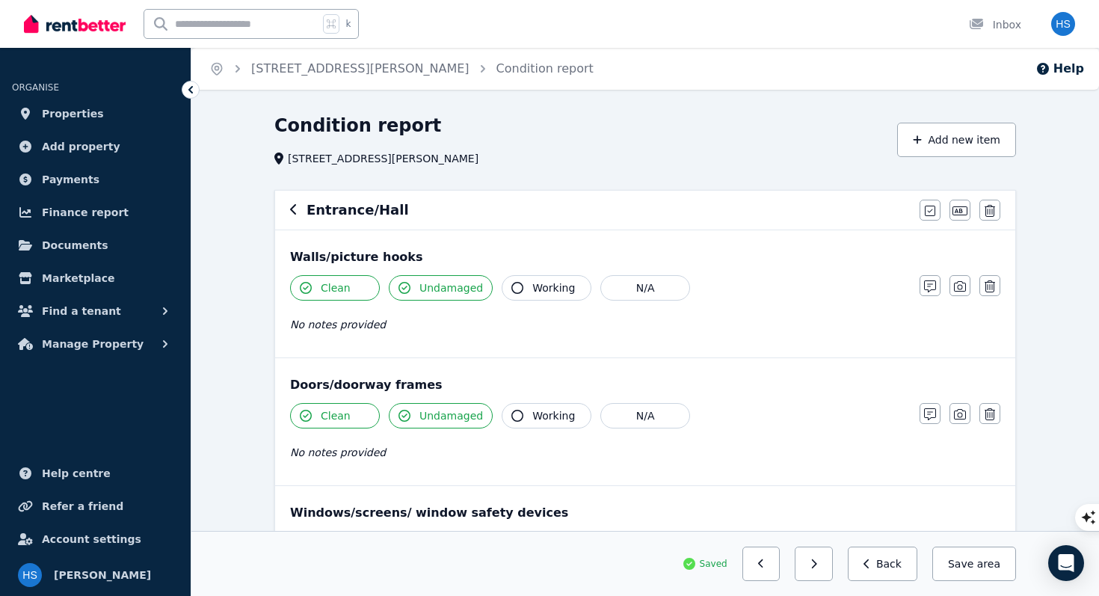
click at [294, 210] on icon "button" at bounding box center [293, 209] width 7 height 12
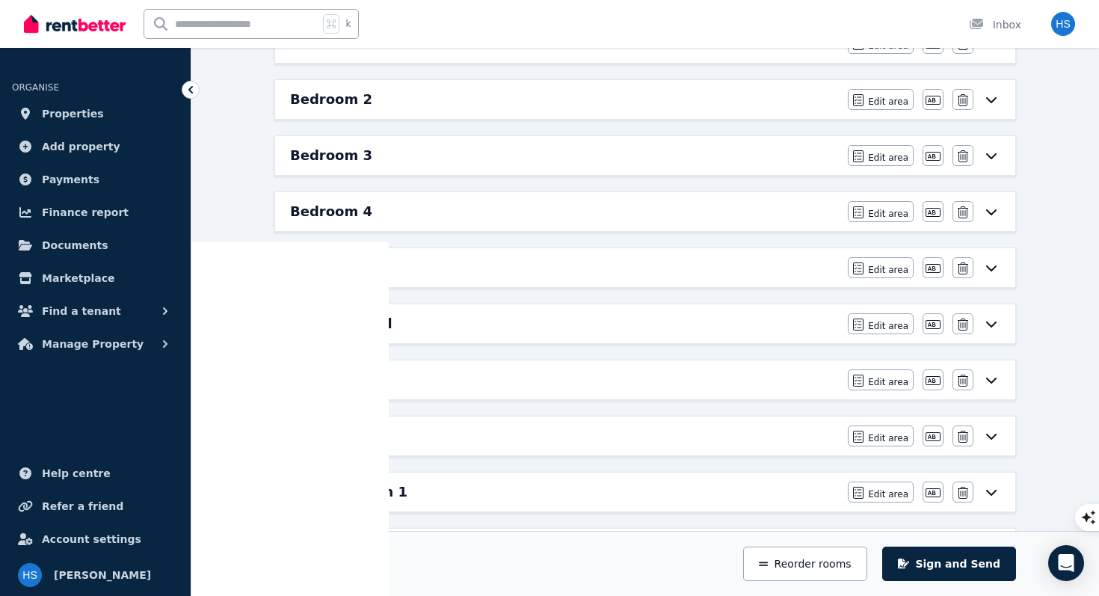
scroll to position [361, 0]
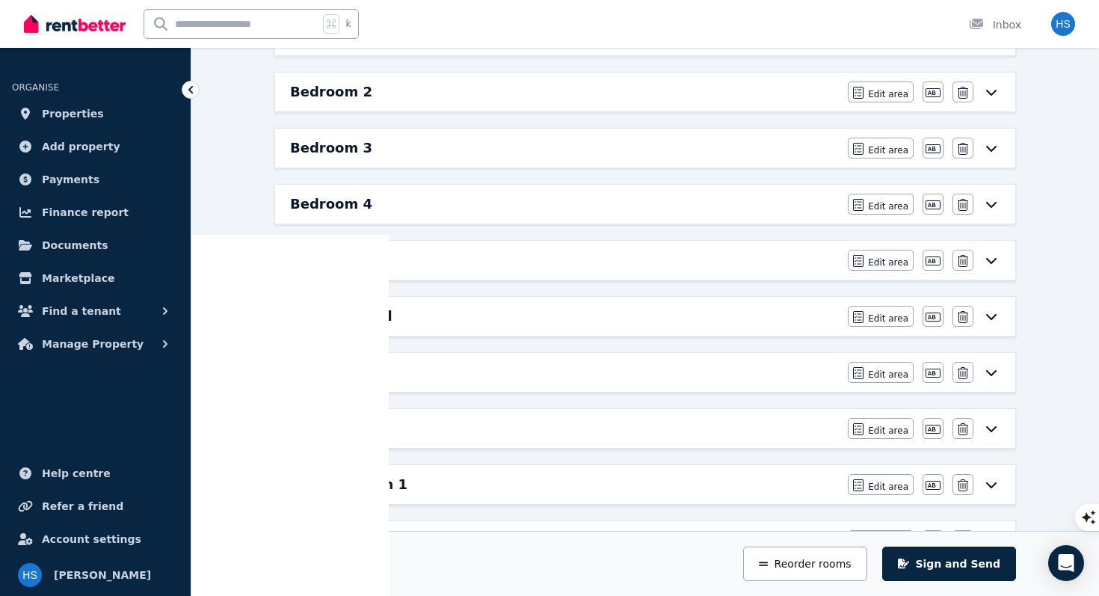
click at [330, 377] on h6 "Kitchen" at bounding box center [319, 372] width 58 height 21
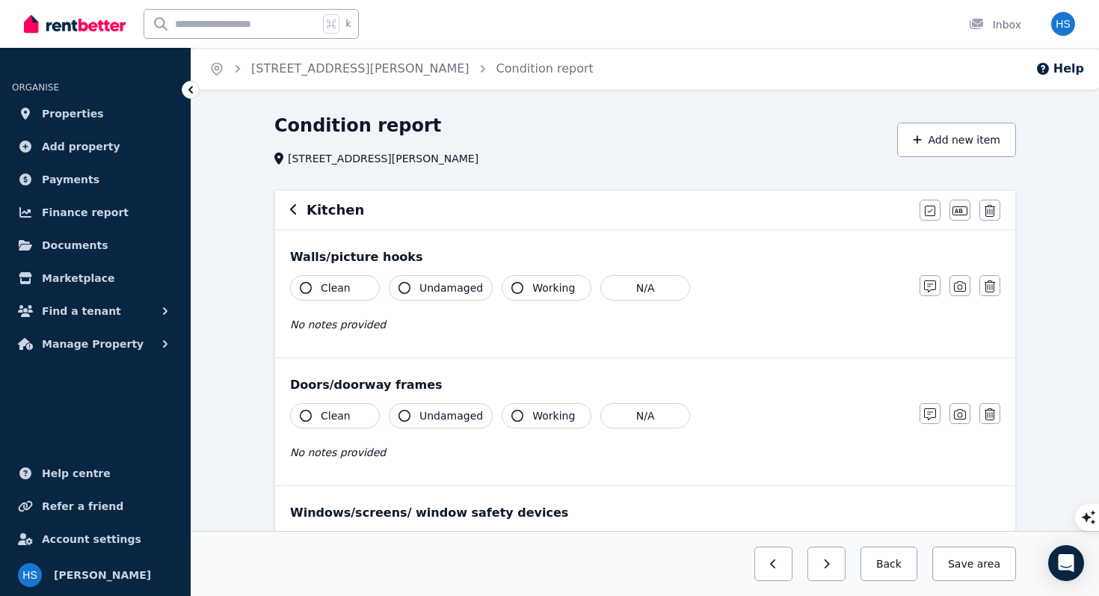
click at [342, 288] on span "Clean" at bounding box center [336, 287] width 30 height 15
click at [448, 286] on span "Undamaged" at bounding box center [451, 287] width 64 height 15
click at [339, 412] on span "Clean" at bounding box center [336, 415] width 30 height 15
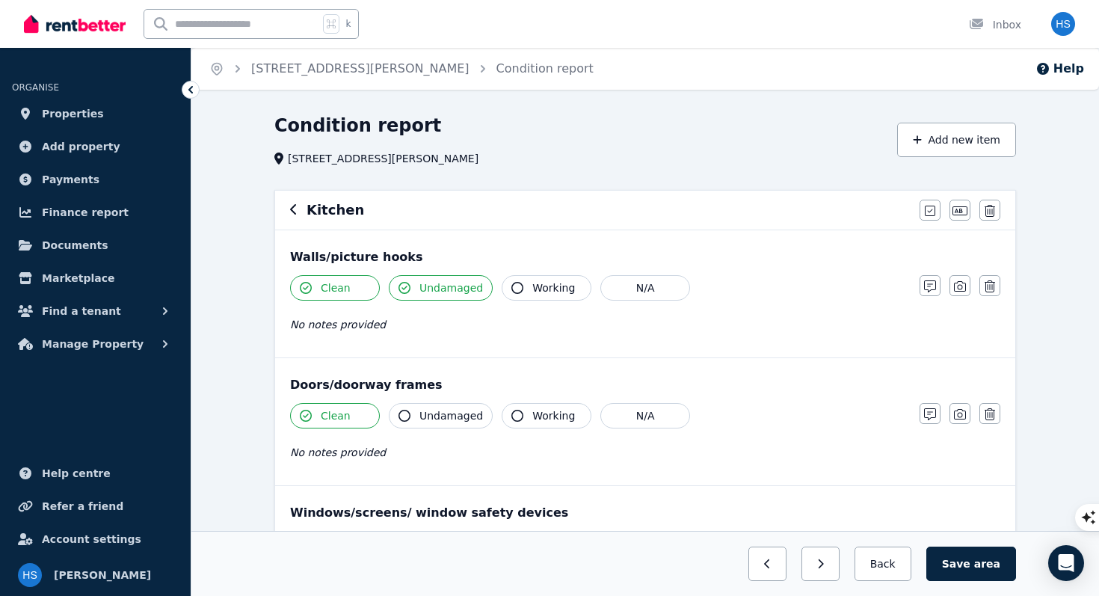
click at [447, 416] on span "Undamaged" at bounding box center [451, 415] width 64 height 15
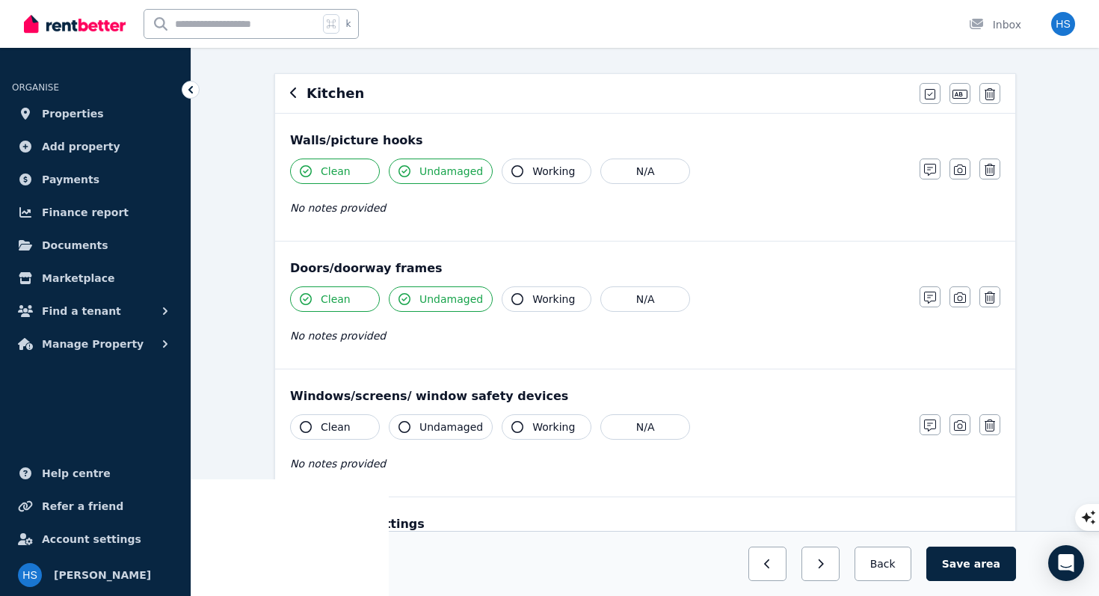
scroll to position [129, 0]
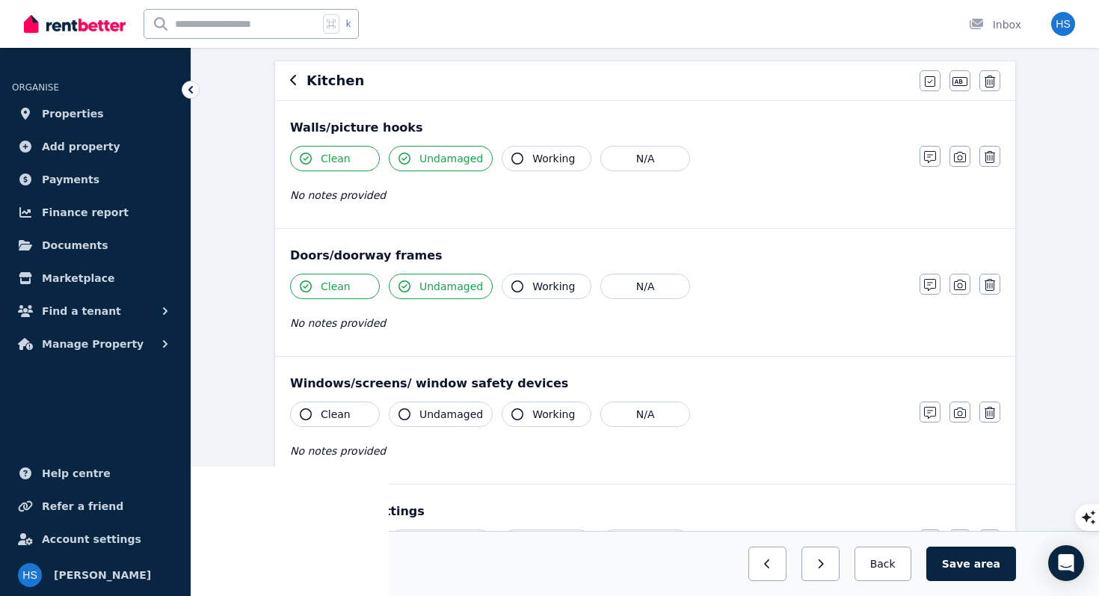
click at [329, 418] on span "Clean" at bounding box center [336, 414] width 30 height 15
click at [447, 420] on span "Undamaged" at bounding box center [451, 414] width 64 height 15
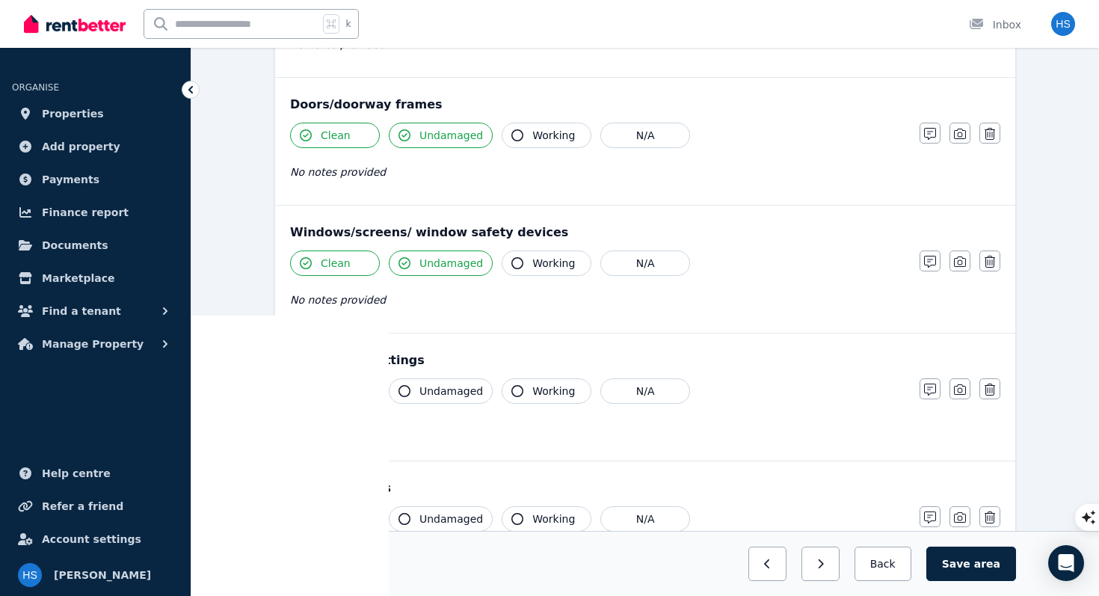
scroll to position [298, 0]
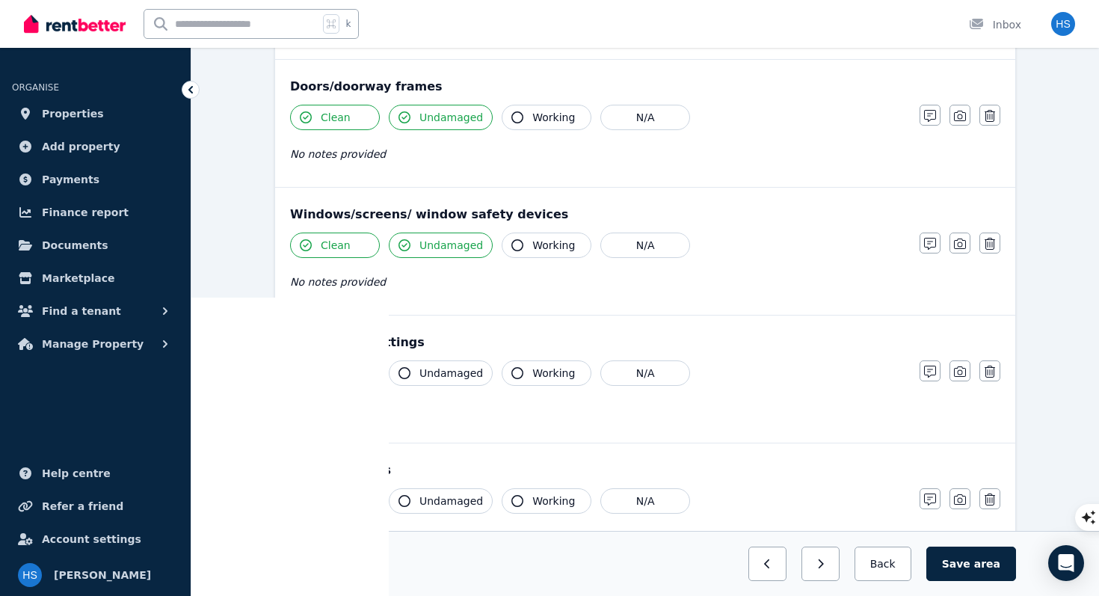
click at [333, 377] on span "Clean" at bounding box center [336, 372] width 30 height 15
click at [436, 379] on span "Undamaged" at bounding box center [451, 372] width 64 height 15
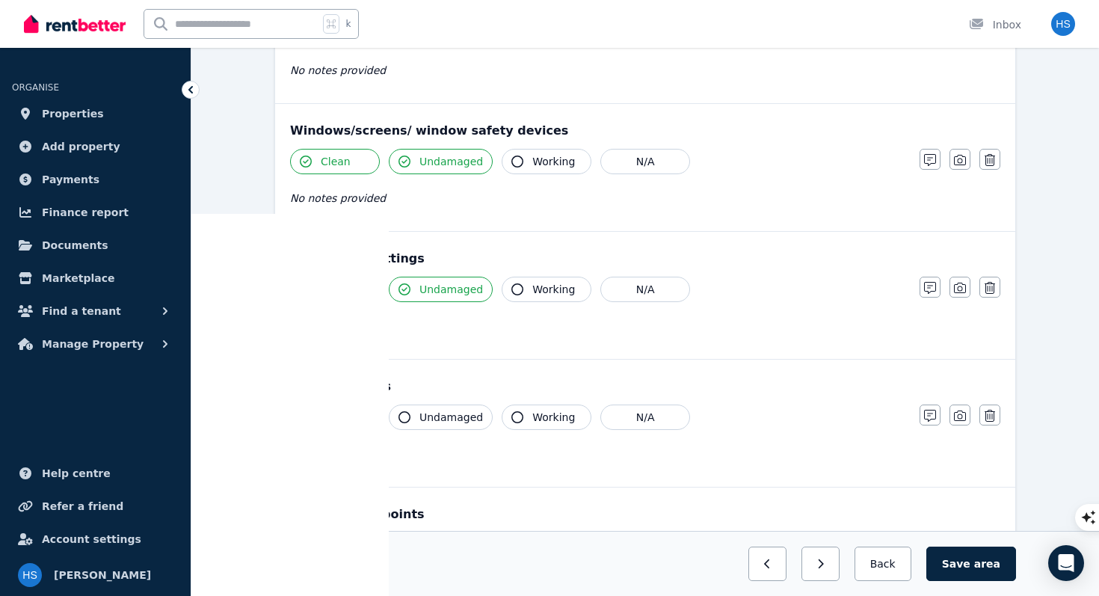
scroll to position [392, 0]
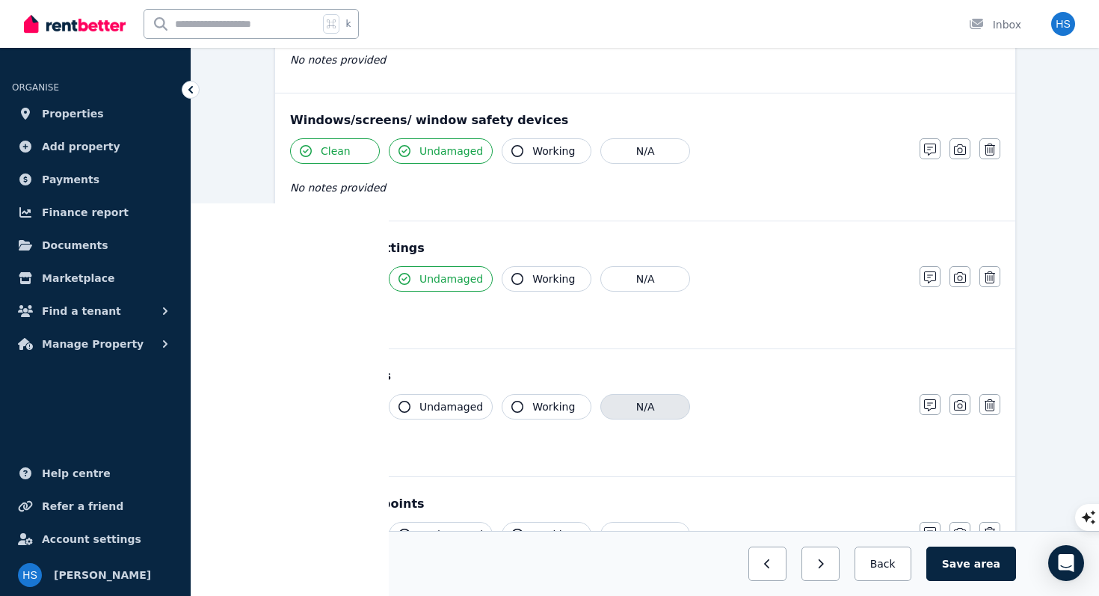
click at [641, 405] on button "N/A" at bounding box center [645, 406] width 90 height 25
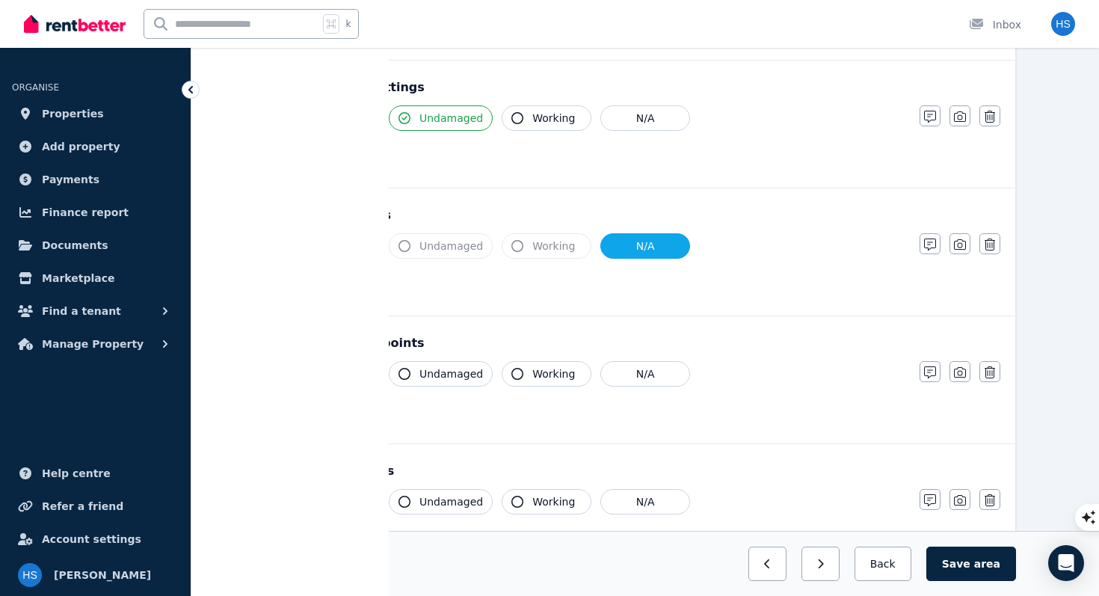
scroll to position [621, 0]
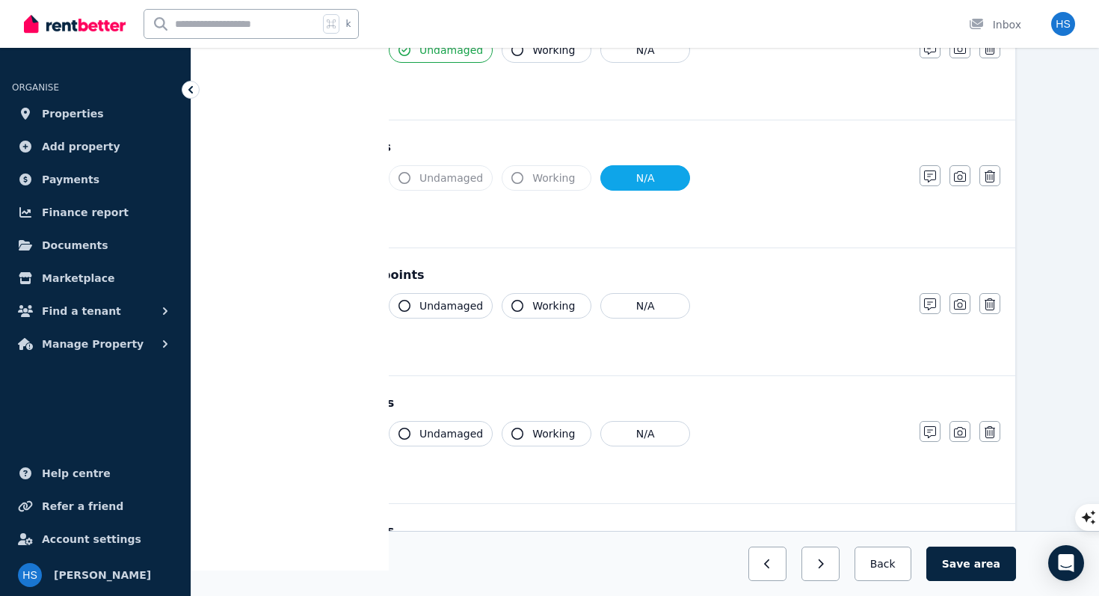
click at [331, 306] on span "Clean" at bounding box center [336, 305] width 30 height 15
click at [433, 309] on span "Undamaged" at bounding box center [451, 305] width 64 height 15
click at [321, 438] on span "Clean" at bounding box center [336, 433] width 30 height 15
click at [419, 439] on span "Undamaged" at bounding box center [451, 433] width 64 height 15
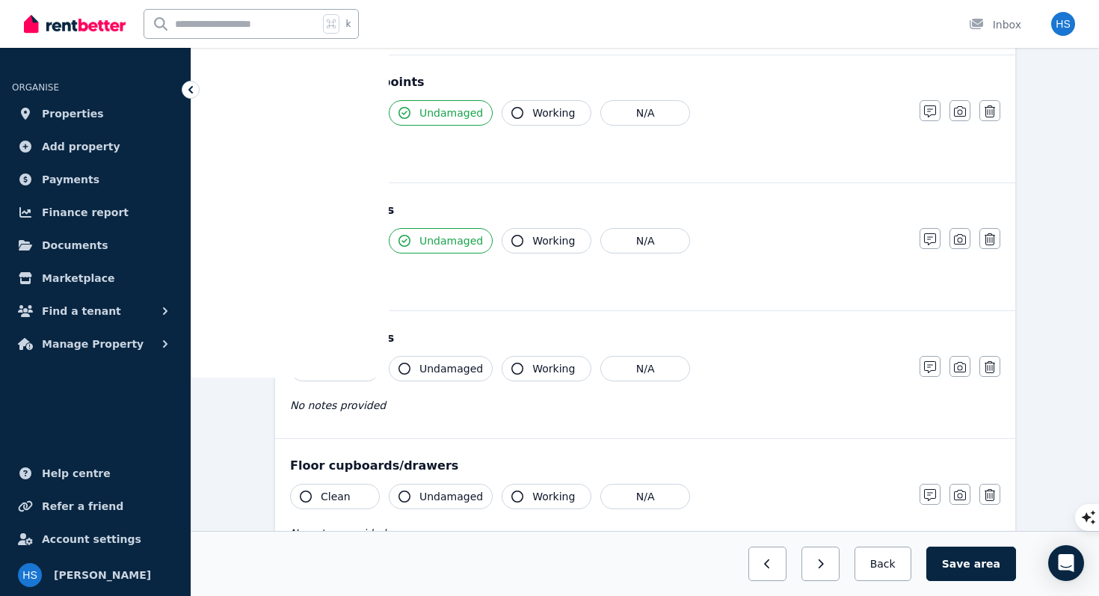
scroll to position [825, 0]
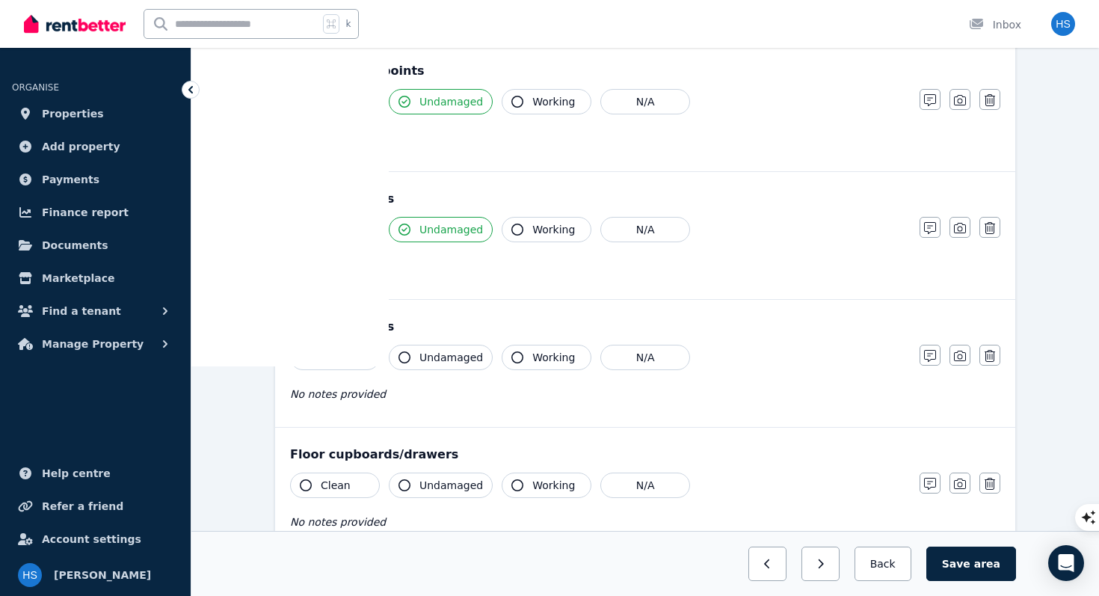
click at [348, 356] on button "Clean" at bounding box center [335, 357] width 90 height 25
click at [457, 359] on span "Undamaged" at bounding box center [451, 357] width 64 height 15
click at [340, 490] on span "Clean" at bounding box center [336, 485] width 30 height 15
click at [445, 487] on span "Undamaged" at bounding box center [451, 485] width 64 height 15
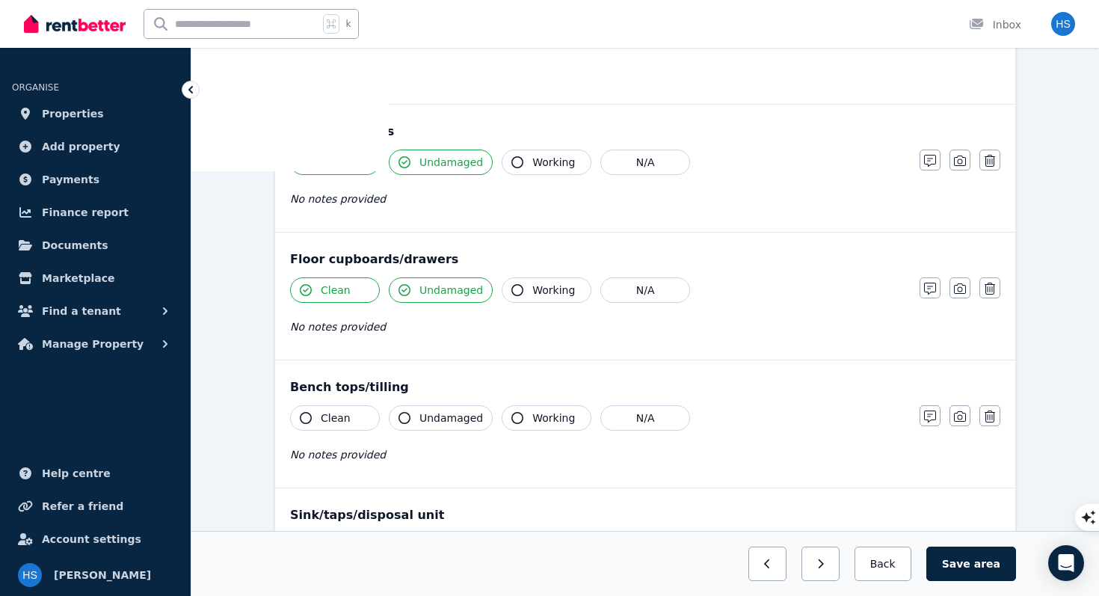
scroll to position [1036, 0]
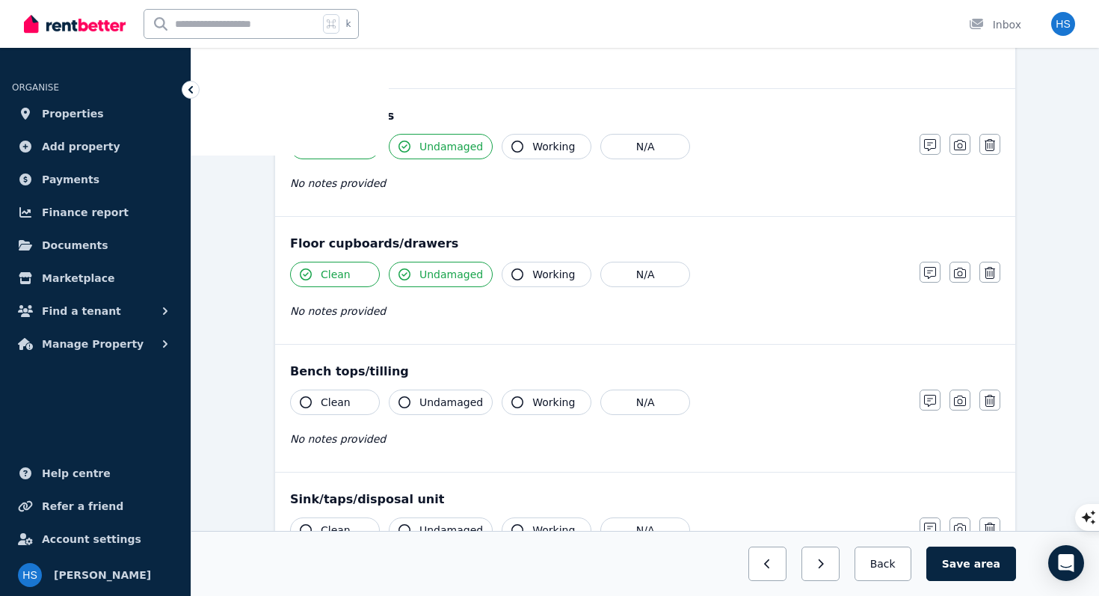
click at [342, 404] on span "Clean" at bounding box center [336, 402] width 30 height 15
click at [436, 401] on span "Undamaged" at bounding box center [451, 402] width 64 height 15
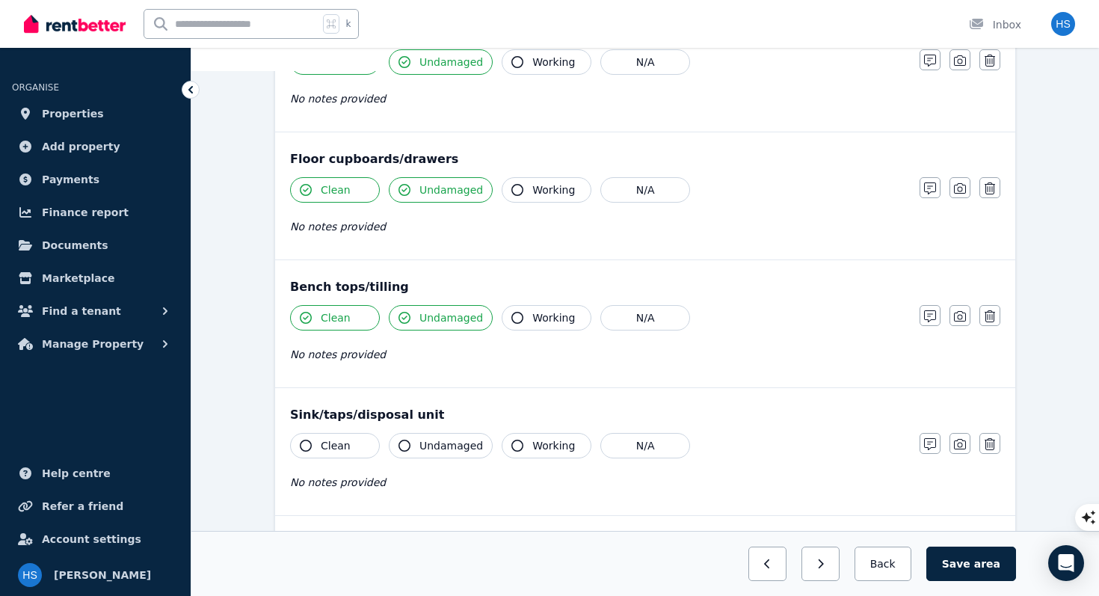
scroll to position [1123, 0]
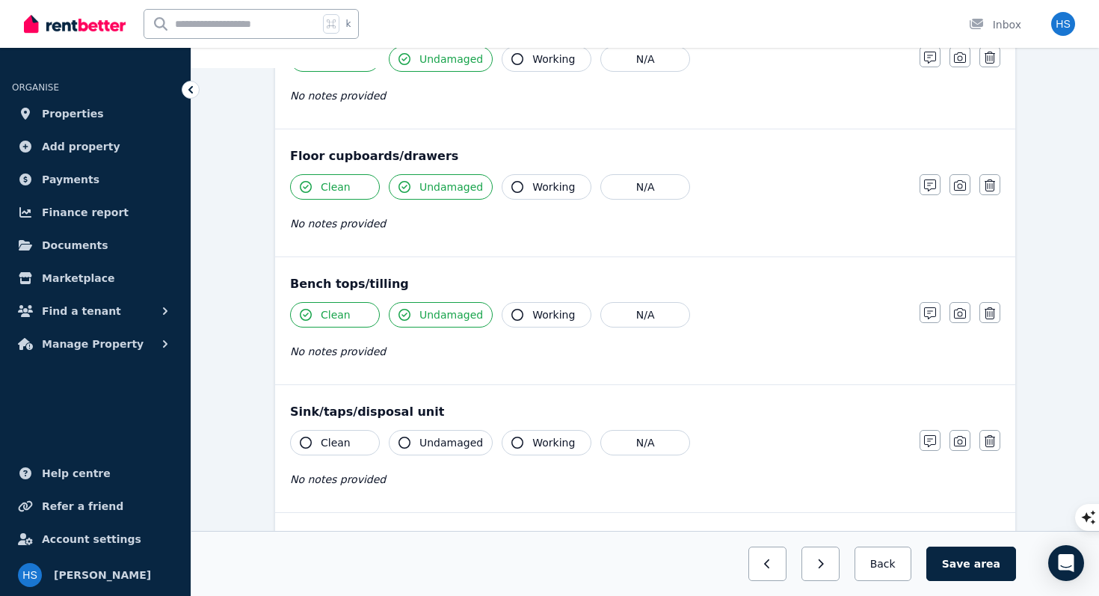
click at [330, 442] on span "Clean" at bounding box center [336, 442] width 30 height 15
click at [454, 448] on span "Undamaged" at bounding box center [451, 442] width 64 height 15
click at [547, 442] on span "Working" at bounding box center [553, 442] width 43 height 15
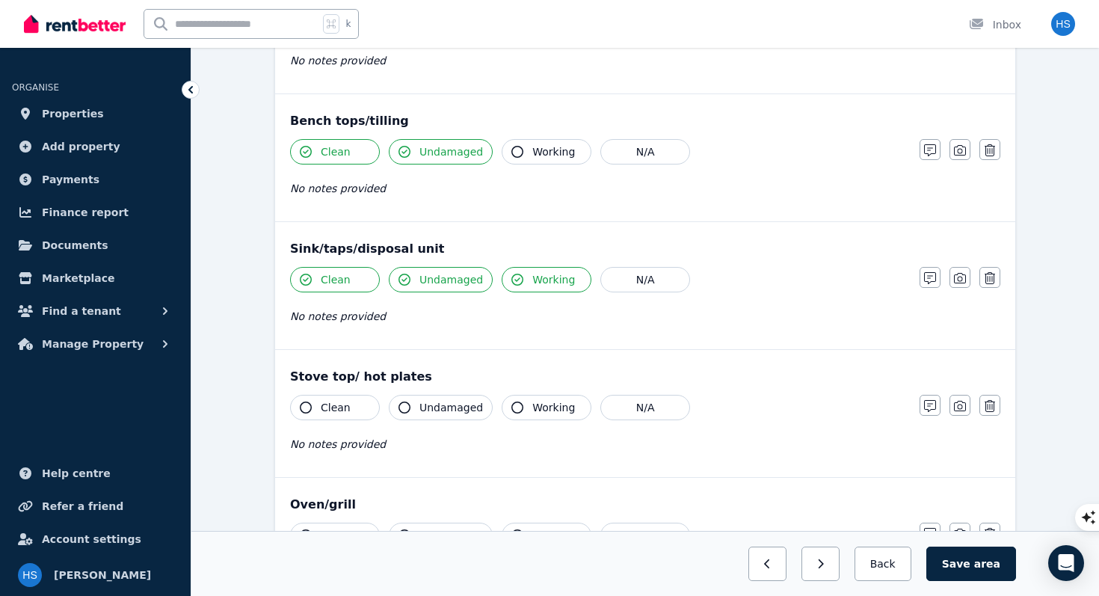
scroll to position [1339, 0]
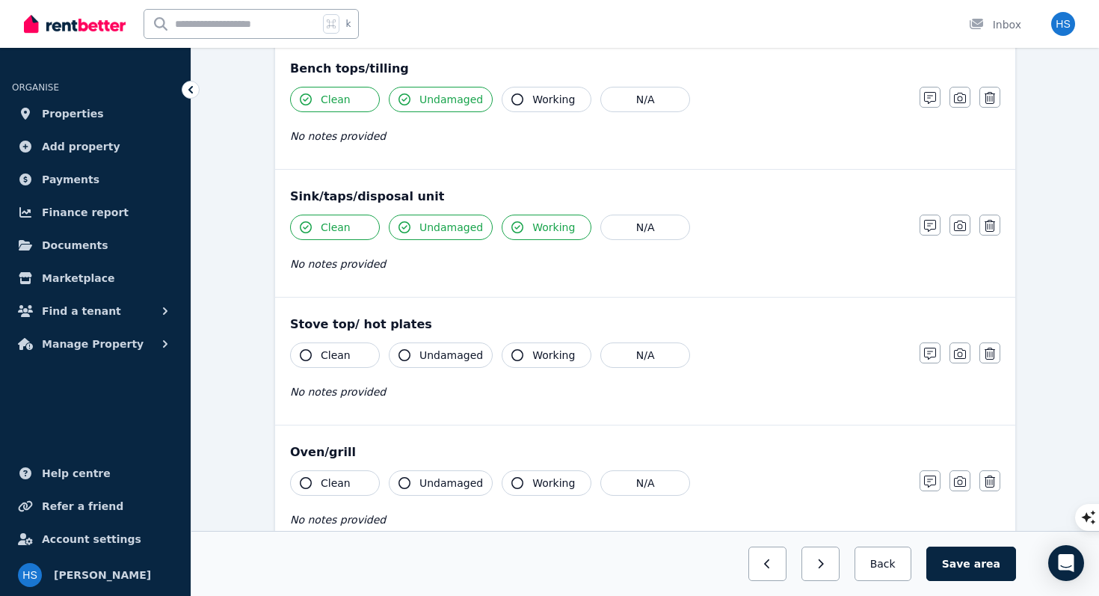
click at [338, 365] on button "Clean" at bounding box center [335, 354] width 90 height 25
click at [437, 359] on span "Undamaged" at bounding box center [451, 355] width 64 height 15
click at [545, 354] on span "Working" at bounding box center [553, 355] width 43 height 15
click at [337, 493] on button "Clean" at bounding box center [335, 482] width 90 height 25
click at [440, 485] on span "Undamaged" at bounding box center [451, 482] width 64 height 15
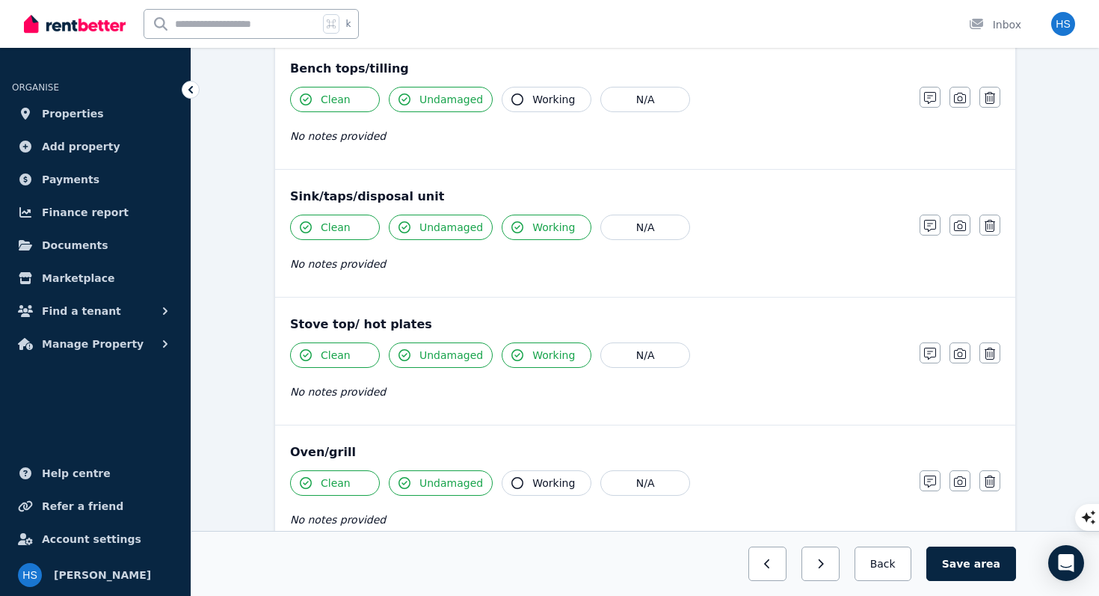
click at [532, 484] on span "Working" at bounding box center [553, 482] width 43 height 15
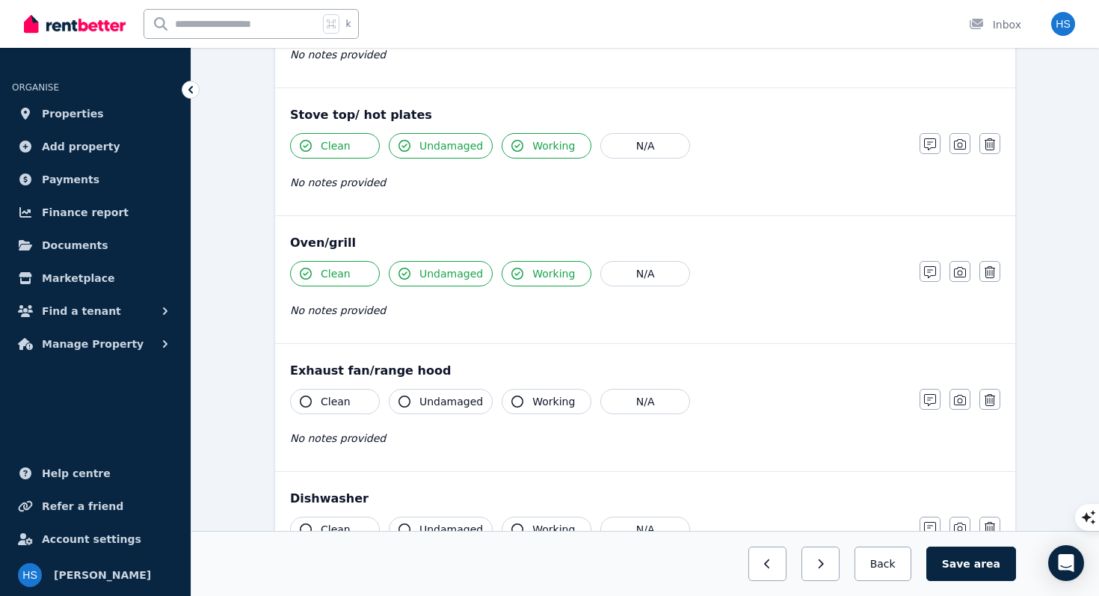
scroll to position [1555, 0]
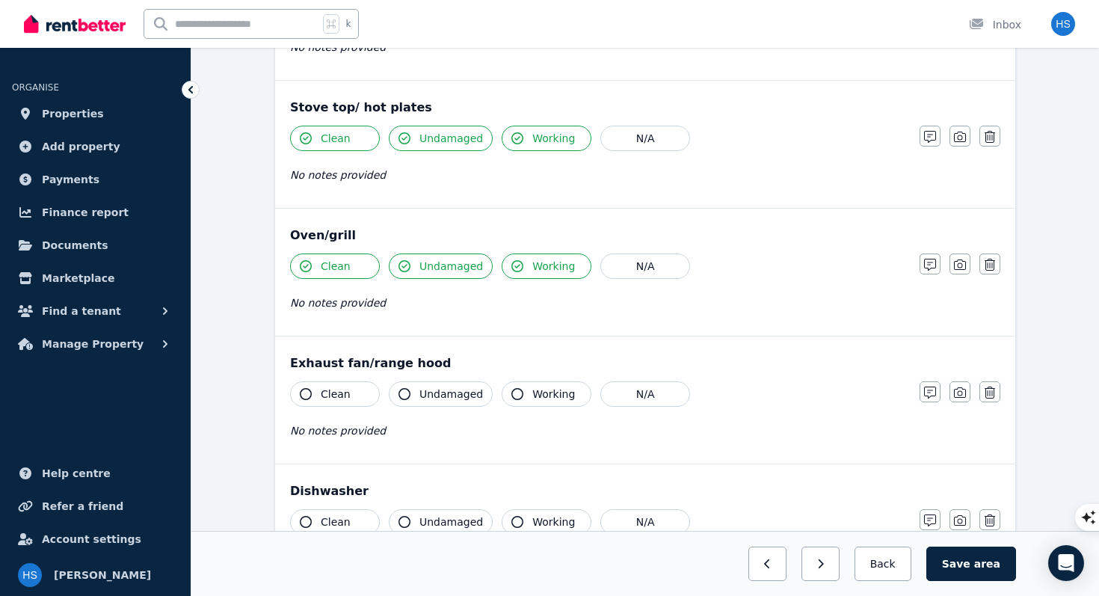
click at [347, 396] on span "Clean" at bounding box center [336, 393] width 30 height 15
click at [428, 398] on span "Undamaged" at bounding box center [451, 393] width 64 height 15
click at [550, 396] on span "Working" at bounding box center [553, 393] width 43 height 15
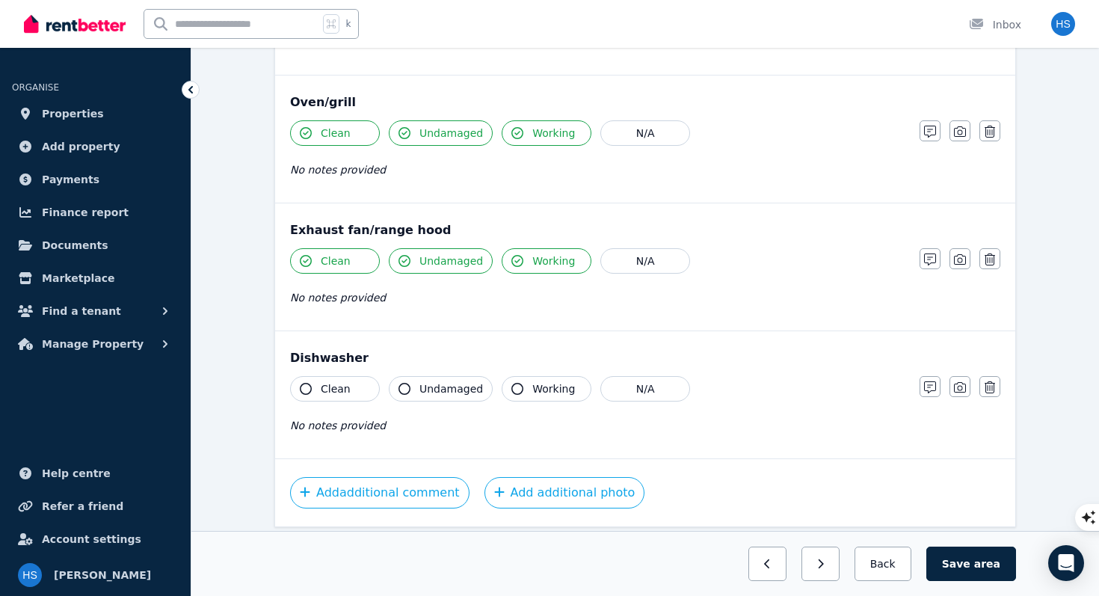
scroll to position [1693, 0]
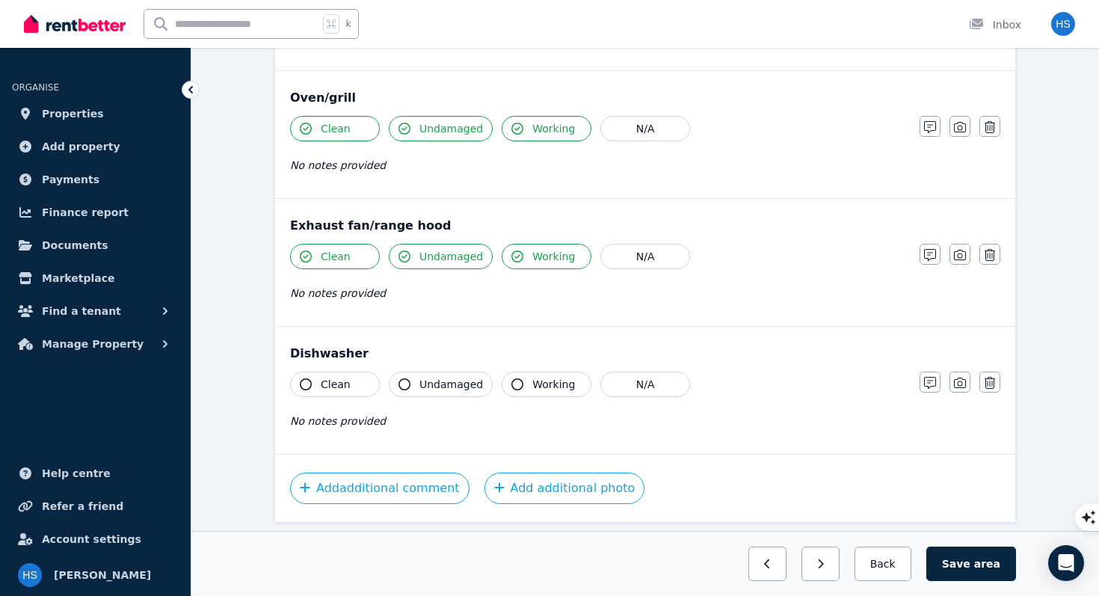
click at [349, 384] on button "Clean" at bounding box center [335, 383] width 90 height 25
click at [436, 380] on span "Undamaged" at bounding box center [451, 384] width 64 height 15
click at [534, 383] on span "Working" at bounding box center [553, 384] width 43 height 15
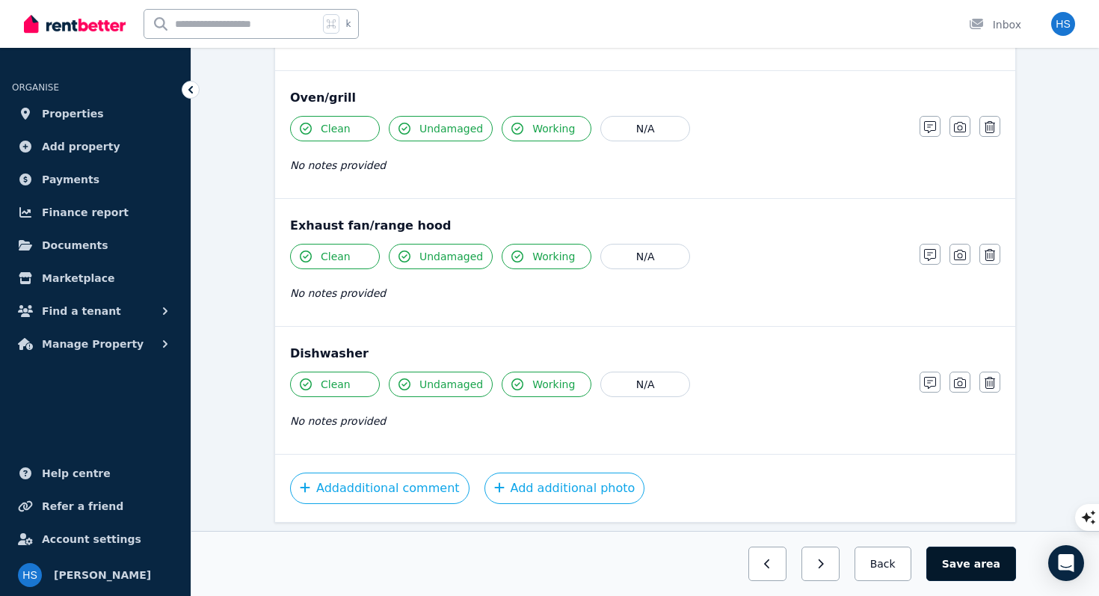
click at [963, 564] on button "Save area" at bounding box center [971, 563] width 90 height 34
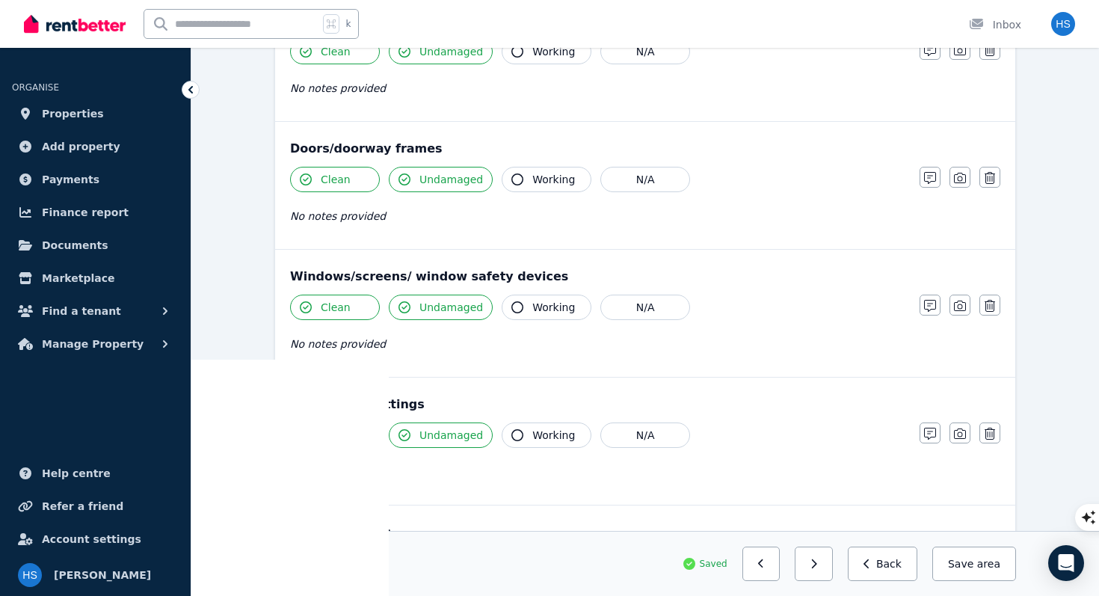
scroll to position [0, 0]
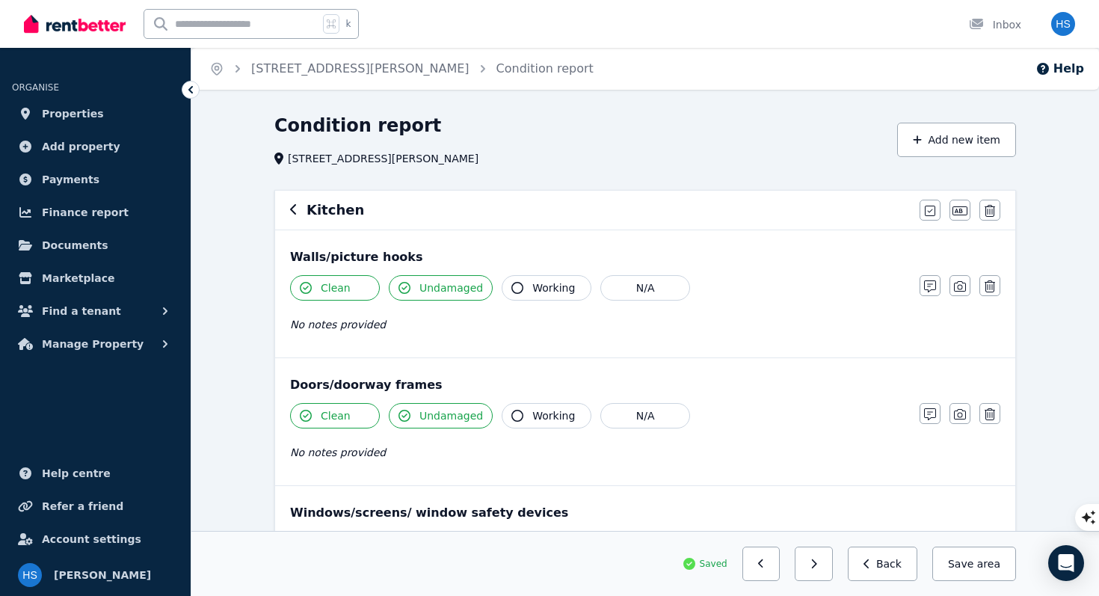
click at [296, 216] on button "button" at bounding box center [293, 210] width 7 height 18
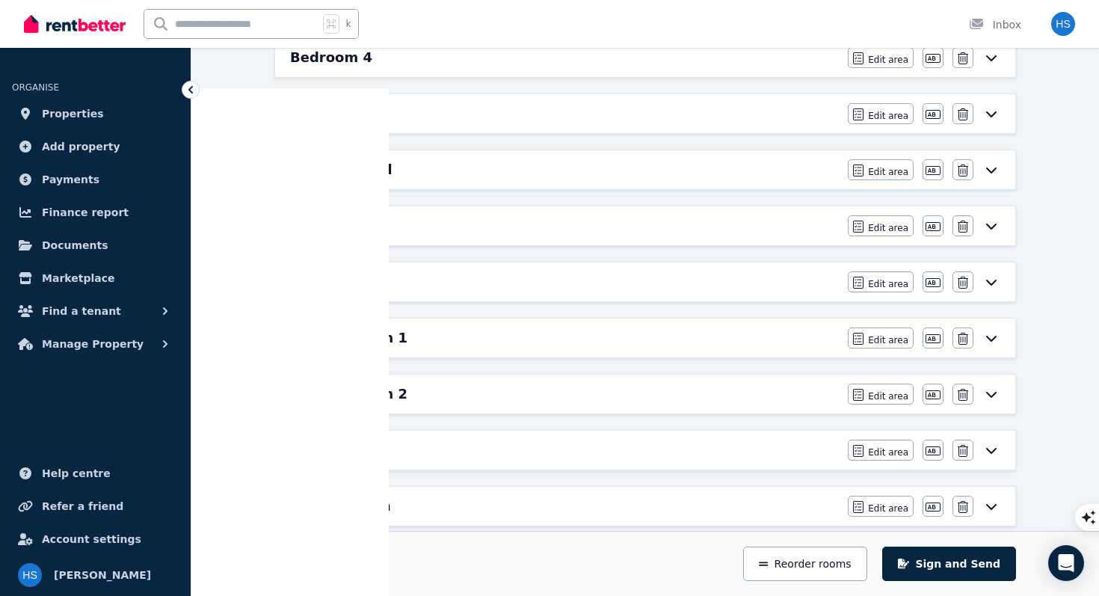
scroll to position [512, 0]
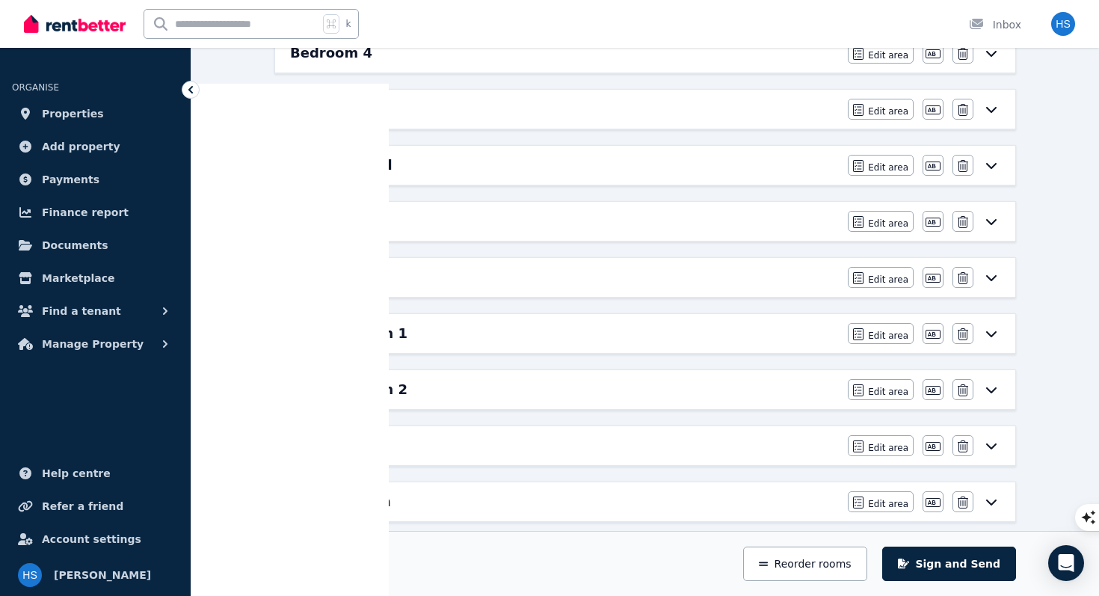
click at [328, 279] on h6 "Laundry" at bounding box center [321, 277] width 62 height 21
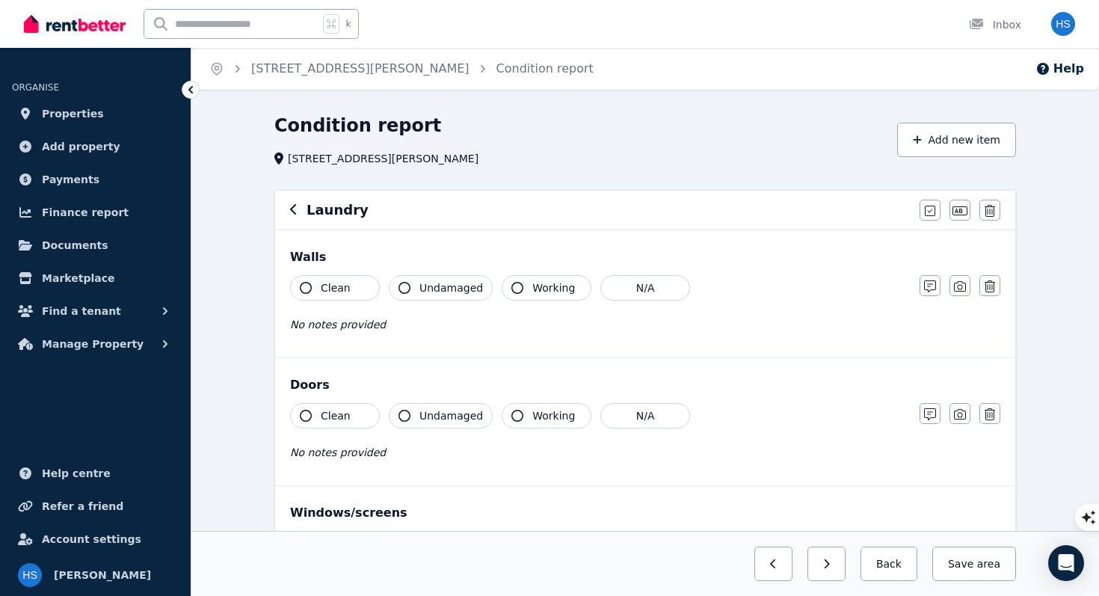
click at [339, 284] on span "Clean" at bounding box center [336, 287] width 30 height 15
click at [444, 294] on span "Undamaged" at bounding box center [451, 287] width 64 height 15
click at [352, 413] on button "Clean" at bounding box center [335, 415] width 90 height 25
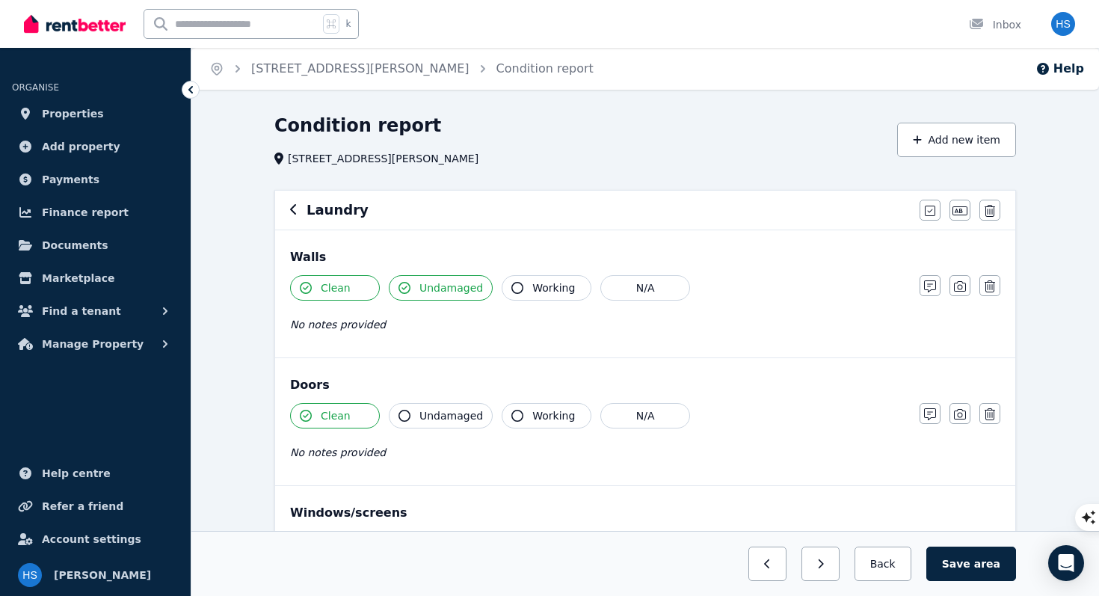
click at [434, 422] on span "Undamaged" at bounding box center [451, 415] width 64 height 15
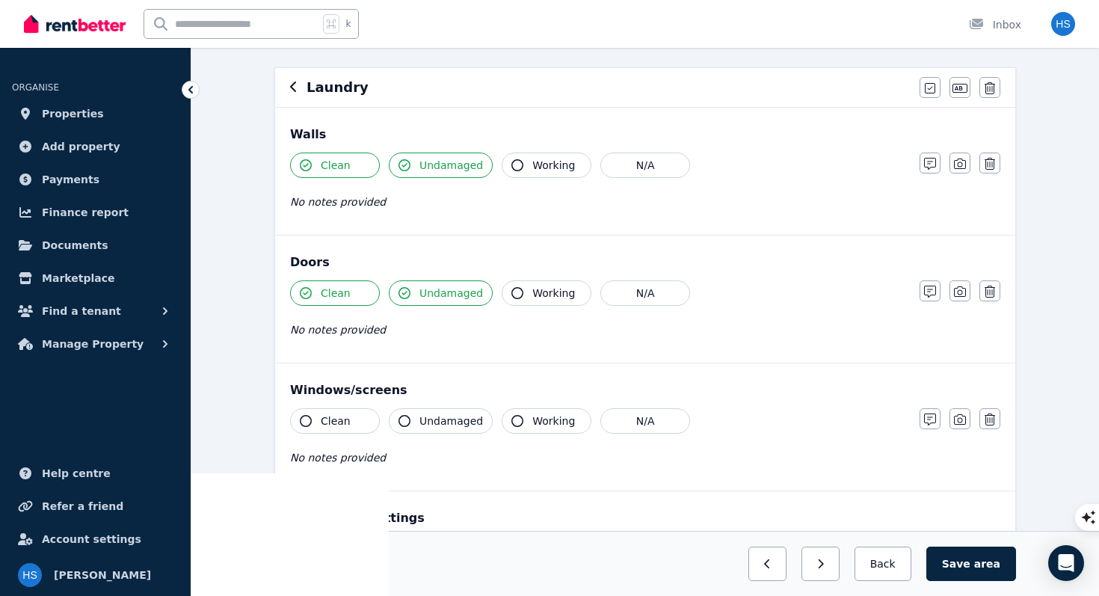
scroll to position [135, 0]
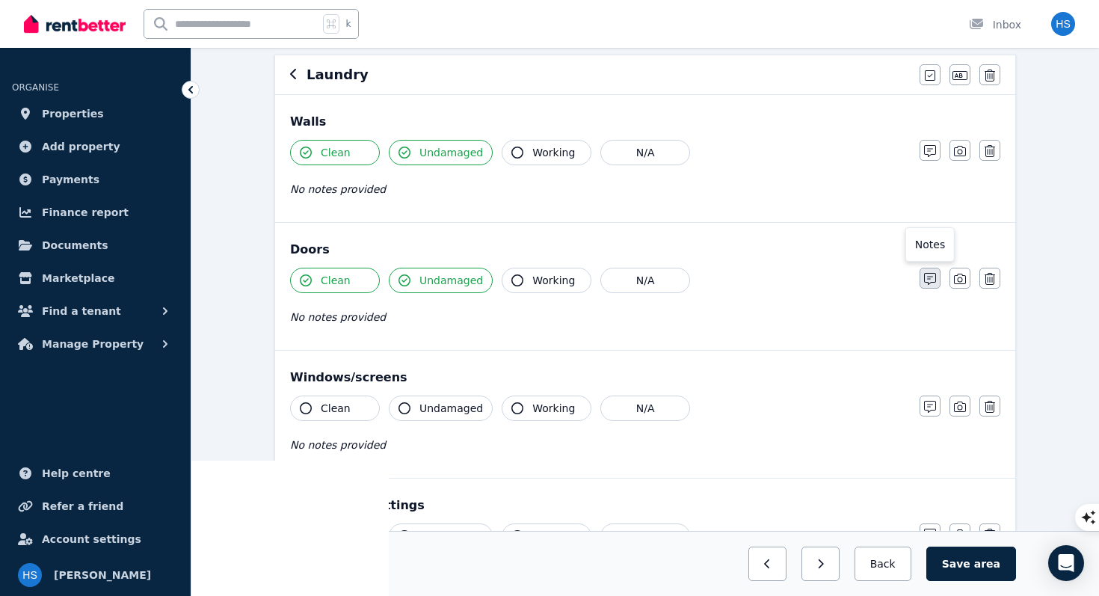
click at [927, 284] on icon "button" at bounding box center [930, 279] width 12 height 12
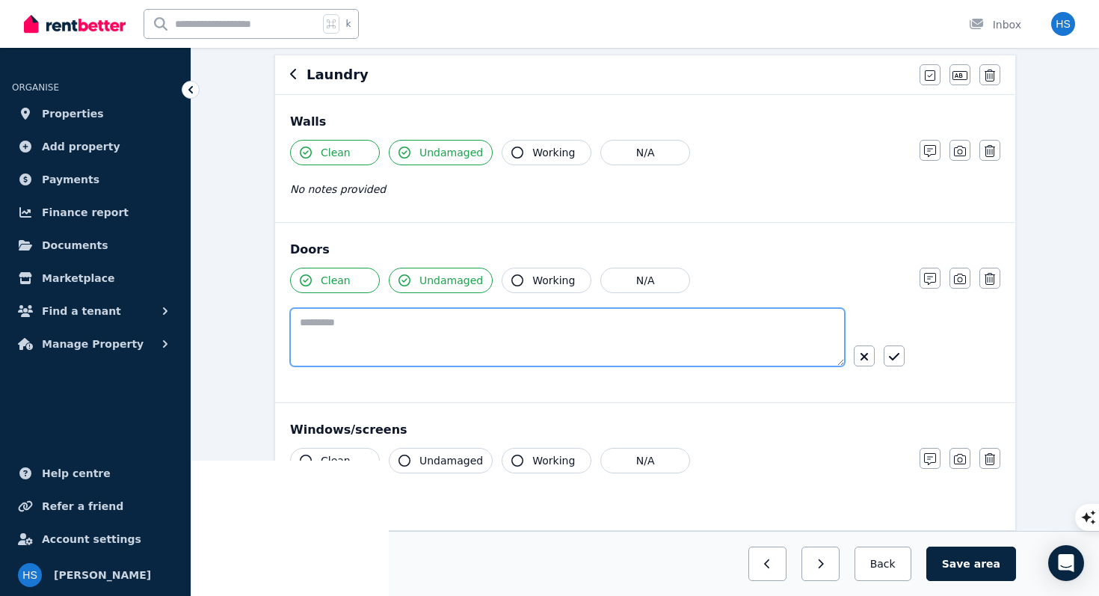
click at [659, 344] on textarea at bounding box center [567, 337] width 555 height 58
type textarea "**********"
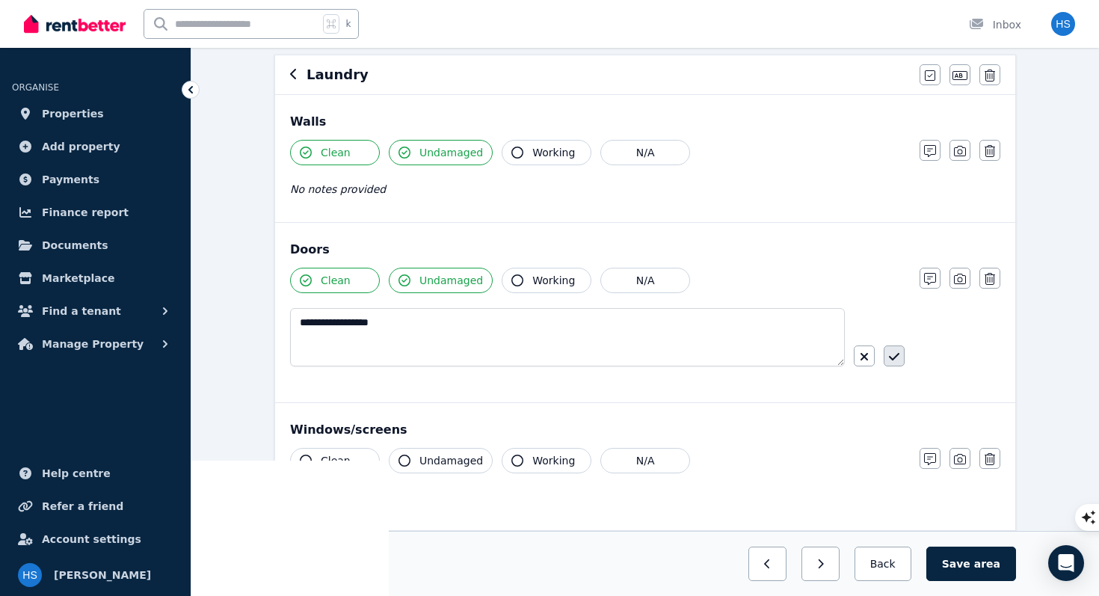
click at [892, 360] on icon "button" at bounding box center [894, 356] width 10 height 7
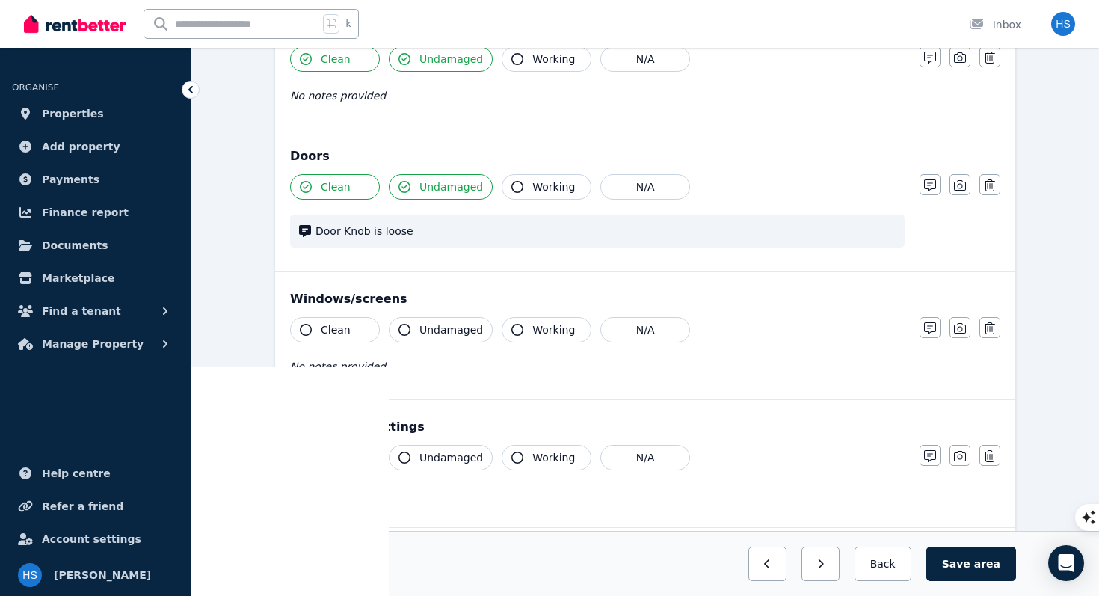
scroll to position [254, 0]
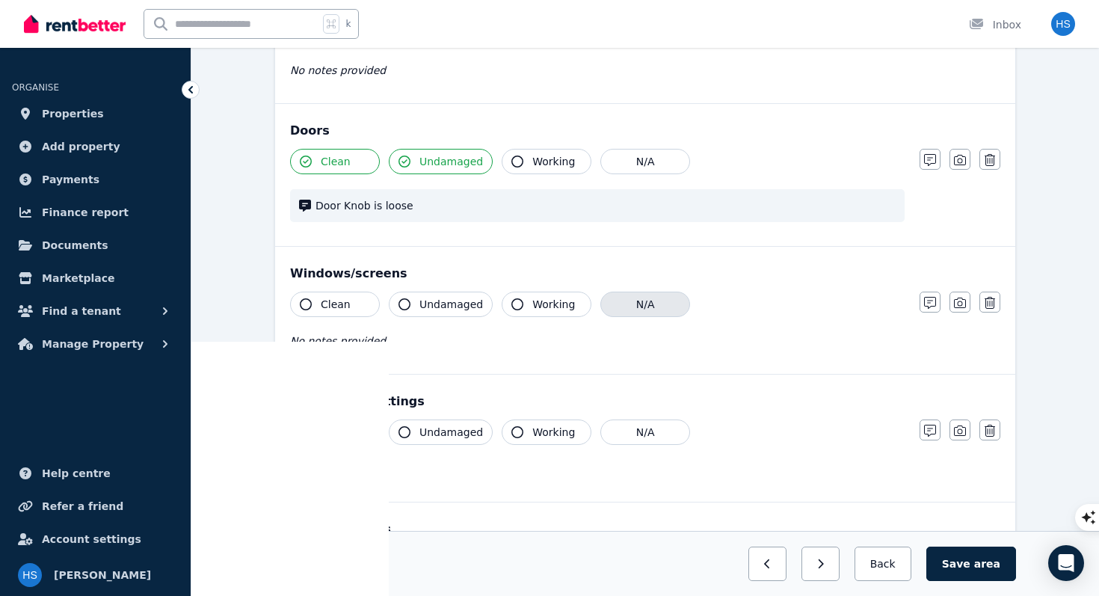
click at [640, 305] on button "N/A" at bounding box center [645, 303] width 90 height 25
click at [636, 435] on button "N/A" at bounding box center [645, 431] width 90 height 25
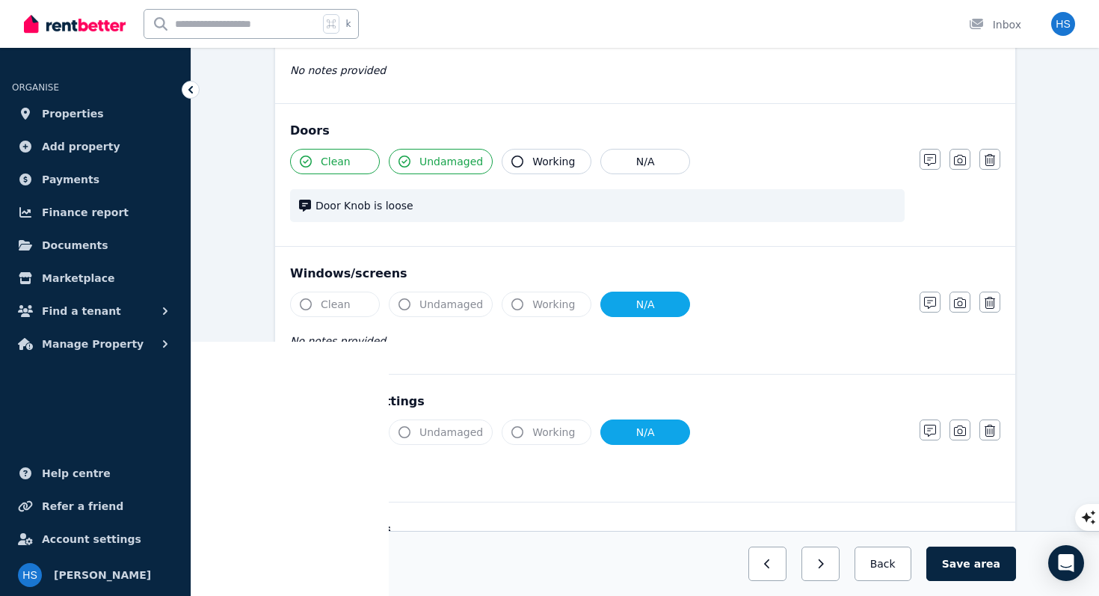
click at [325, 434] on span "Clean" at bounding box center [336, 432] width 30 height 15
click at [304, 435] on icon "button" at bounding box center [306, 432] width 12 height 12
click at [644, 434] on button "N/A" at bounding box center [645, 431] width 90 height 25
click at [328, 435] on span "Clean" at bounding box center [336, 432] width 30 height 15
click at [554, 435] on span "Working" at bounding box center [553, 432] width 43 height 15
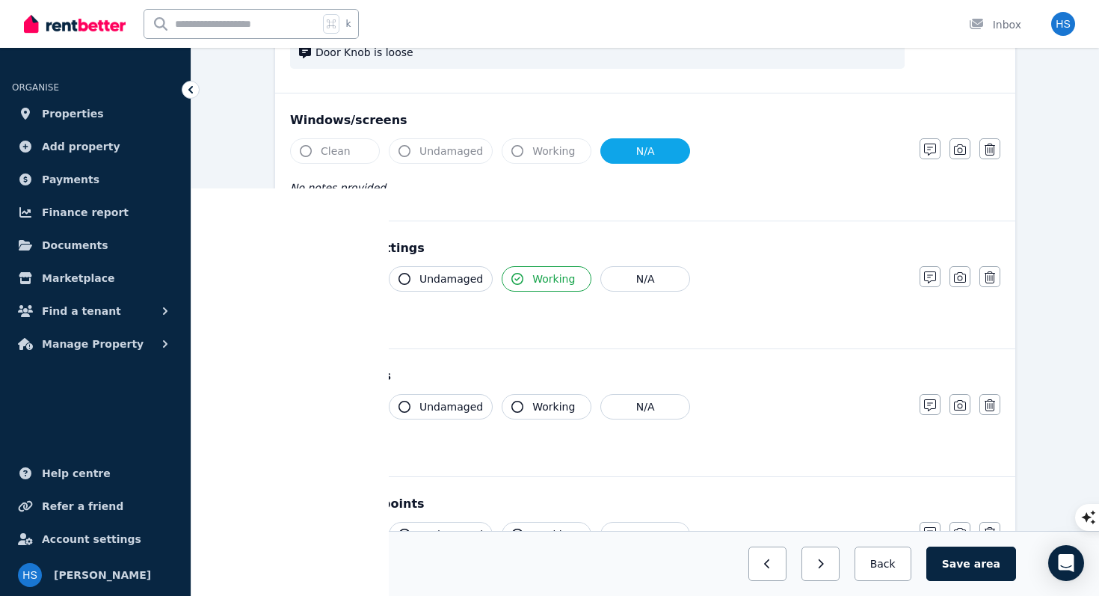
scroll to position [409, 0]
click at [424, 278] on span "Undamaged" at bounding box center [451, 277] width 64 height 15
click at [648, 406] on button "N/A" at bounding box center [645, 404] width 90 height 25
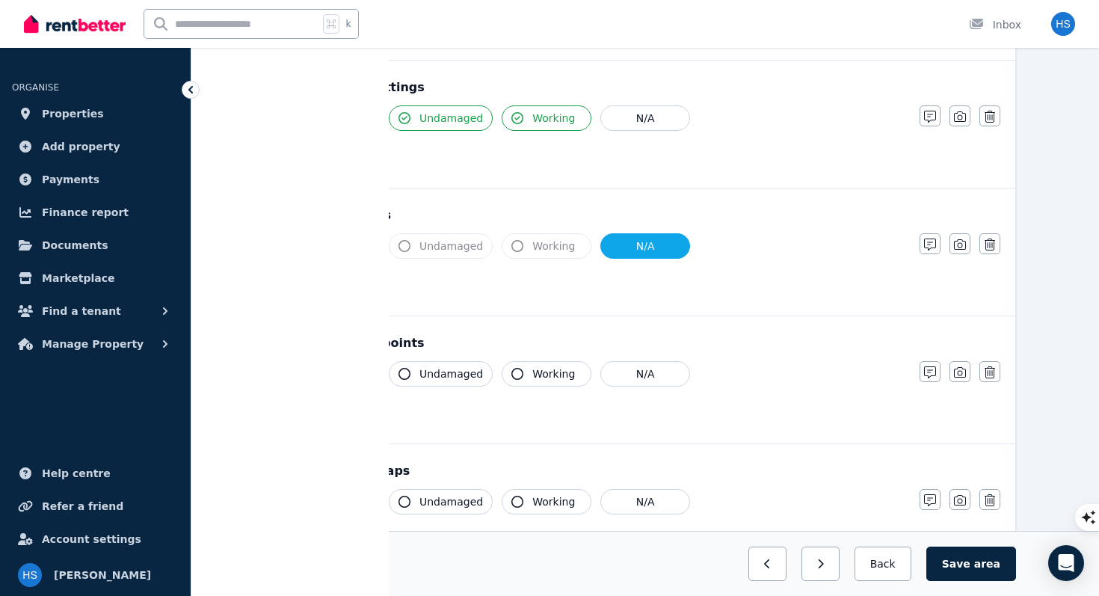
scroll to position [570, 0]
click at [333, 371] on span "Clean" at bounding box center [336, 372] width 30 height 15
click at [430, 365] on span "Undamaged" at bounding box center [451, 372] width 64 height 15
click at [532, 378] on span "Working" at bounding box center [553, 372] width 43 height 15
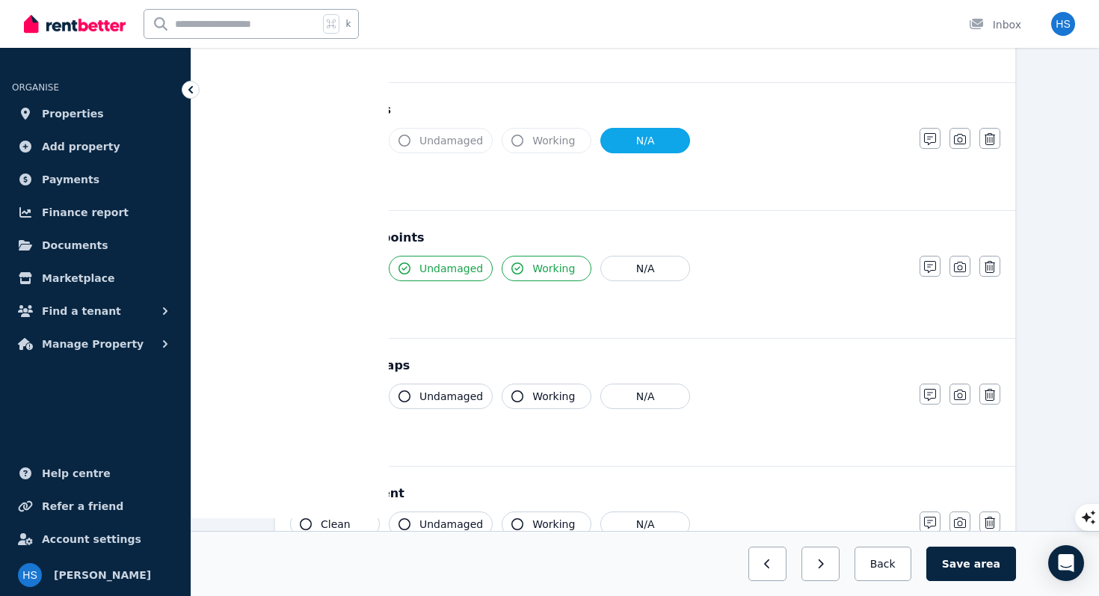
scroll to position [674, 0]
click at [343, 387] on button "Clean" at bounding box center [335, 395] width 90 height 25
click at [455, 400] on span "Undamaged" at bounding box center [451, 395] width 64 height 15
click at [538, 401] on span "Working" at bounding box center [553, 395] width 43 height 15
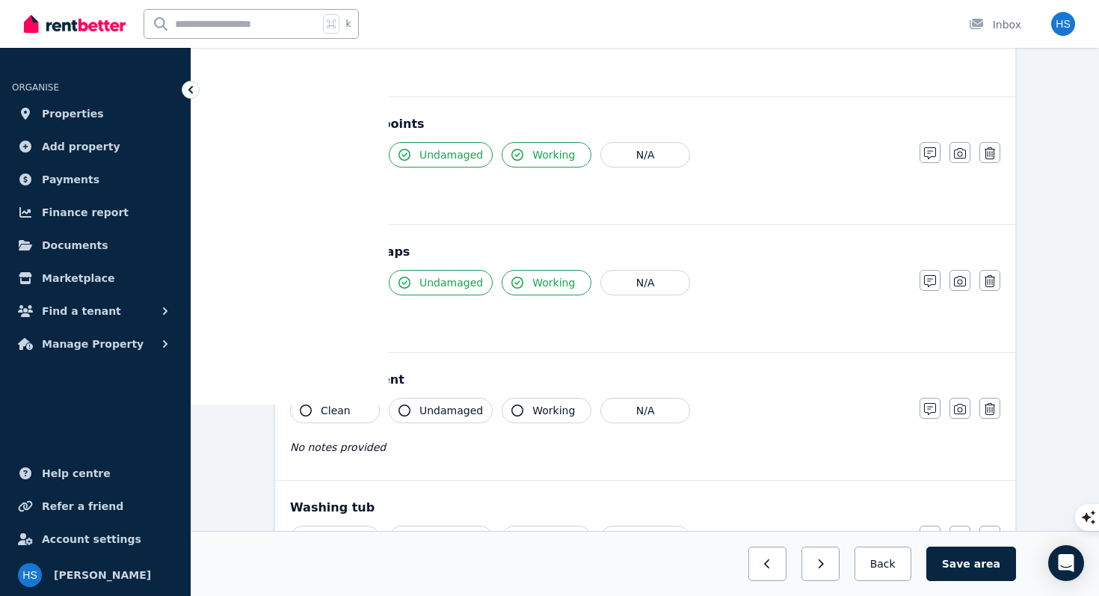
scroll to position [796, 0]
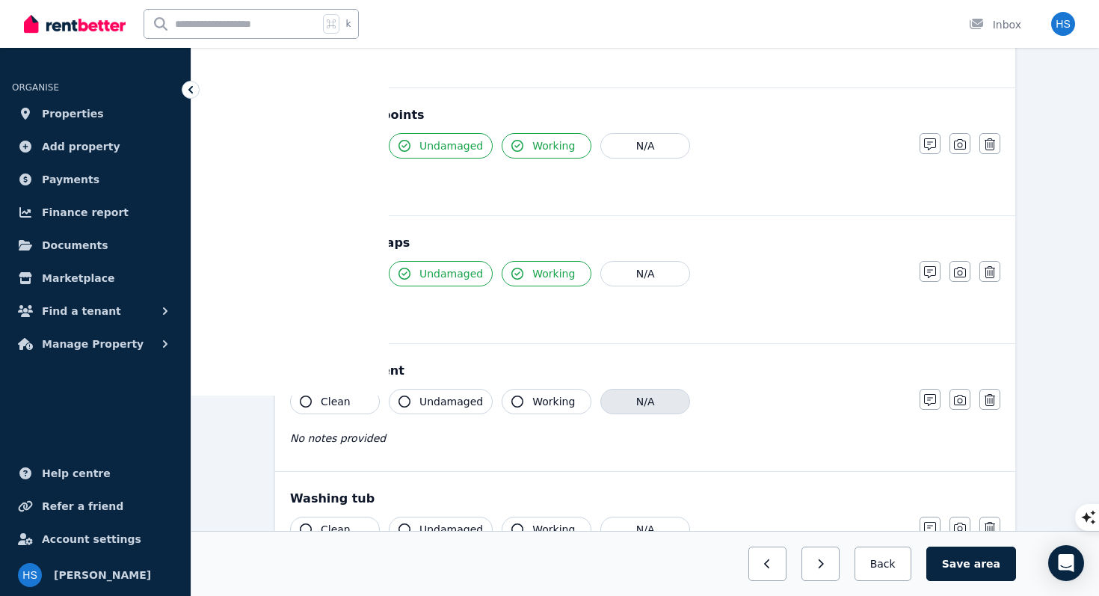
click at [645, 405] on button "N/A" at bounding box center [645, 401] width 90 height 25
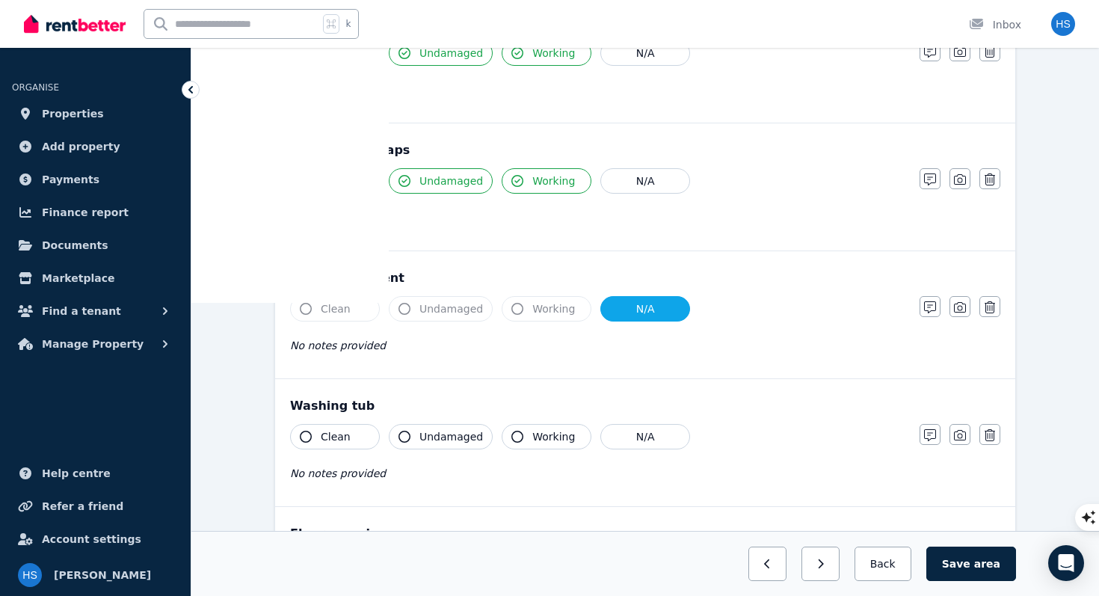
scroll to position [907, 0]
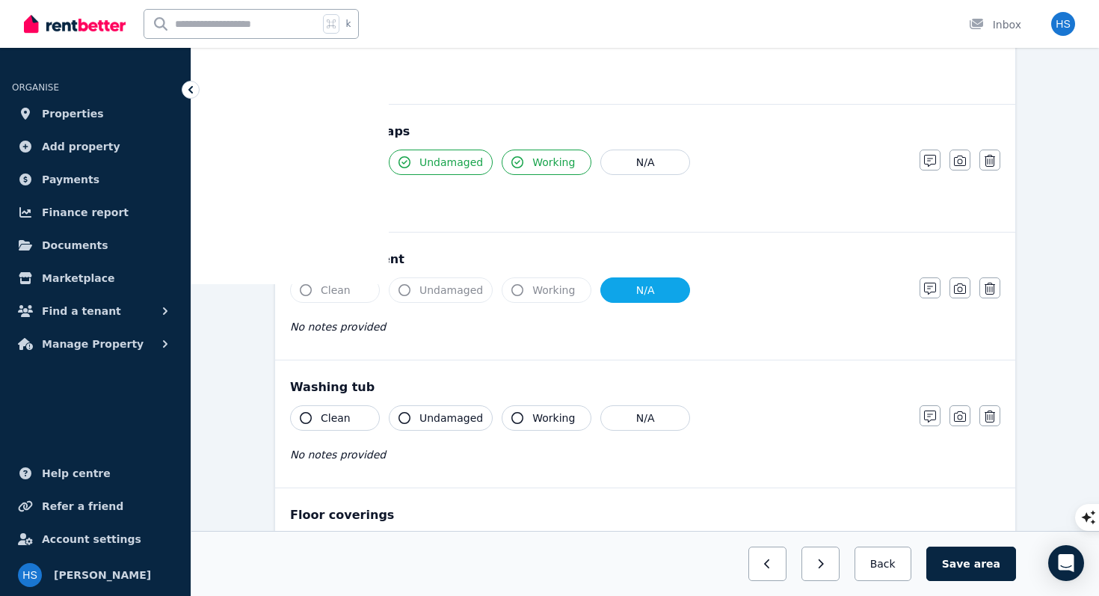
click at [345, 411] on span "Clean" at bounding box center [336, 417] width 30 height 15
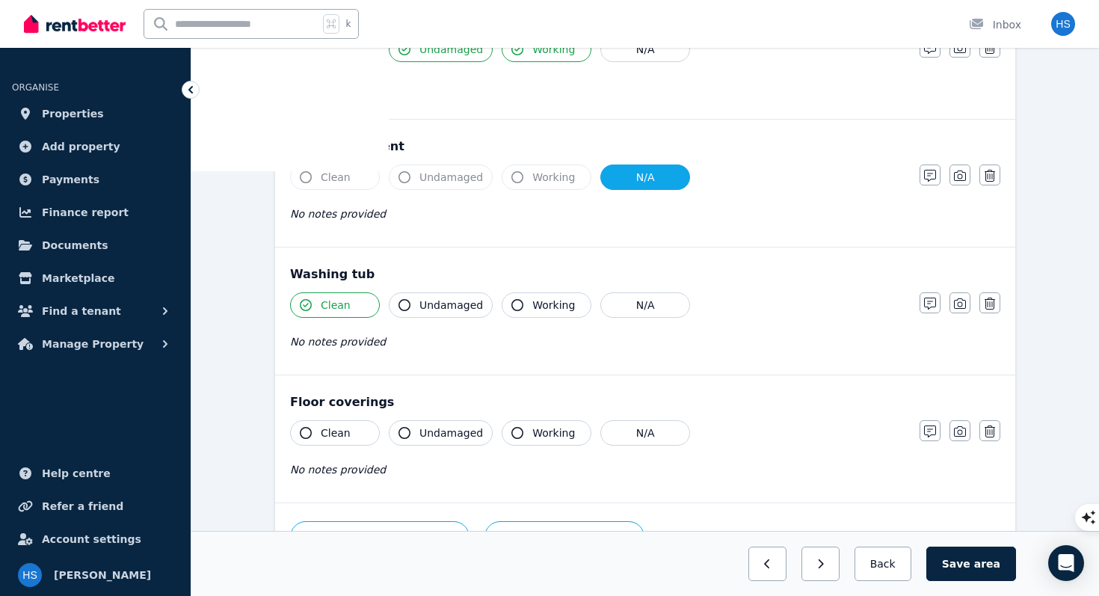
scroll to position [1040, 0]
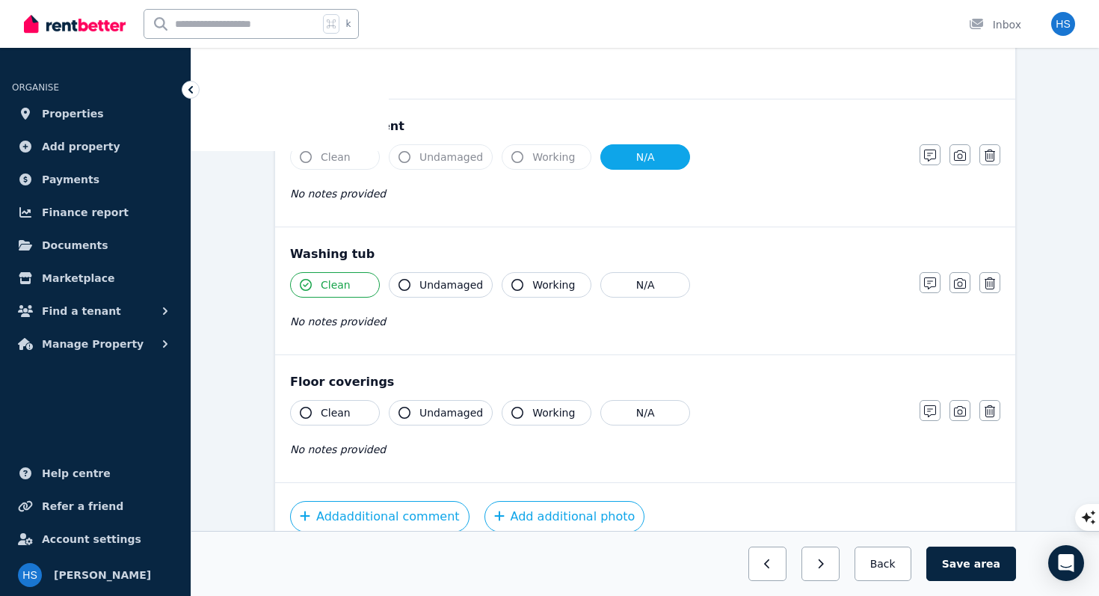
click at [343, 413] on span "Clean" at bounding box center [336, 412] width 30 height 15
click at [428, 410] on span "Undamaged" at bounding box center [451, 412] width 64 height 15
click at [978, 557] on span "area" at bounding box center [987, 563] width 26 height 15
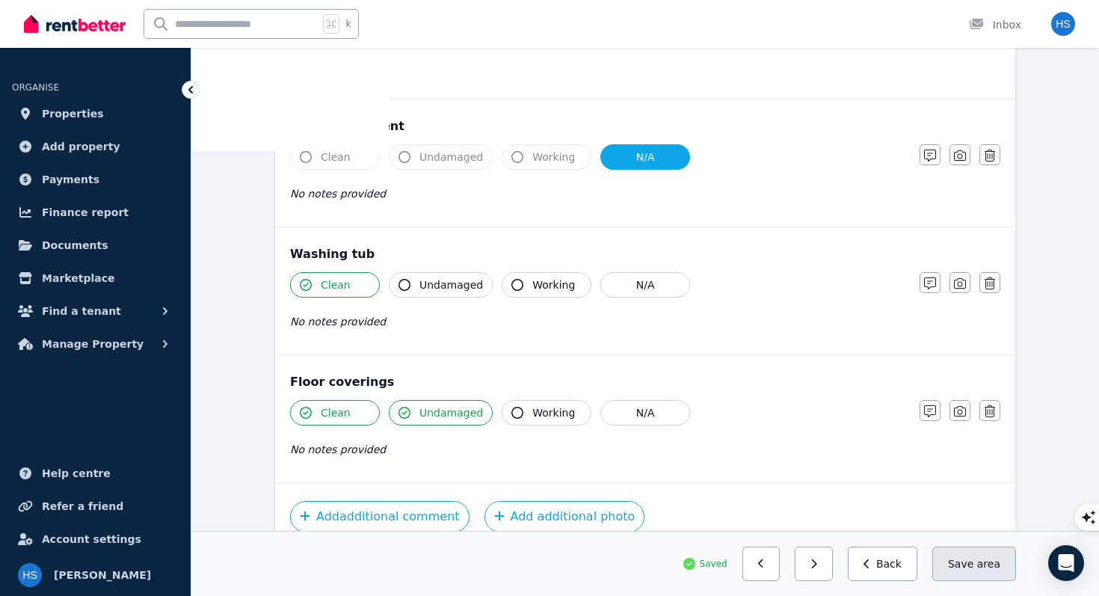
click at [966, 568] on button "Save area" at bounding box center [974, 563] width 84 height 34
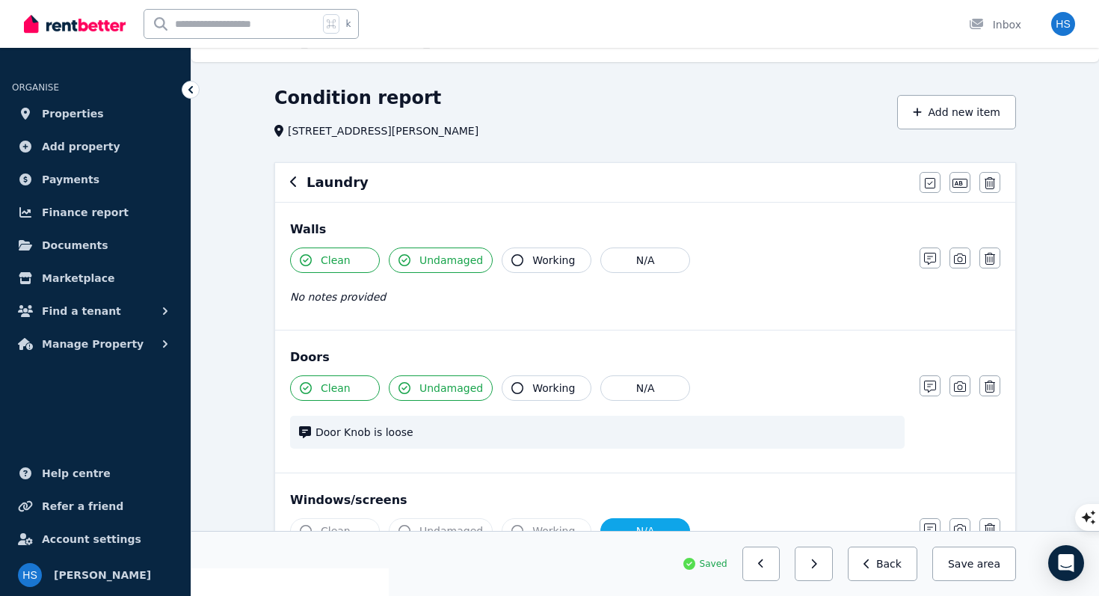
scroll to position [0, 0]
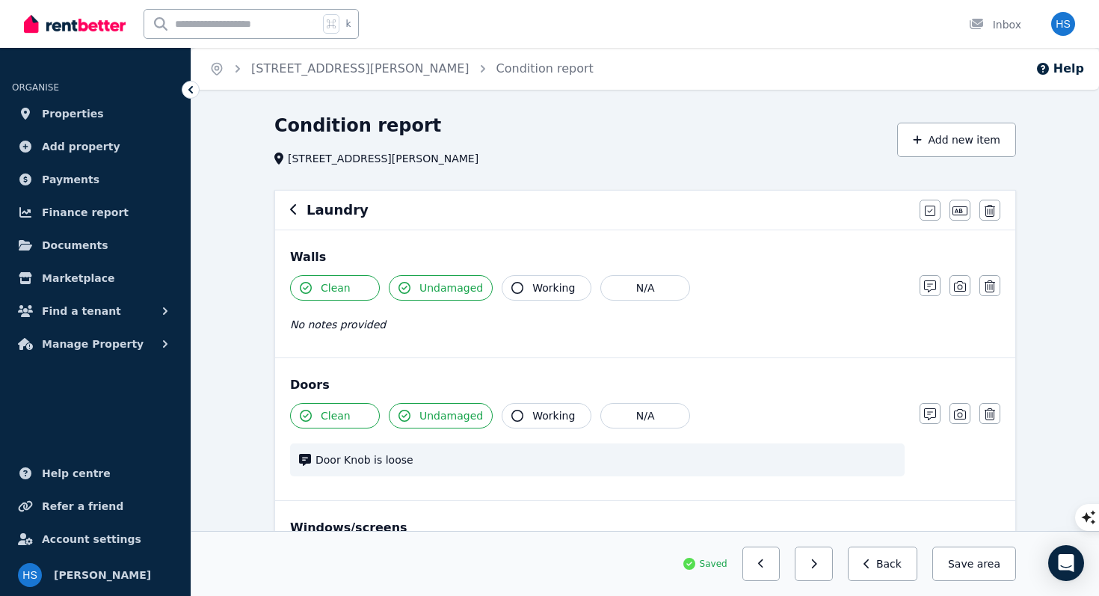
click at [297, 214] on div "Laundry" at bounding box center [600, 210] width 620 height 21
click at [294, 209] on icon "button" at bounding box center [293, 209] width 7 height 12
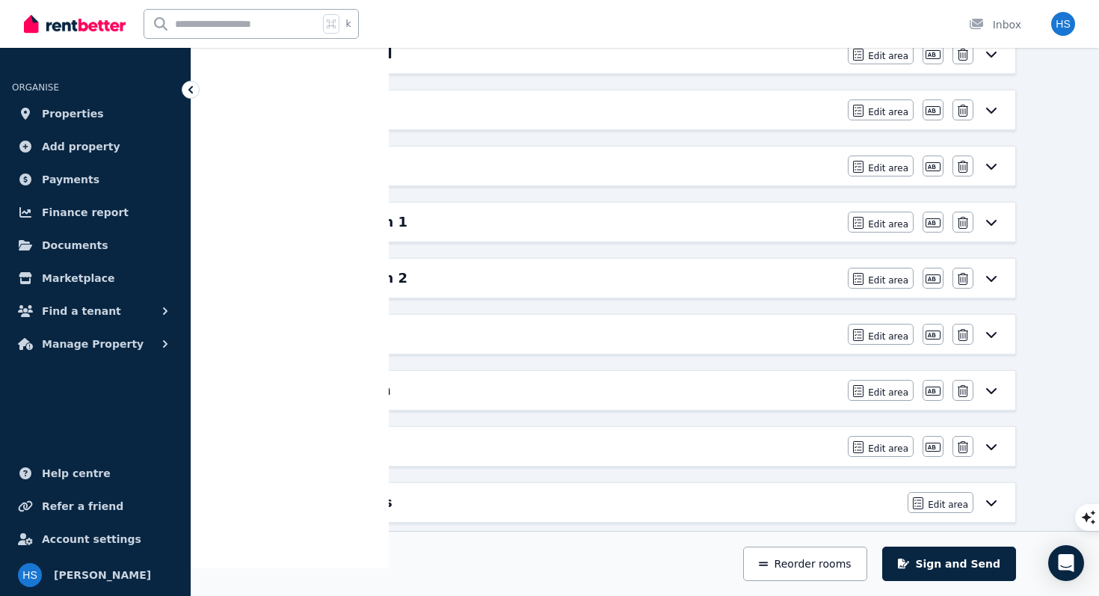
scroll to position [635, 0]
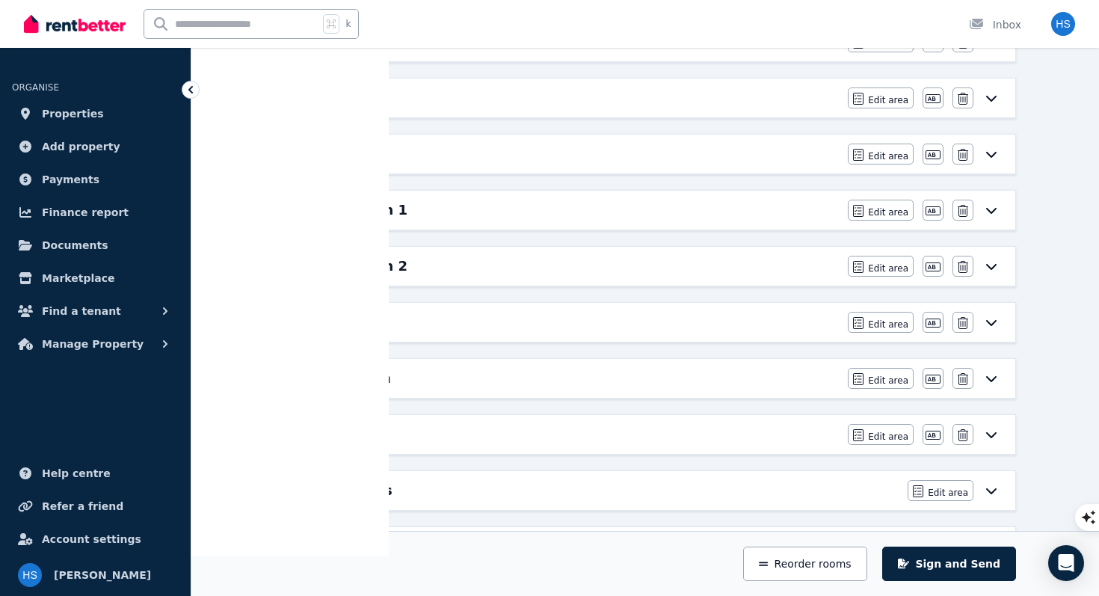
click at [426, 309] on div "Outdoor Edit area Edit area Edit name [GEOGRAPHIC_DATA]" at bounding box center [645, 322] width 740 height 39
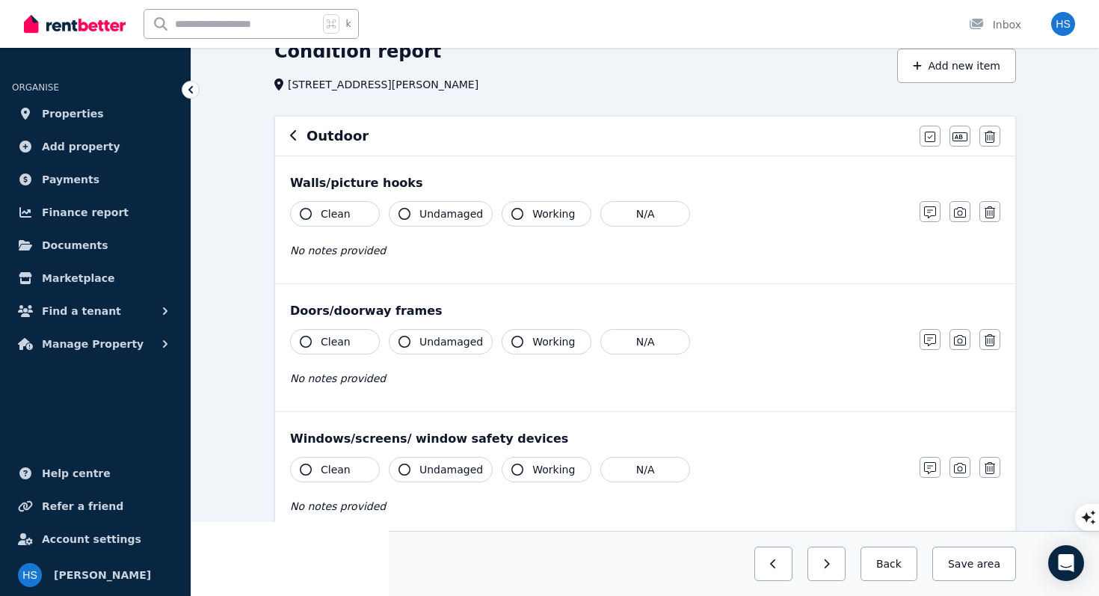
scroll to position [0, 0]
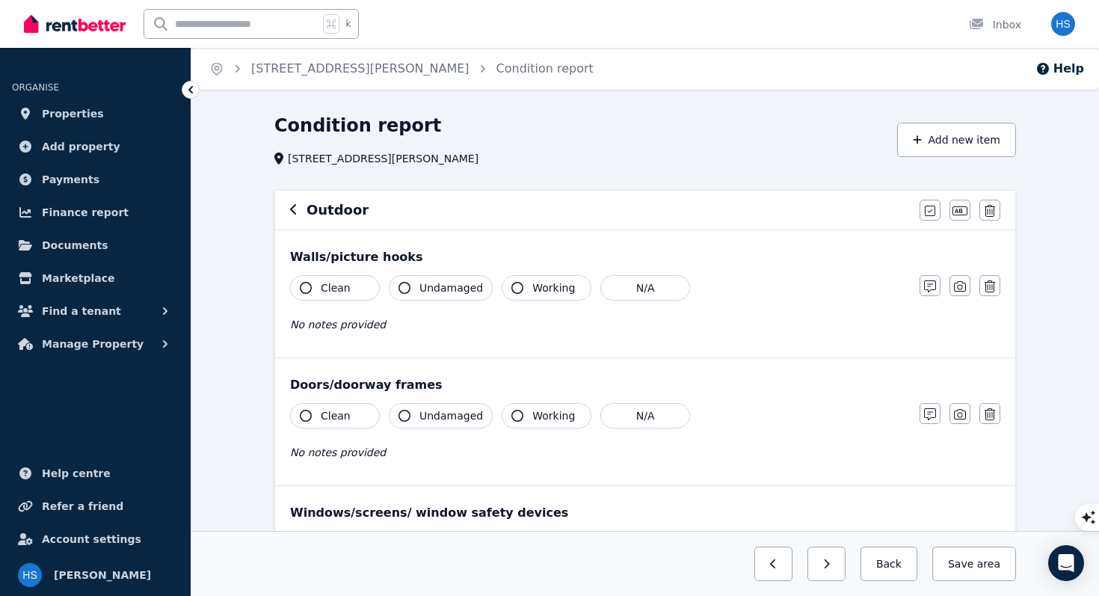
click at [288, 211] on div "Outdoor Mark all items as good Edit name Delete" at bounding box center [645, 210] width 740 height 39
click at [295, 212] on icon "button" at bounding box center [293, 209] width 7 height 12
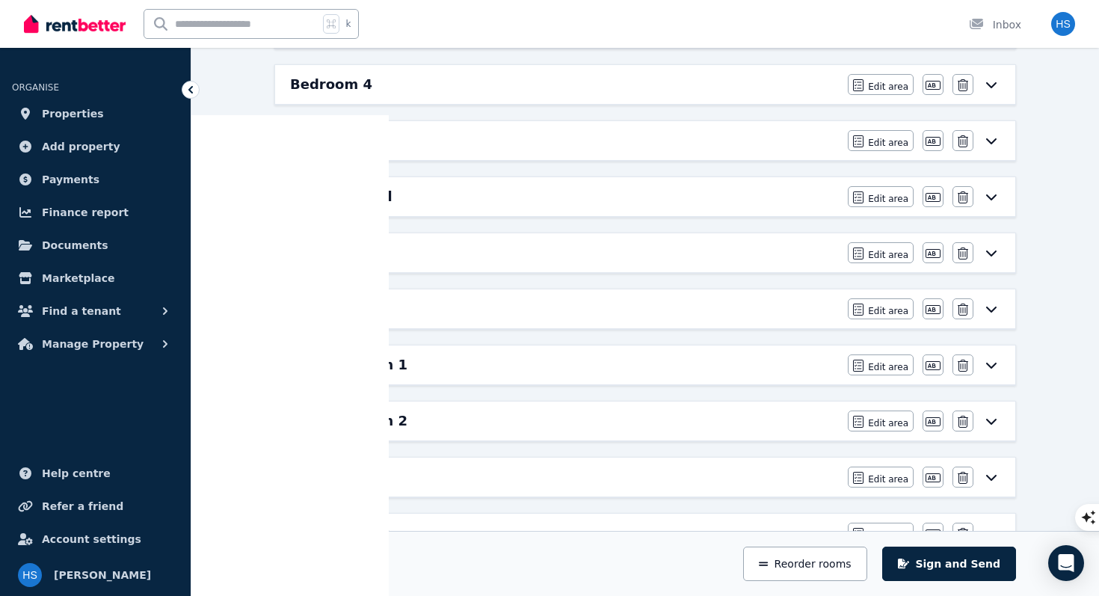
scroll to position [482, 0]
click at [367, 370] on h6 "Lounge Room 1" at bounding box center [348, 363] width 117 height 21
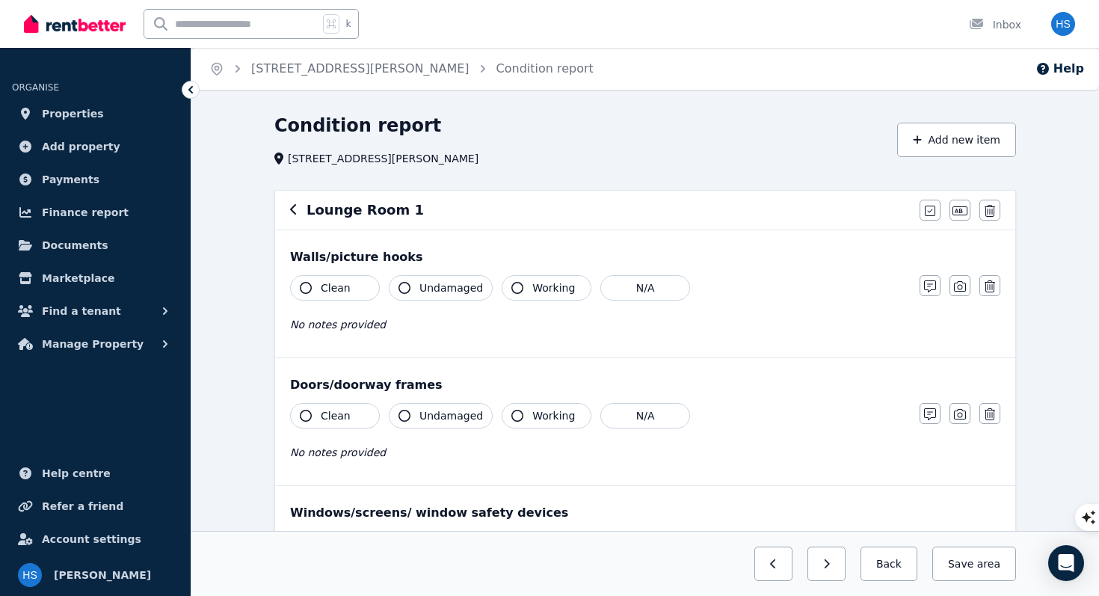
click at [340, 288] on span "Clean" at bounding box center [336, 287] width 30 height 15
click at [380, 334] on div "Clean Undamaged Working N/A No notes provided" at bounding box center [597, 311] width 614 height 73
click at [931, 293] on button "button" at bounding box center [929, 285] width 21 height 21
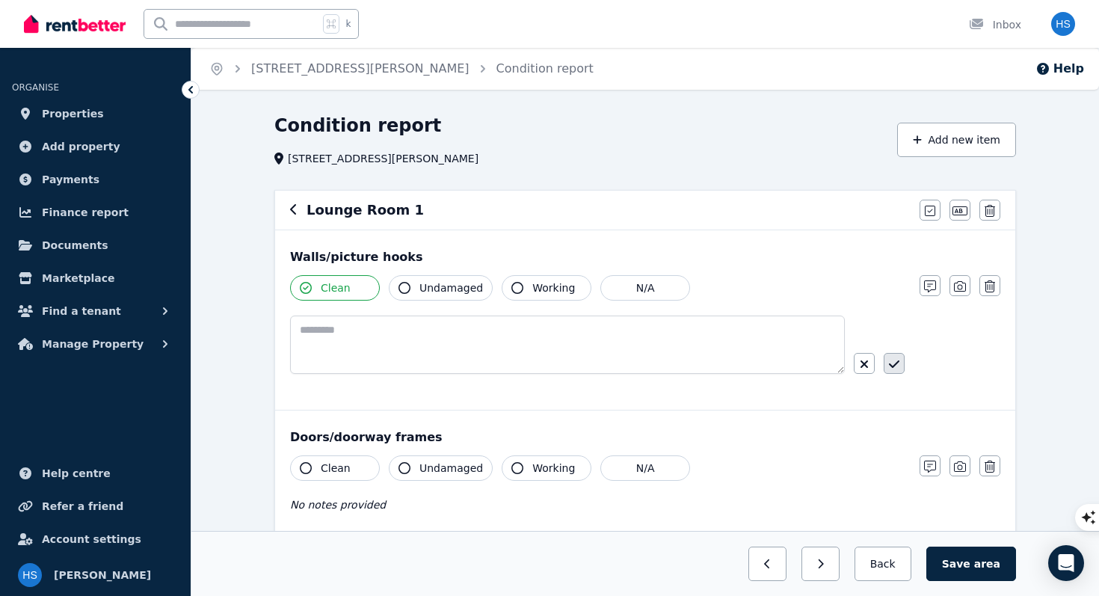
click at [893, 369] on icon "button" at bounding box center [894, 364] width 10 height 12
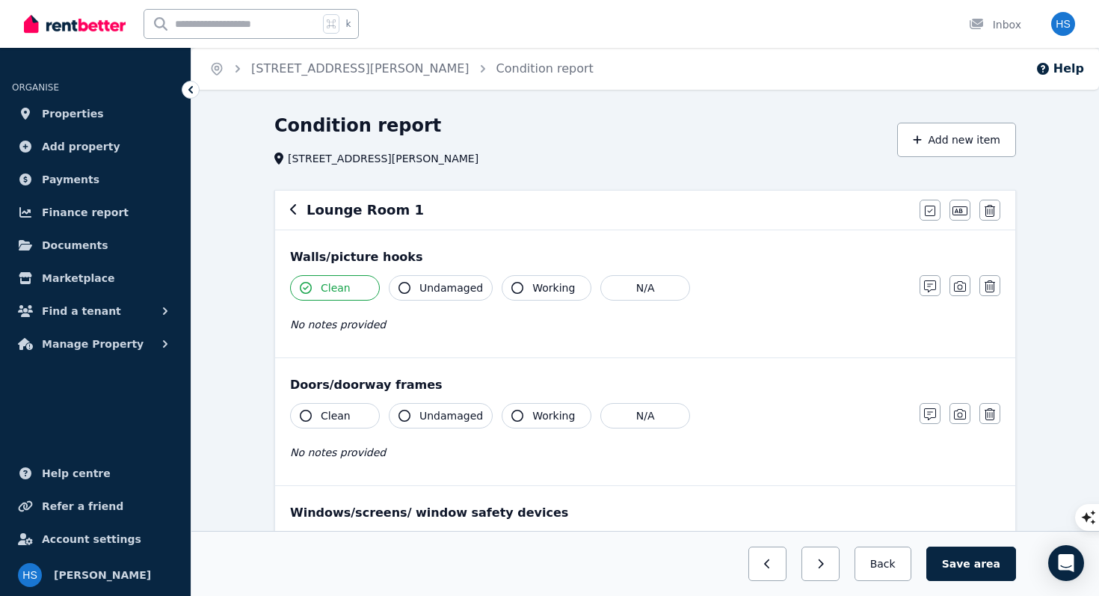
click at [334, 418] on span "Clean" at bounding box center [336, 415] width 30 height 15
click at [443, 412] on span "Undamaged" at bounding box center [451, 415] width 64 height 15
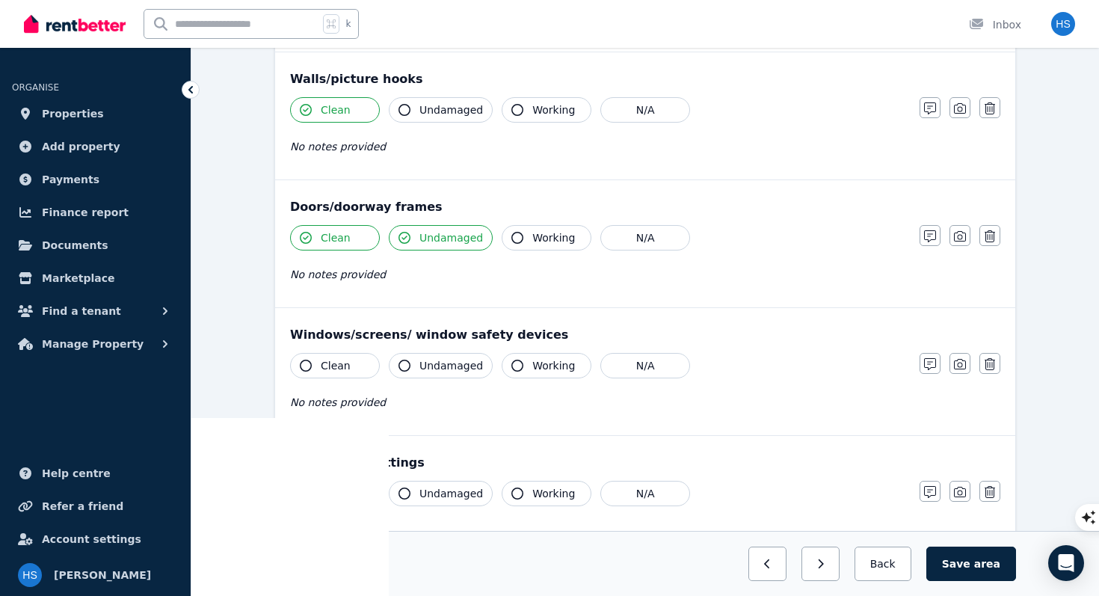
scroll to position [179, 0]
click at [352, 366] on button "Clean" at bounding box center [335, 364] width 90 height 25
click at [430, 366] on span "Undamaged" at bounding box center [451, 364] width 64 height 15
click at [561, 371] on span "Working" at bounding box center [553, 364] width 43 height 15
click at [338, 492] on span "Clean" at bounding box center [336, 492] width 30 height 15
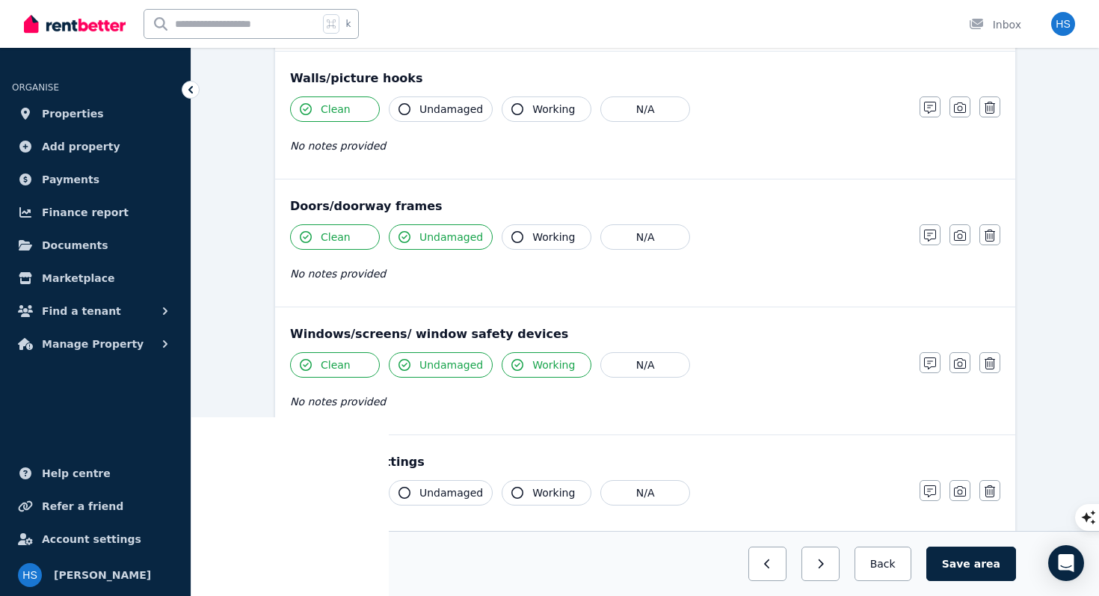
click at [438, 493] on span "Undamaged" at bounding box center [451, 492] width 64 height 15
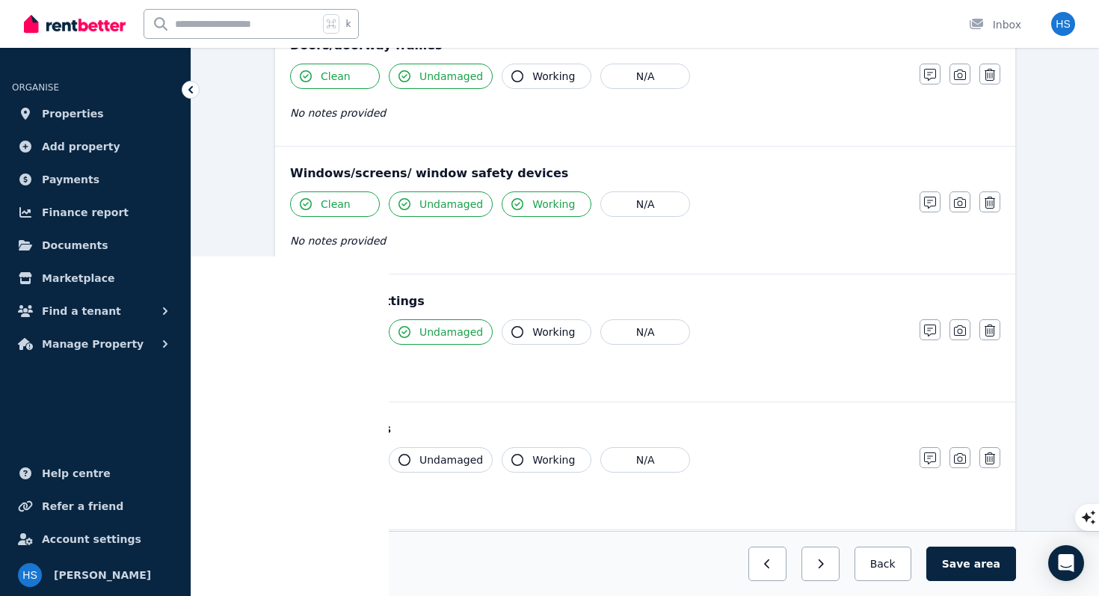
scroll to position [376, 0]
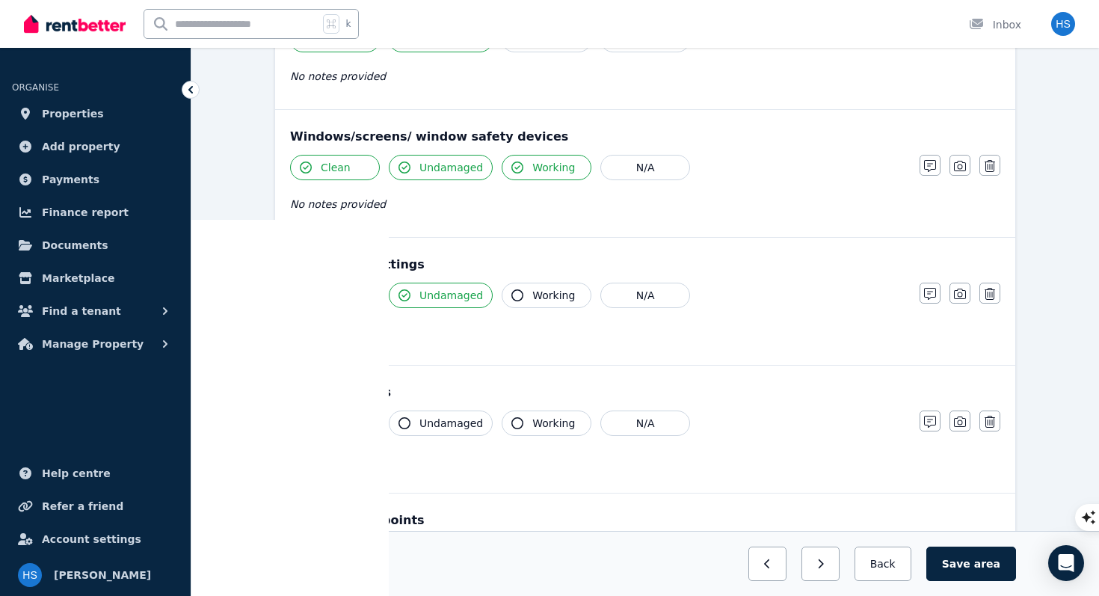
click at [345, 425] on span "Clean" at bounding box center [336, 423] width 30 height 15
click at [543, 426] on span "Working" at bounding box center [553, 423] width 43 height 15
click at [934, 422] on icon "button" at bounding box center [930, 422] width 12 height 12
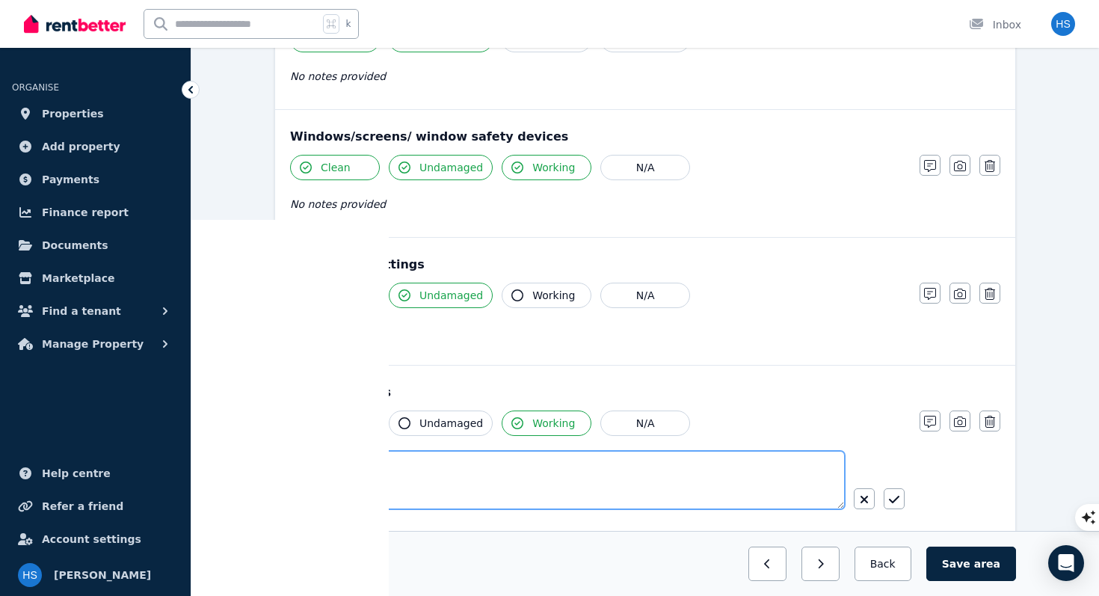
click at [501, 467] on textarea at bounding box center [567, 480] width 555 height 58
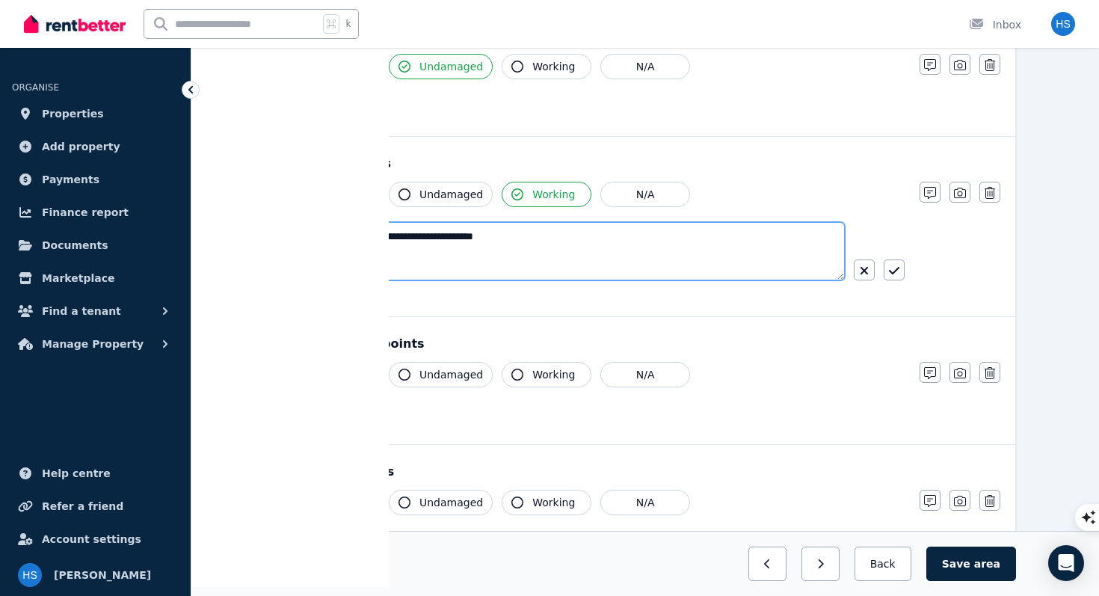
scroll to position [608, 0]
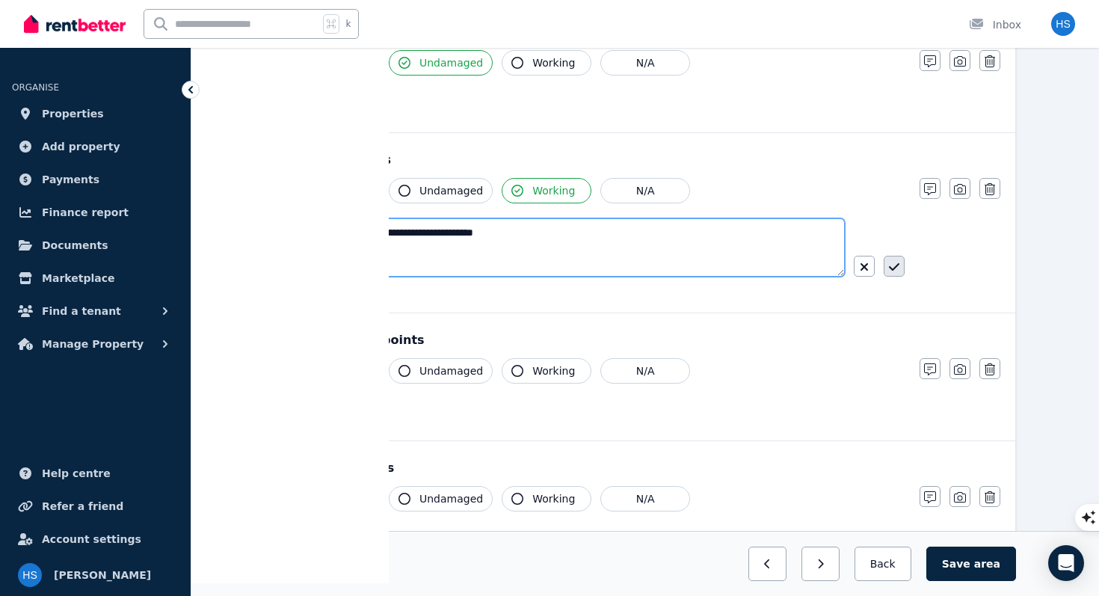
type textarea "**********"
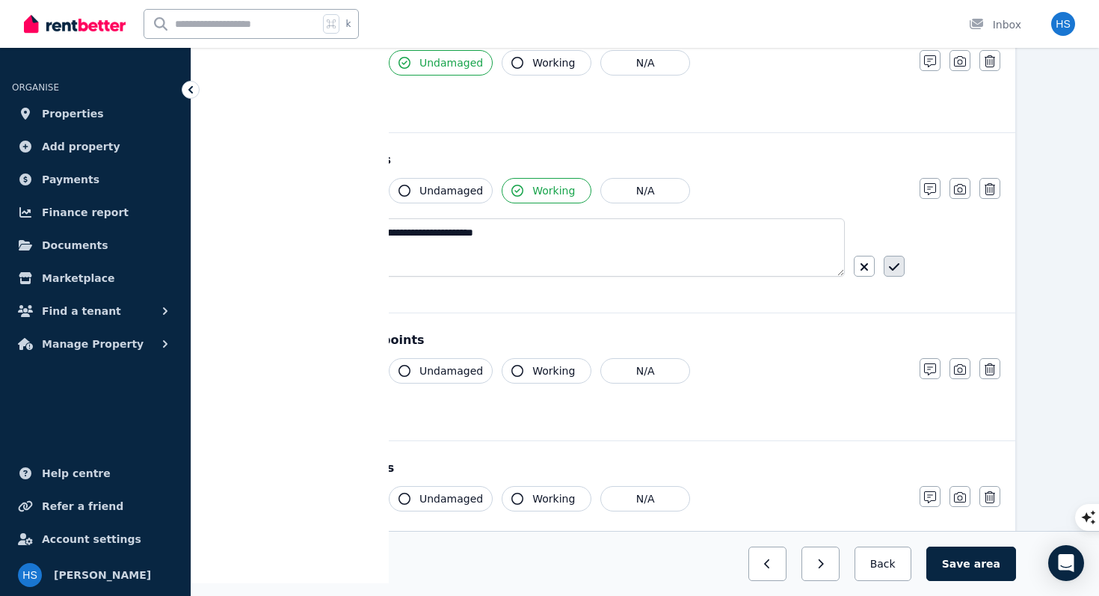
click at [895, 271] on icon "button" at bounding box center [894, 267] width 10 height 12
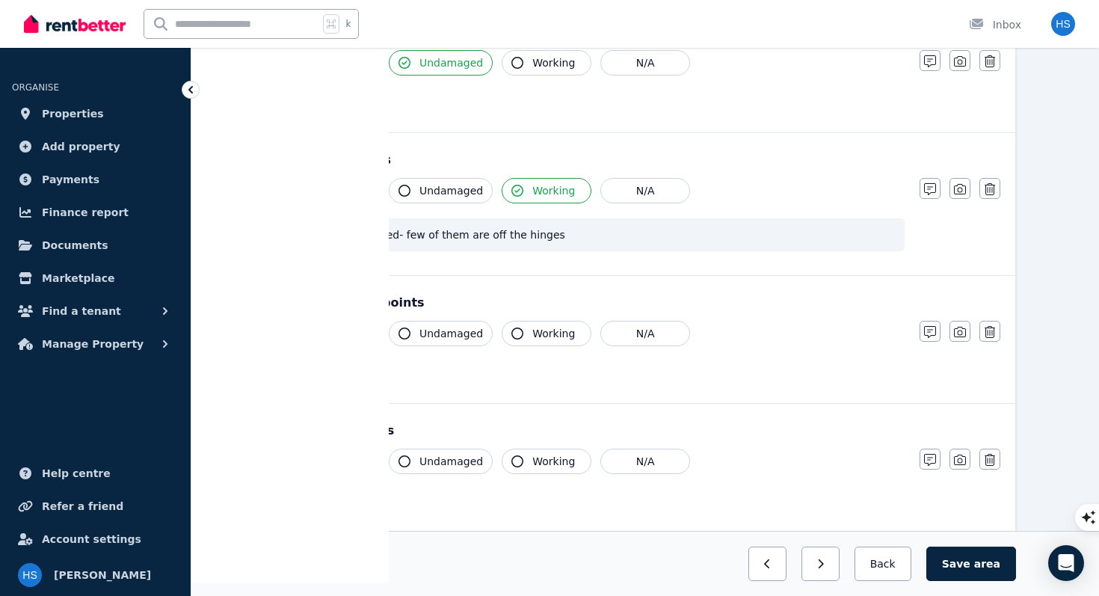
click at [328, 339] on span "Clean" at bounding box center [336, 333] width 30 height 15
click at [436, 335] on span "Undamaged" at bounding box center [451, 333] width 64 height 15
click at [325, 460] on span "Clean" at bounding box center [336, 461] width 30 height 15
click at [428, 459] on span "Undamaged" at bounding box center [451, 461] width 64 height 15
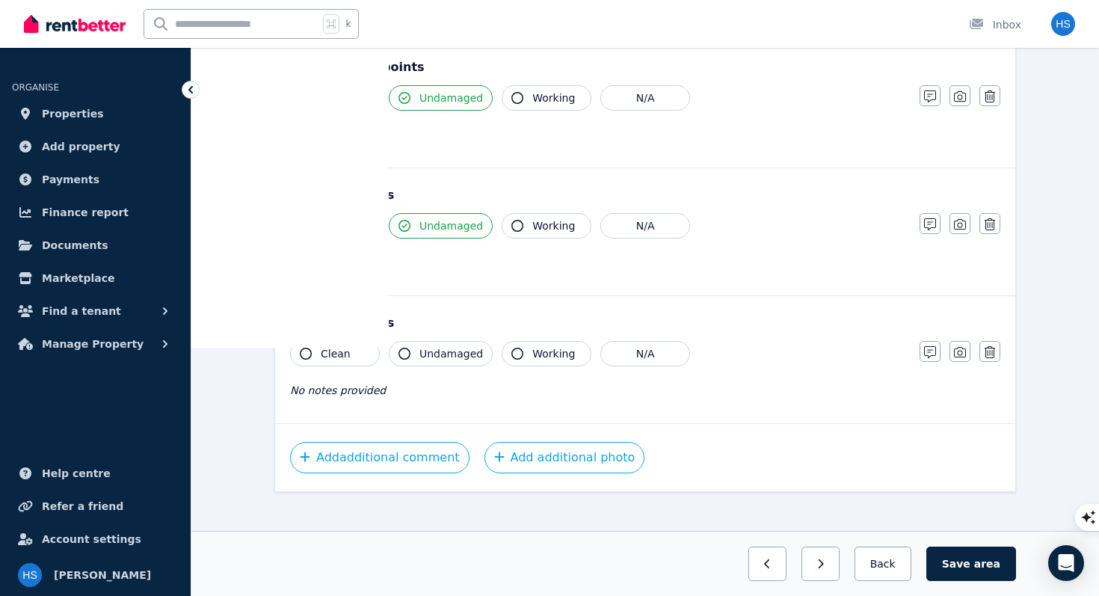
scroll to position [858, 0]
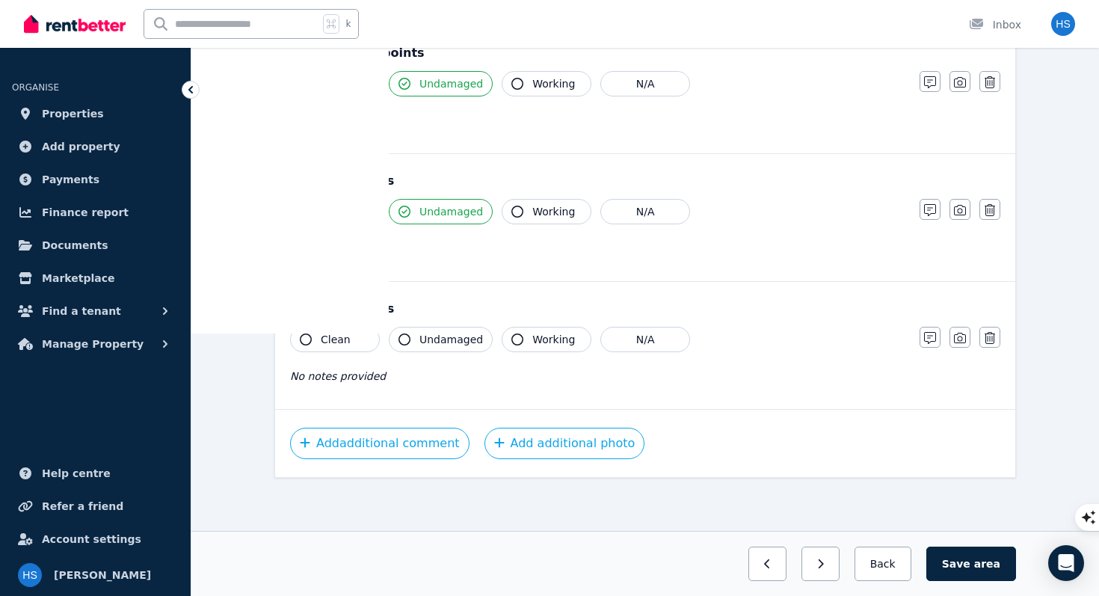
click at [354, 334] on button "Clean" at bounding box center [335, 339] width 90 height 25
click at [432, 342] on span "Undamaged" at bounding box center [451, 339] width 64 height 15
click at [969, 568] on button "Save area" at bounding box center [971, 563] width 90 height 34
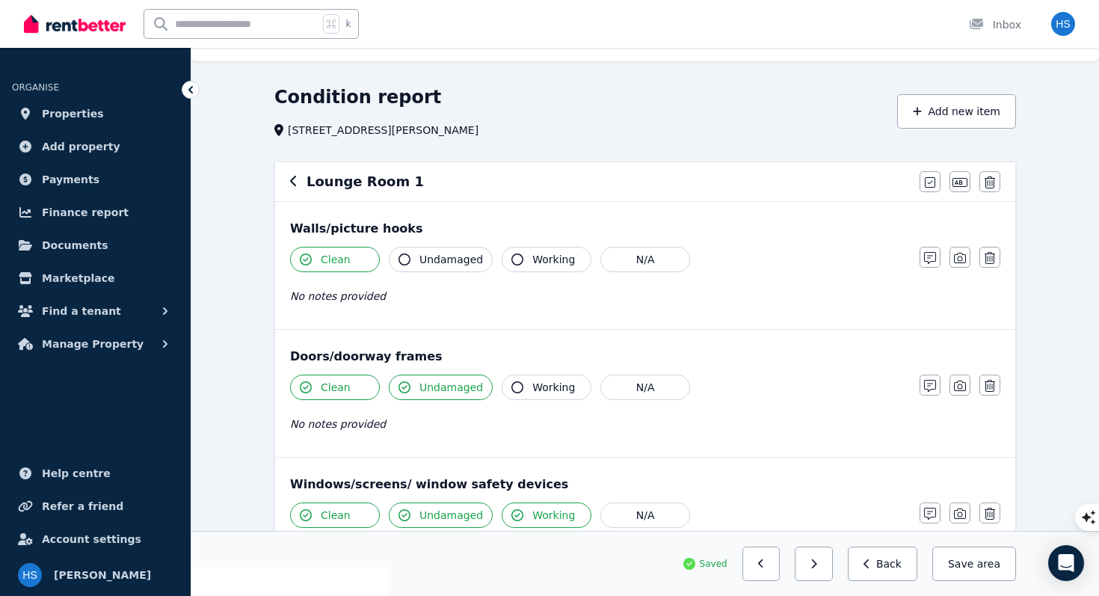
scroll to position [0, 0]
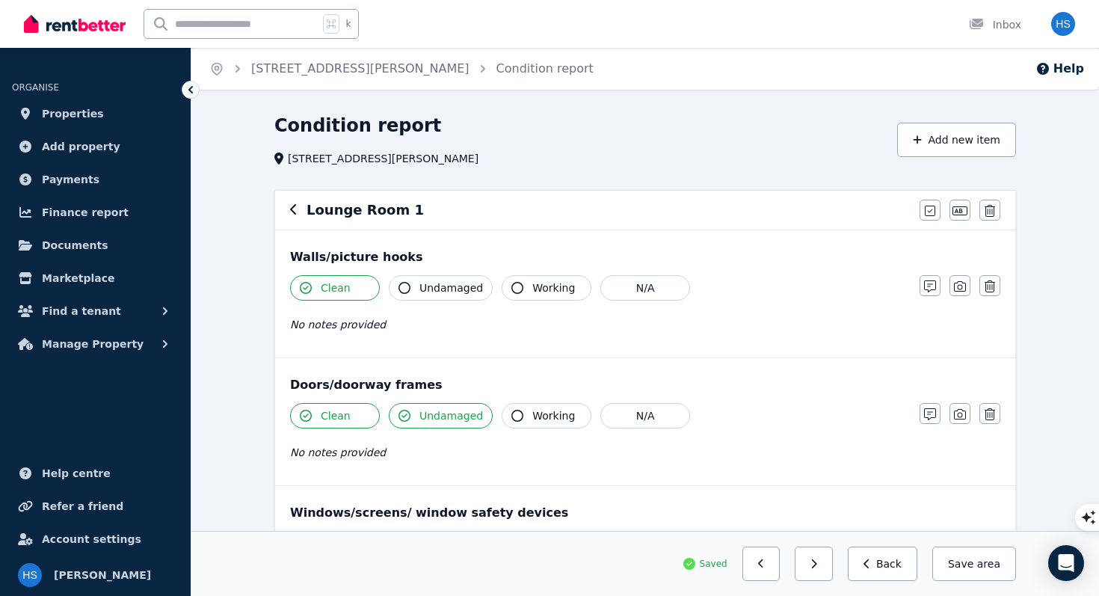
click at [295, 210] on icon "button" at bounding box center [293, 209] width 7 height 12
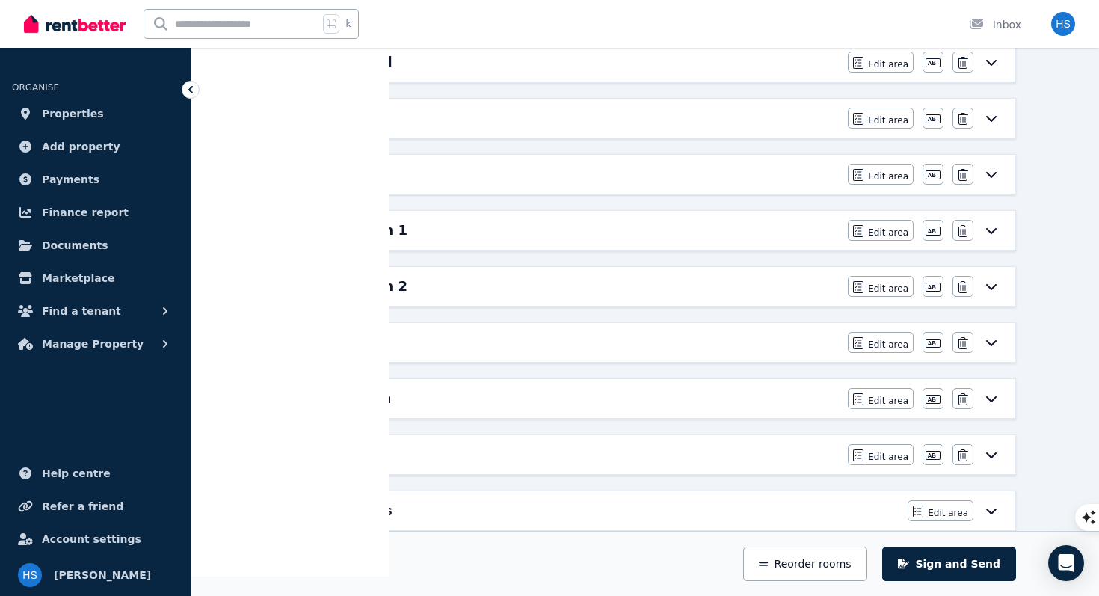
scroll to position [613, 0]
click at [888, 291] on span "Edit area" at bounding box center [888, 291] width 40 height 12
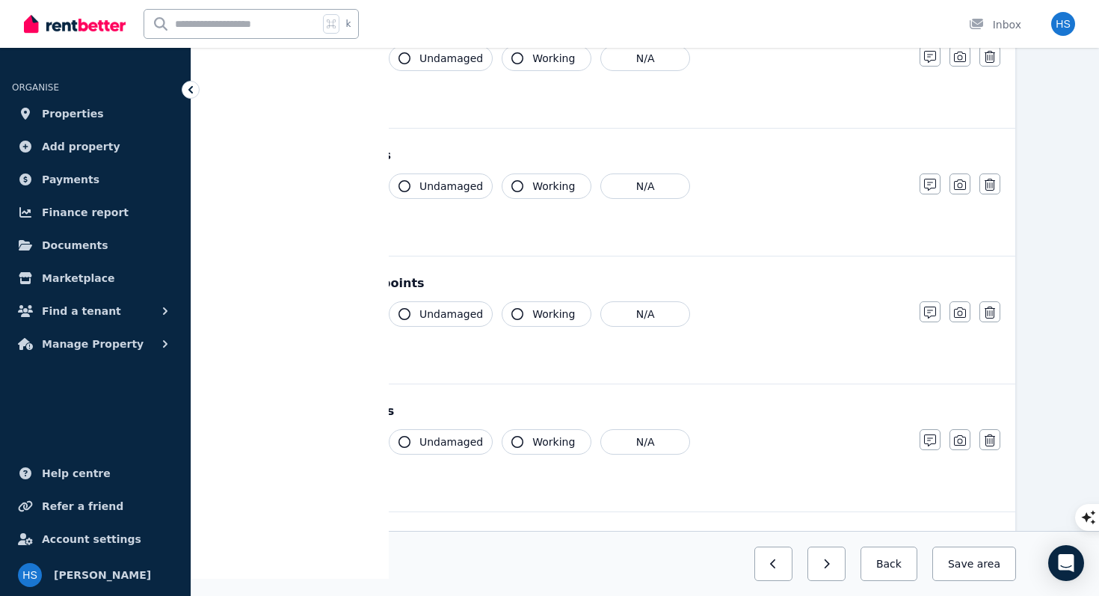
scroll to position [0, 0]
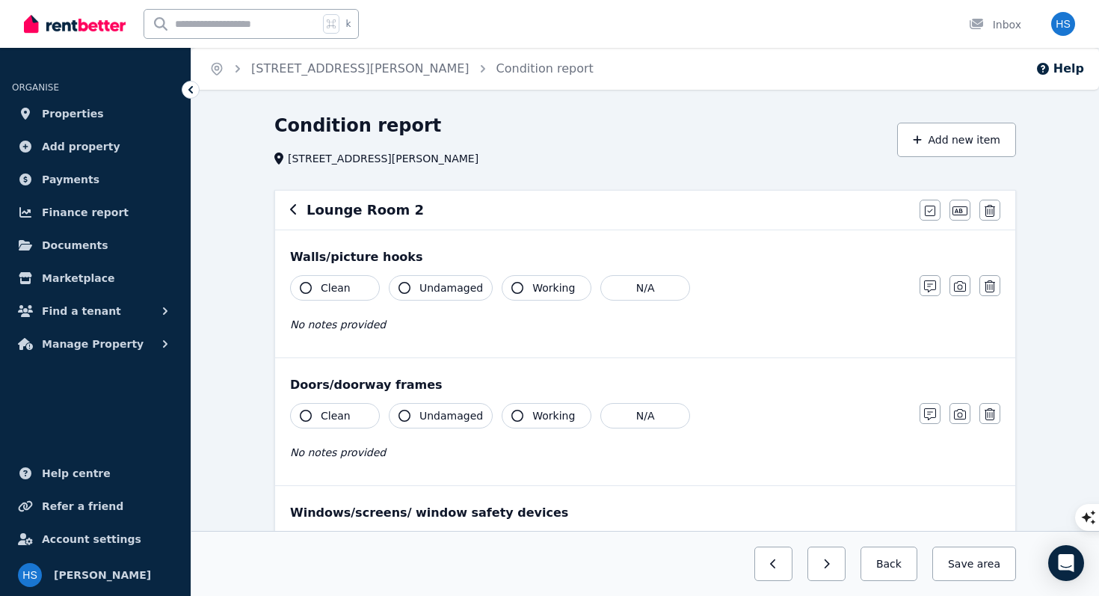
click at [342, 290] on span "Clean" at bounding box center [336, 287] width 30 height 15
click at [352, 417] on button "Clean" at bounding box center [335, 415] width 90 height 25
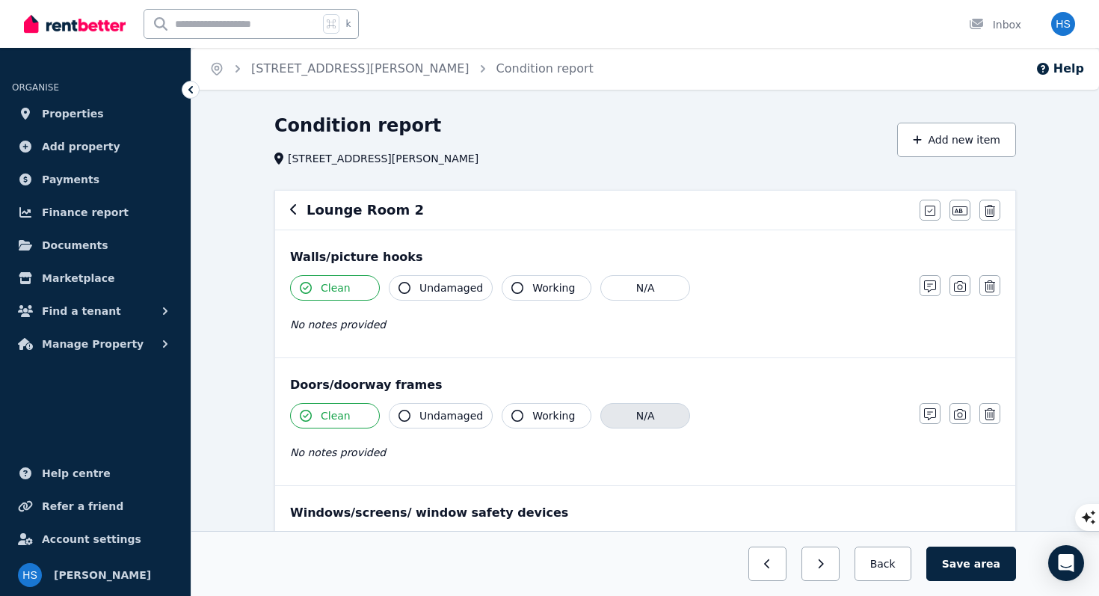
click at [616, 419] on button "N/A" at bounding box center [645, 415] width 90 height 25
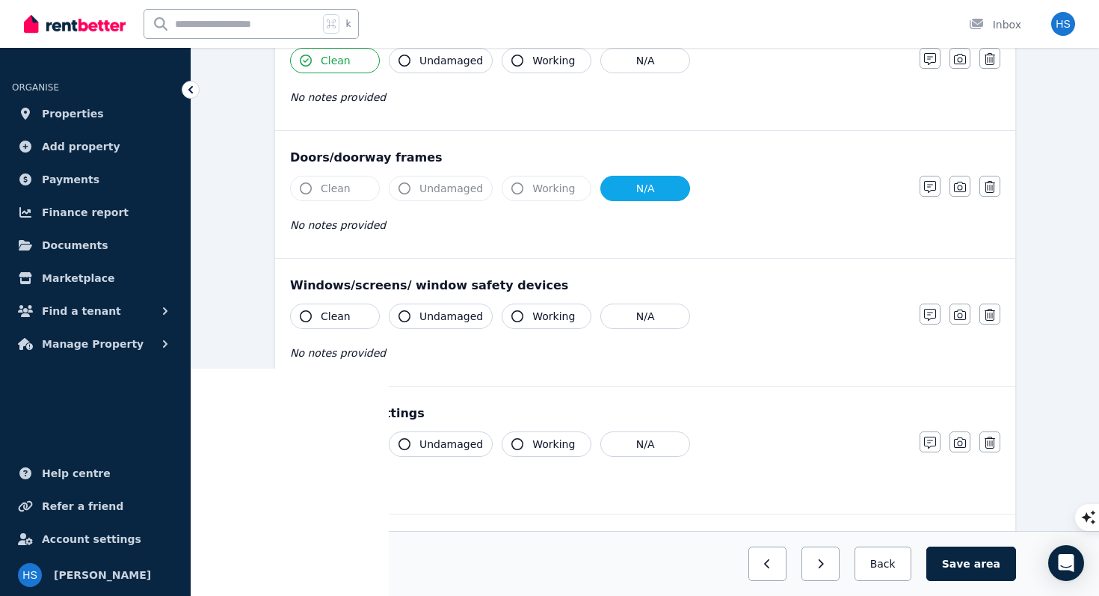
scroll to position [234, 0]
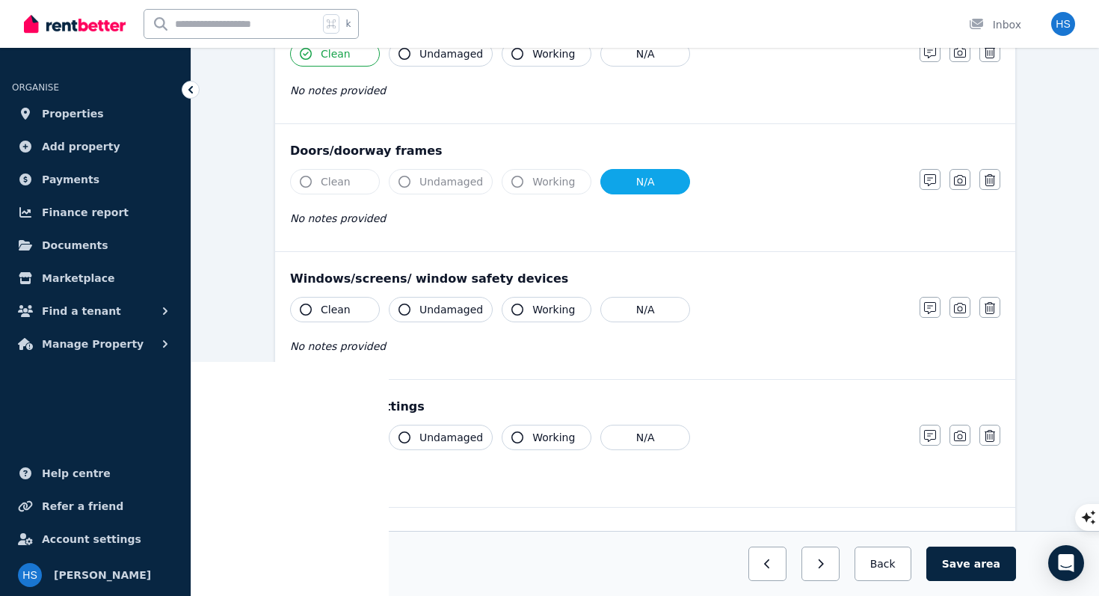
click at [333, 312] on span "Clean" at bounding box center [336, 309] width 30 height 15
click at [433, 310] on span "Undamaged" at bounding box center [451, 309] width 64 height 15
click at [538, 308] on span "Working" at bounding box center [553, 309] width 43 height 15
click at [350, 437] on button "Clean" at bounding box center [335, 437] width 90 height 25
click at [434, 436] on span "Undamaged" at bounding box center [451, 437] width 64 height 15
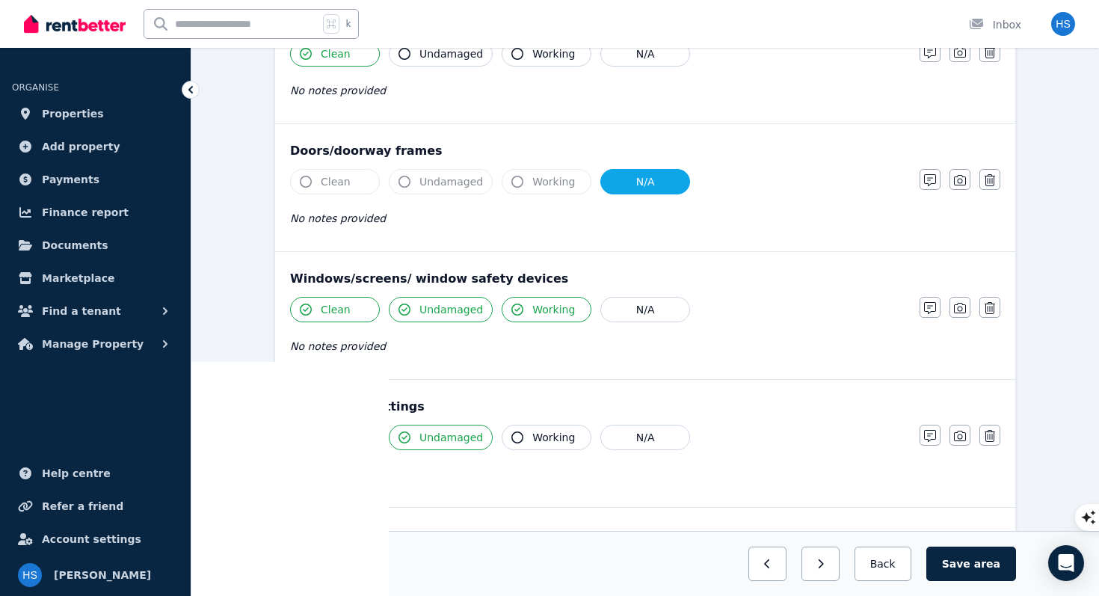
click at [549, 440] on span "Working" at bounding box center [553, 437] width 43 height 15
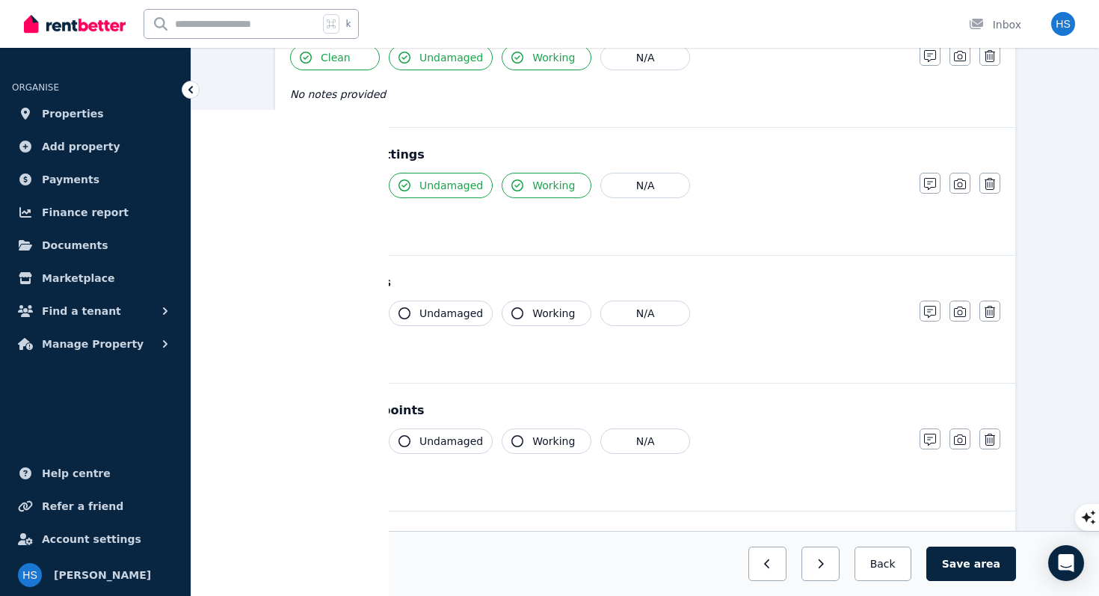
scroll to position [501, 0]
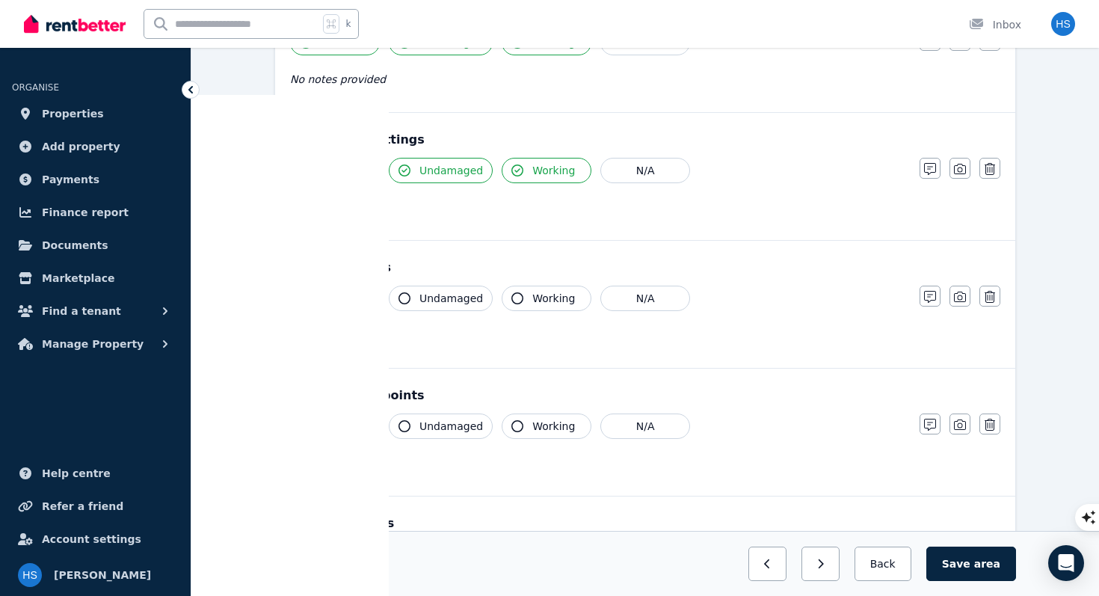
click at [346, 302] on span "Clean" at bounding box center [336, 298] width 30 height 15
click at [460, 297] on span "Undamaged" at bounding box center [451, 298] width 64 height 15
click at [546, 300] on span "Working" at bounding box center [553, 298] width 43 height 15
click at [341, 427] on span "Clean" at bounding box center [336, 426] width 30 height 15
click at [469, 425] on span "Undamaged" at bounding box center [451, 426] width 64 height 15
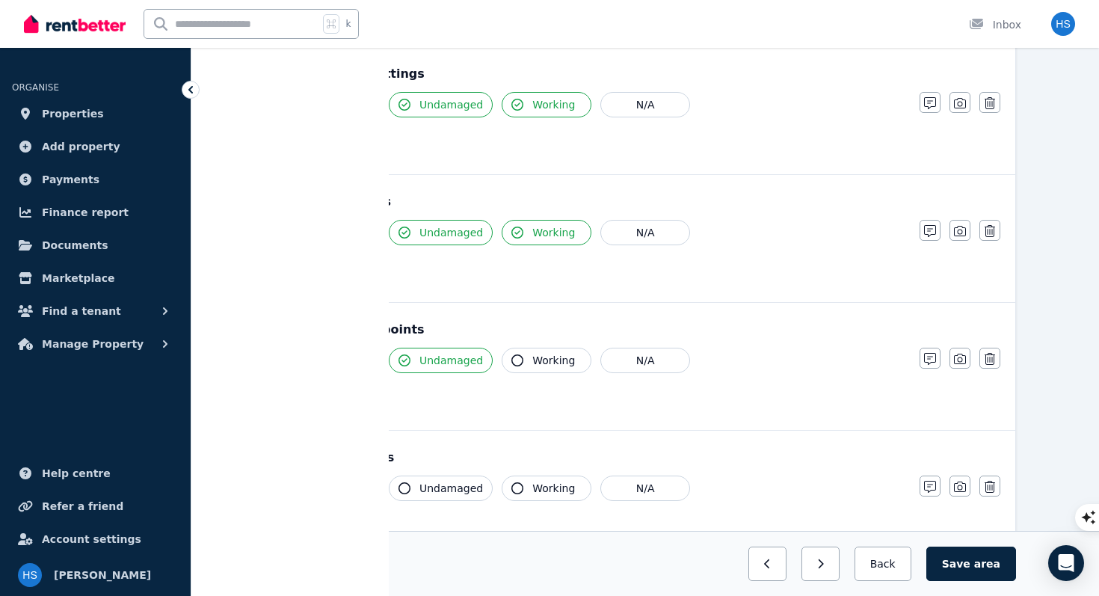
scroll to position [662, 0]
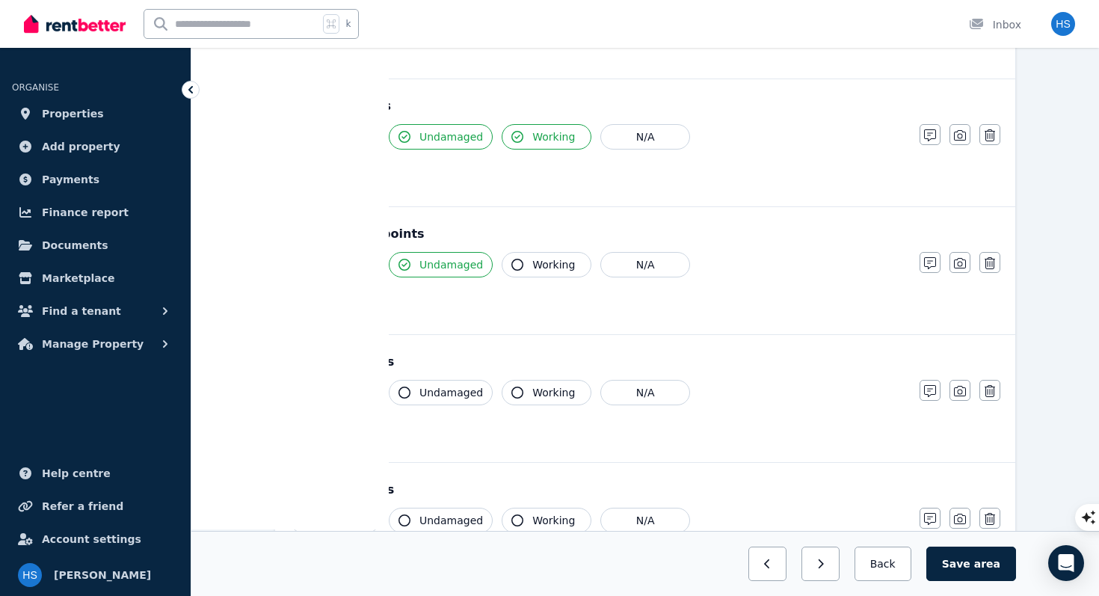
click at [337, 387] on span "Clean" at bounding box center [336, 392] width 30 height 15
click at [430, 392] on span "Undamaged" at bounding box center [451, 392] width 64 height 15
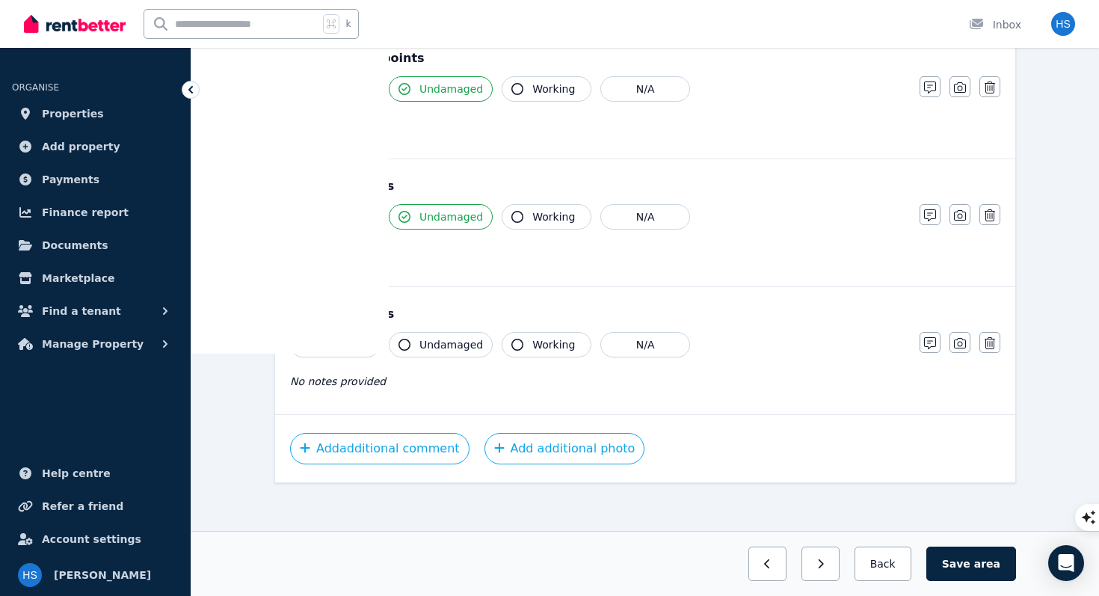
scroll to position [842, 0]
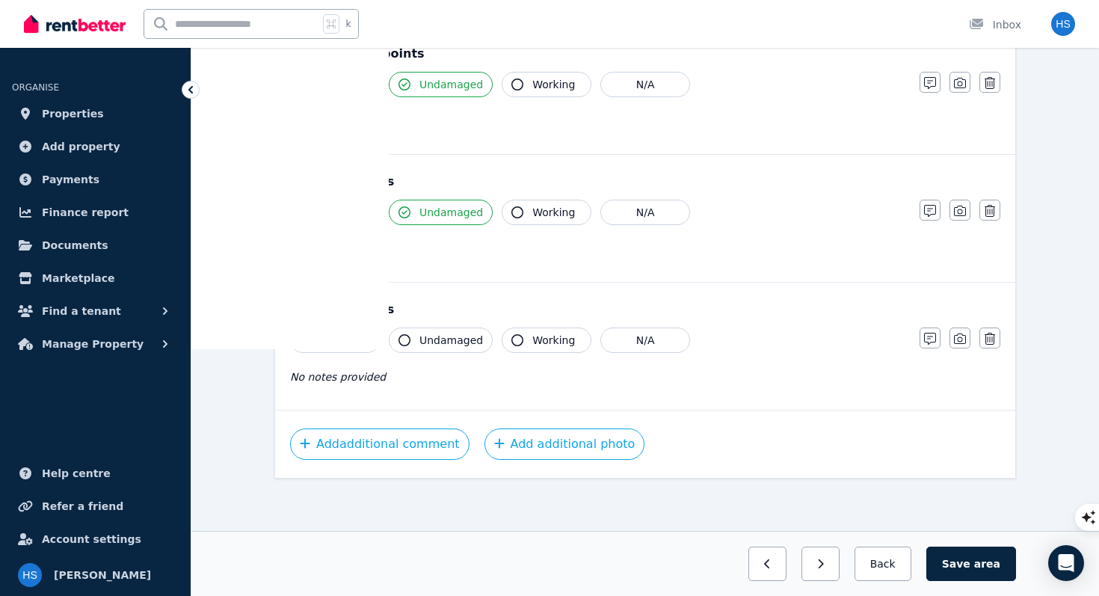
click at [342, 339] on span "Clean" at bounding box center [336, 340] width 30 height 15
click at [440, 341] on span "Undamaged" at bounding box center [451, 340] width 64 height 15
click at [957, 563] on button "Save area" at bounding box center [971, 563] width 90 height 34
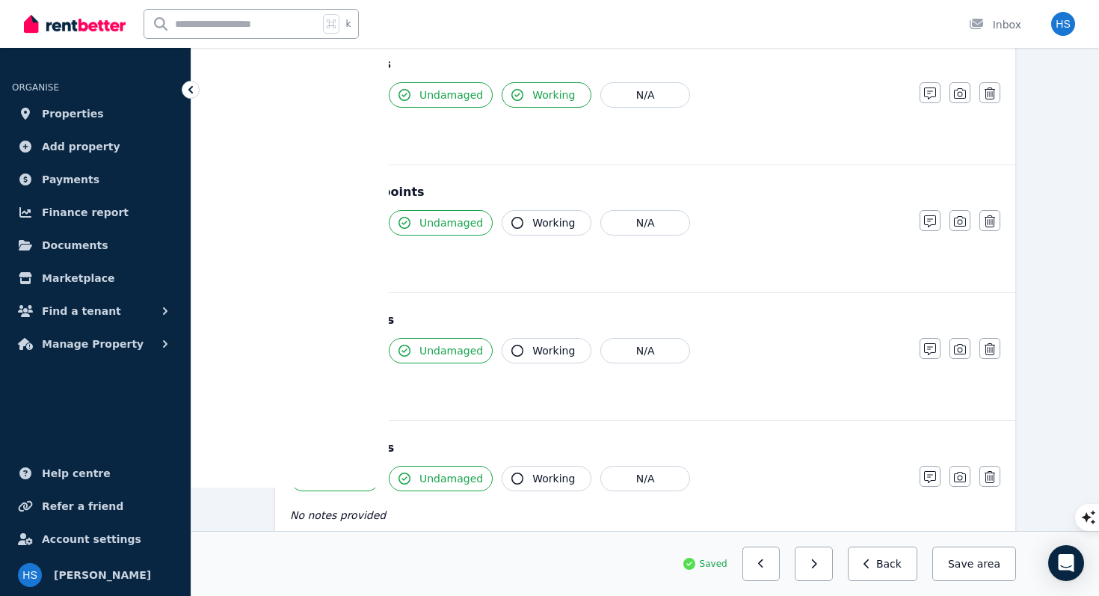
scroll to position [0, 0]
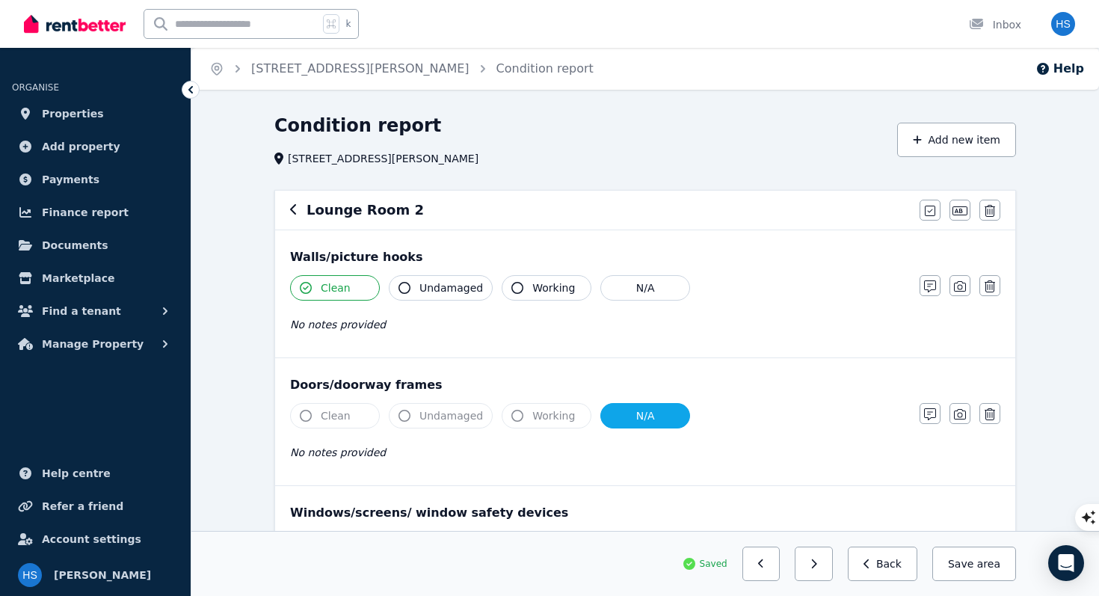
click at [294, 211] on icon "button" at bounding box center [293, 209] width 7 height 12
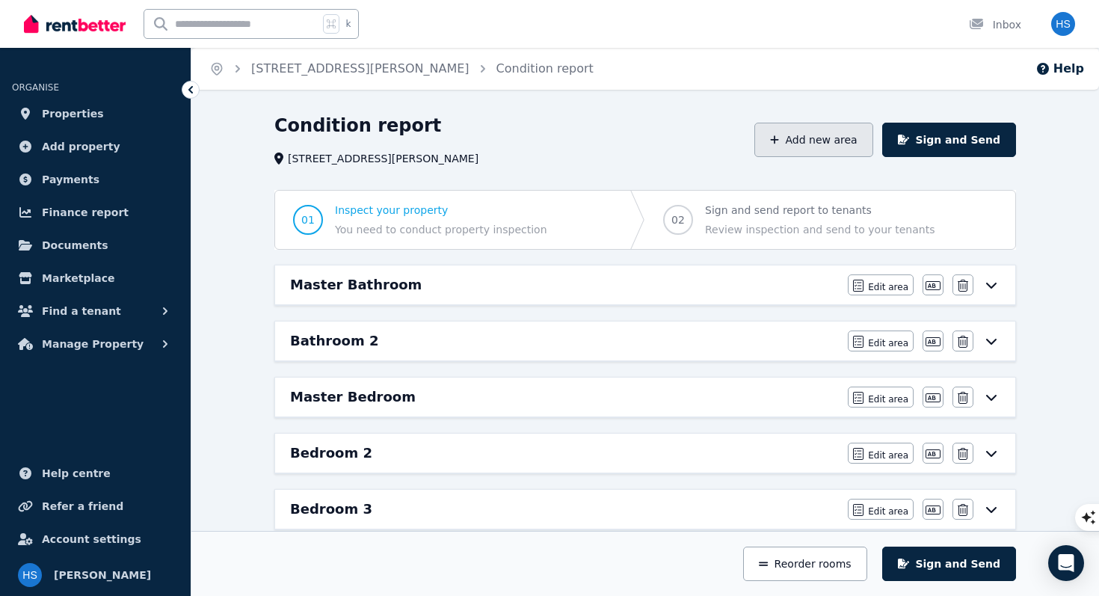
click at [832, 149] on button "Add new area" at bounding box center [813, 140] width 118 height 34
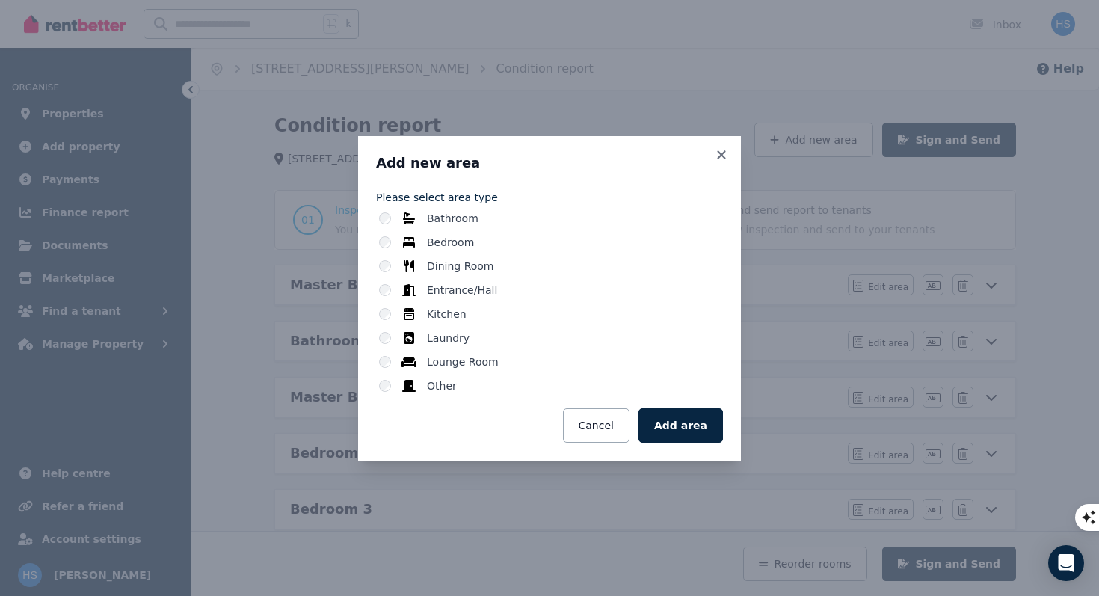
click at [445, 387] on label "Other" at bounding box center [442, 385] width 30 height 15
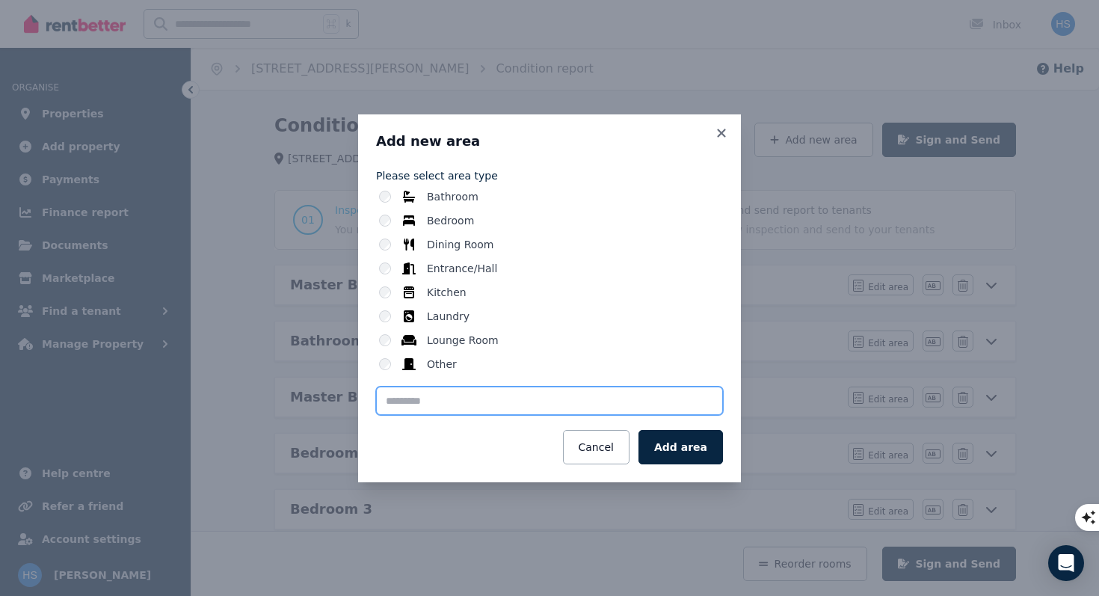
click at [555, 402] on input "text" at bounding box center [549, 400] width 347 height 28
type input "*"
type input "*********"
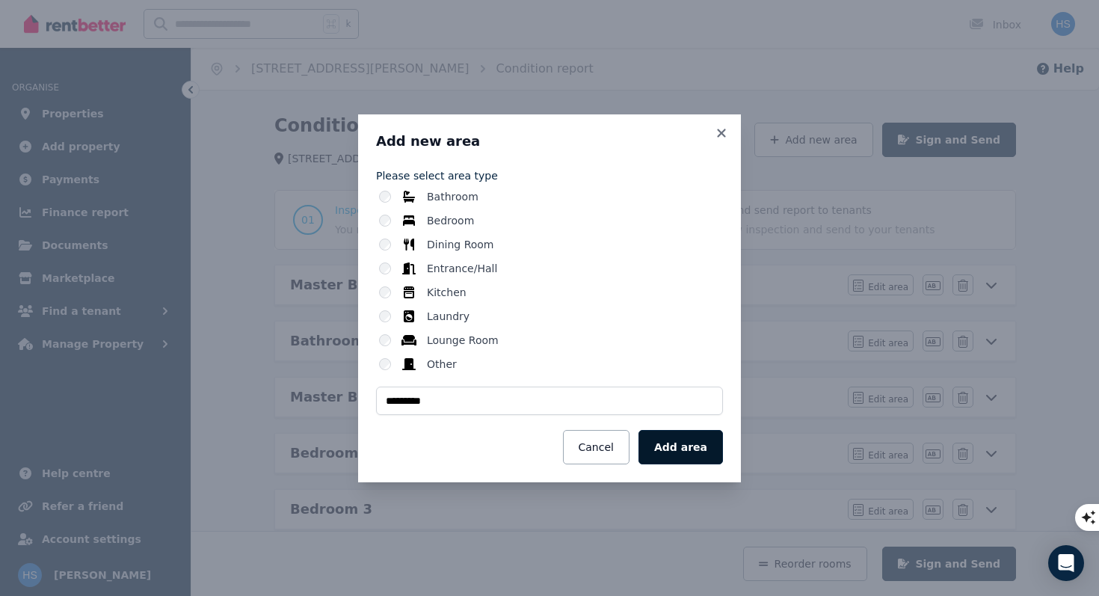
click at [709, 444] on button "Add area" at bounding box center [680, 447] width 84 height 34
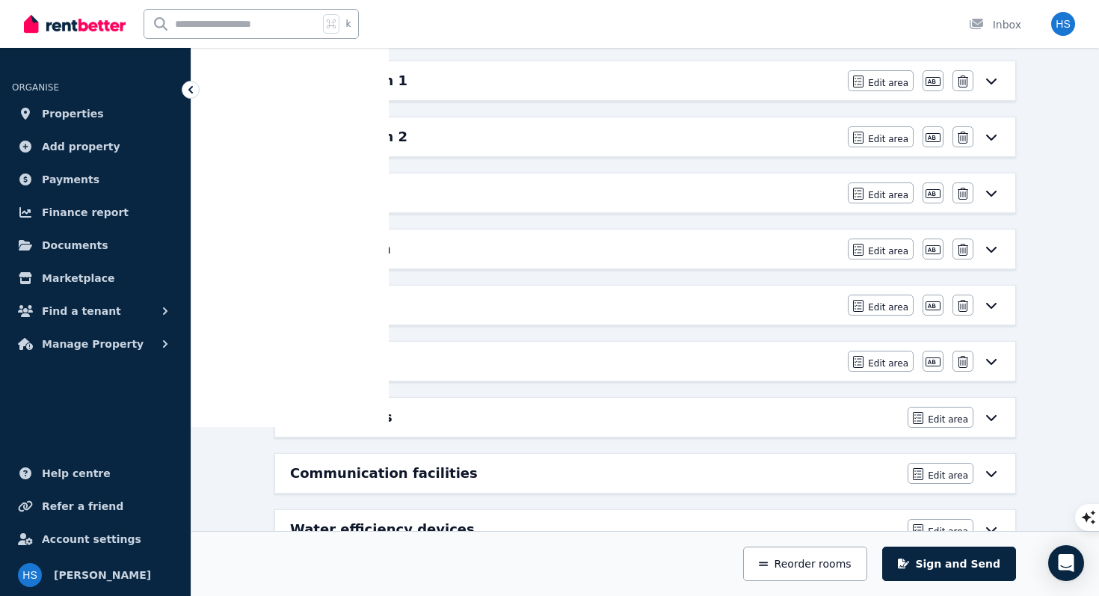
scroll to position [772, 0]
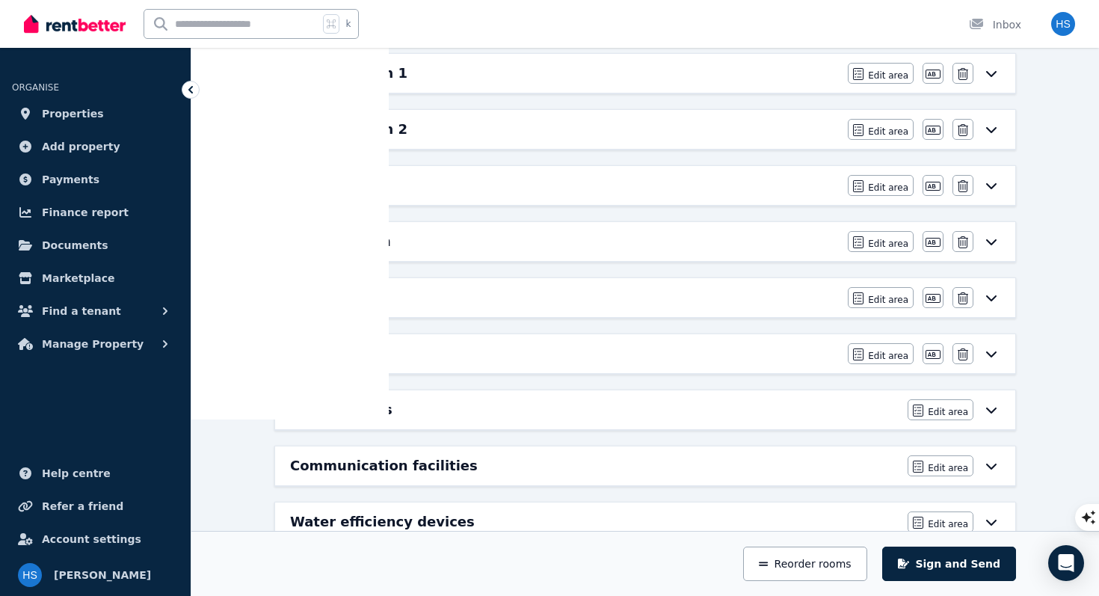
click at [367, 354] on div "Pool Room" at bounding box center [564, 353] width 549 height 21
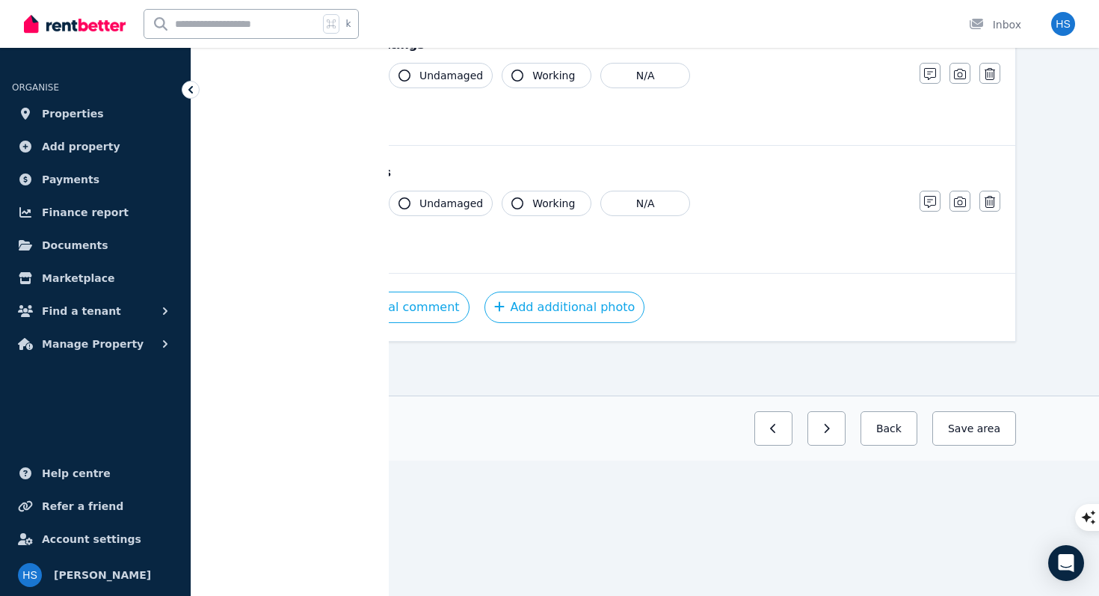
scroll to position [0, 0]
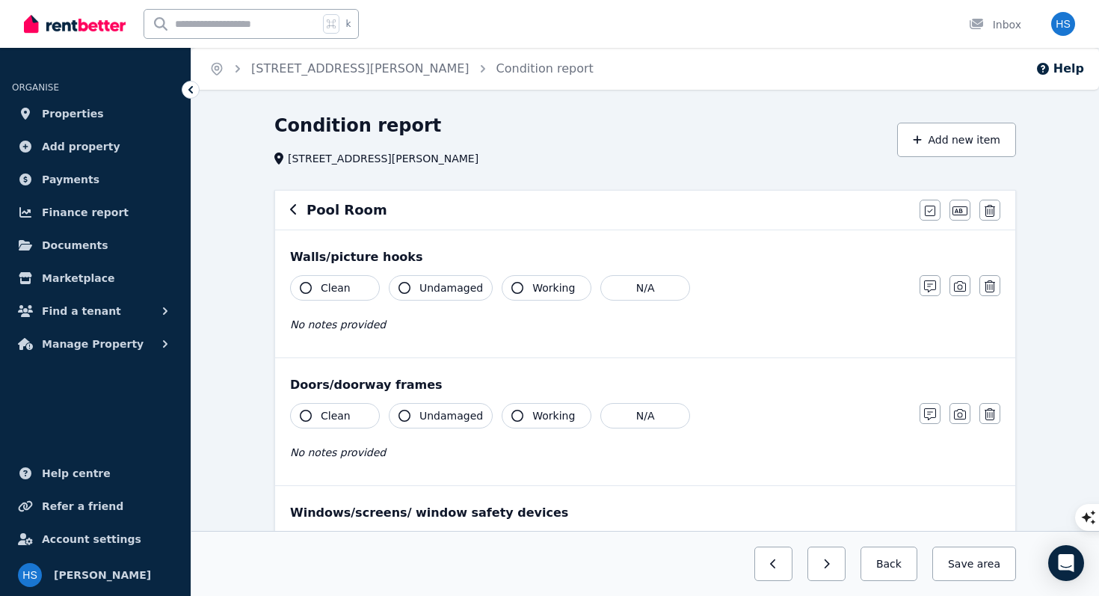
click at [342, 290] on span "Clean" at bounding box center [336, 287] width 30 height 15
click at [928, 291] on icon "button" at bounding box center [930, 286] width 12 height 12
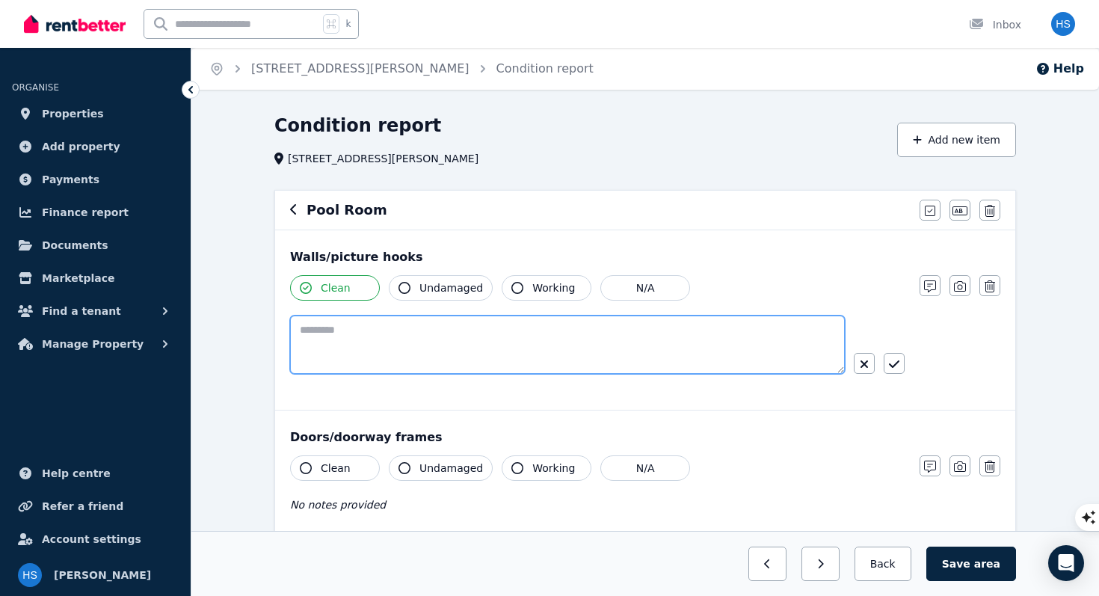
click at [631, 353] on textarea at bounding box center [567, 344] width 555 height 58
type textarea "**********"
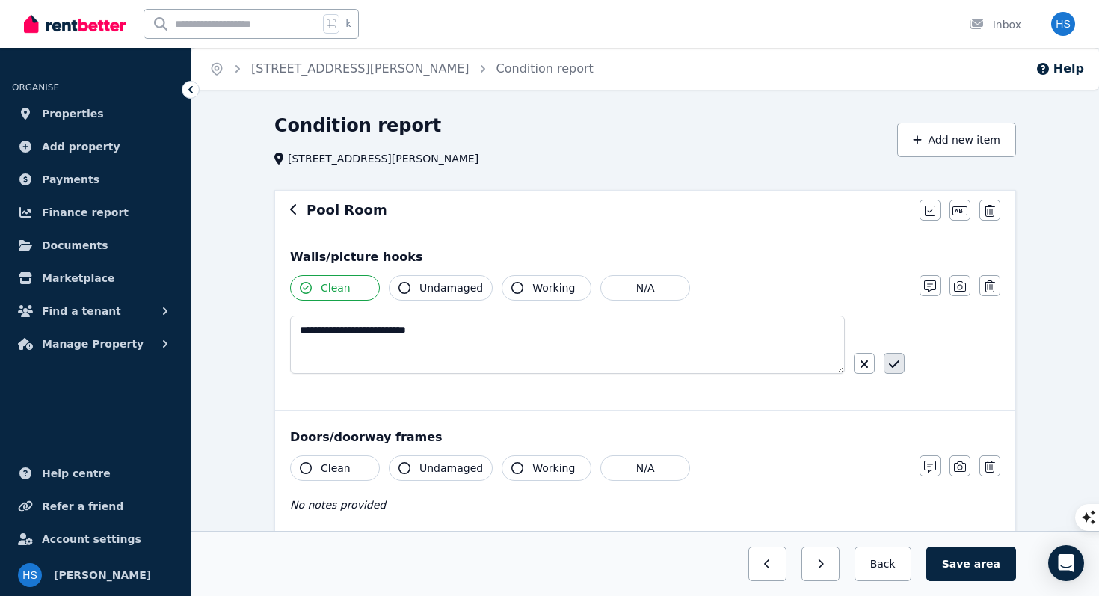
click at [900, 359] on button "button" at bounding box center [893, 363] width 21 height 21
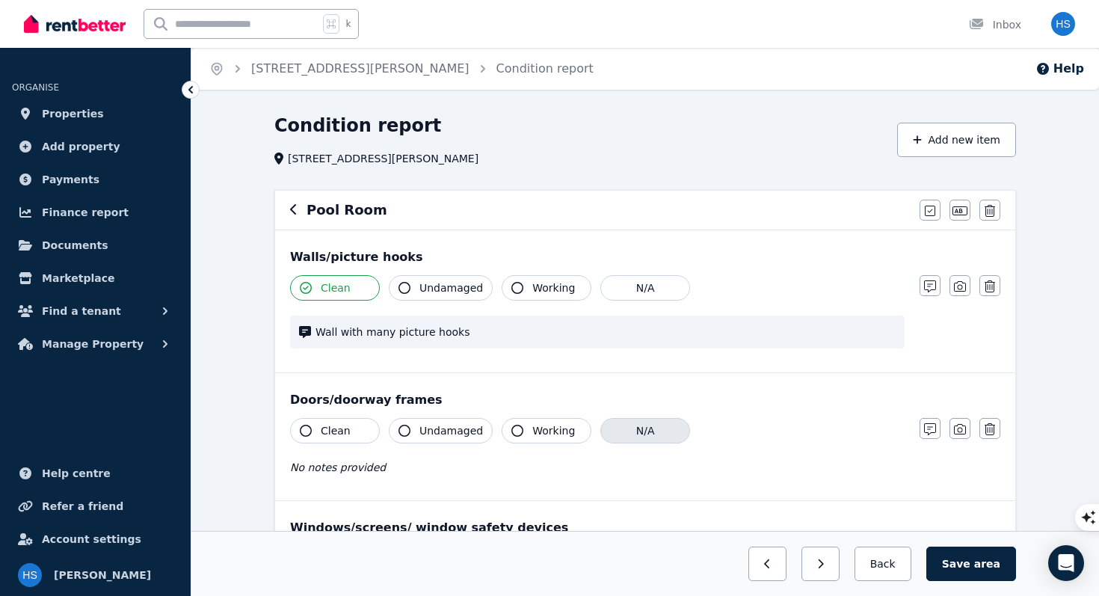
click at [632, 431] on button "N/A" at bounding box center [645, 430] width 90 height 25
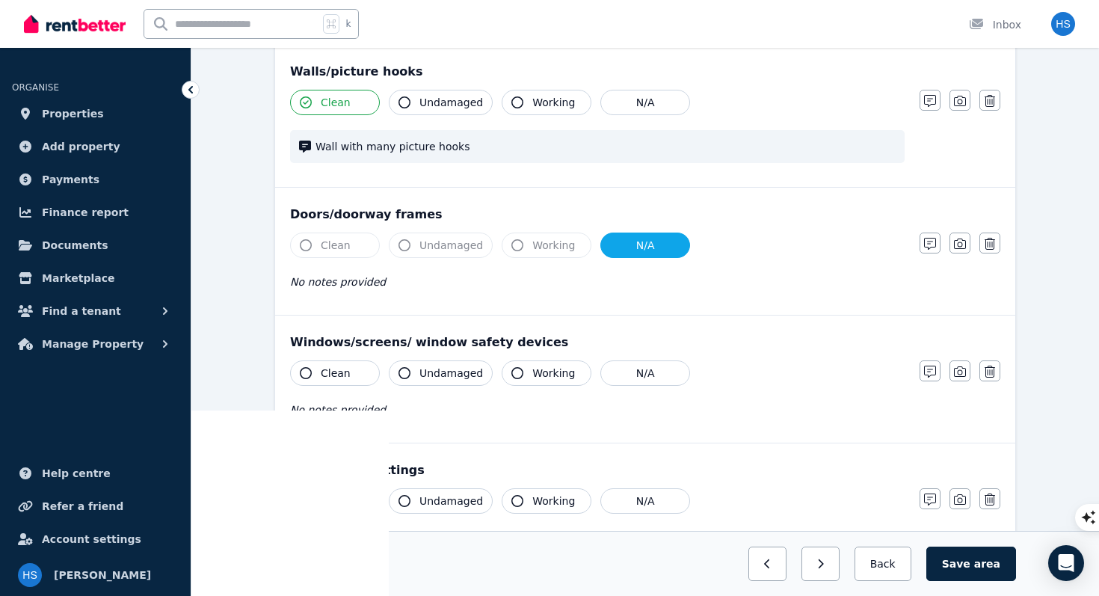
scroll to position [187, 0]
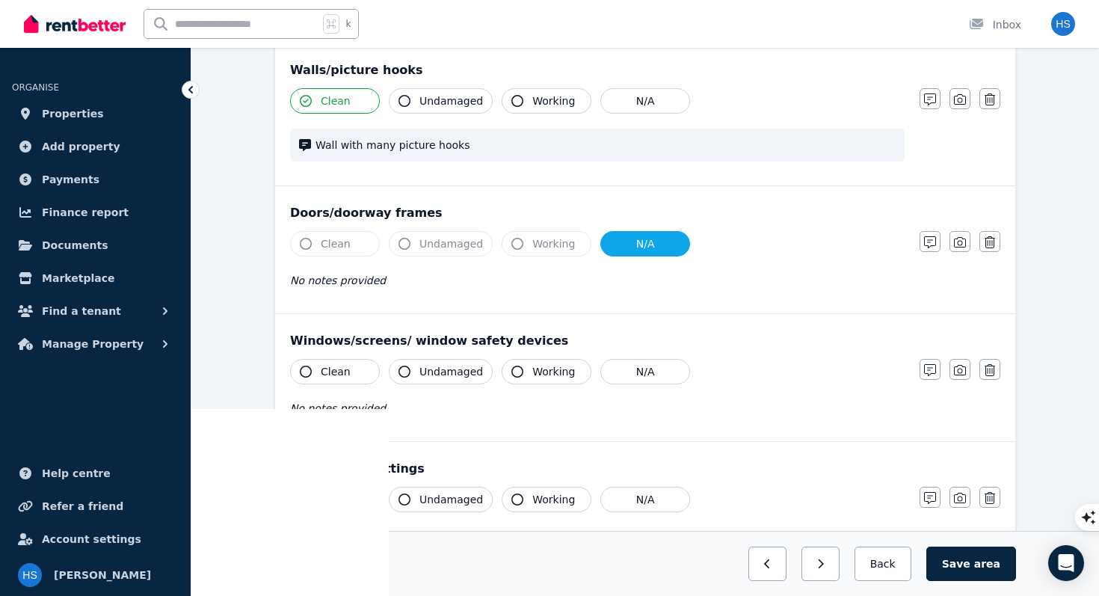
click at [328, 371] on span "Clean" at bounding box center [336, 371] width 30 height 15
click at [418, 374] on button "Undamaged" at bounding box center [441, 371] width 104 height 25
click at [532, 376] on span "Working" at bounding box center [553, 371] width 43 height 15
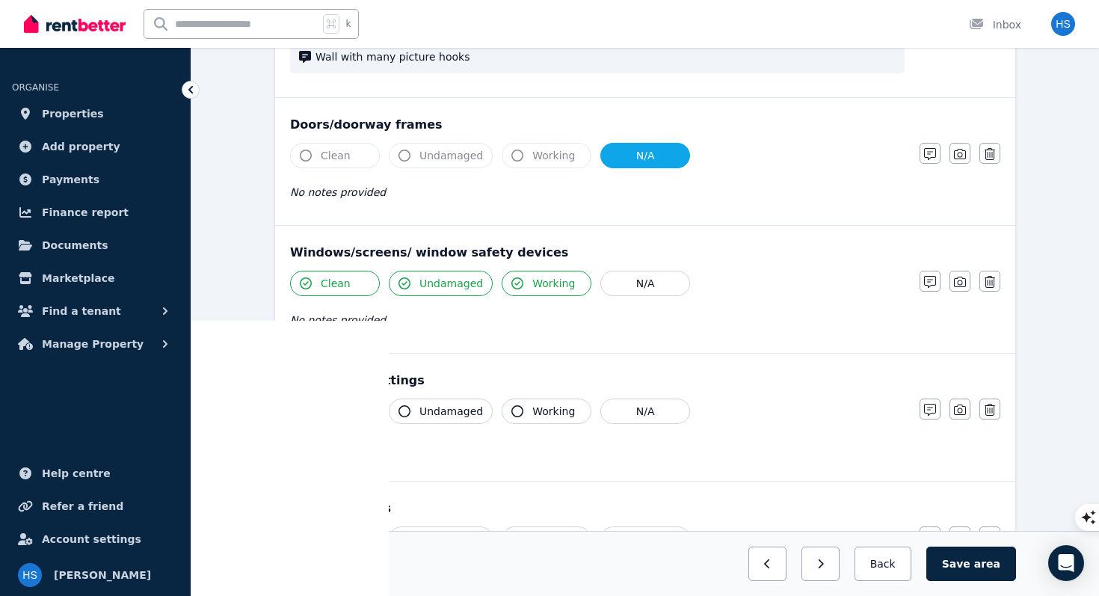
scroll to position [282, 0]
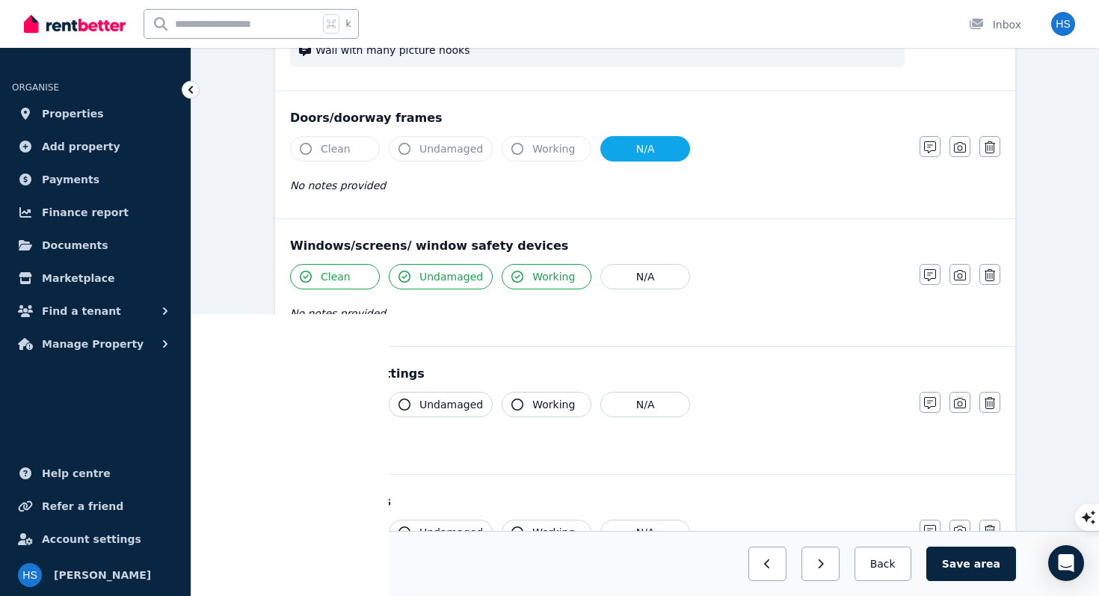
click at [350, 404] on button "Clean" at bounding box center [335, 404] width 90 height 25
click at [458, 408] on span "Undamaged" at bounding box center [451, 404] width 64 height 15
click at [537, 404] on span "Working" at bounding box center [553, 404] width 43 height 15
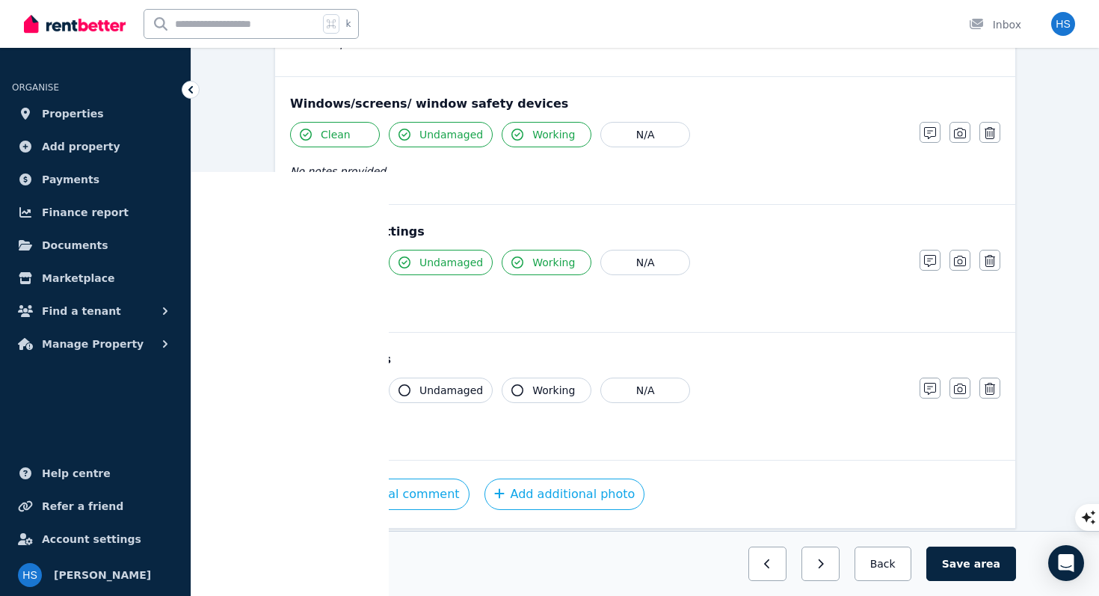
scroll to position [437, 0]
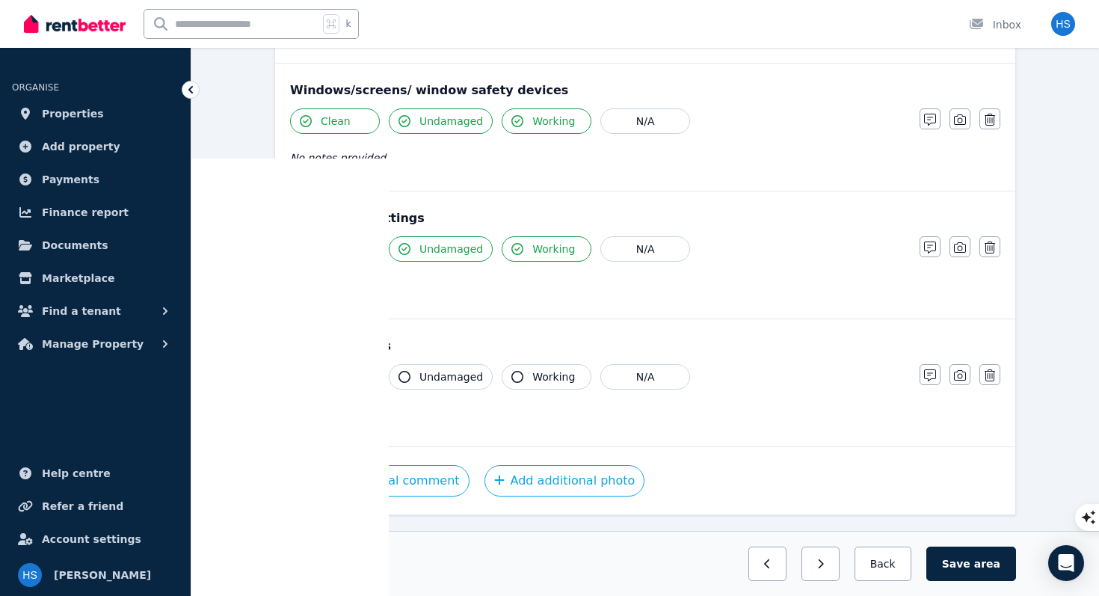
click at [333, 372] on span "Clean" at bounding box center [336, 376] width 30 height 15
click at [443, 374] on span "Undamaged" at bounding box center [451, 376] width 64 height 15
click at [540, 374] on span "Working" at bounding box center [553, 376] width 43 height 15
click at [982, 570] on span "area" at bounding box center [987, 563] width 26 height 15
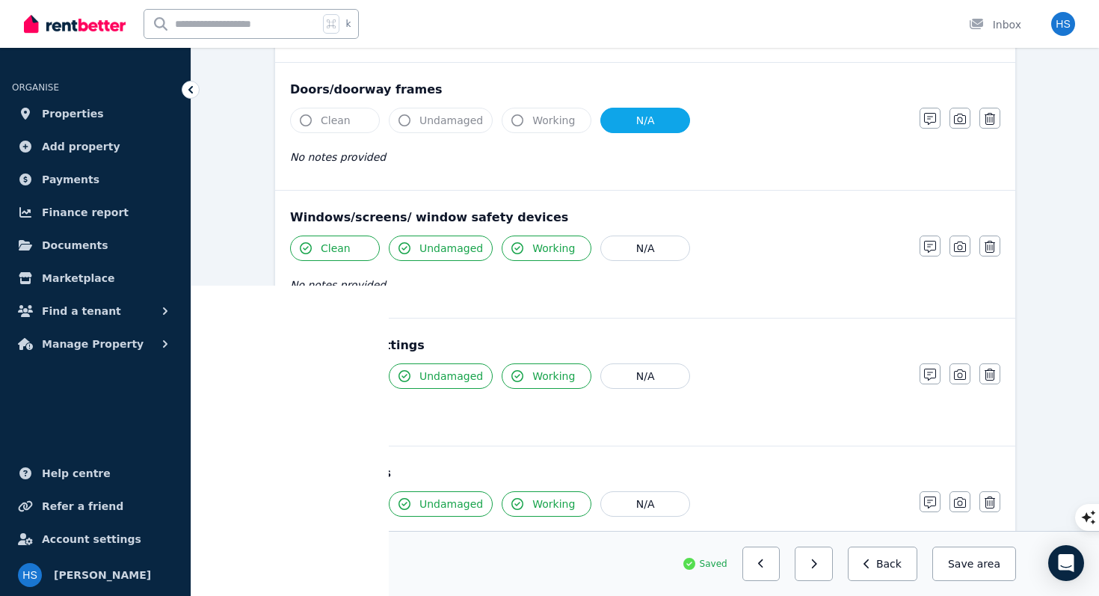
scroll to position [0, 0]
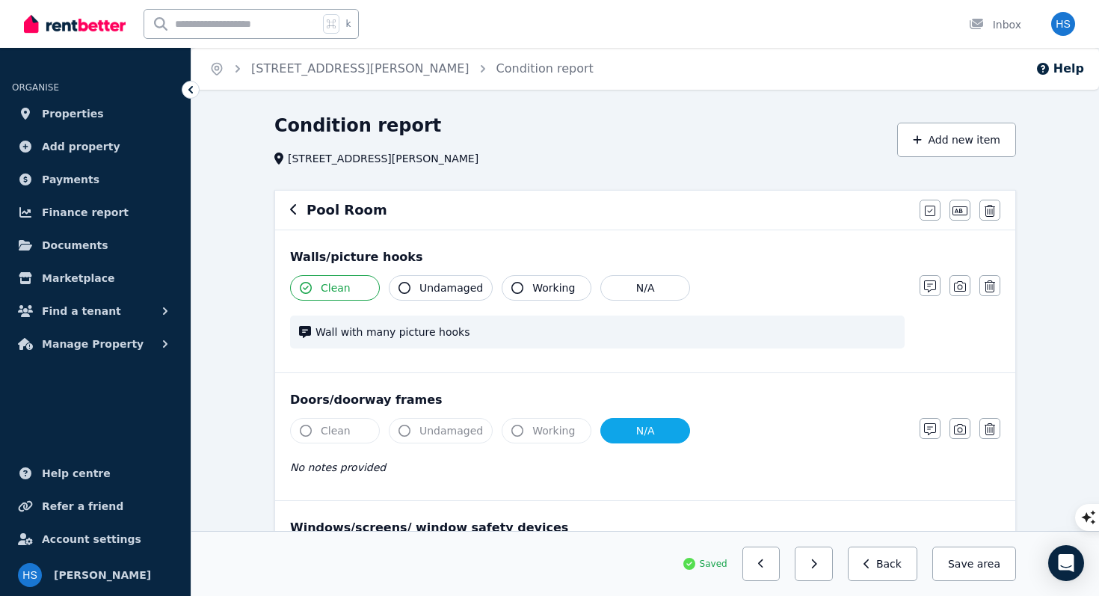
click at [291, 206] on icon "button" at bounding box center [293, 209] width 7 height 12
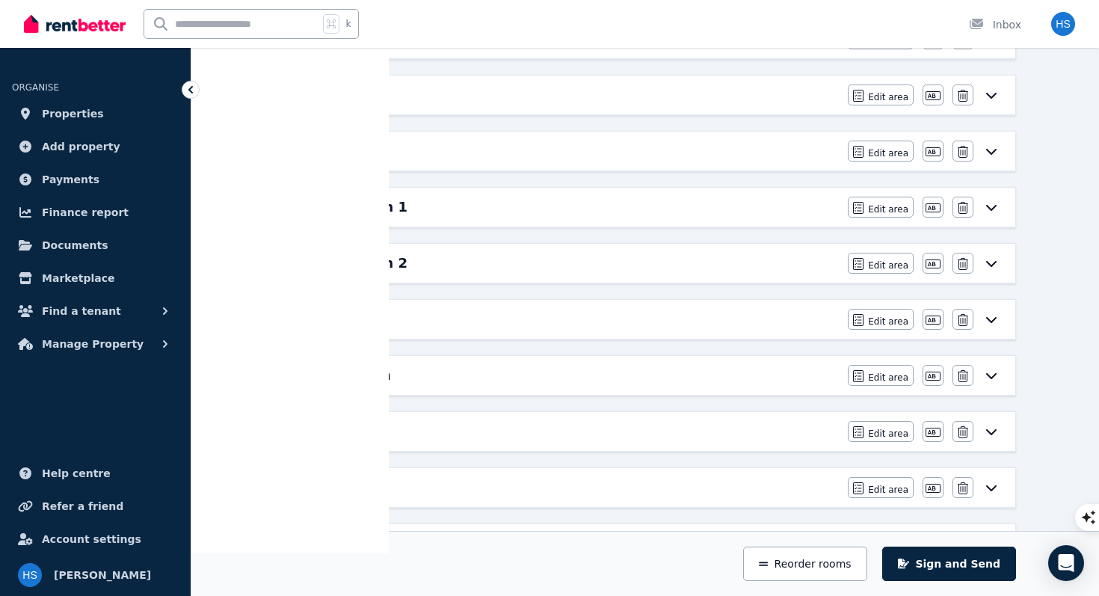
scroll to position [640, 0]
click at [335, 380] on h6 "Powder room" at bounding box center [340, 373] width 101 height 21
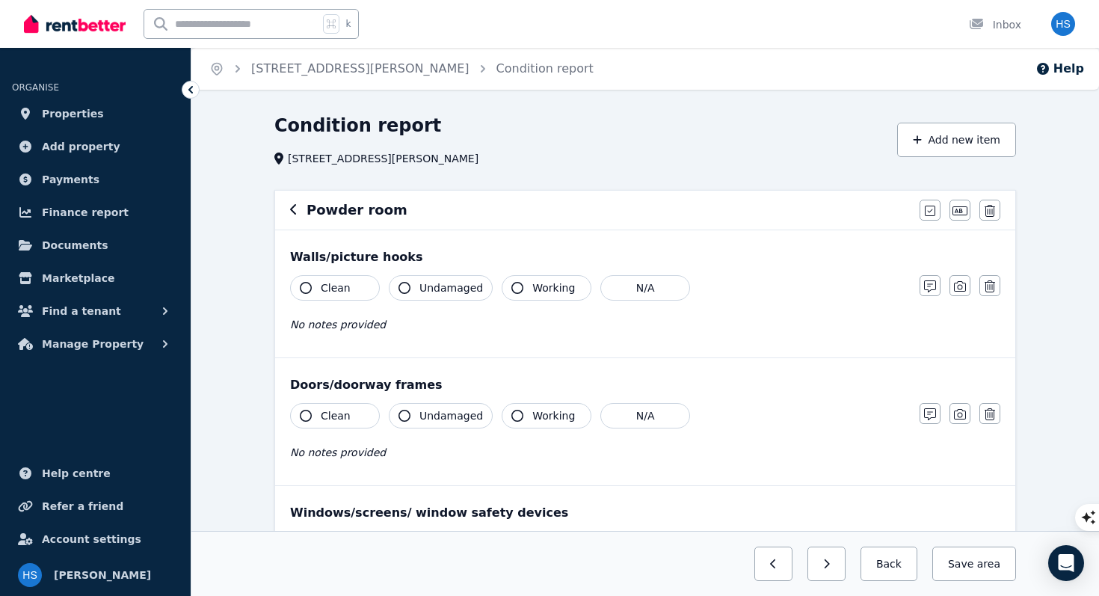
click at [339, 291] on span "Clean" at bounding box center [336, 287] width 30 height 15
click at [434, 286] on span "Undamaged" at bounding box center [451, 287] width 64 height 15
click at [338, 420] on span "Clean" at bounding box center [336, 415] width 30 height 15
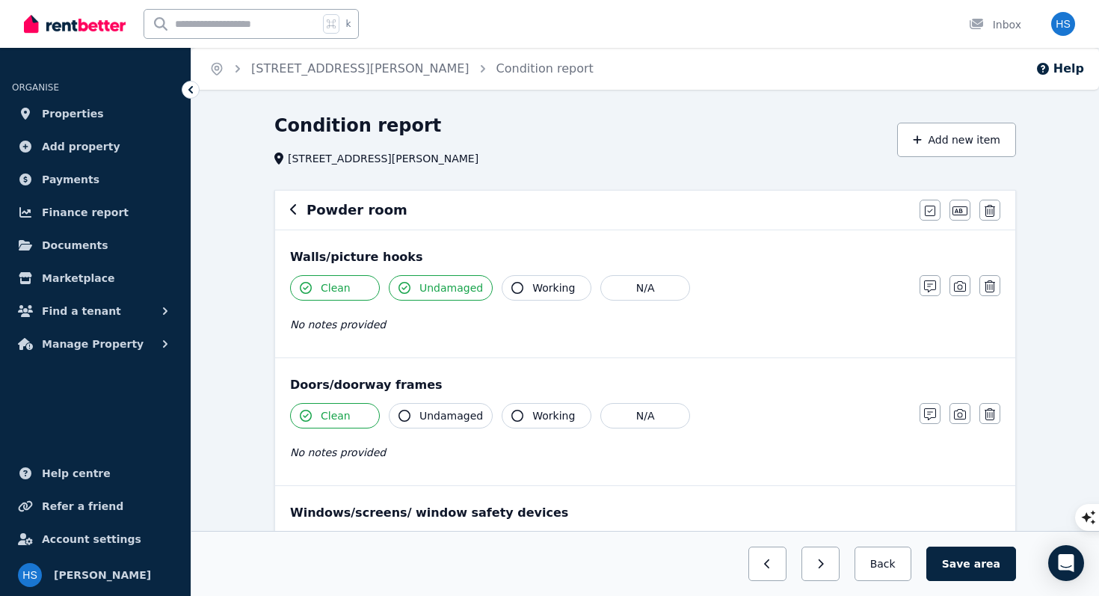
click at [462, 422] on span "Undamaged" at bounding box center [451, 415] width 64 height 15
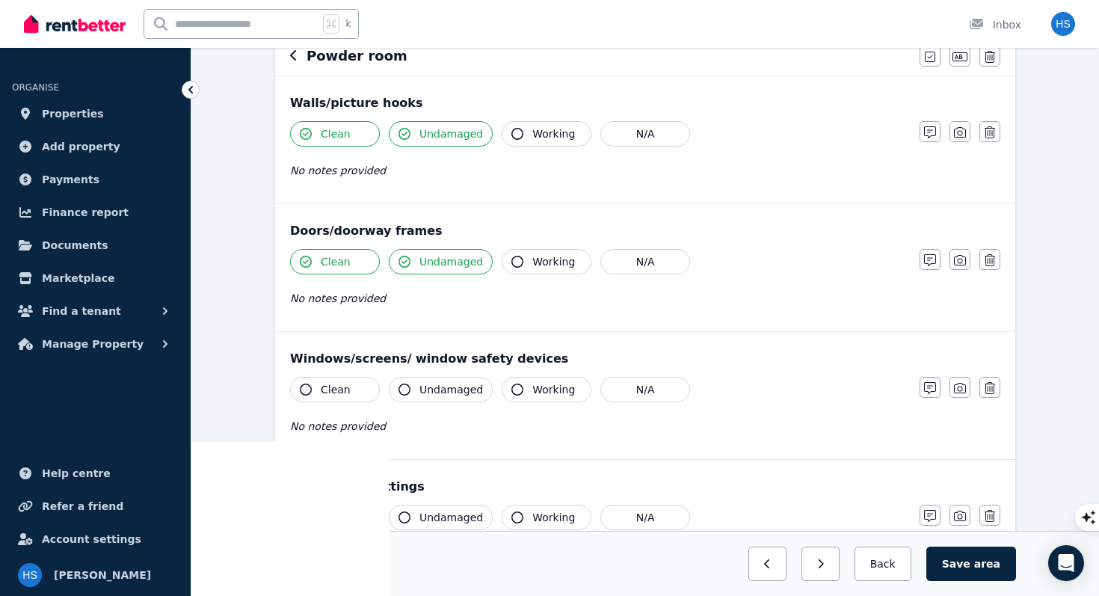
scroll to position [155, 0]
click at [549, 253] on span "Working" at bounding box center [553, 260] width 43 height 15
click at [333, 392] on span "Clean" at bounding box center [336, 388] width 30 height 15
click at [369, 389] on button "Clean" at bounding box center [335, 388] width 90 height 25
click at [658, 386] on button "N/A" at bounding box center [645, 388] width 90 height 25
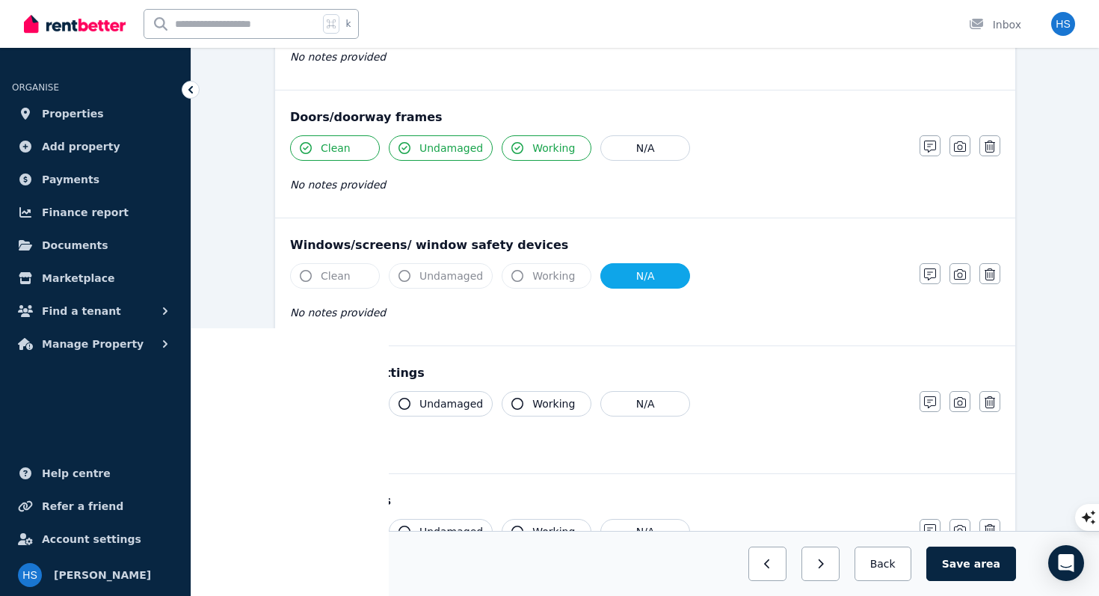
scroll to position [270, 0]
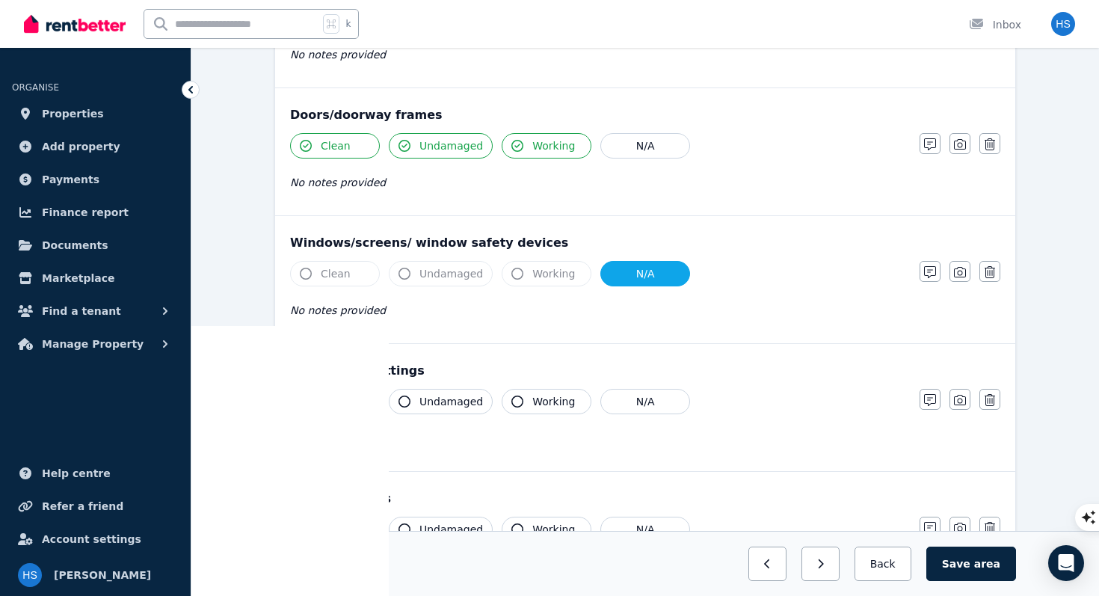
click at [342, 404] on span "Clean" at bounding box center [336, 401] width 30 height 15
click at [459, 404] on span "Undamaged" at bounding box center [451, 401] width 64 height 15
click at [534, 403] on span "Working" at bounding box center [553, 401] width 43 height 15
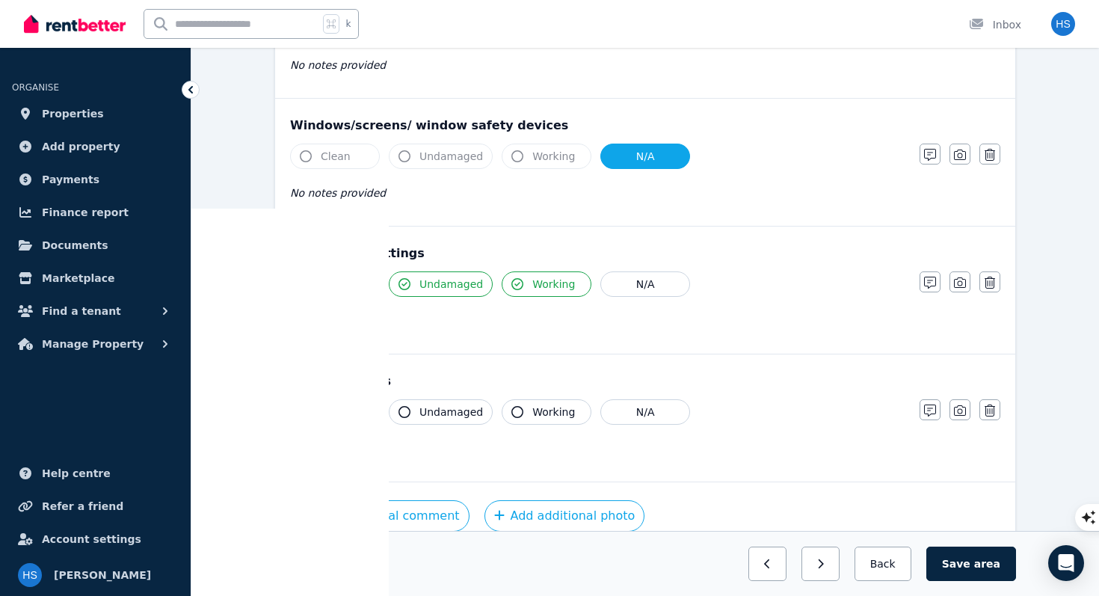
scroll to position [401, 0]
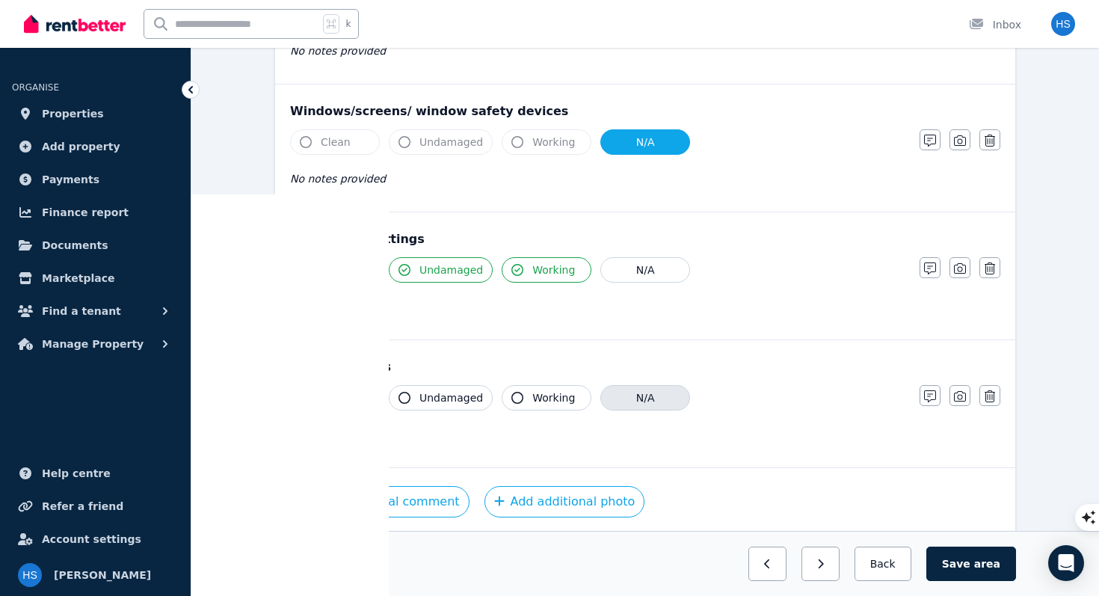
click at [626, 395] on button "N/A" at bounding box center [645, 397] width 90 height 25
click at [976, 568] on button "Save area" at bounding box center [971, 563] width 90 height 34
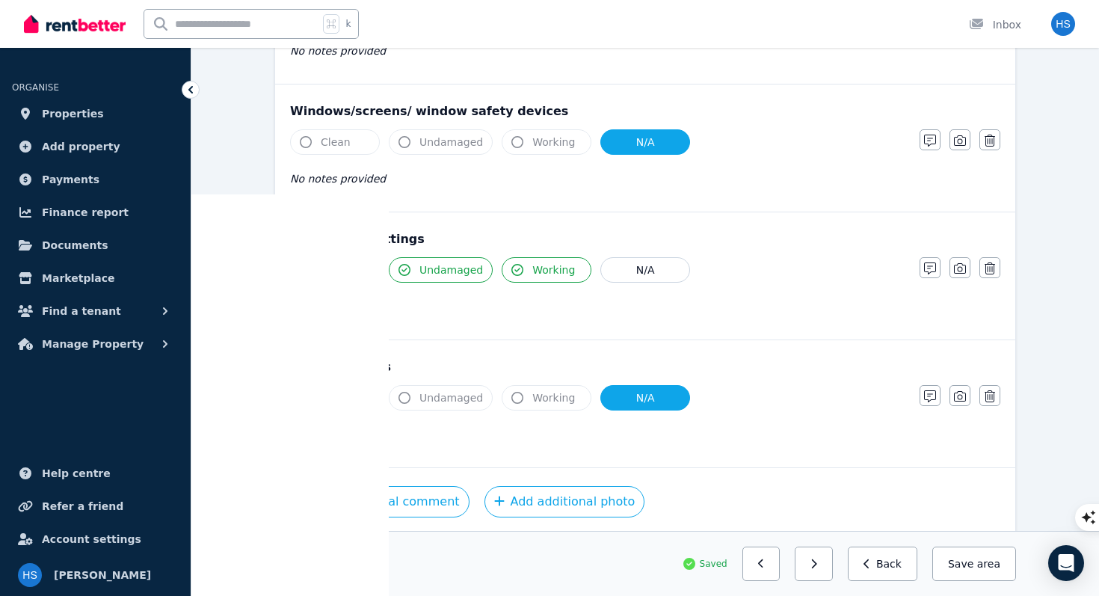
scroll to position [0, 0]
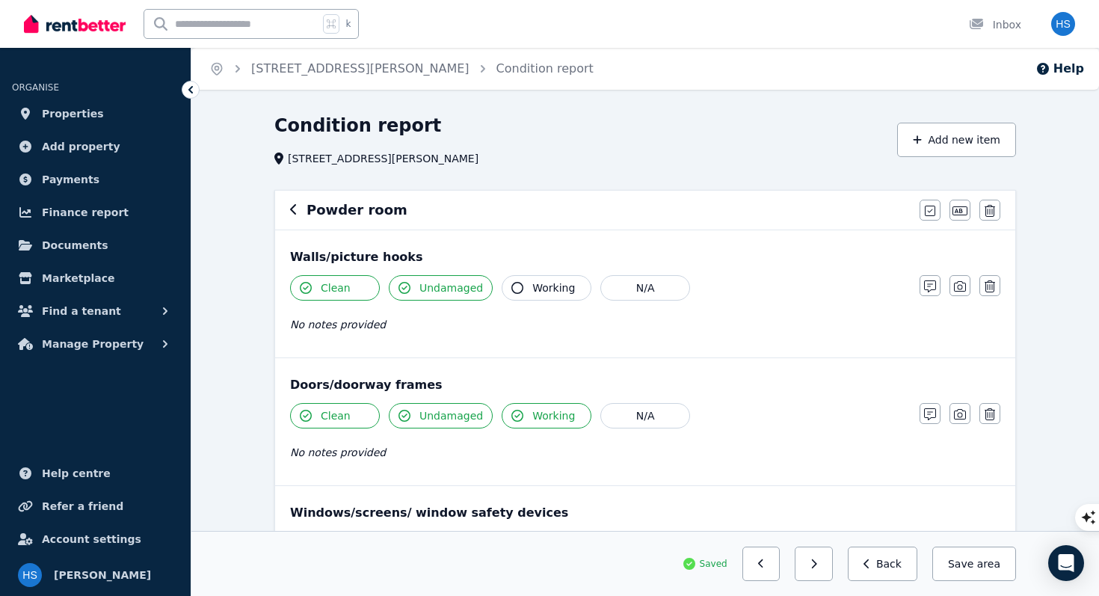
click at [291, 211] on icon "button" at bounding box center [293, 209] width 6 height 10
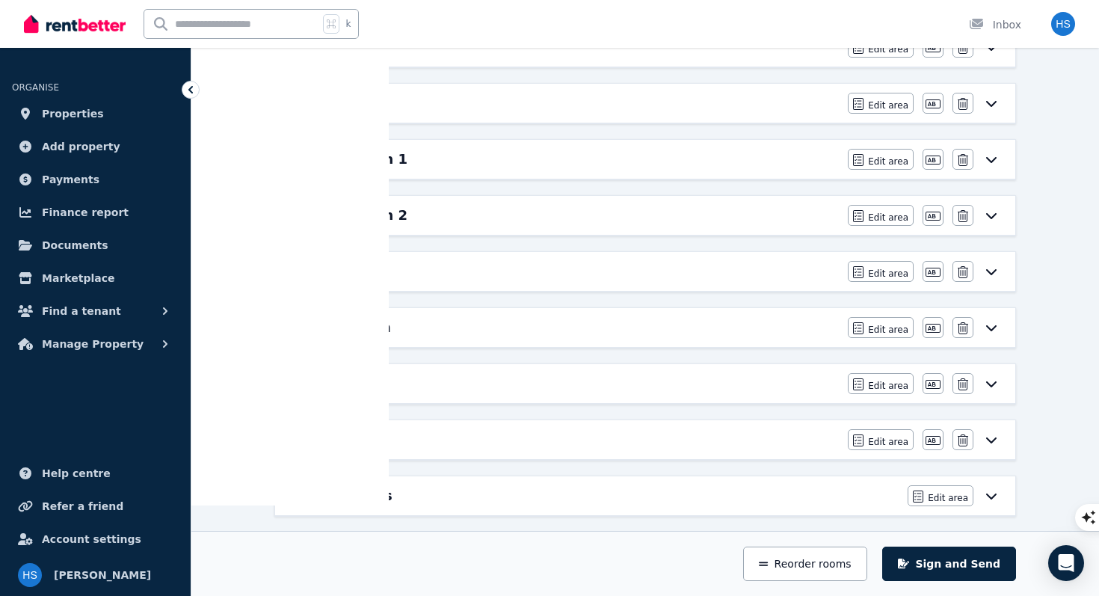
scroll to position [688, 0]
click at [357, 392] on div "Pantry room Edit area Edit area Edit name [GEOGRAPHIC_DATA]" at bounding box center [645, 381] width 740 height 39
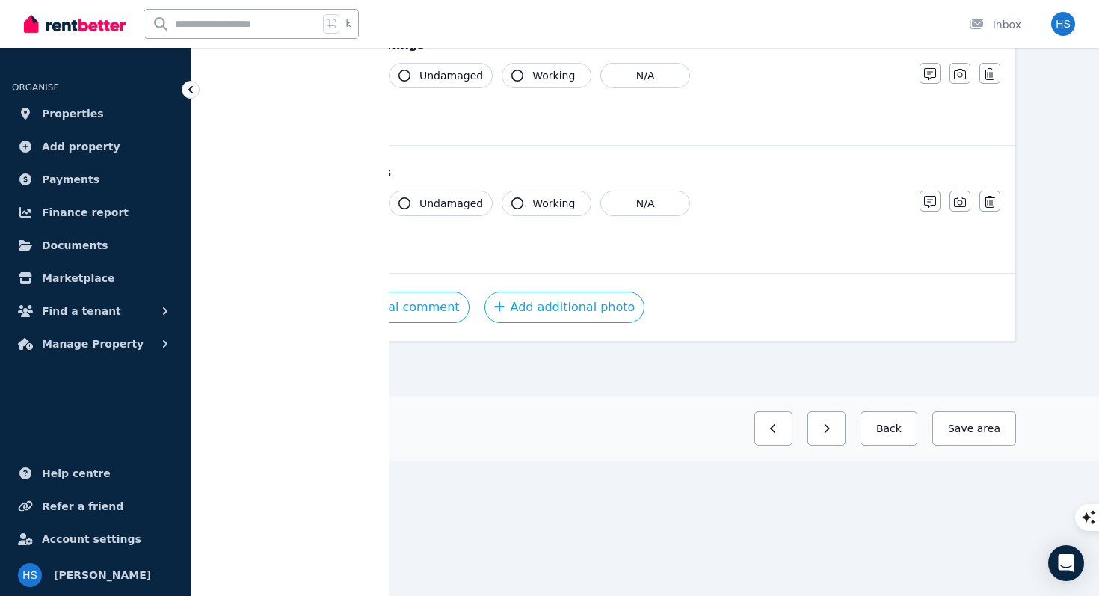
scroll to position [0, 0]
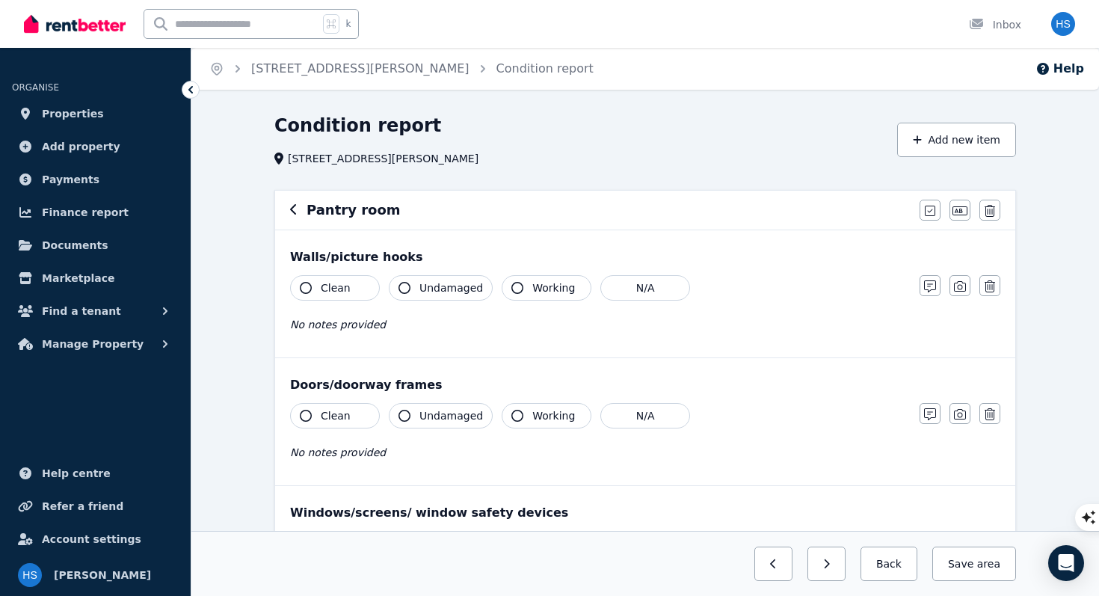
click at [342, 288] on span "Clean" at bounding box center [336, 287] width 30 height 15
click at [445, 293] on span "Undamaged" at bounding box center [451, 287] width 64 height 15
click at [344, 423] on button "Clean" at bounding box center [335, 415] width 90 height 25
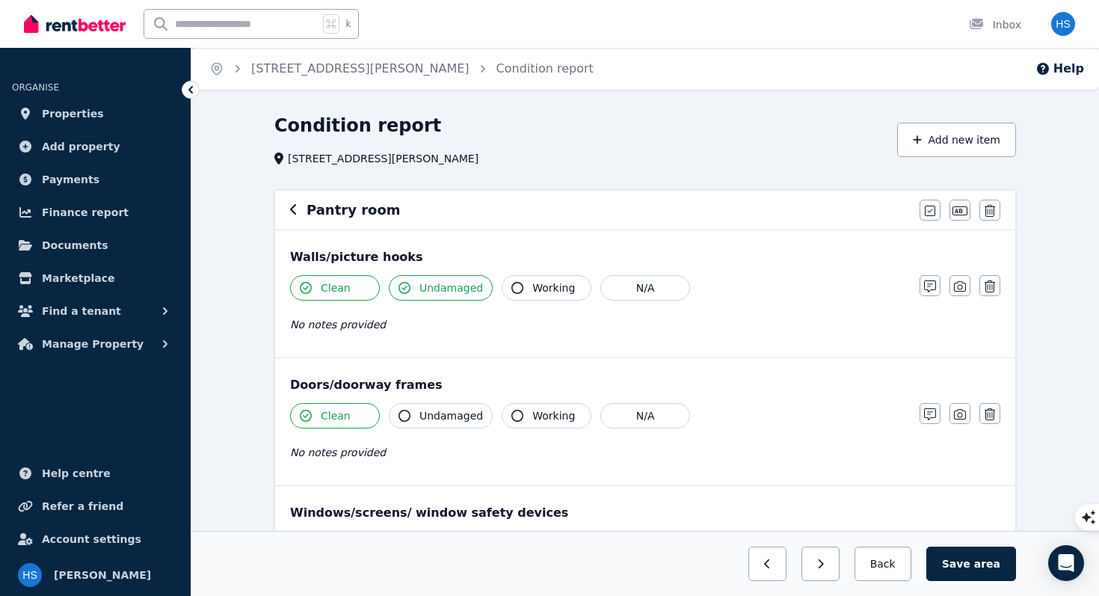
click at [539, 419] on span "Working" at bounding box center [553, 415] width 43 height 15
click at [927, 421] on button "button" at bounding box center [929, 413] width 21 height 21
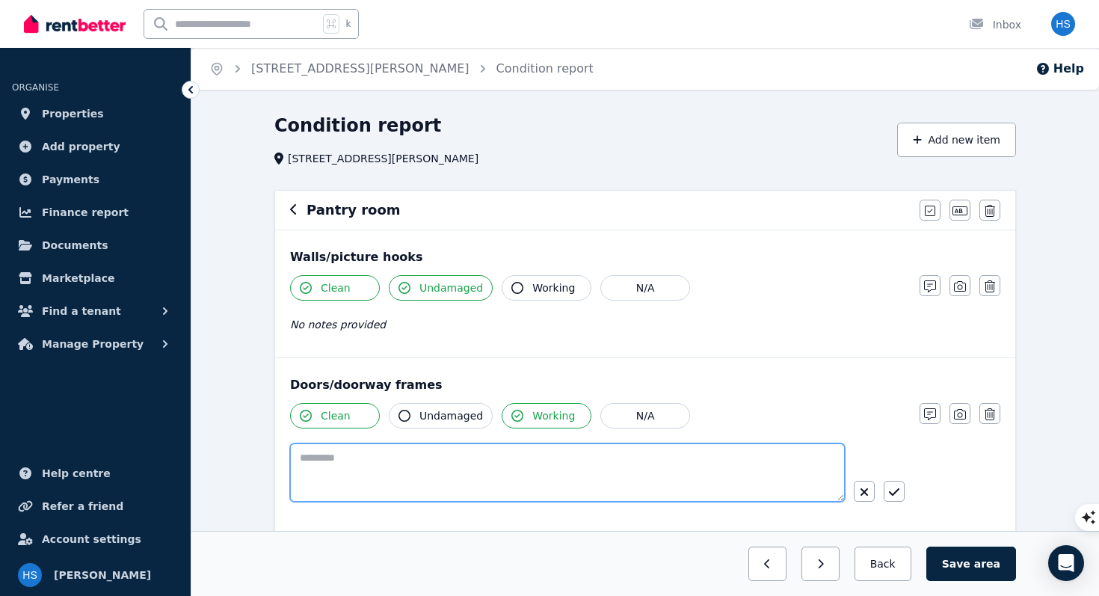
click at [511, 478] on textarea at bounding box center [567, 472] width 555 height 58
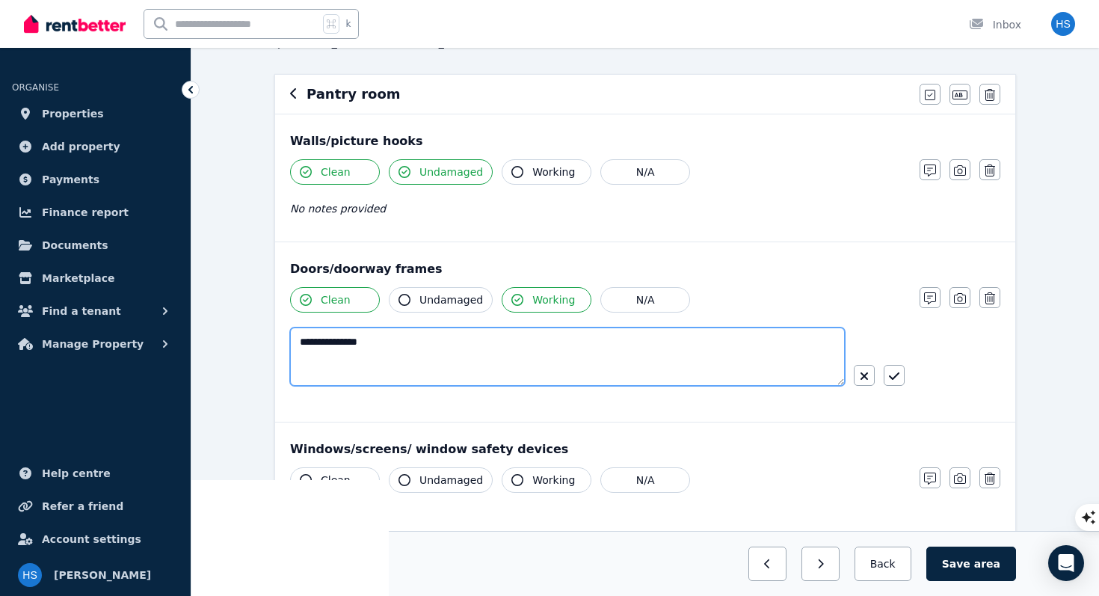
scroll to position [139, 0]
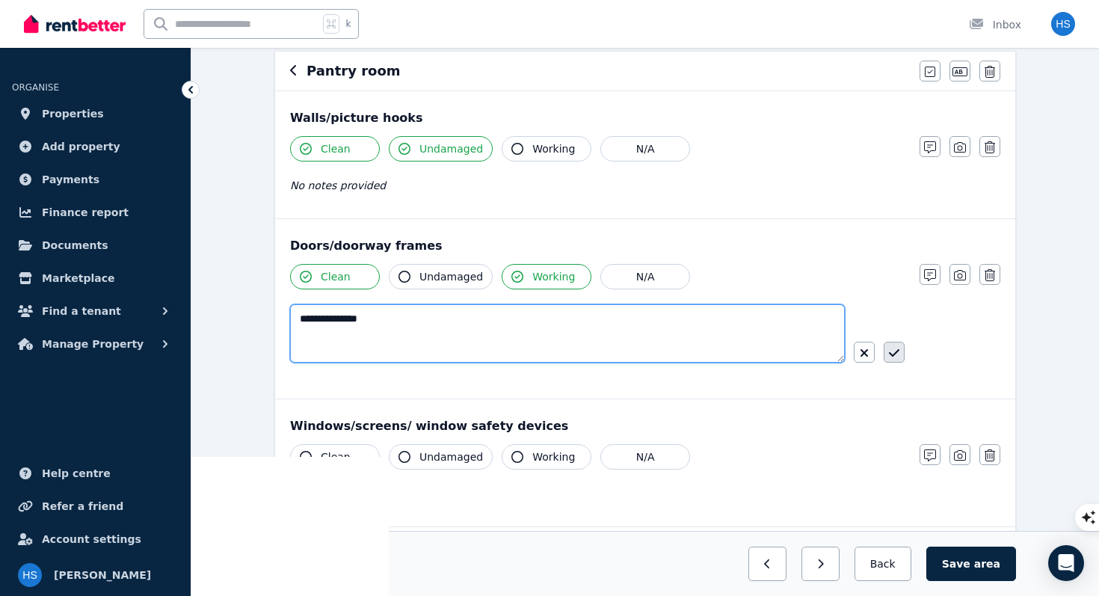
type textarea "**********"
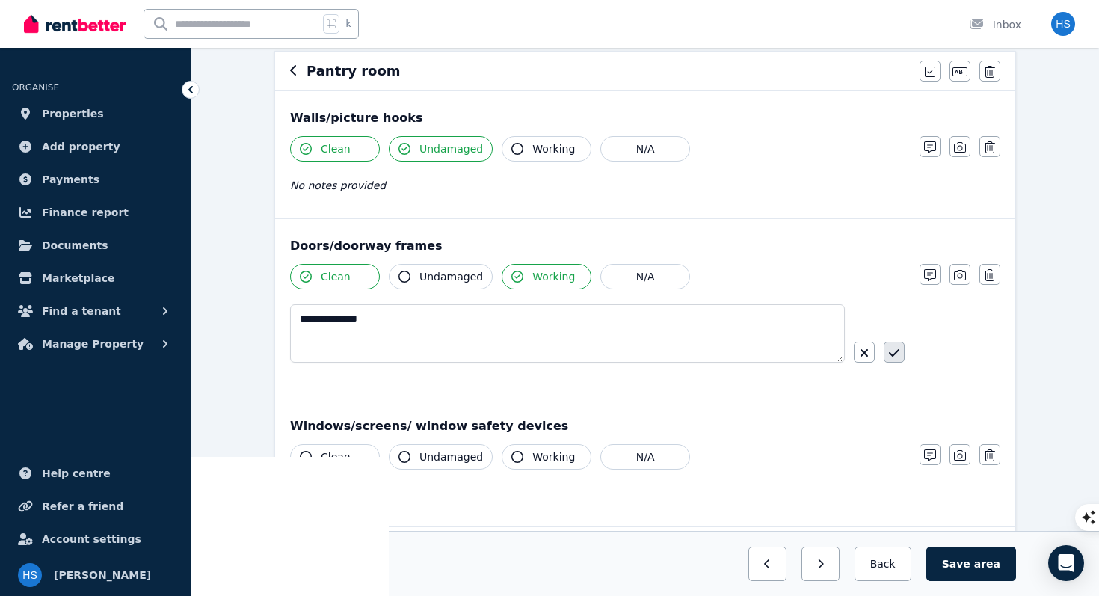
click at [896, 354] on icon "button" at bounding box center [894, 353] width 10 height 12
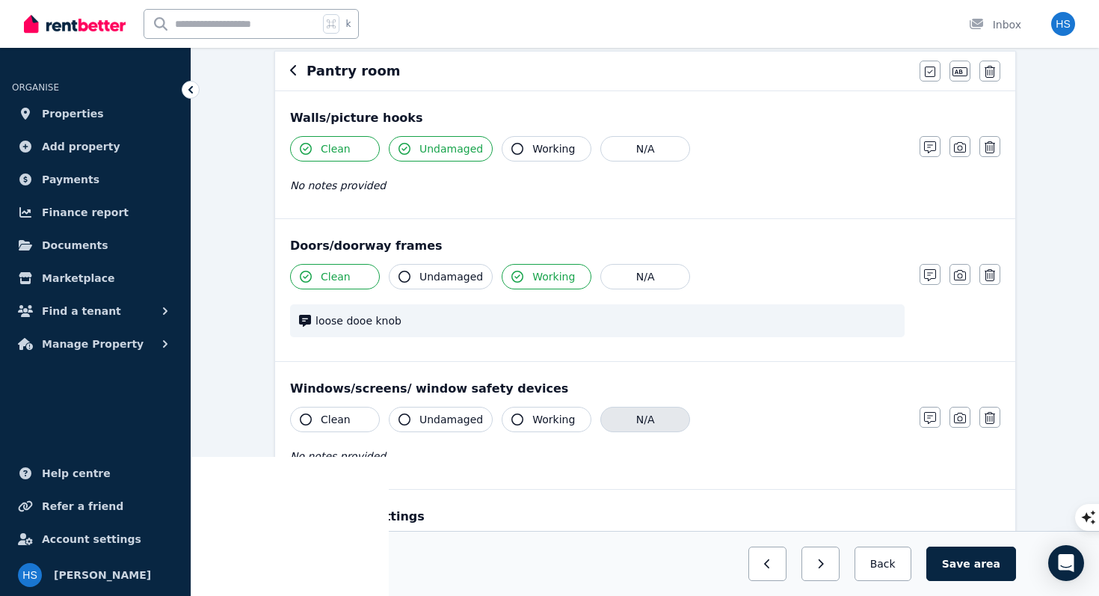
click at [664, 419] on button "N/A" at bounding box center [645, 419] width 90 height 25
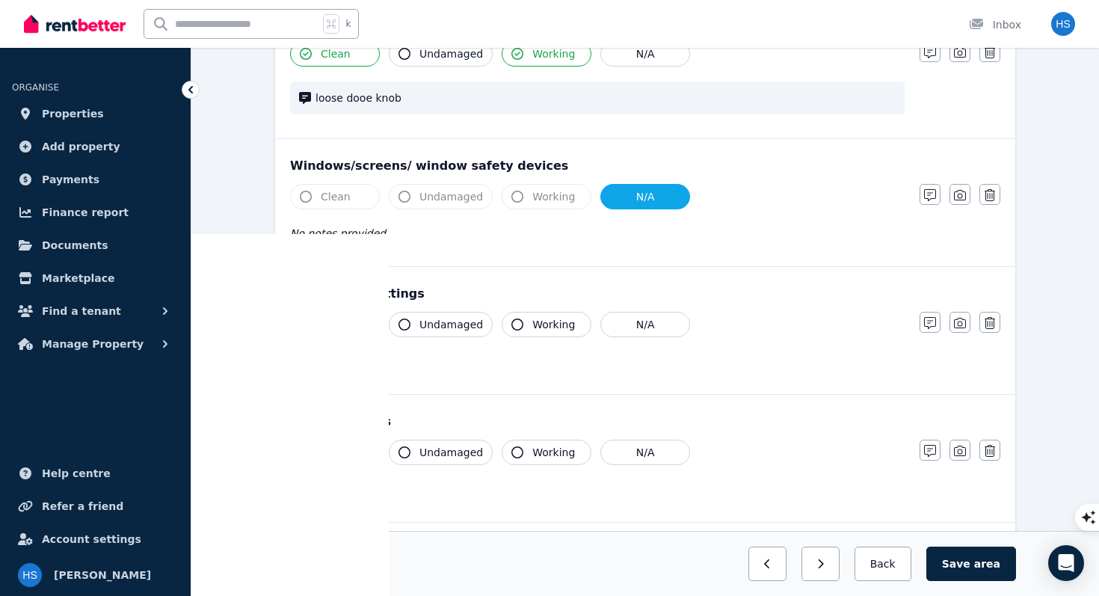
scroll to position [374, 0]
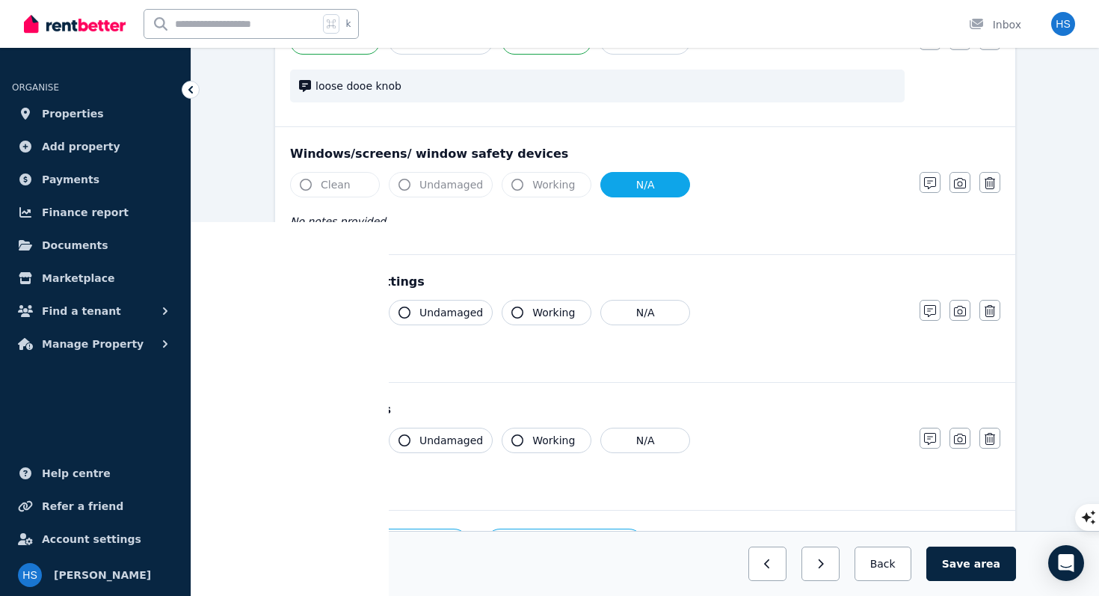
click at [333, 315] on span "Clean" at bounding box center [336, 312] width 30 height 15
click at [451, 315] on span "Undamaged" at bounding box center [451, 312] width 64 height 15
click at [540, 316] on span "Working" at bounding box center [553, 312] width 43 height 15
click at [623, 436] on button "N/A" at bounding box center [645, 440] width 90 height 25
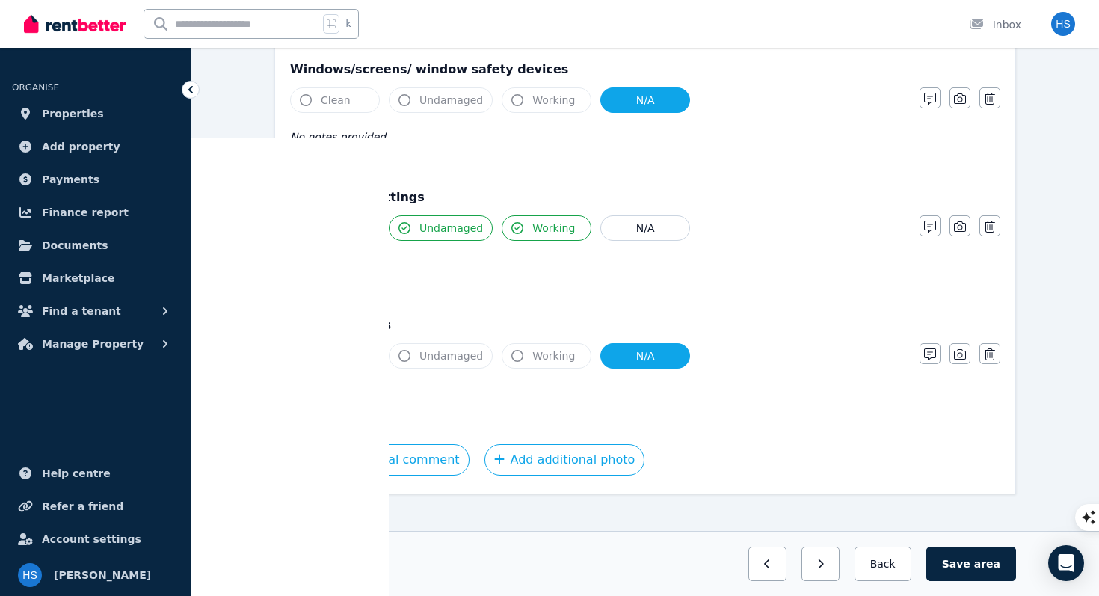
scroll to position [475, 0]
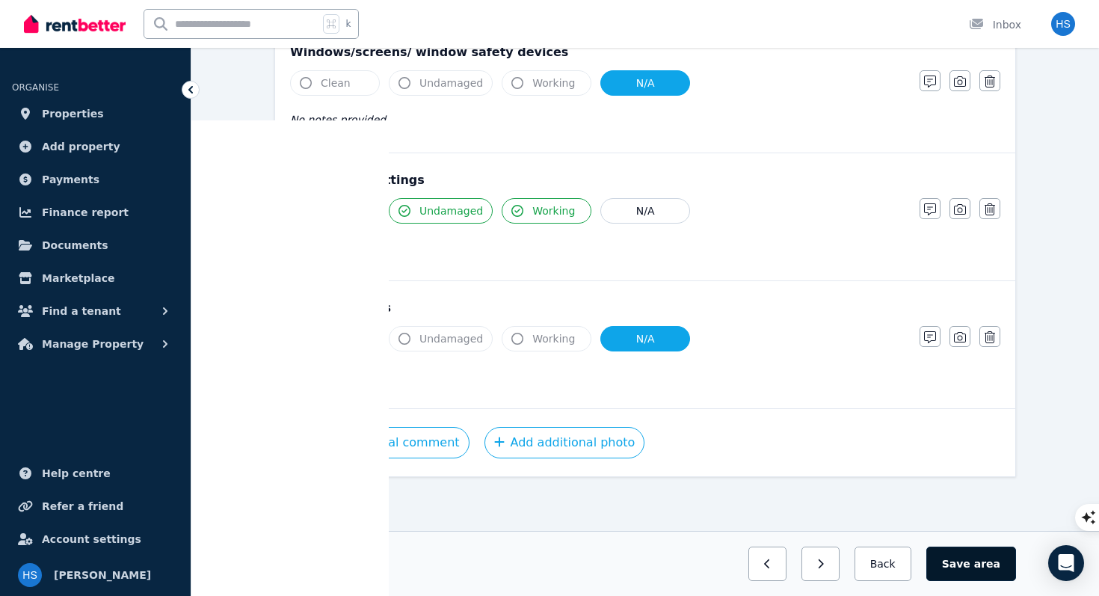
click at [985, 560] on span "area" at bounding box center [987, 563] width 26 height 15
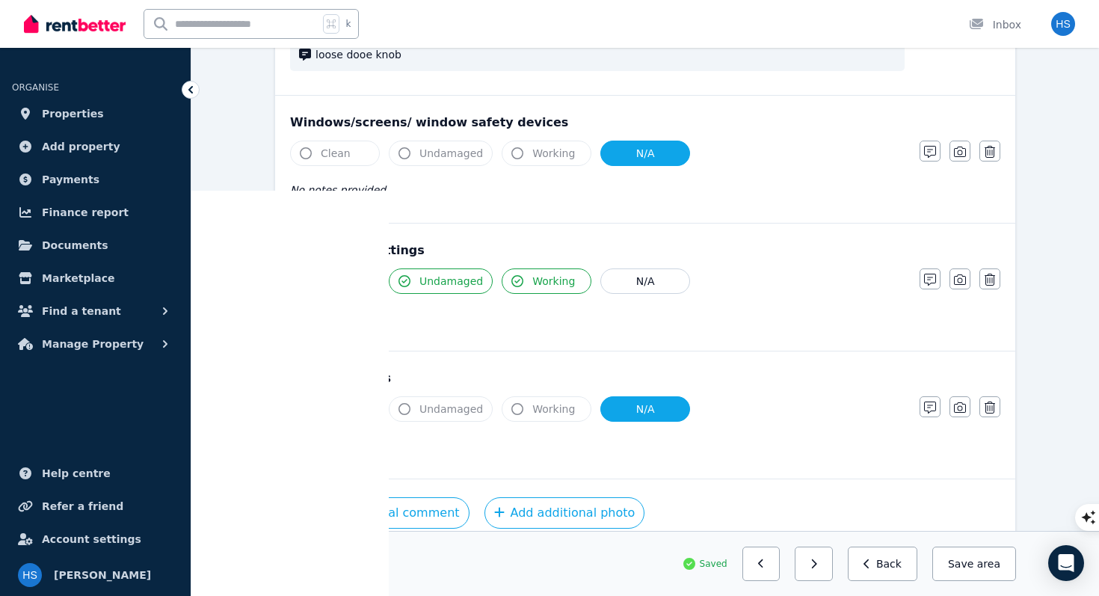
scroll to position [0, 0]
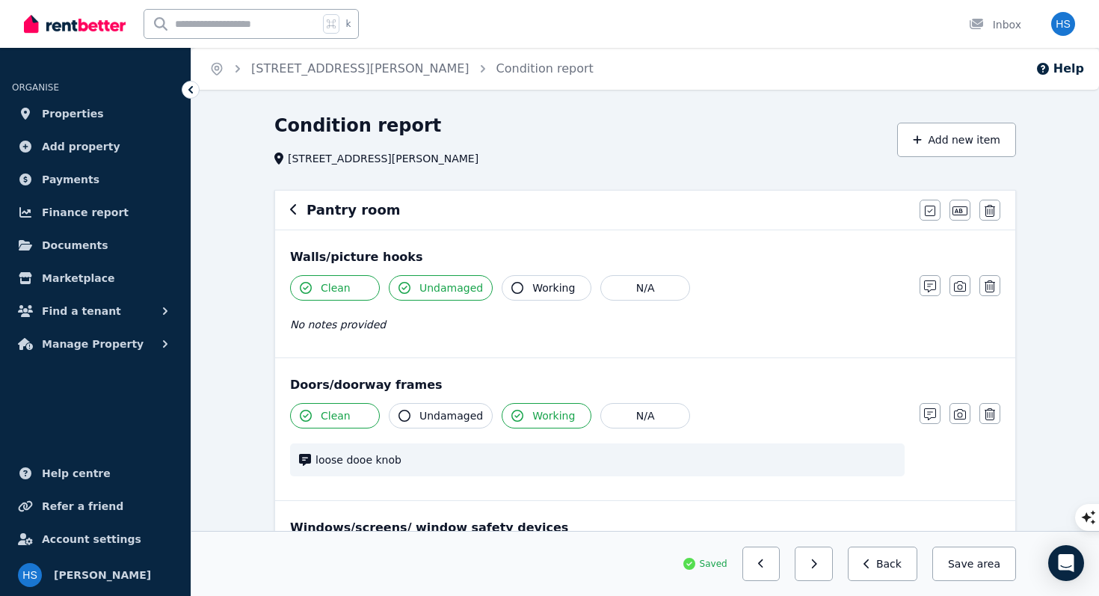
click at [301, 206] on div "Pantry room" at bounding box center [600, 210] width 620 height 21
click at [293, 209] on icon "button" at bounding box center [293, 209] width 7 height 12
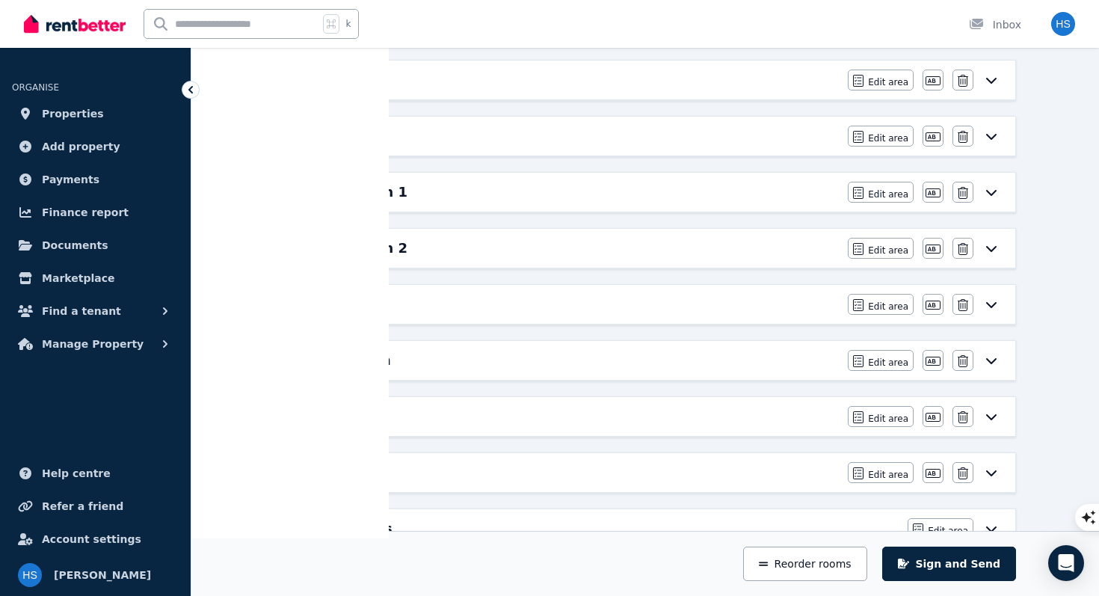
scroll to position [687, 0]
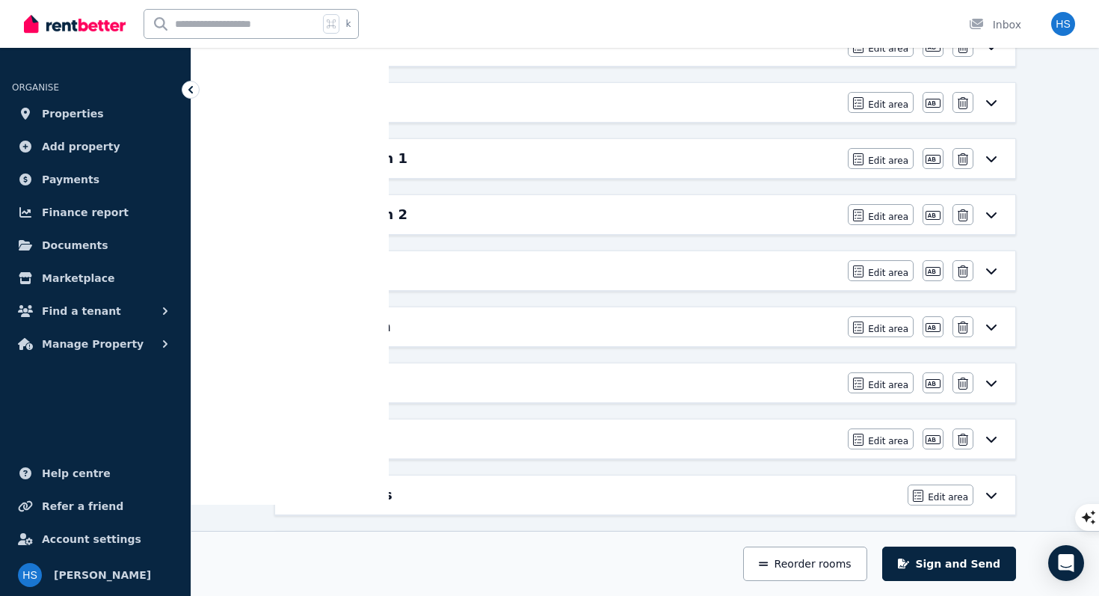
click at [339, 276] on h6 "Outdoor" at bounding box center [321, 270] width 62 height 21
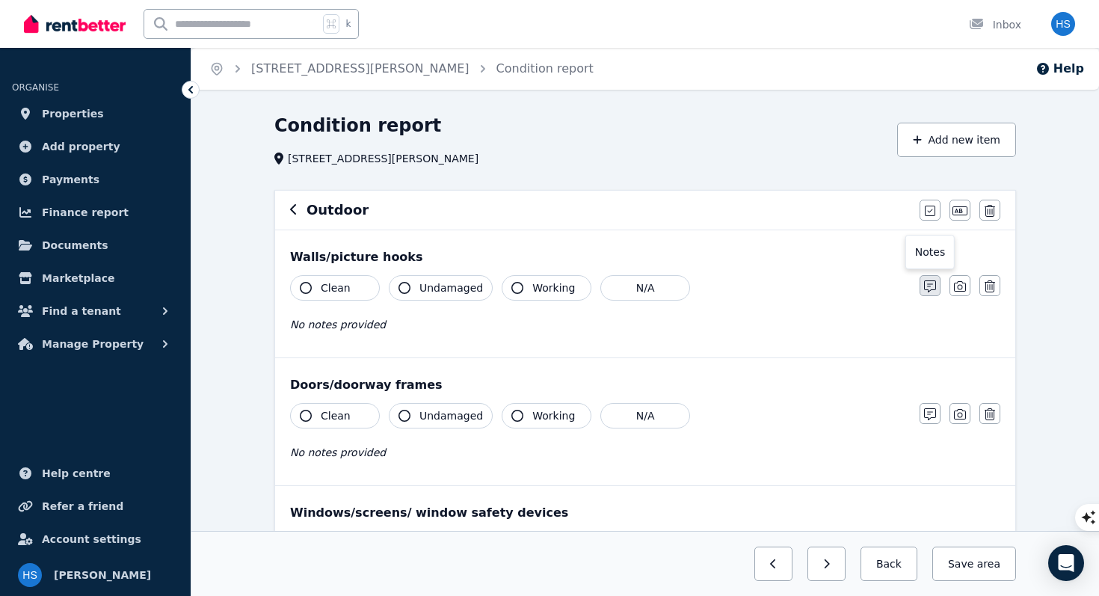
click at [932, 289] on icon "button" at bounding box center [930, 286] width 12 height 12
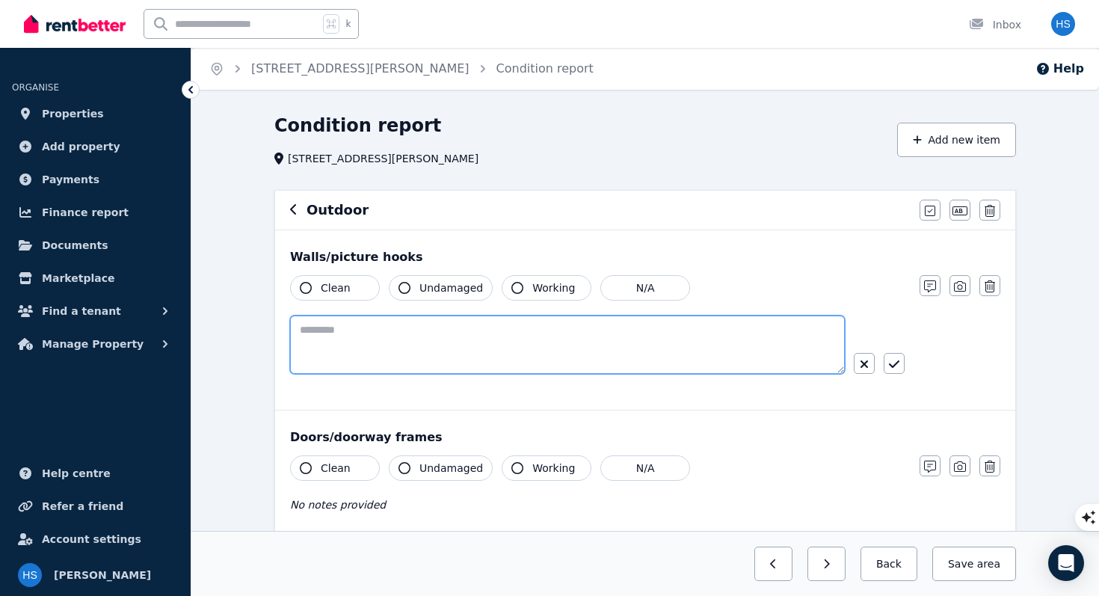
click at [636, 339] on textarea at bounding box center [567, 344] width 555 height 58
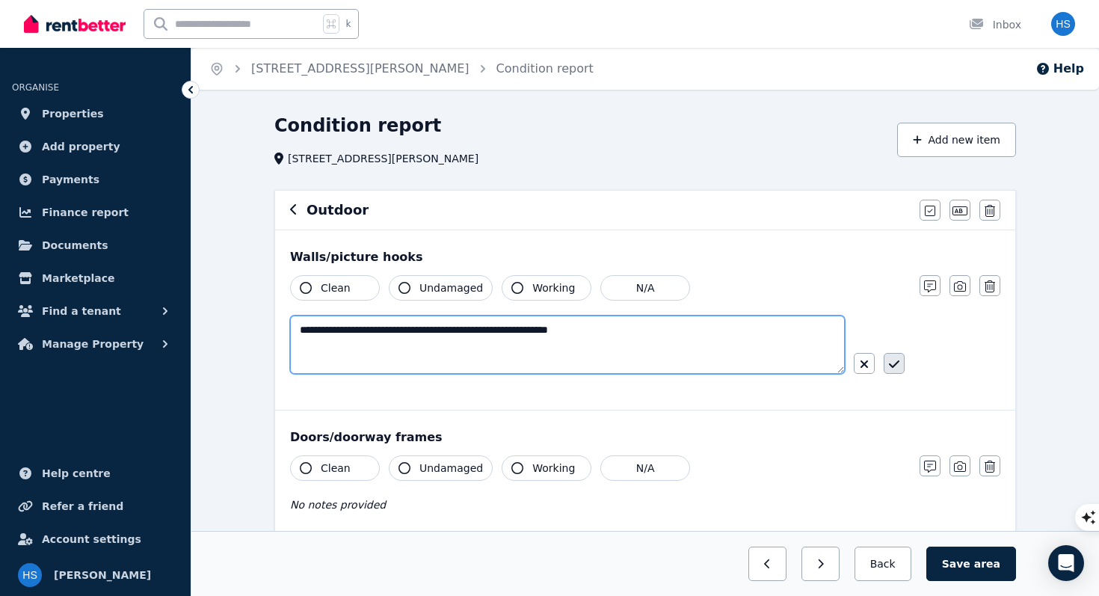
type textarea "**********"
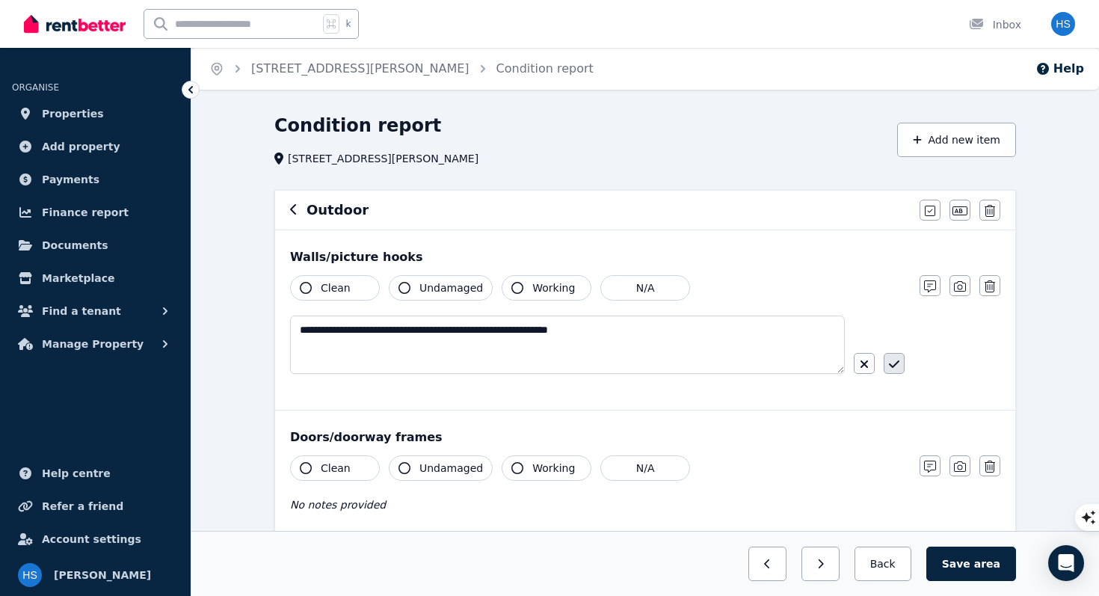
click at [895, 367] on icon "button" at bounding box center [894, 364] width 10 height 12
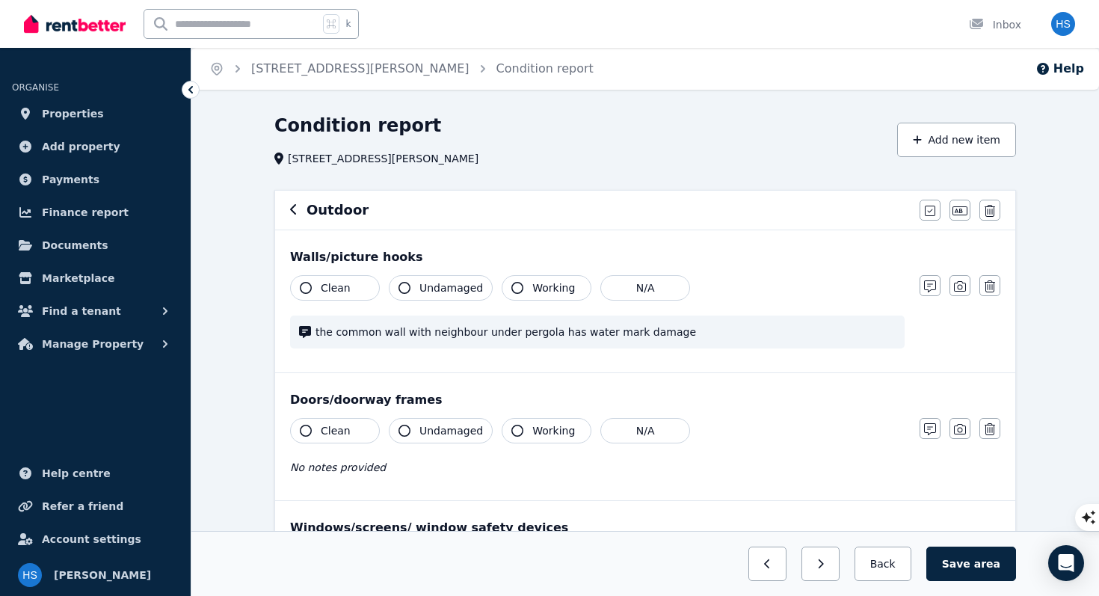
click at [342, 436] on span "Clean" at bounding box center [336, 430] width 30 height 15
click at [430, 433] on span "Undamaged" at bounding box center [451, 430] width 64 height 15
click at [534, 437] on span "Working" at bounding box center [553, 430] width 43 height 15
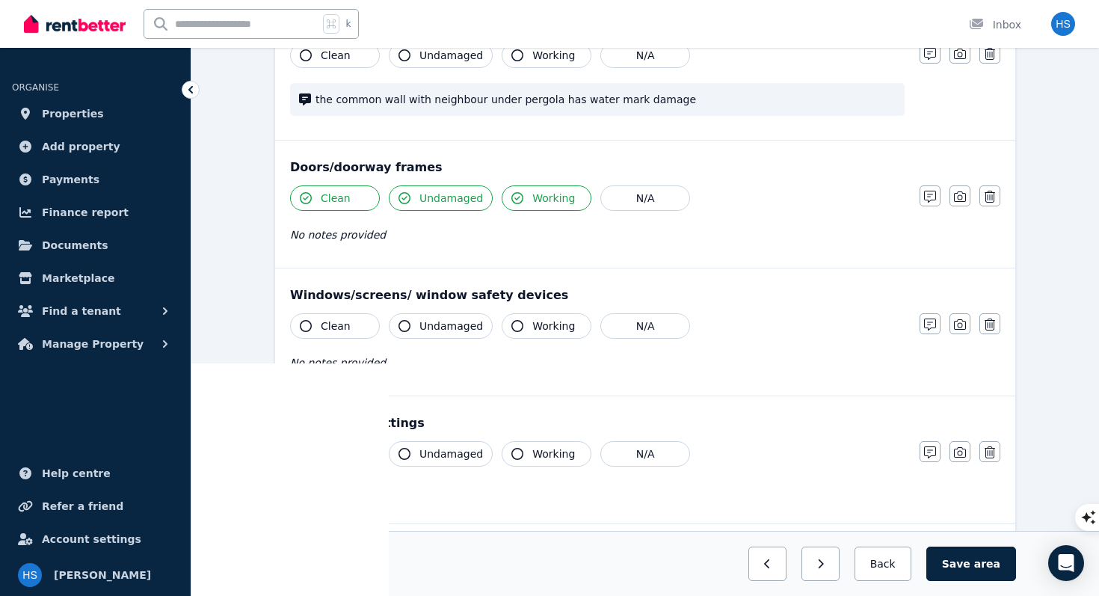
scroll to position [233, 0]
click at [326, 325] on span "Clean" at bounding box center [336, 325] width 30 height 15
click at [460, 327] on span "Undamaged" at bounding box center [451, 325] width 64 height 15
click at [545, 322] on span "Working" at bounding box center [553, 325] width 43 height 15
click at [350, 457] on button "Clean" at bounding box center [335, 452] width 90 height 25
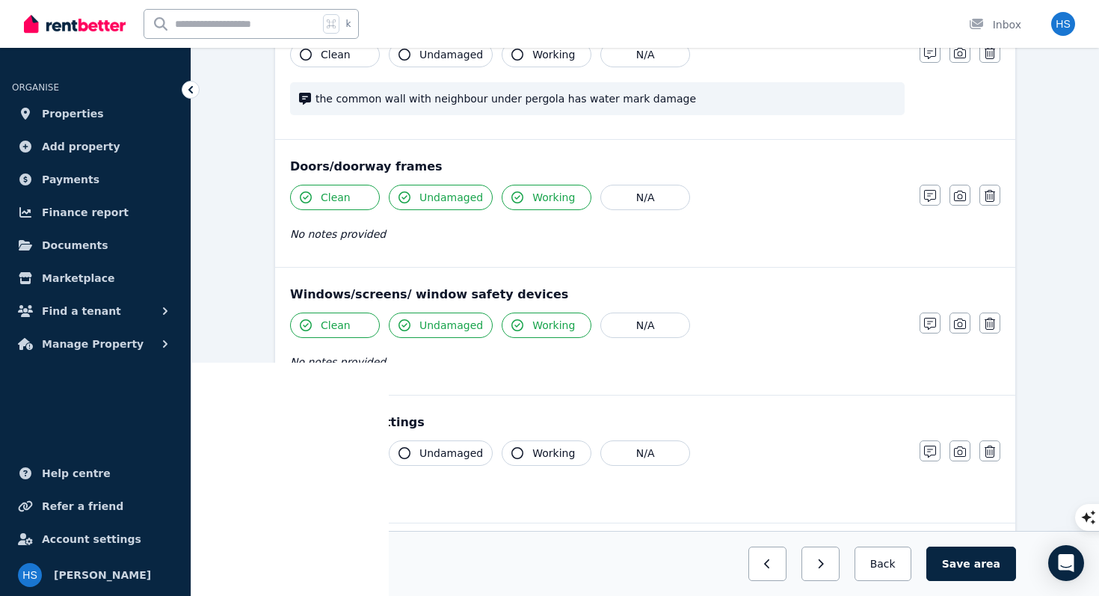
click at [425, 457] on span "Undamaged" at bounding box center [451, 452] width 64 height 15
click at [540, 452] on span "Working" at bounding box center [553, 452] width 43 height 15
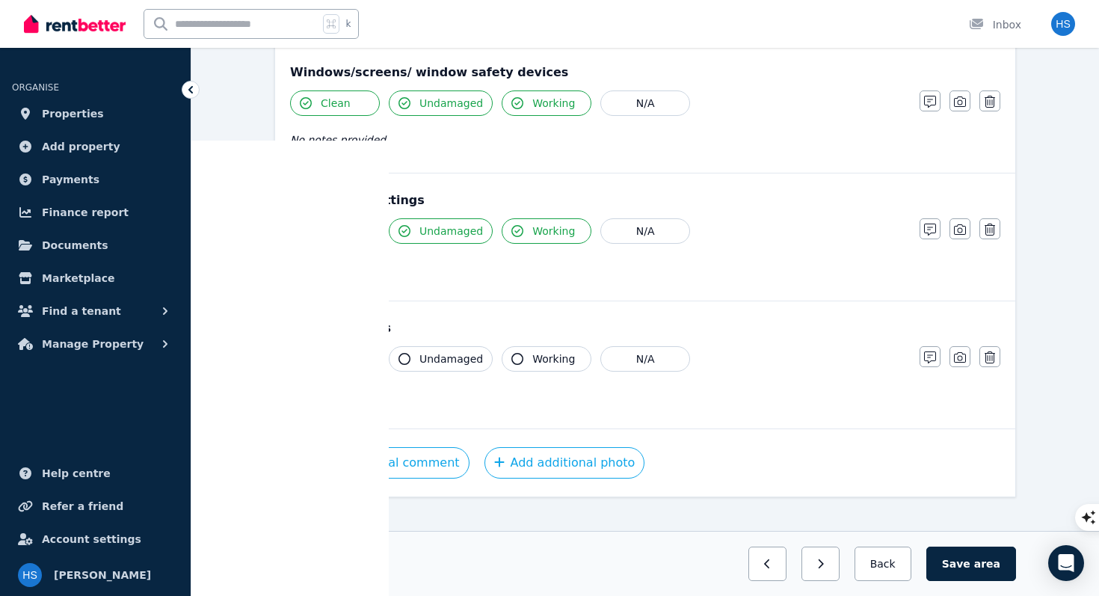
scroll to position [466, 0]
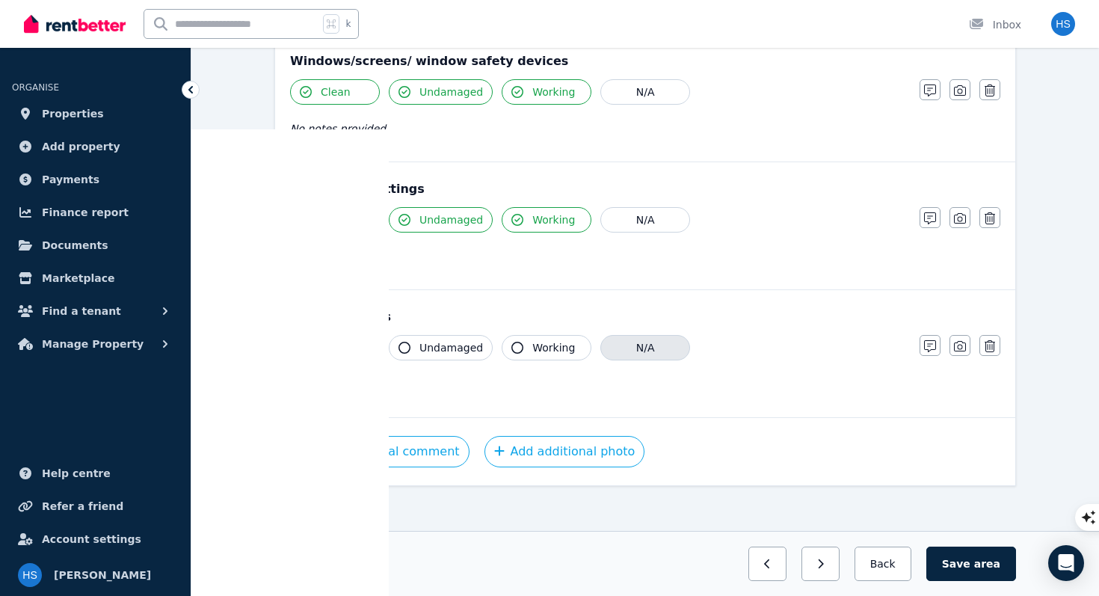
click at [644, 354] on button "N/A" at bounding box center [645, 347] width 90 height 25
click at [974, 565] on button "Save area" at bounding box center [971, 563] width 90 height 34
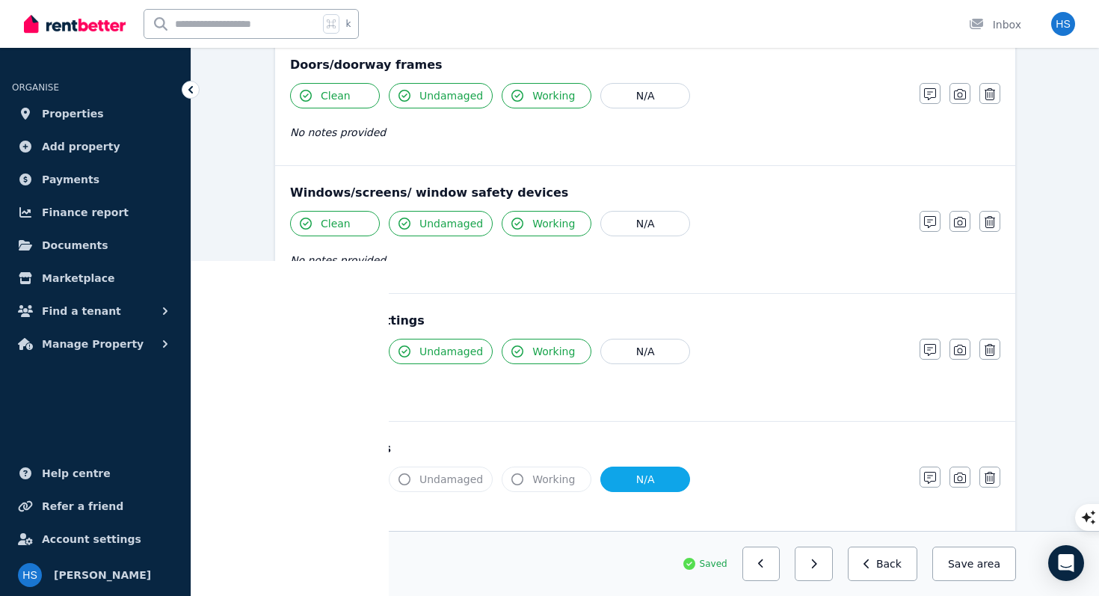
scroll to position [0, 0]
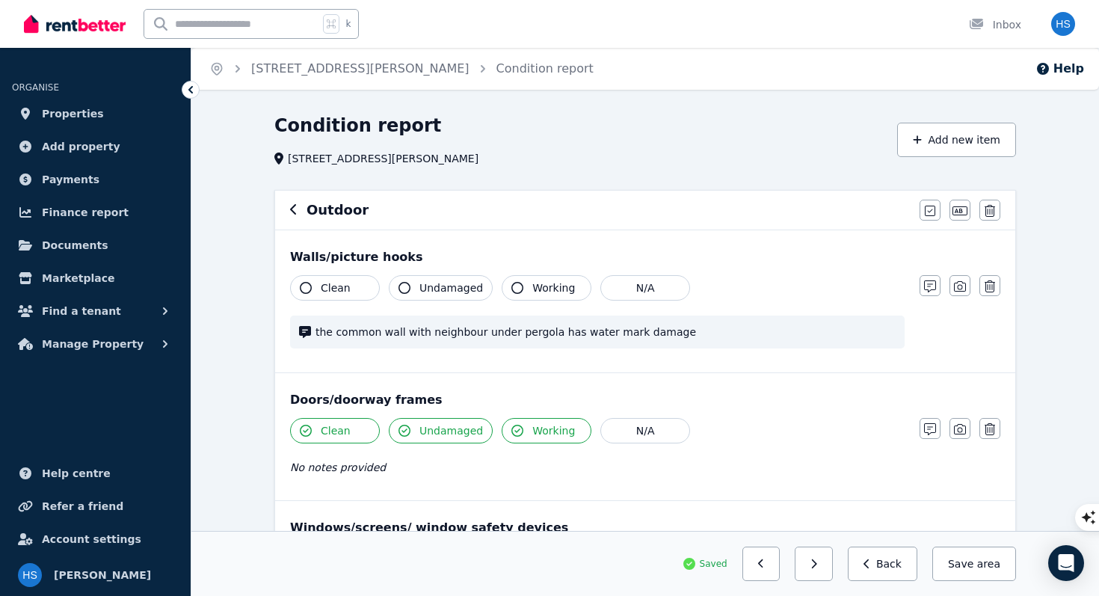
click at [295, 209] on icon "button" at bounding box center [293, 209] width 7 height 12
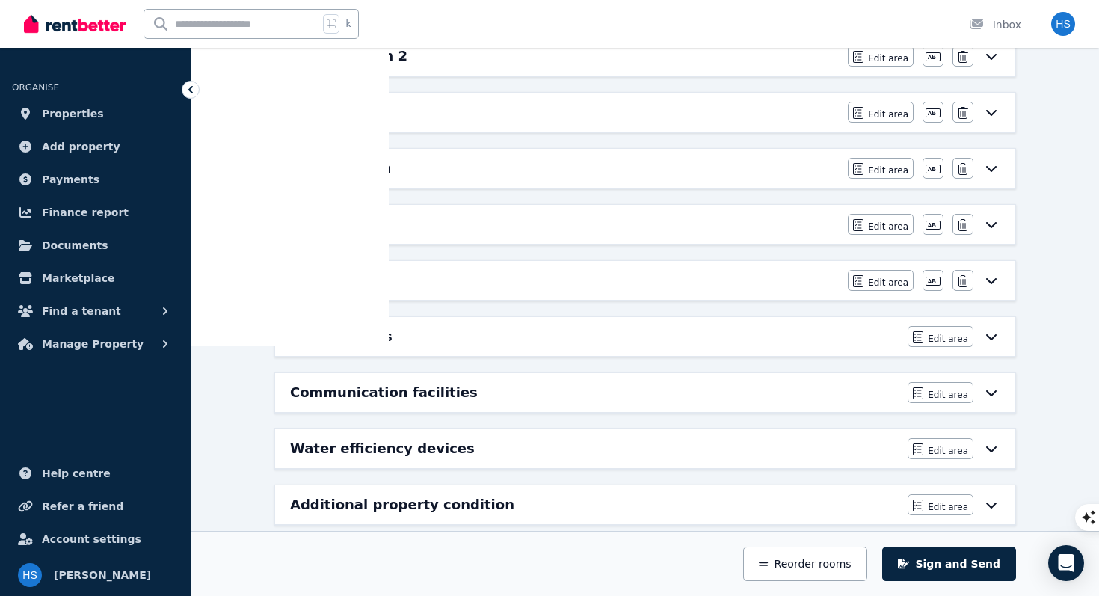
scroll to position [867, 0]
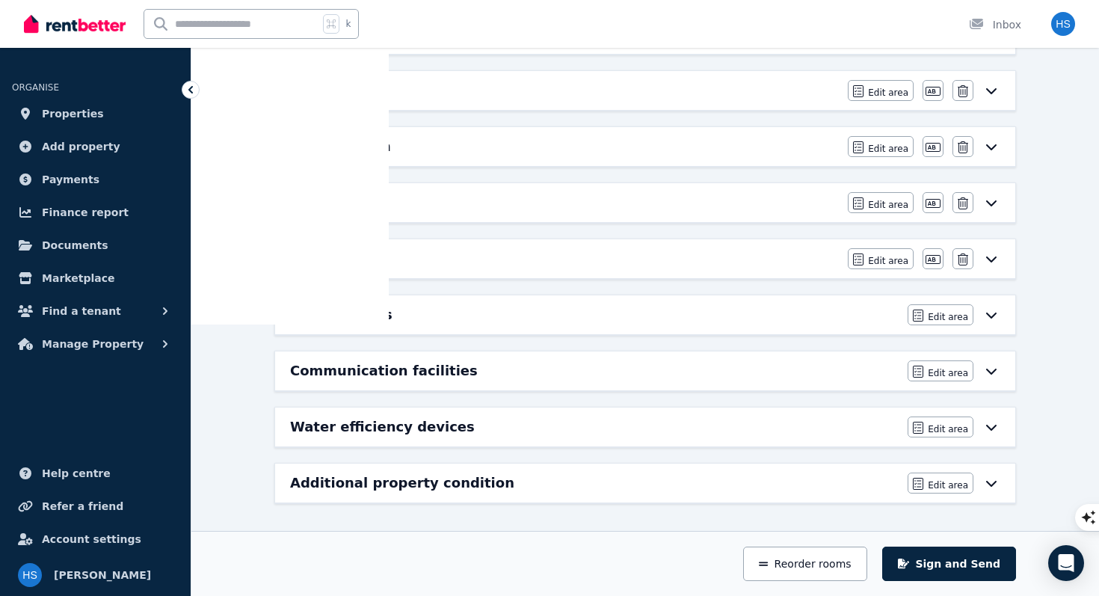
click at [393, 320] on div "Health issues" at bounding box center [594, 314] width 608 height 21
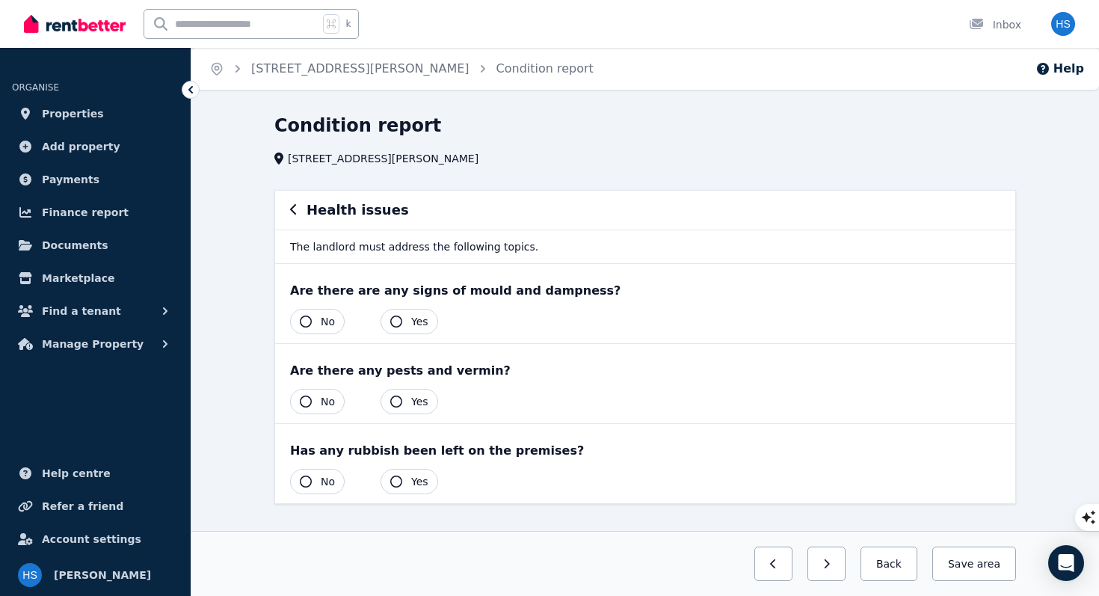
click at [309, 321] on icon "button" at bounding box center [306, 321] width 12 height 12
click at [315, 406] on button "No" at bounding box center [317, 401] width 55 height 25
click at [407, 482] on button "Yes" at bounding box center [409, 481] width 58 height 25
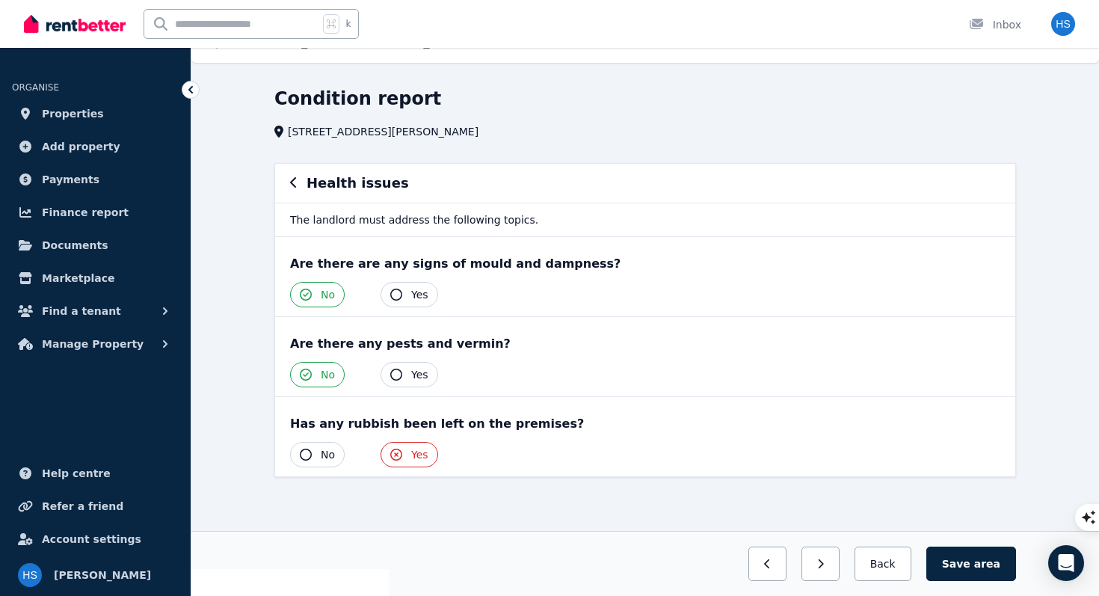
click at [303, 455] on icon "button" at bounding box center [306, 454] width 12 height 12
click at [969, 567] on button "Save area" at bounding box center [971, 563] width 90 height 34
click at [292, 183] on icon "button" at bounding box center [293, 182] width 6 height 10
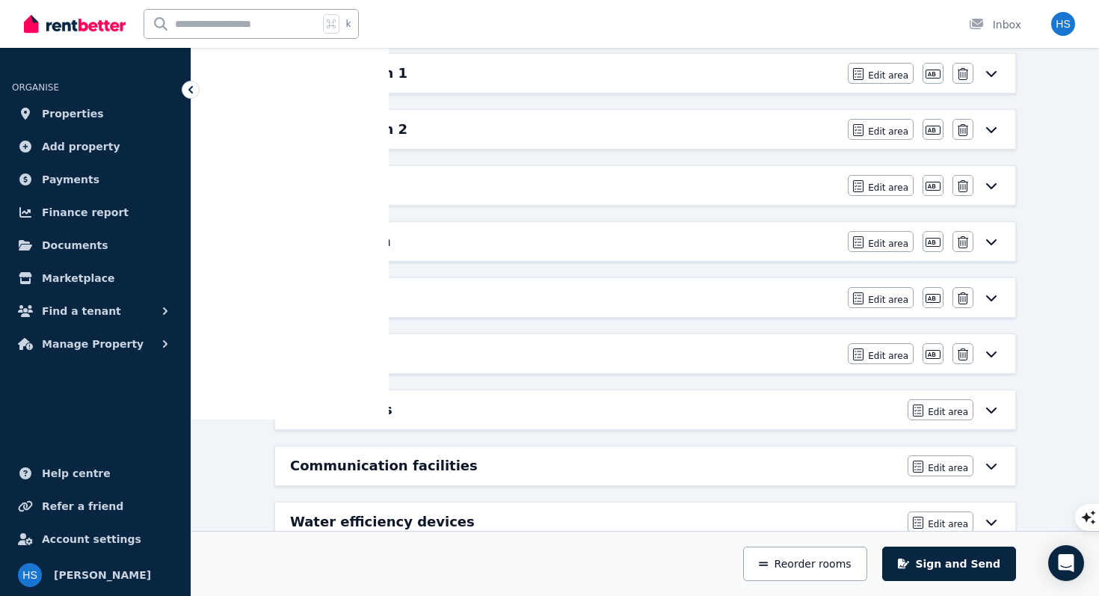
scroll to position [867, 0]
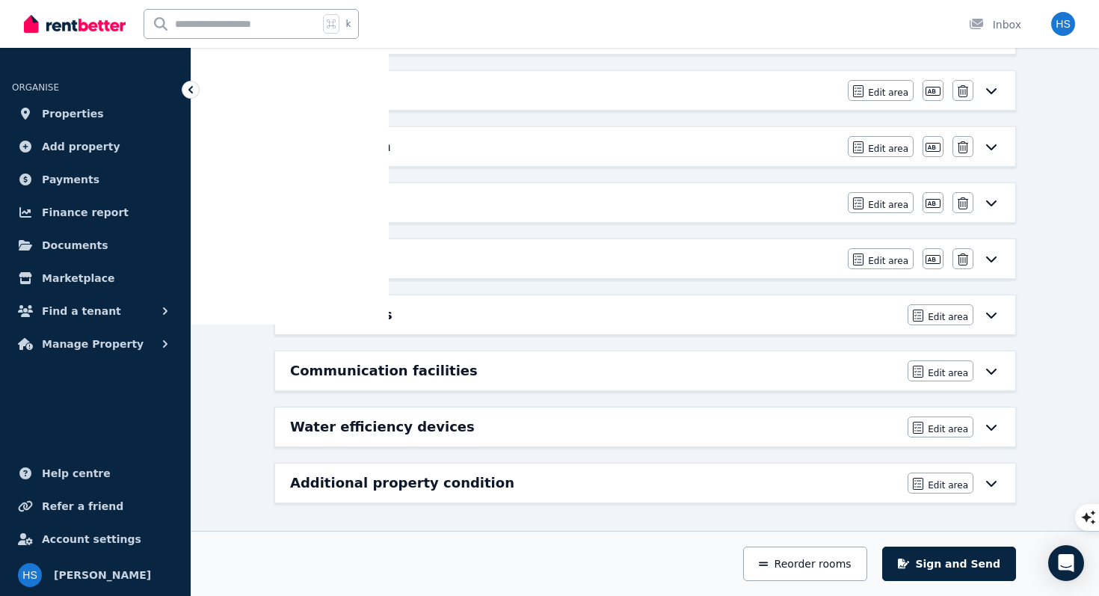
click at [347, 375] on h6 "Communication facilities" at bounding box center [384, 370] width 188 height 21
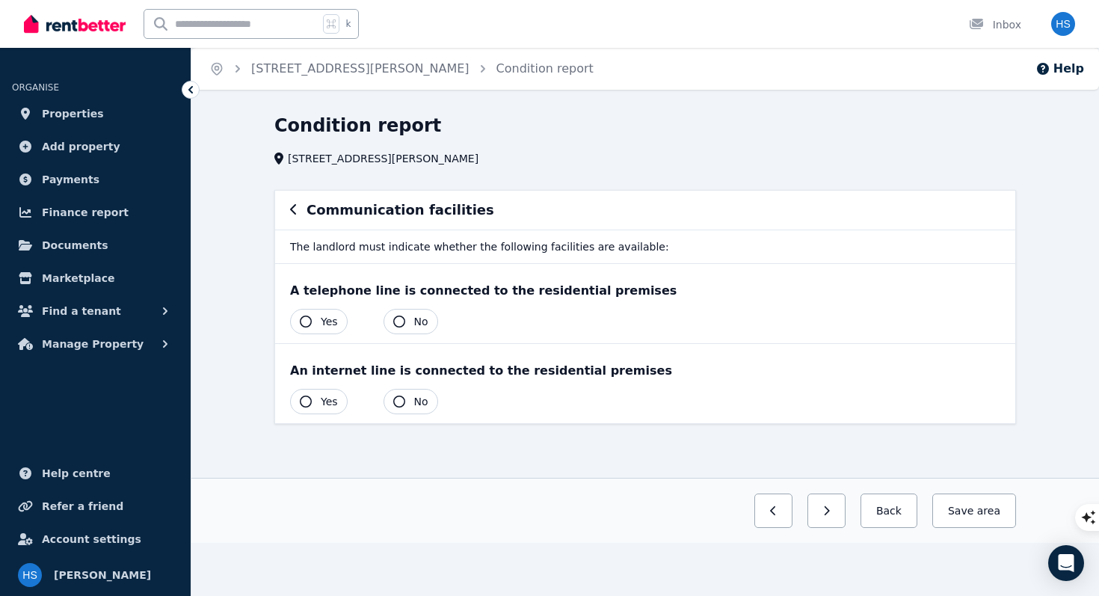
click at [322, 320] on span "Yes" at bounding box center [329, 321] width 17 height 15
click at [319, 401] on button "Yes" at bounding box center [319, 401] width 58 height 25
click at [957, 517] on button "Save area" at bounding box center [971, 510] width 90 height 34
click at [294, 211] on icon "button" at bounding box center [293, 209] width 7 height 12
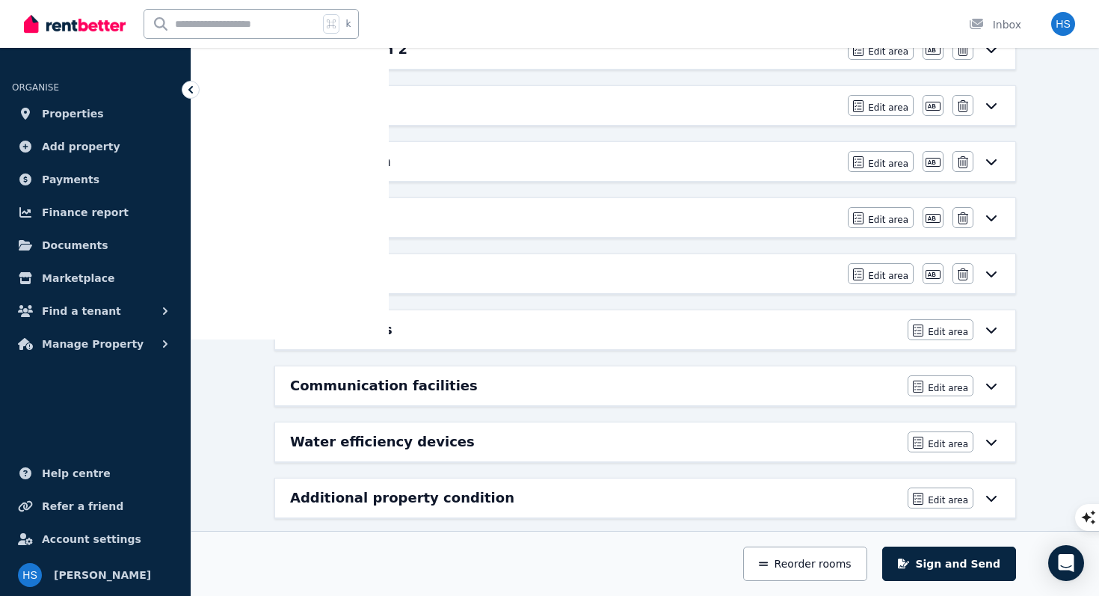
scroll to position [867, 0]
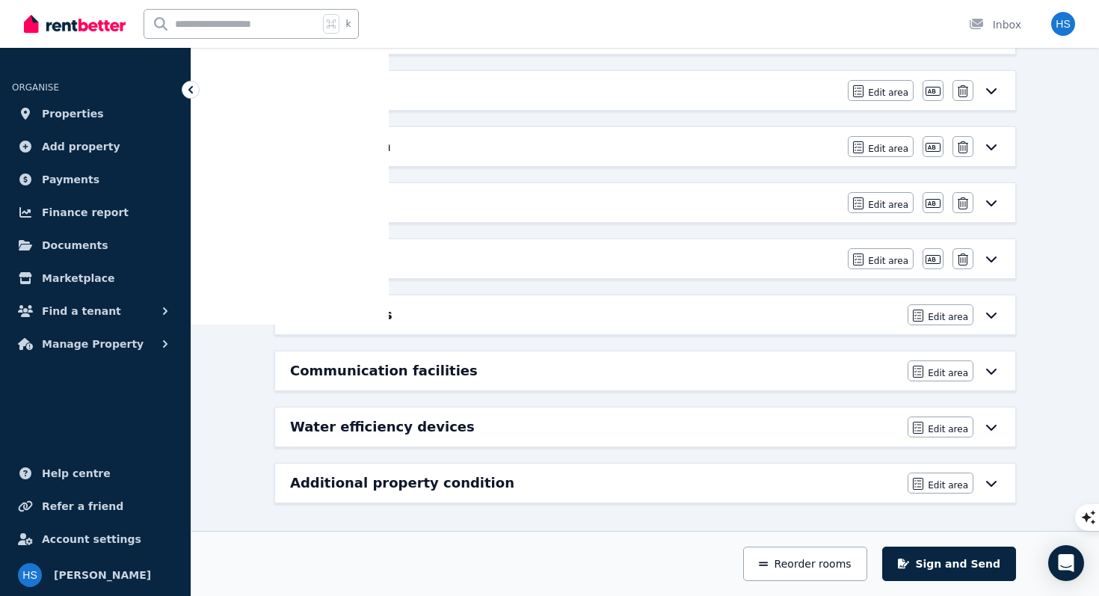
click at [374, 429] on h6 "Water efficiency devices" at bounding box center [382, 426] width 185 height 21
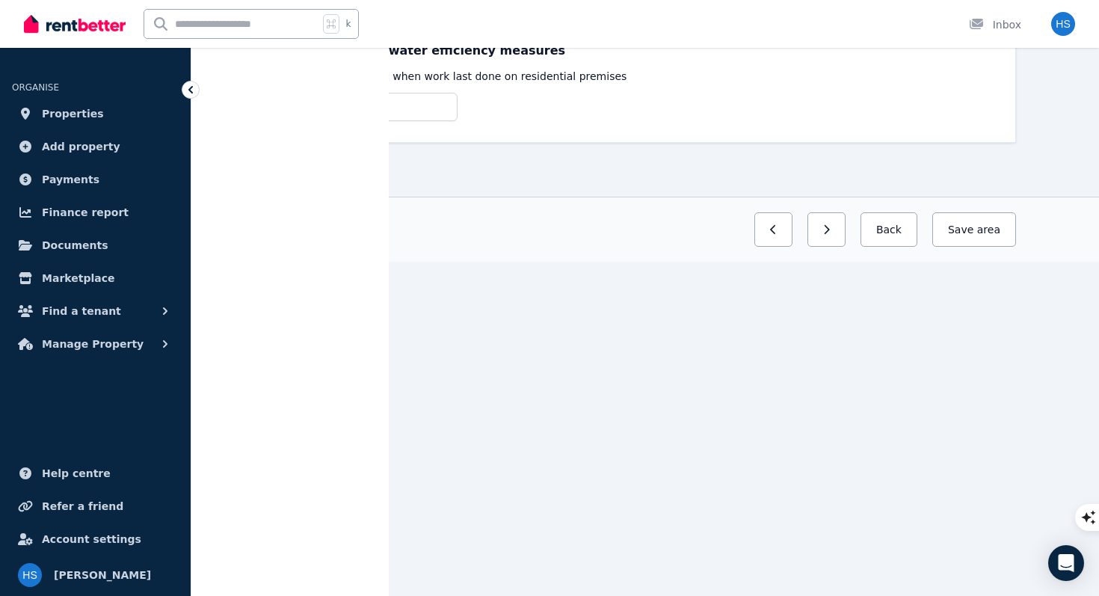
scroll to position [0, 0]
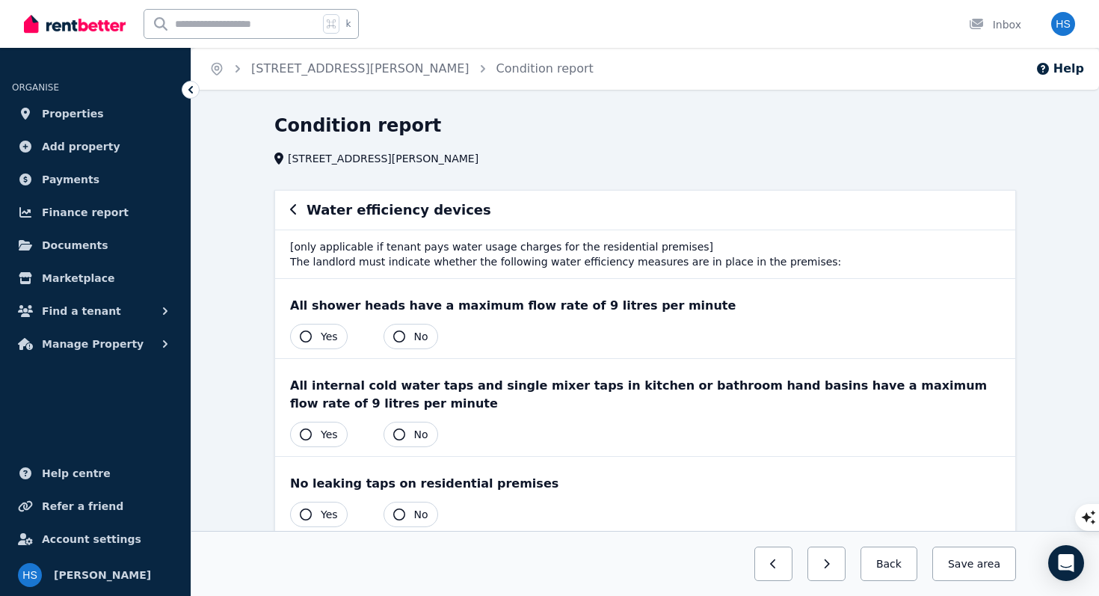
click at [308, 337] on icon "button" at bounding box center [306, 336] width 12 height 12
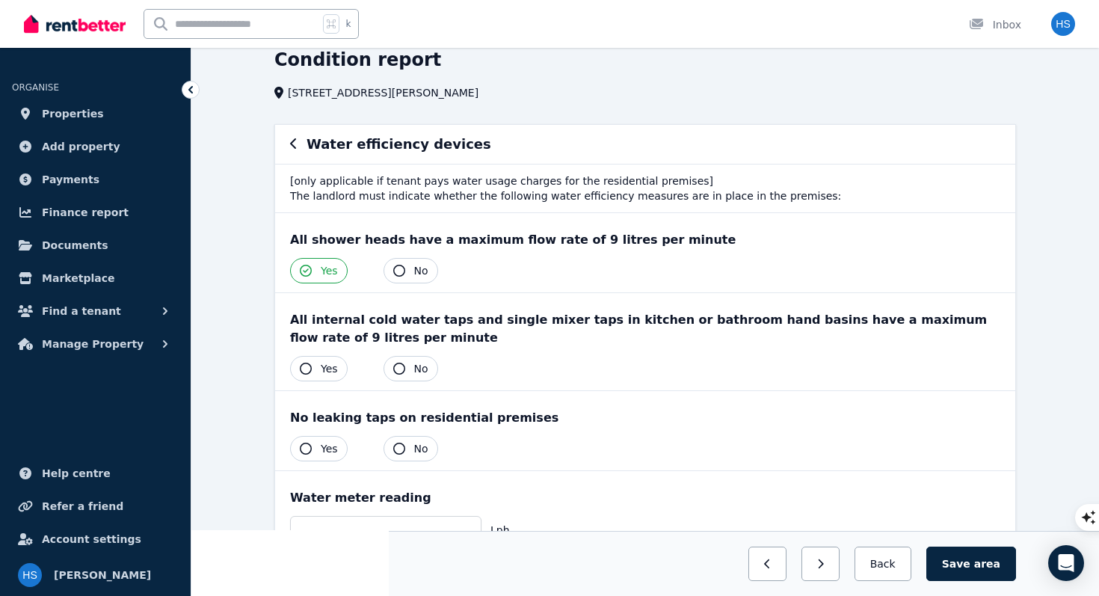
scroll to position [82, 0]
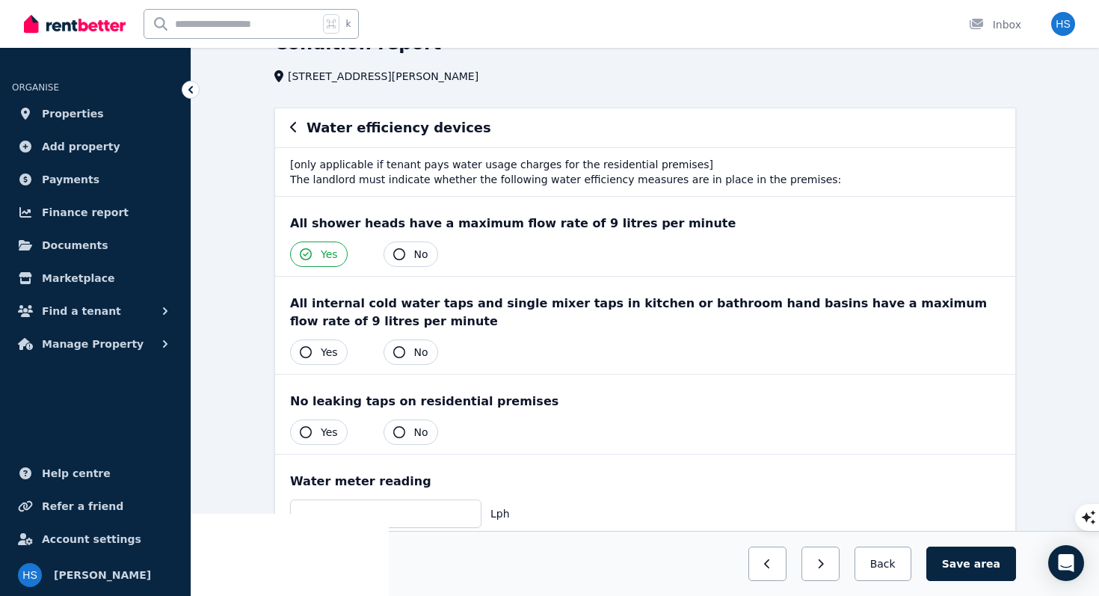
click at [316, 354] on button "Yes" at bounding box center [319, 351] width 58 height 25
click at [315, 433] on button "Yes" at bounding box center [319, 431] width 58 height 25
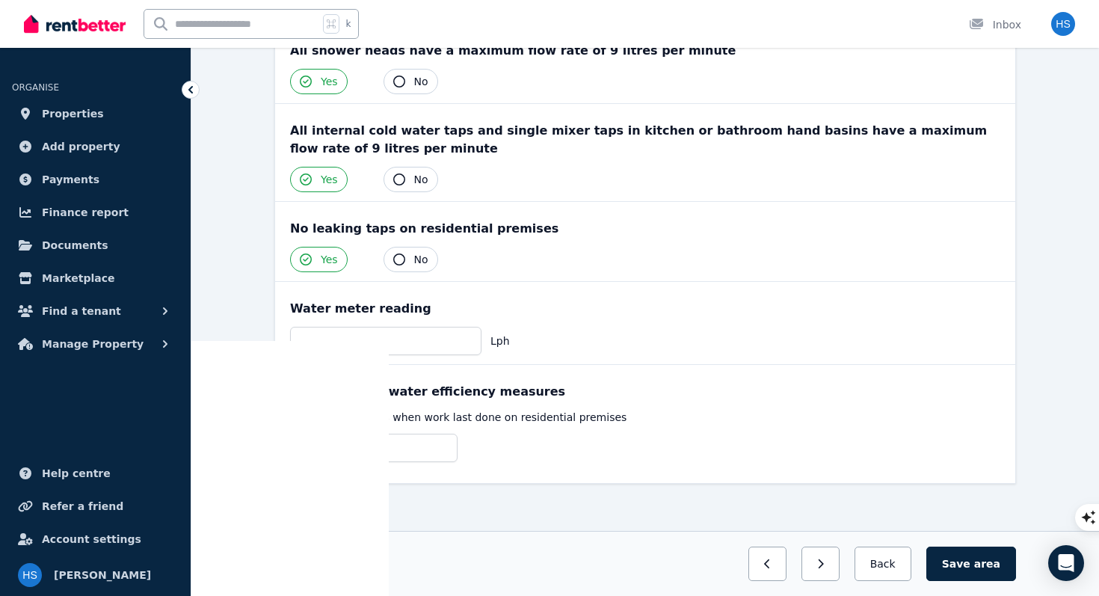
scroll to position [262, 0]
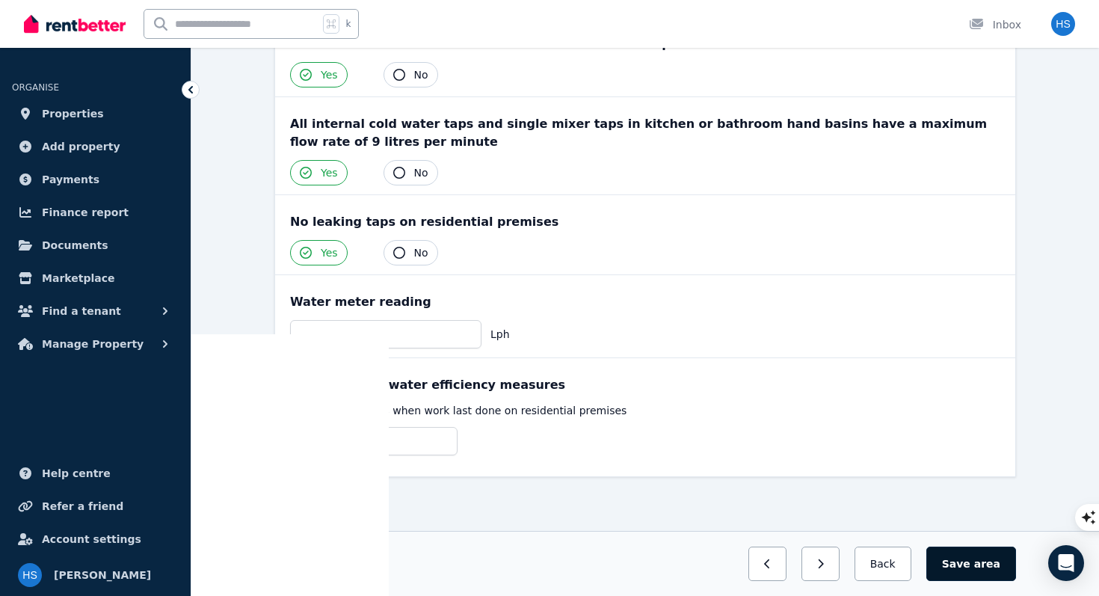
click at [971, 565] on button "Save area" at bounding box center [971, 563] width 90 height 34
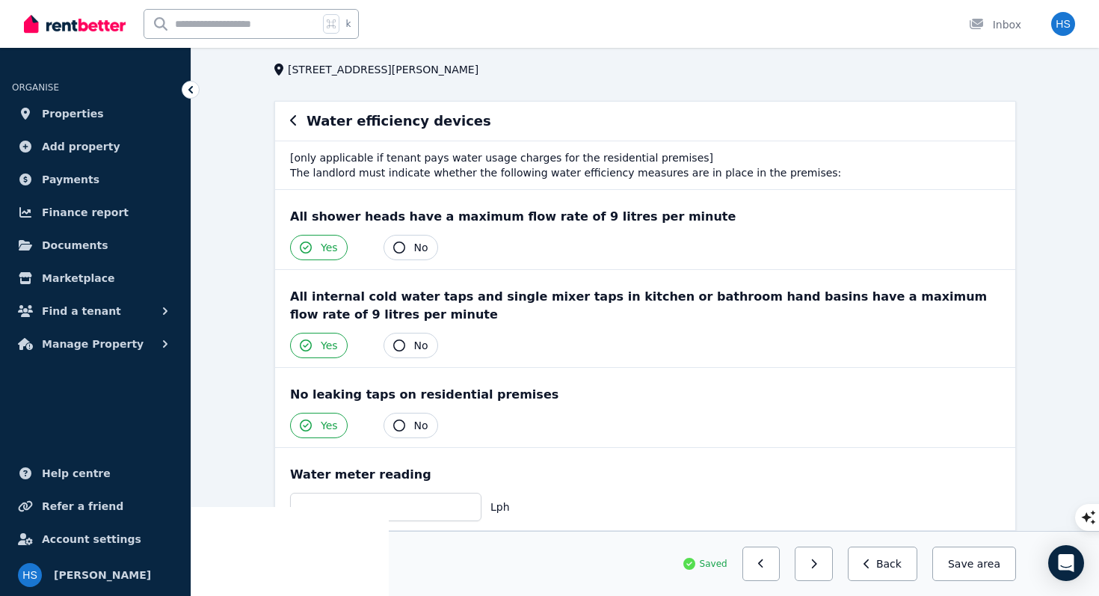
scroll to position [0, 0]
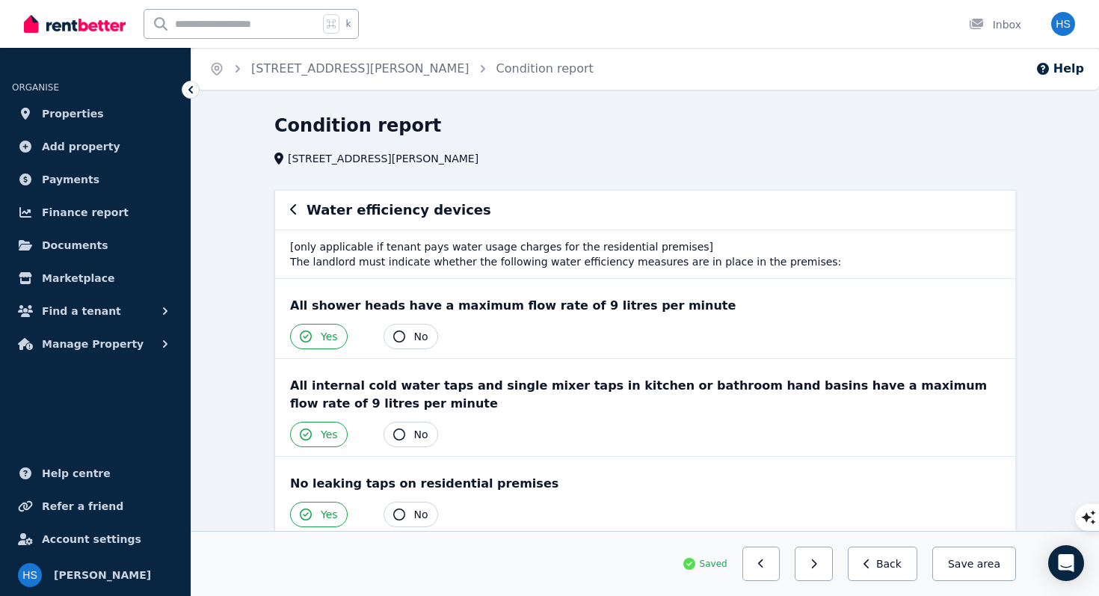
click at [291, 214] on icon "button" at bounding box center [293, 209] width 7 height 12
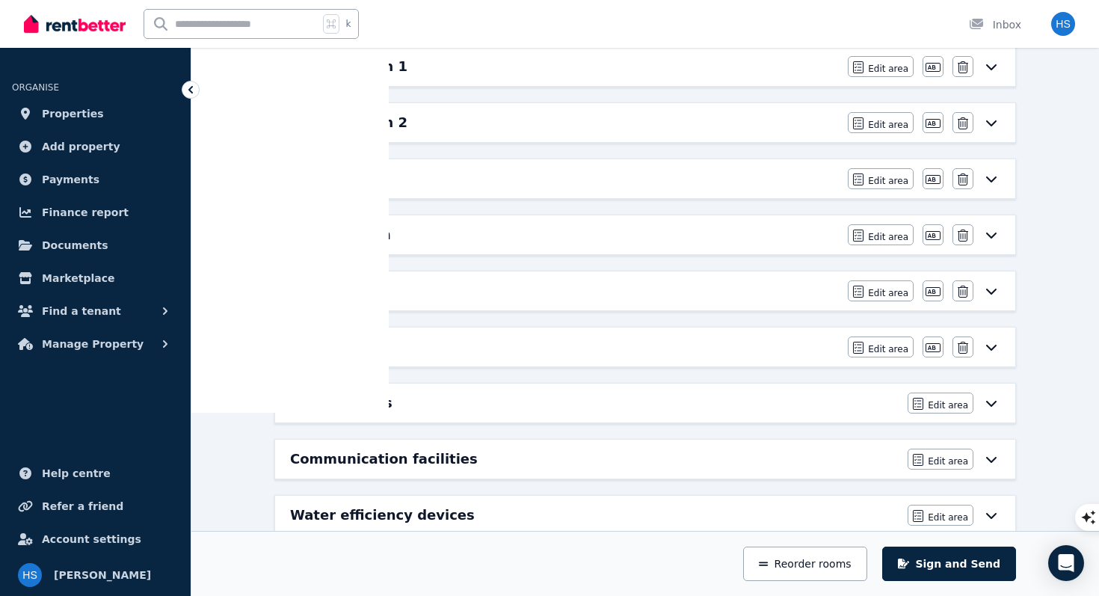
scroll to position [867, 0]
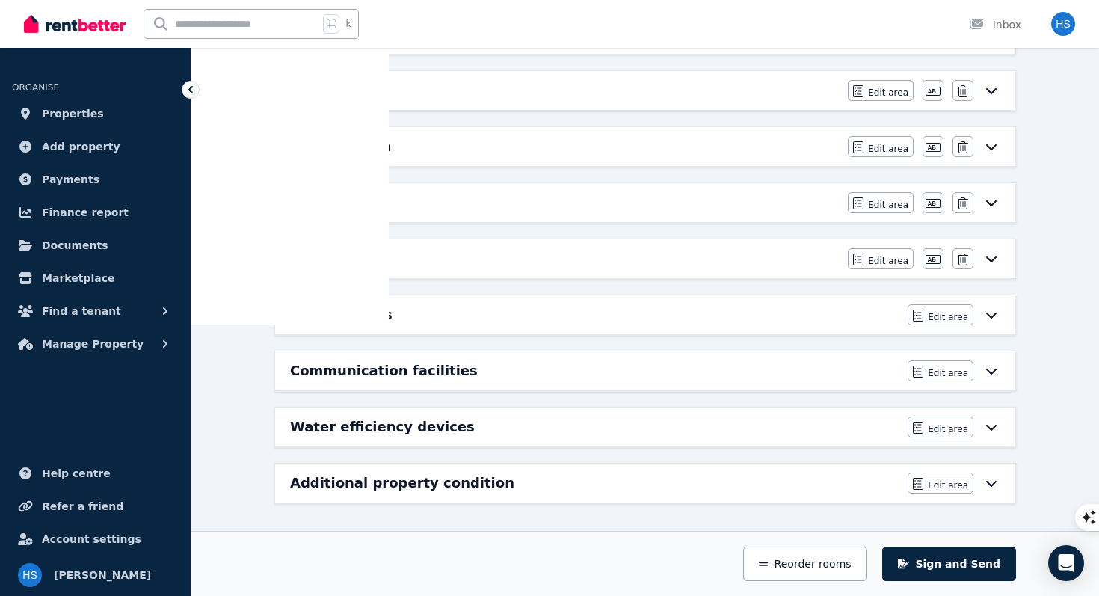
click at [354, 484] on h6 "Additional property condition" at bounding box center [402, 482] width 224 height 21
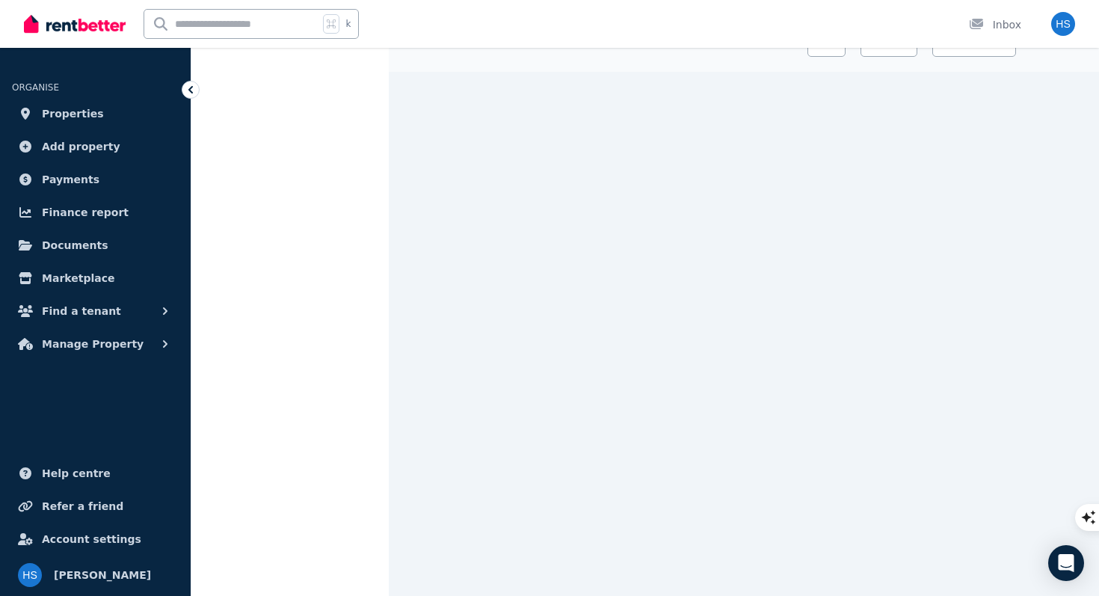
scroll to position [0, 0]
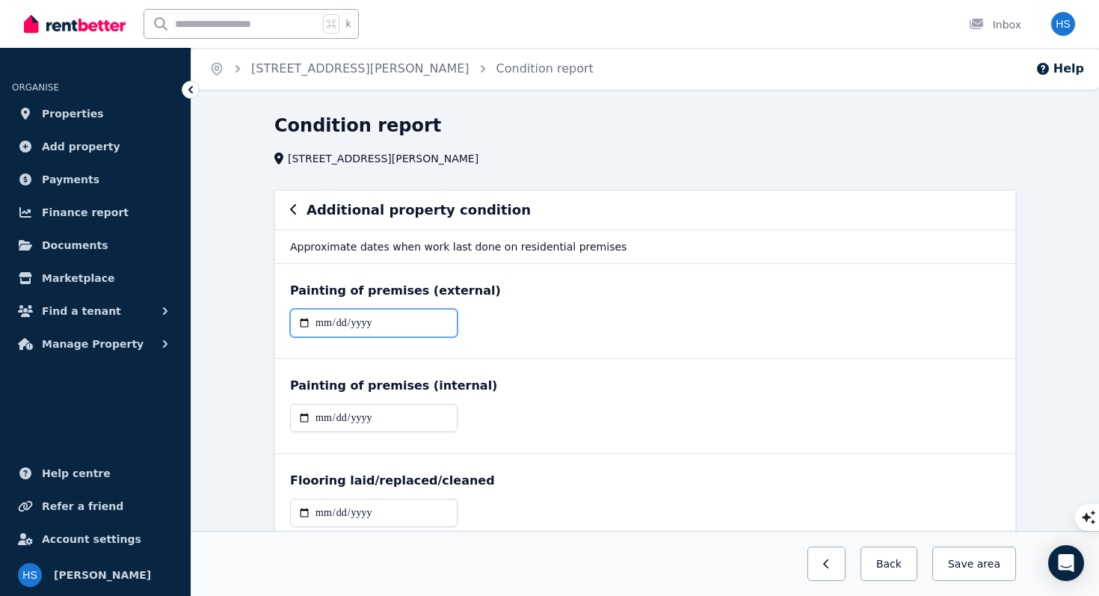
click at [374, 324] on input "date" at bounding box center [373, 323] width 167 height 28
click at [307, 321] on input "date" at bounding box center [373, 323] width 167 height 28
type input "**********"
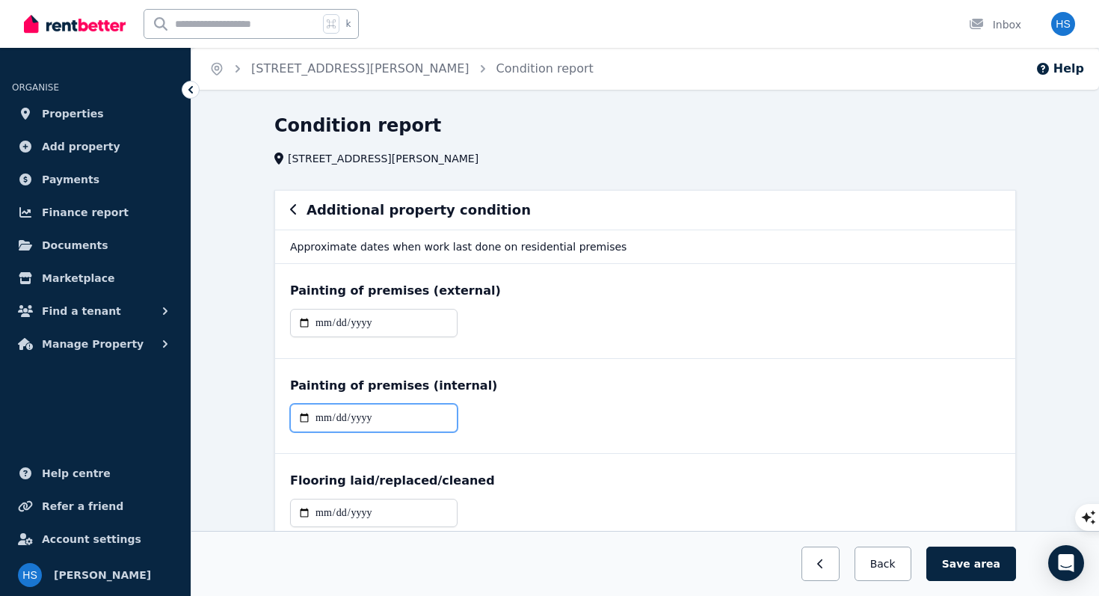
click at [378, 422] on input "date" at bounding box center [373, 418] width 167 height 28
click at [301, 418] on input "date" at bounding box center [373, 418] width 167 height 28
type input "**********"
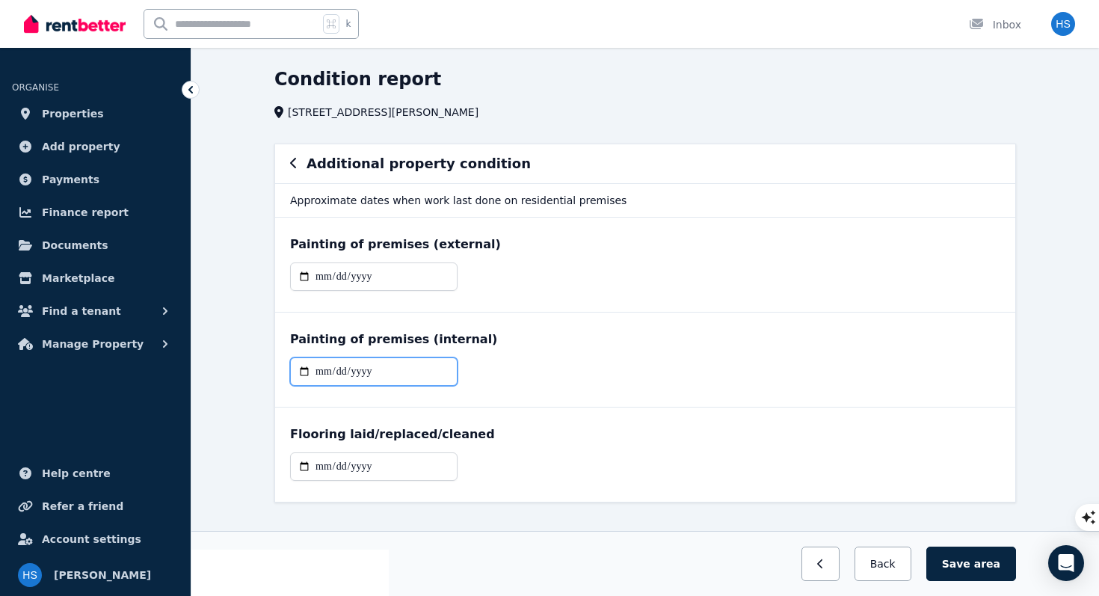
scroll to position [72, 0]
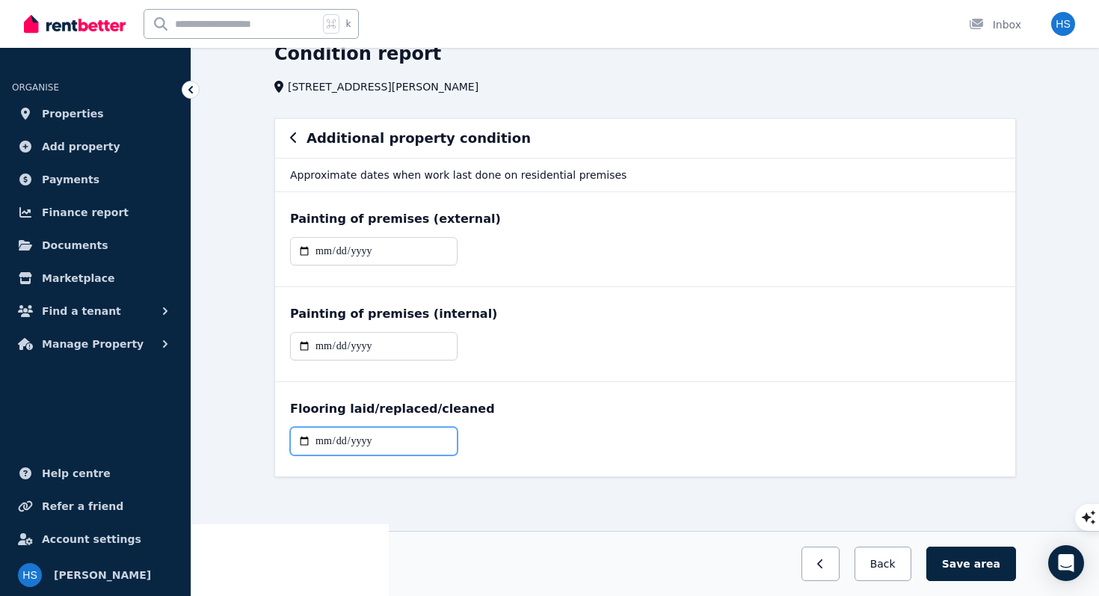
click at [387, 444] on input "date" at bounding box center [373, 441] width 167 height 28
click at [302, 442] on input "date" at bounding box center [373, 441] width 167 height 28
type input "**********"
click at [555, 401] on div "Flooring laid/replaced/cleaned" at bounding box center [645, 409] width 710 height 18
click at [989, 566] on span "area" at bounding box center [987, 563] width 26 height 15
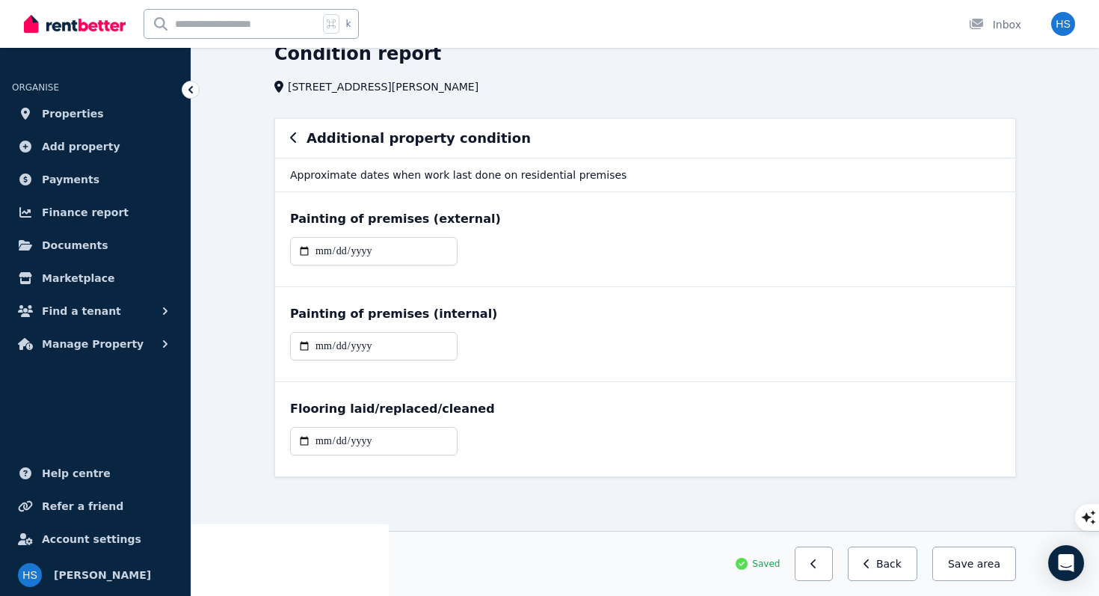
click at [295, 139] on icon "button" at bounding box center [293, 138] width 7 height 12
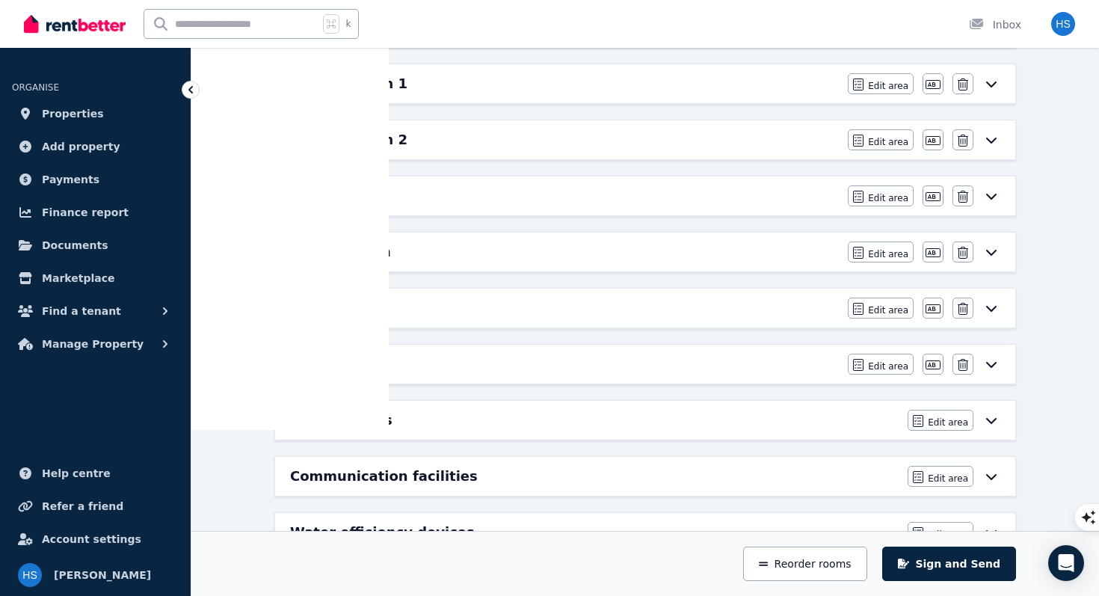
scroll to position [867, 0]
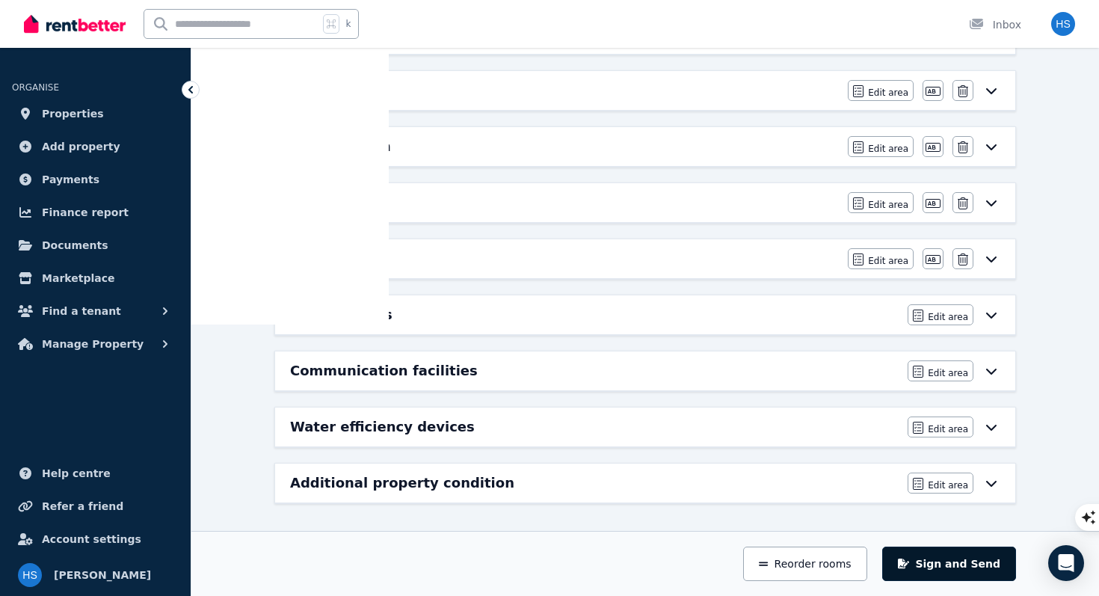
click at [960, 567] on button "Sign and Send" at bounding box center [949, 563] width 134 height 34
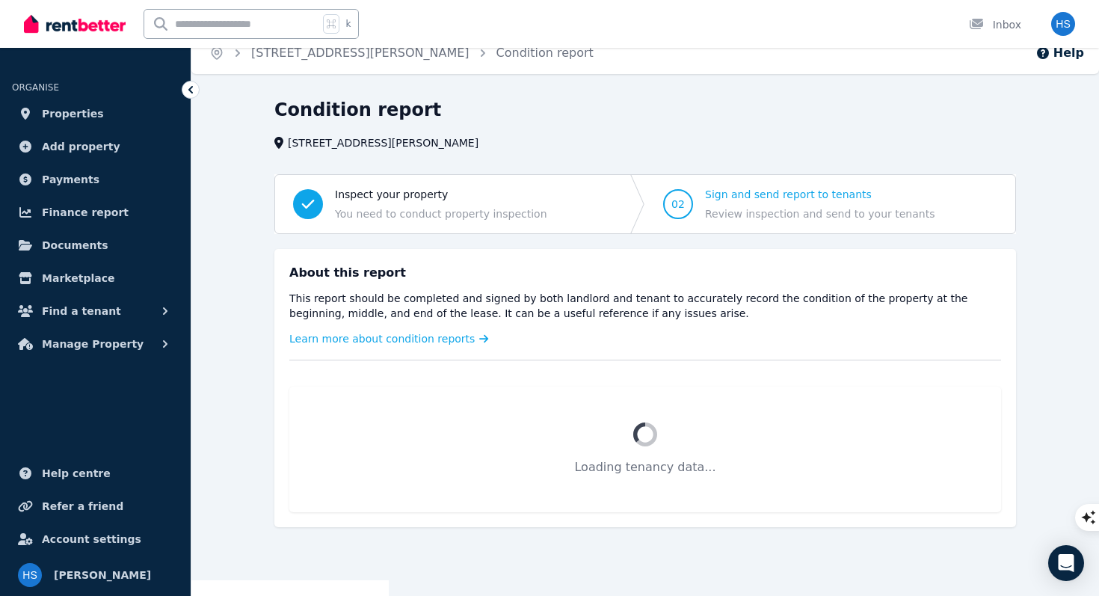
scroll to position [90, 0]
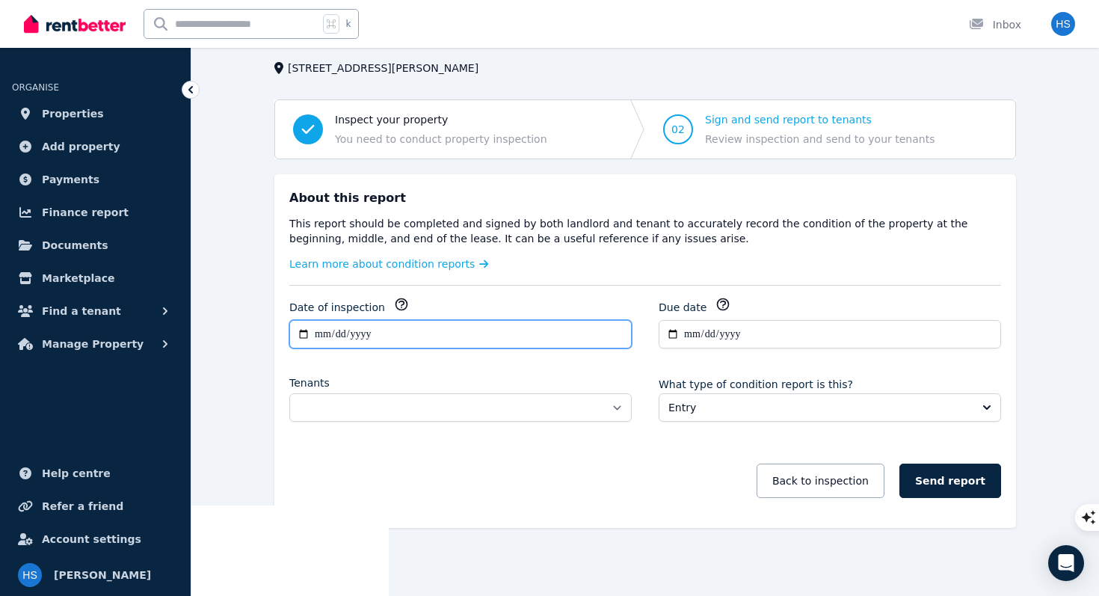
click at [307, 333] on input "**********" at bounding box center [460, 334] width 342 height 28
type input "**********"
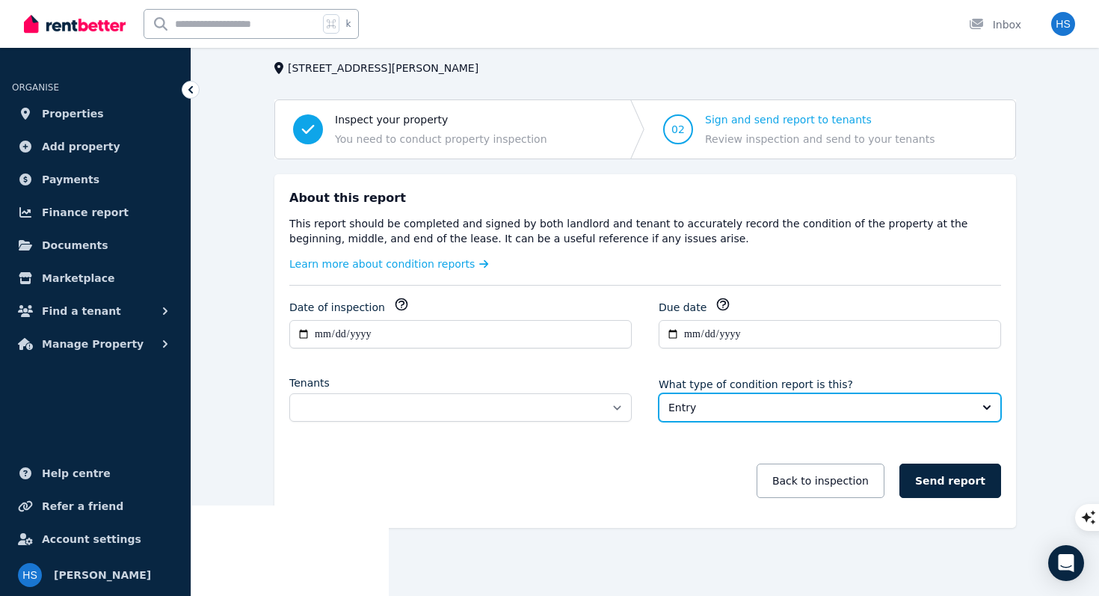
click at [783, 410] on span "Entry" at bounding box center [819, 407] width 302 height 15
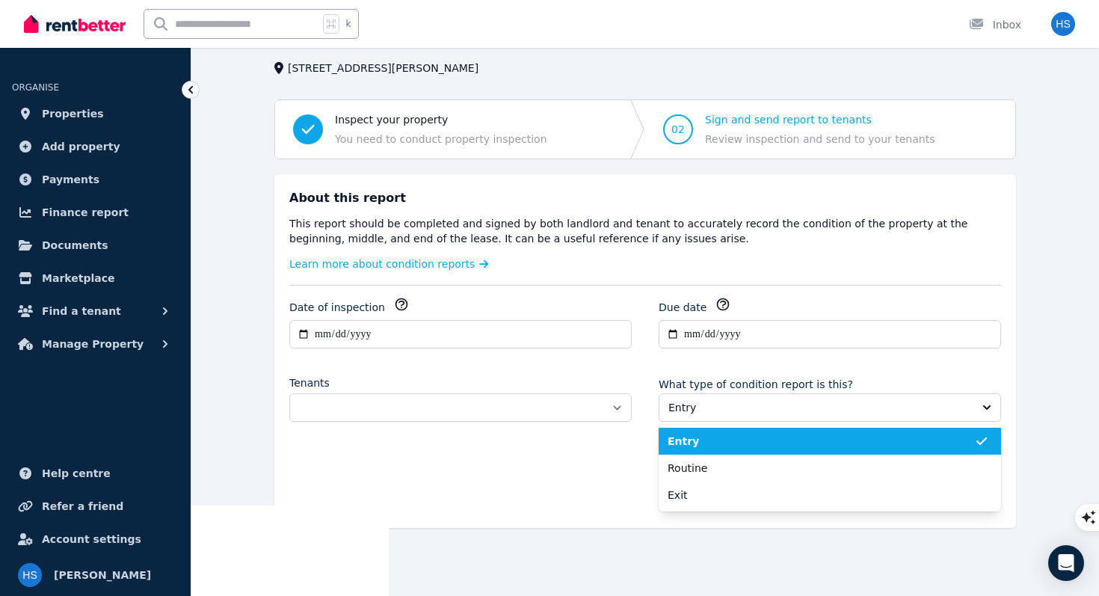
click at [697, 446] on span "Entry" at bounding box center [820, 440] width 306 height 15
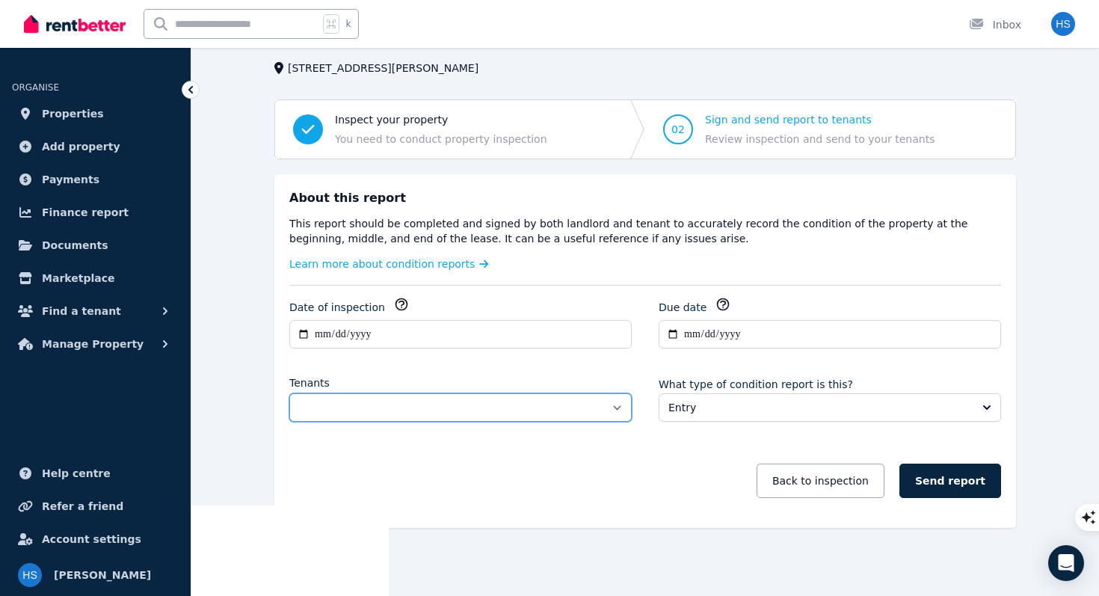
click at [477, 409] on select "**********" at bounding box center [460, 407] width 342 height 28
select select "**********"
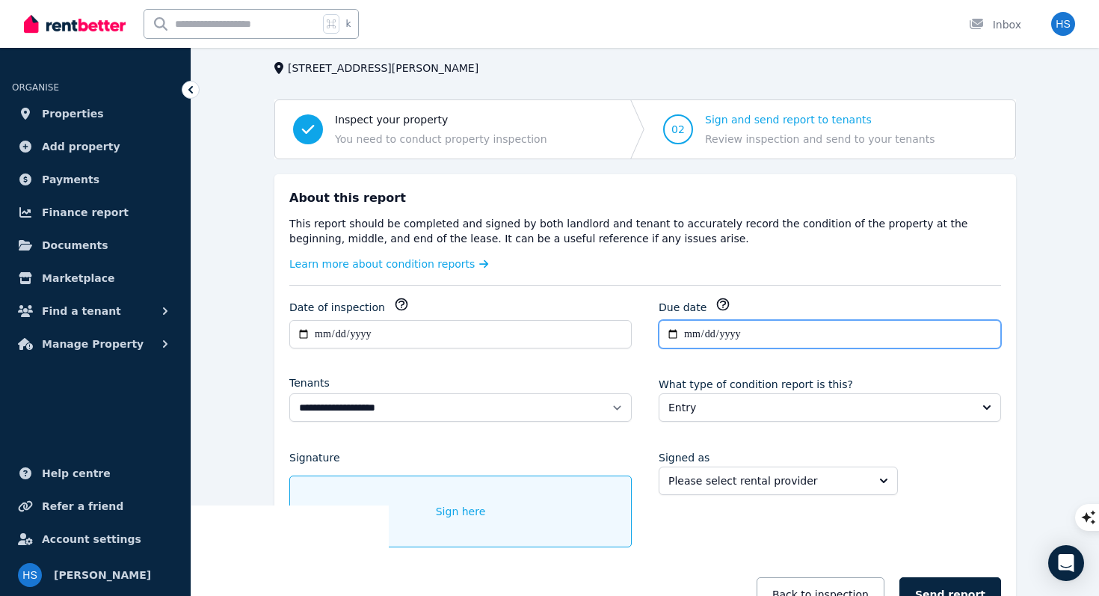
click at [756, 332] on input "**********" at bounding box center [829, 334] width 342 height 28
click at [673, 336] on input "**********" at bounding box center [829, 334] width 342 height 28
type input "**********"
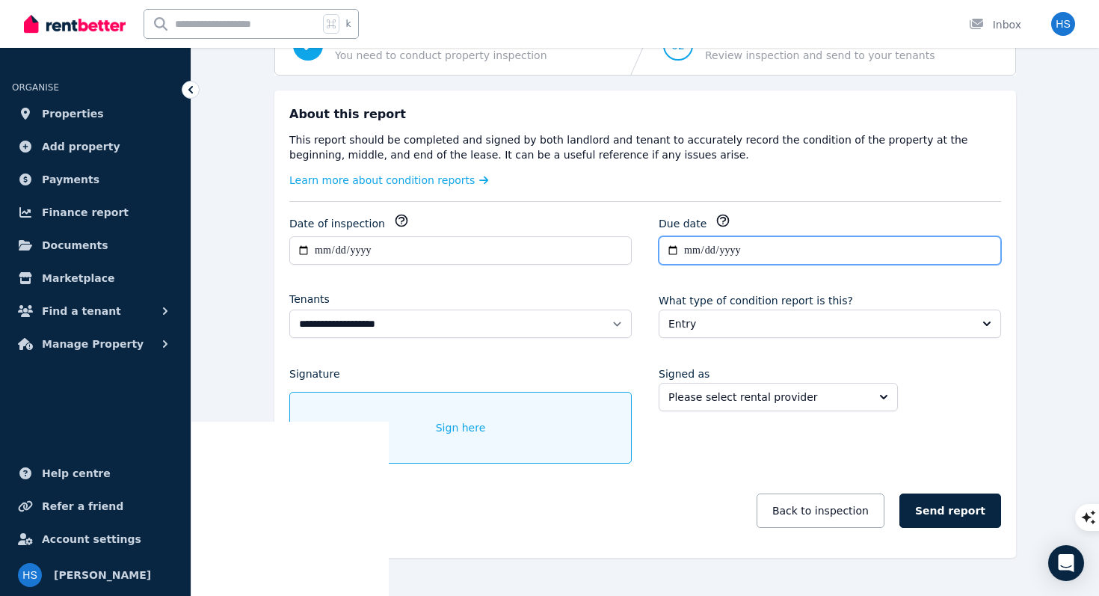
scroll to position [204, 0]
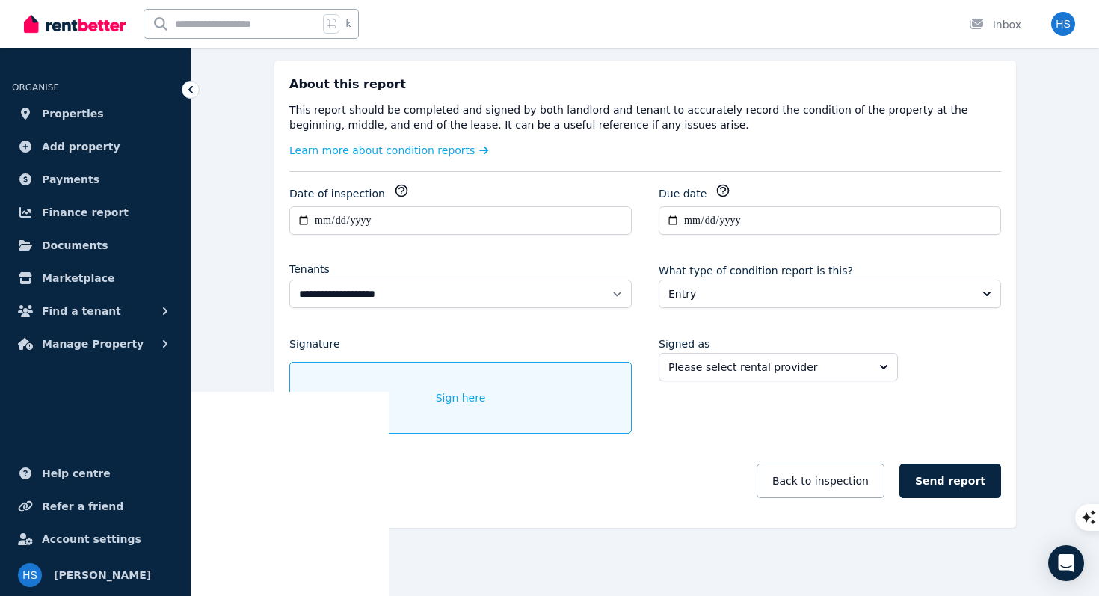
click at [471, 395] on span "Sign here" at bounding box center [461, 397] width 50 height 15
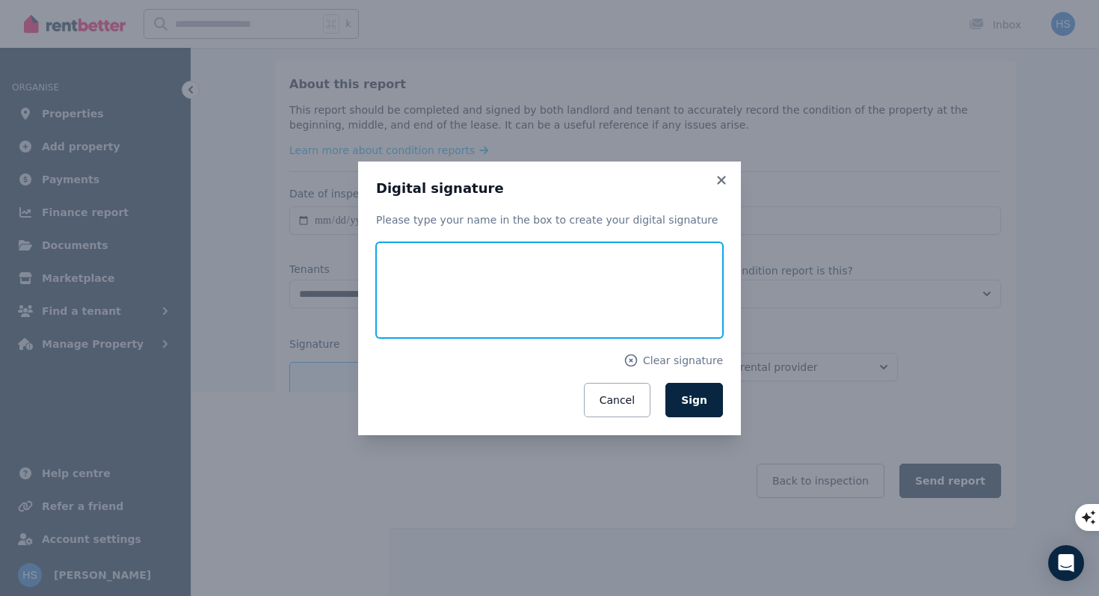
click at [510, 291] on input "text" at bounding box center [549, 290] width 347 height 96
type input "**********"
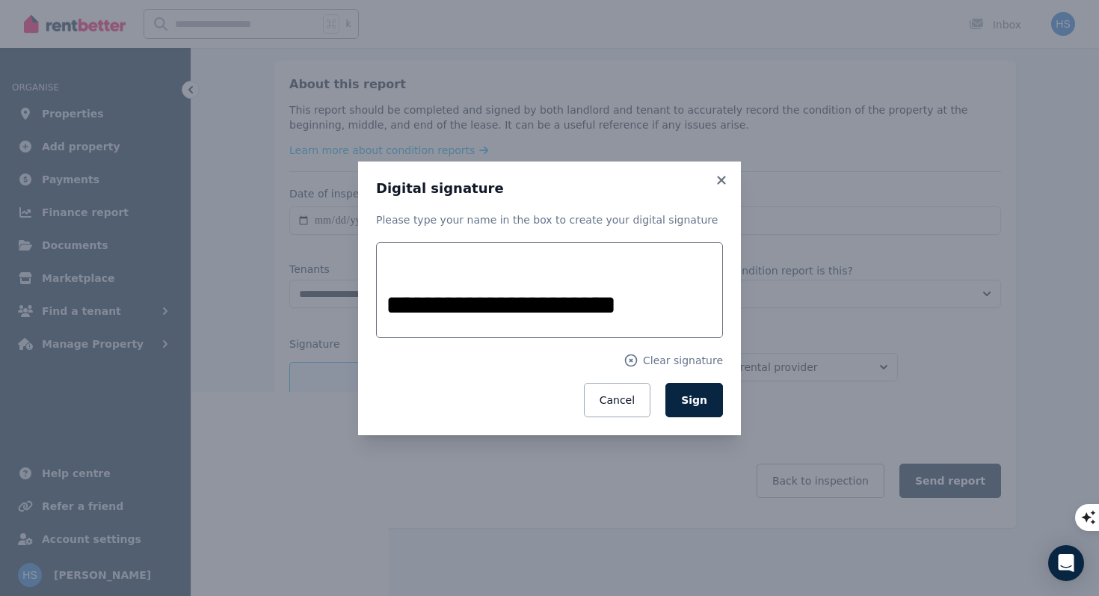
click at [759, 326] on div "**********" at bounding box center [549, 298] width 1099 height 596
click at [697, 404] on span "Sign" at bounding box center [694, 400] width 26 height 12
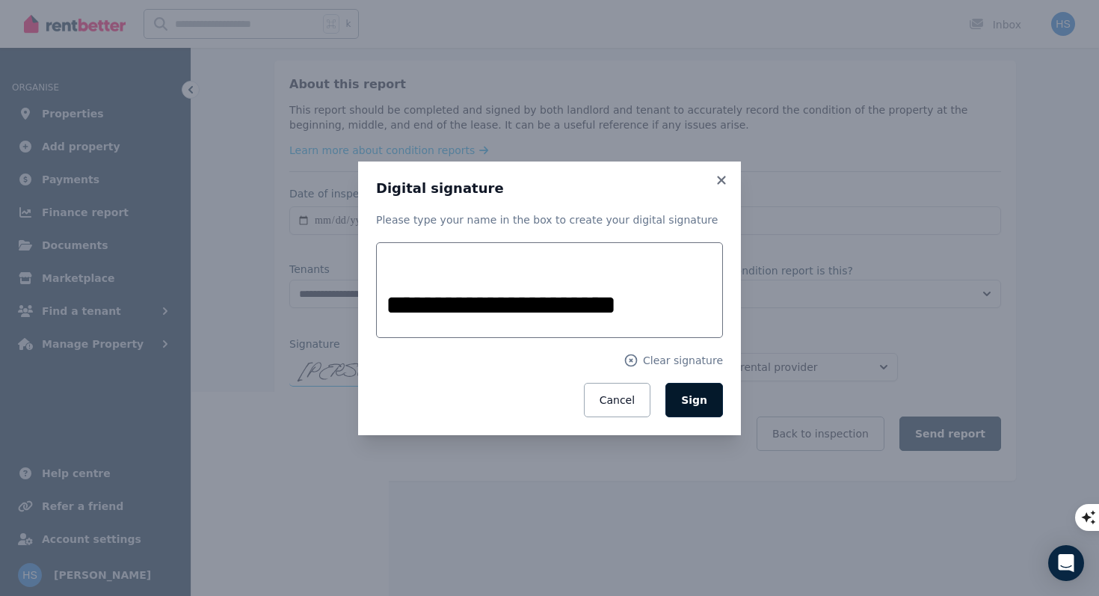
scroll to position [157, 0]
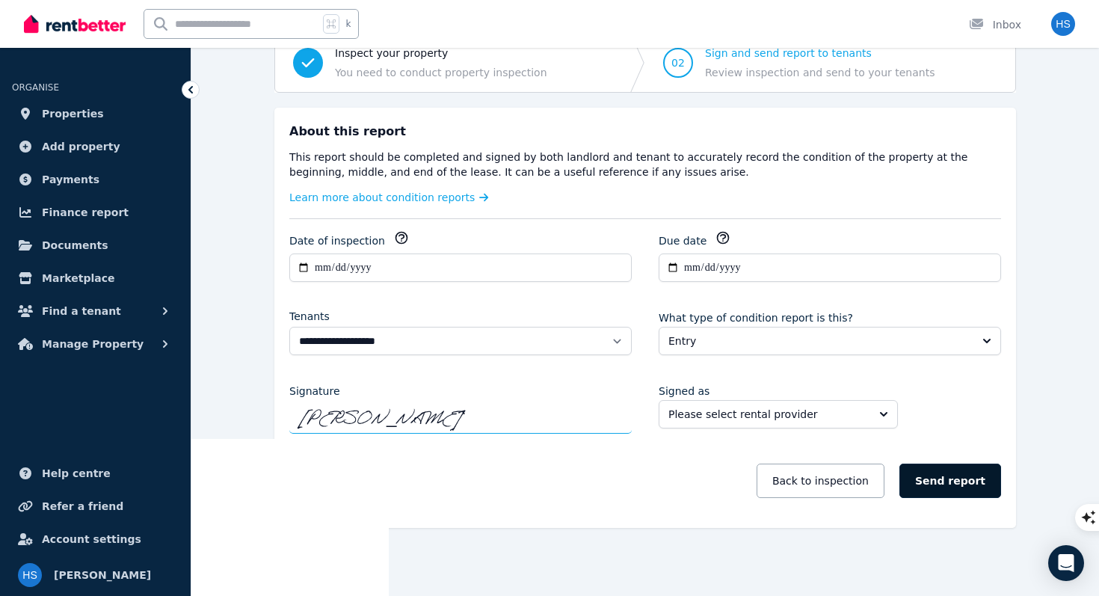
click at [957, 486] on button "Send report" at bounding box center [950, 480] width 102 height 34
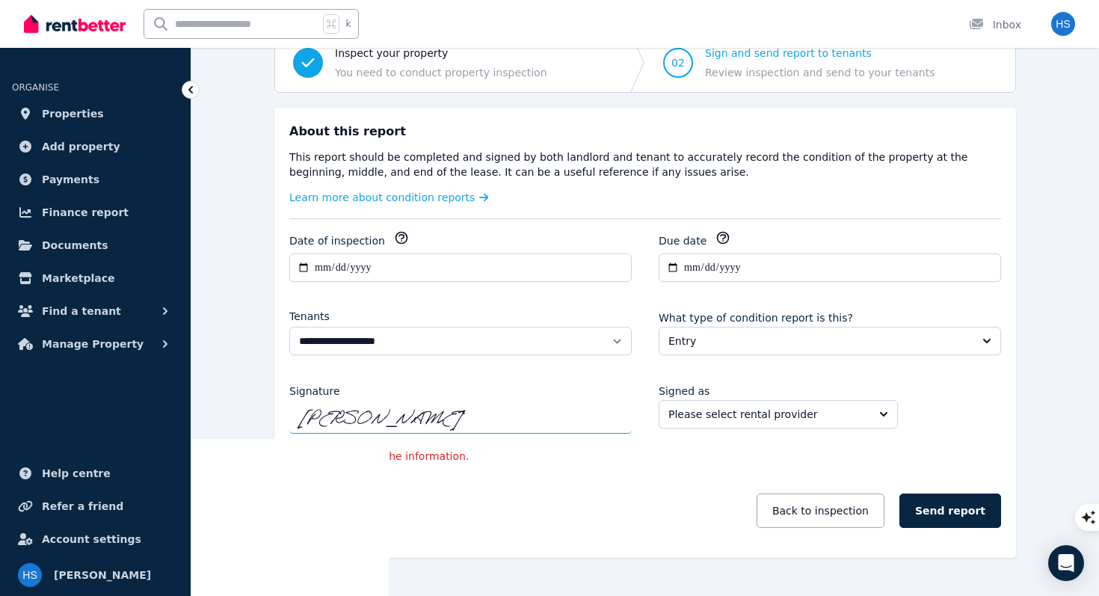
click at [510, 421] on div "[PERSON_NAME]" at bounding box center [460, 421] width 342 height 25
click at [413, 428] on span "[PERSON_NAME]" at bounding box center [380, 421] width 164 height 24
click at [362, 460] on p "Please provide all the information." at bounding box center [645, 455] width 712 height 15
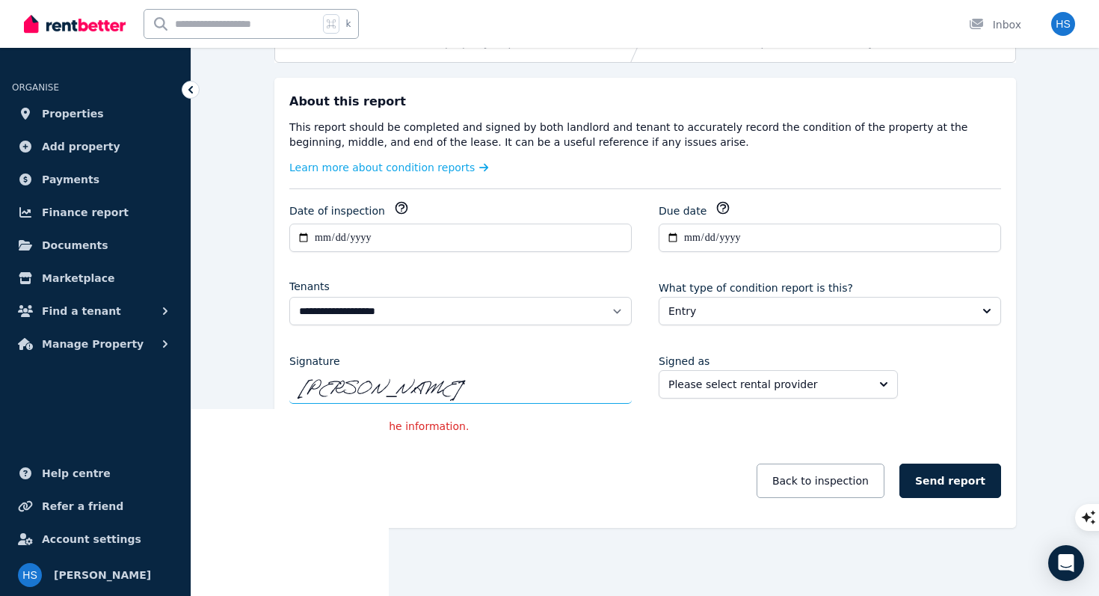
click at [429, 425] on p "Please provide all the information." at bounding box center [645, 426] width 712 height 15
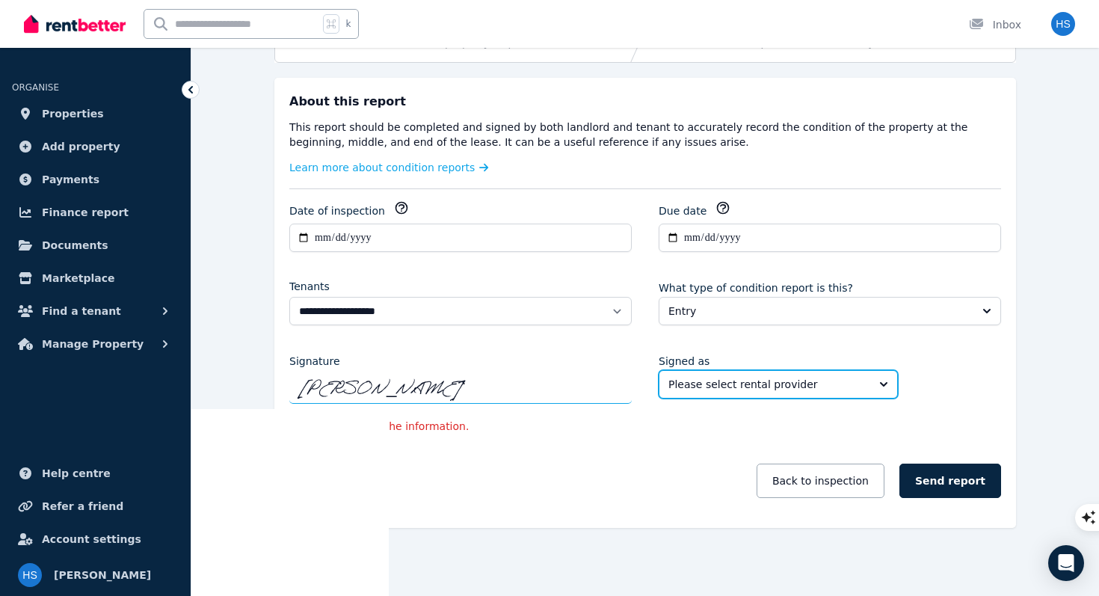
click at [871, 383] on button "Please select rental provider" at bounding box center [777, 384] width 239 height 28
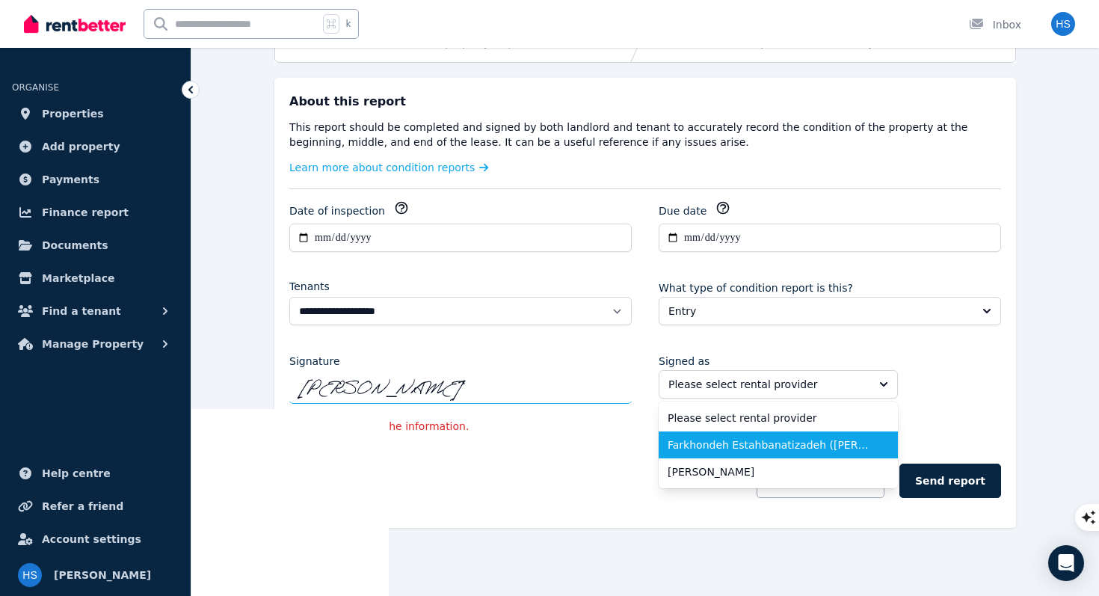
click at [828, 445] on span "Farkhondeh Estahbanatizadeh ([PERSON_NAME])" at bounding box center [768, 444] width 203 height 15
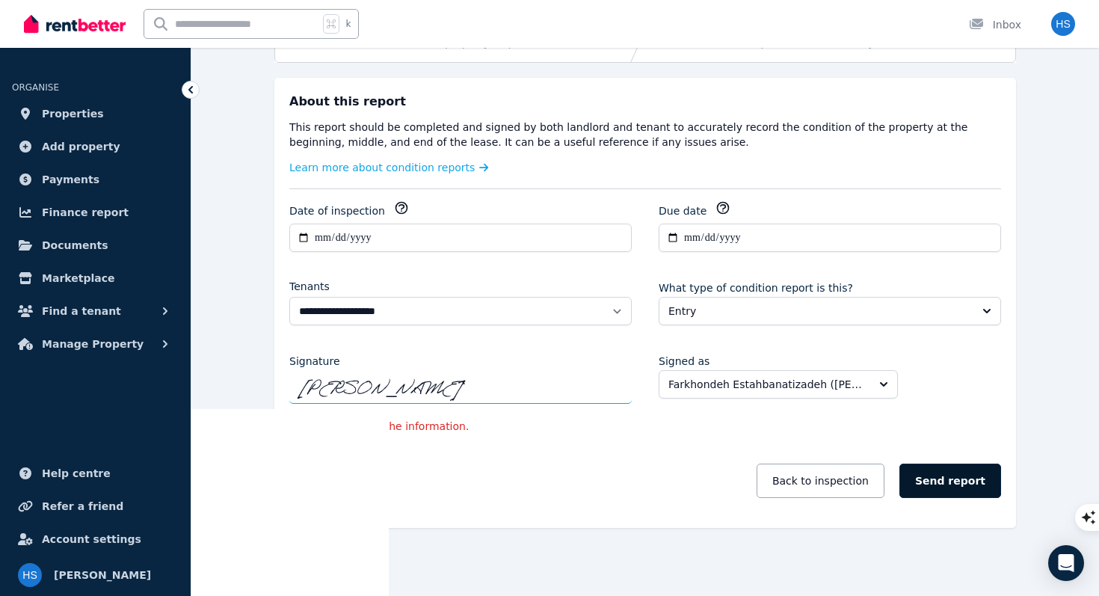
click at [942, 486] on button "Send report" at bounding box center [950, 480] width 102 height 34
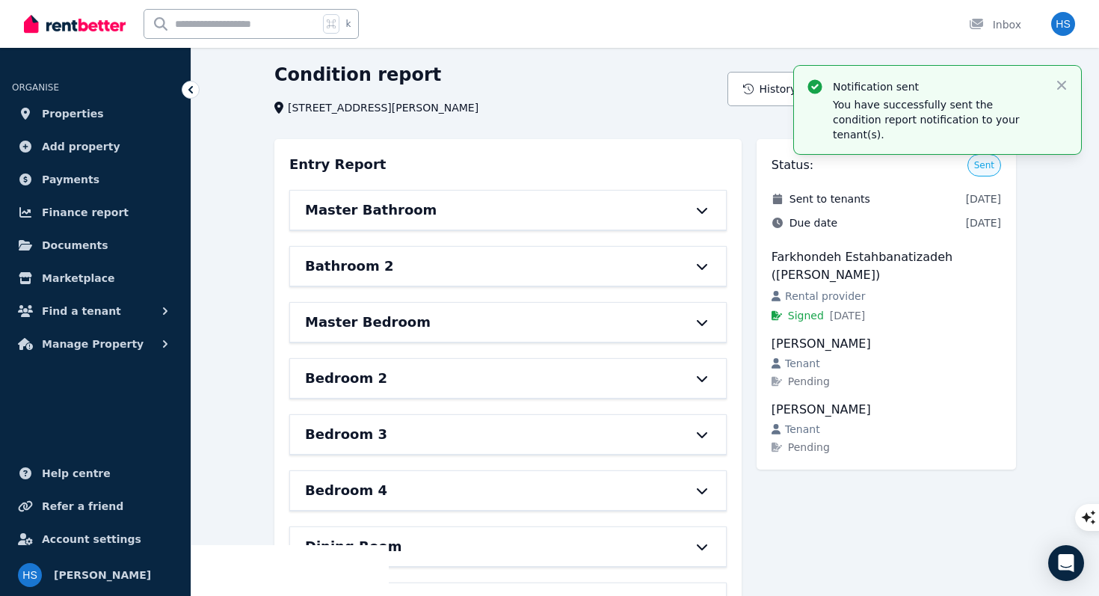
scroll to position [0, 0]
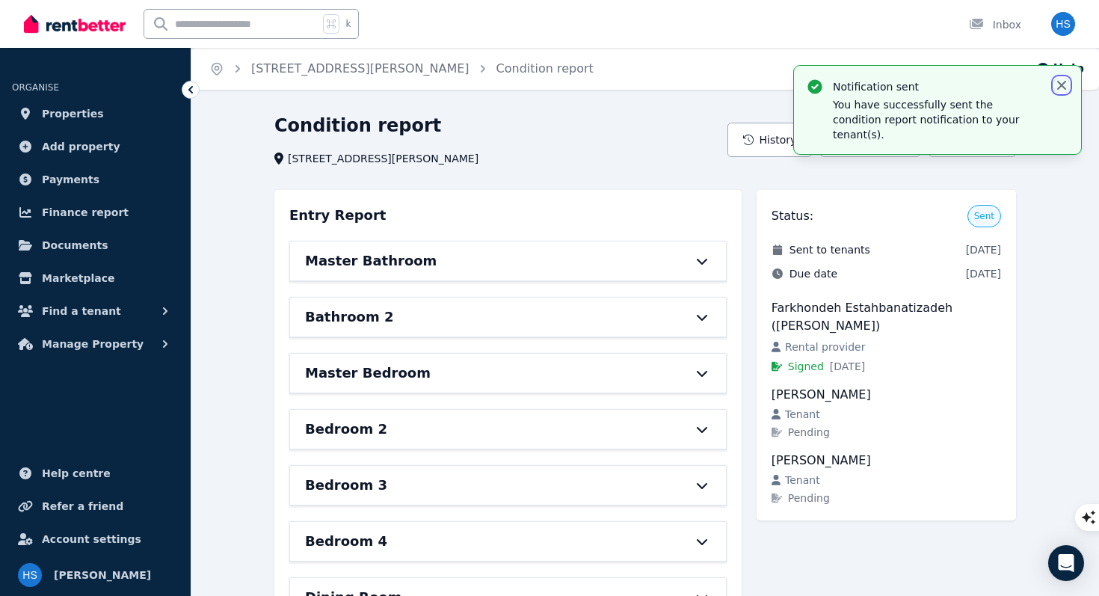
click at [1064, 87] on icon "button" at bounding box center [1061, 85] width 9 height 9
